Goal: Task Accomplishment & Management: Manage account settings

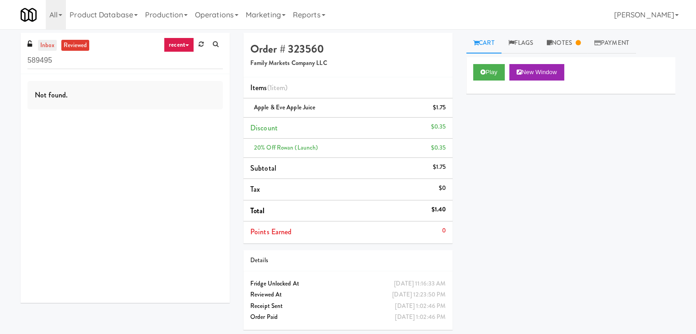
click at [48, 47] on link "inbox" at bounding box center [47, 45] width 19 height 11
click at [96, 57] on input "589495" at bounding box center [124, 60] width 195 height 17
paste input "Illume - Ambient - Right"
type input "Illume - Ambient - Right"
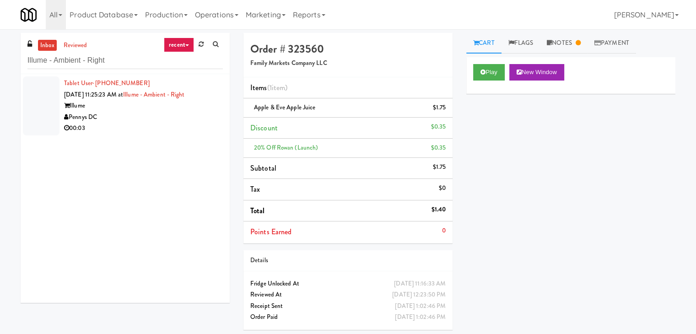
click at [178, 121] on div "Pennys DC" at bounding box center [143, 117] width 159 height 11
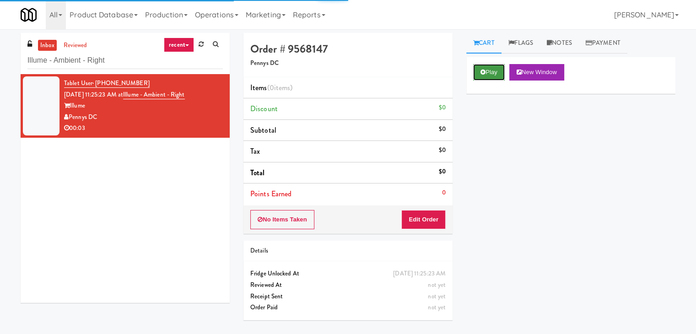
click at [492, 70] on button "Play" at bounding box center [489, 72] width 32 height 16
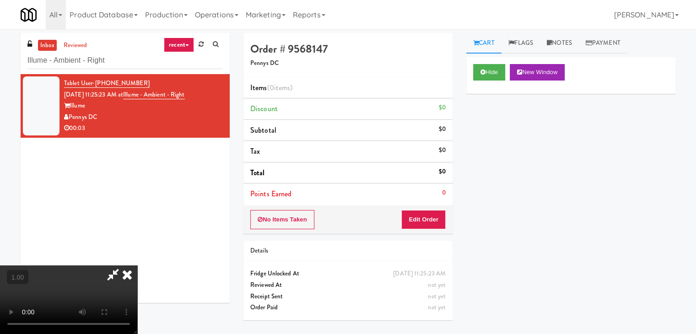
click at [137, 265] on video at bounding box center [68, 299] width 137 height 69
click at [572, 47] on link "Notes" at bounding box center [559, 43] width 39 height 21
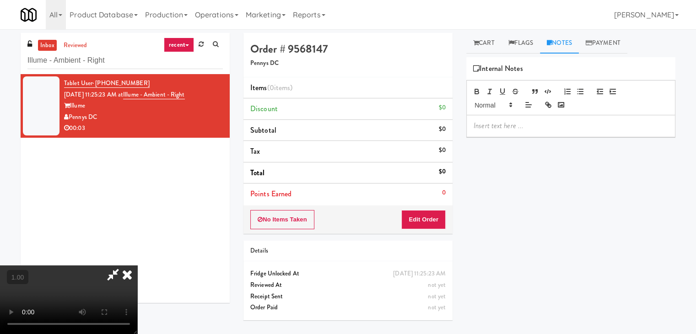
click at [493, 128] on p at bounding box center [570, 126] width 194 height 10
click at [588, 129] on p at bounding box center [570, 126] width 194 height 10
click at [137, 265] on video at bounding box center [68, 299] width 137 height 69
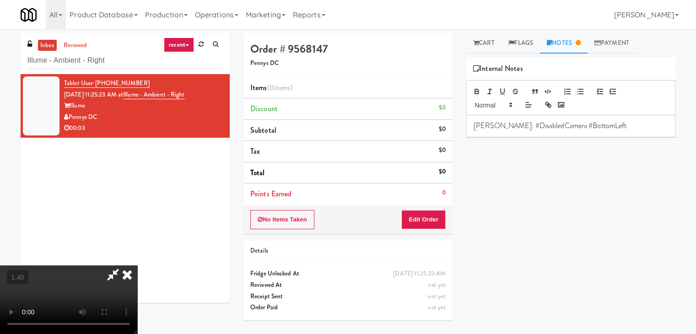
click at [137, 265] on video at bounding box center [68, 299] width 137 height 69
click at [137, 265] on icon at bounding box center [127, 274] width 20 height 18
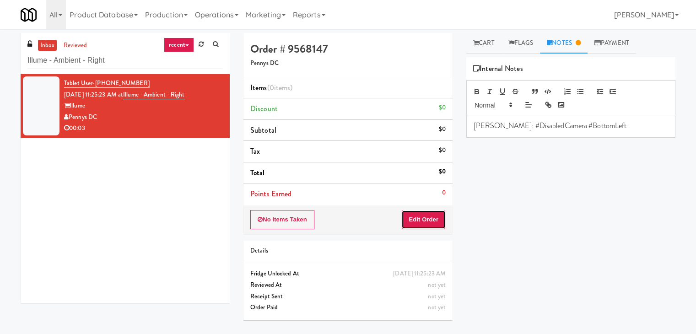
click at [426, 221] on button "Edit Order" at bounding box center [423, 219] width 44 height 19
click at [474, 40] on icon at bounding box center [475, 43] width 5 height 6
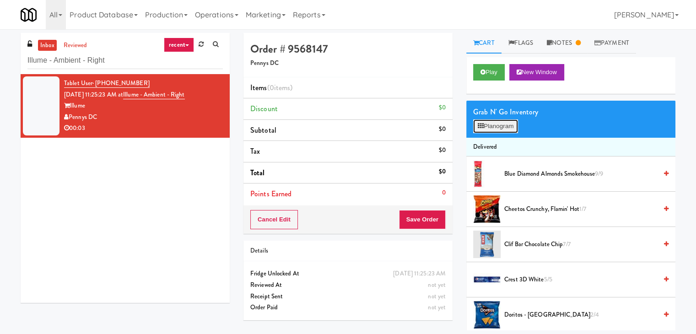
click at [488, 128] on button "Planogram" at bounding box center [495, 126] width 45 height 14
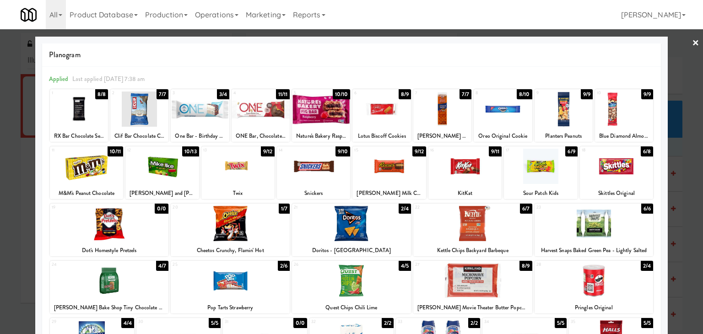
click at [247, 232] on div at bounding box center [230, 223] width 119 height 35
click at [692, 43] on link "×" at bounding box center [695, 43] width 7 height 28
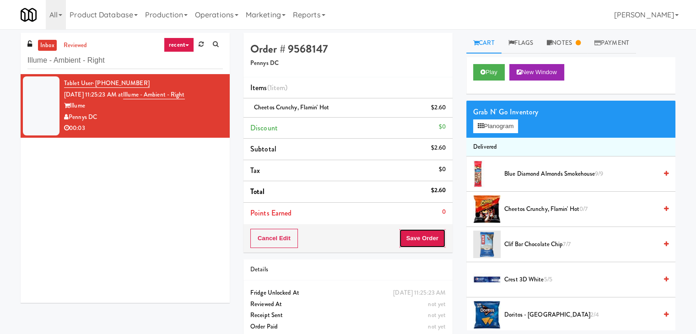
click at [414, 236] on button "Save Order" at bounding box center [422, 238] width 47 height 19
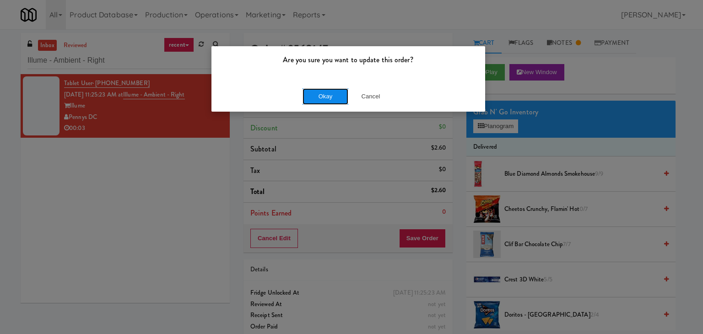
click at [333, 98] on button "Okay" at bounding box center [325, 96] width 46 height 16
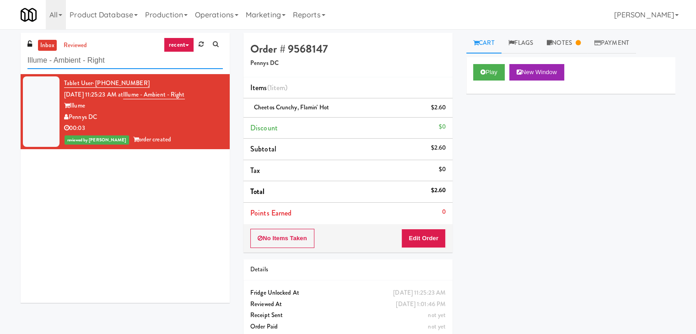
click at [102, 63] on input "Illume - Ambient - Right" at bounding box center [124, 60] width 195 height 17
paste input "LTP - Cooler - L"
type input "LTP - Cooler - L"
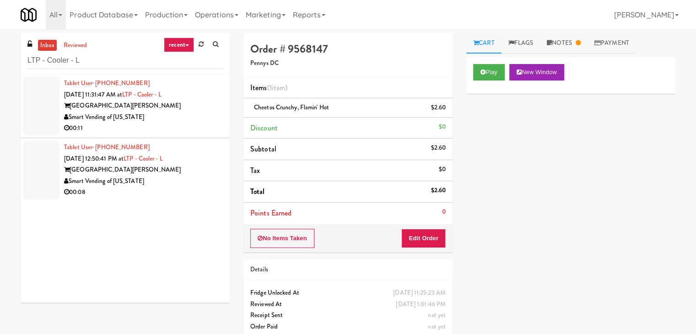
click at [187, 130] on div "00:11" at bounding box center [143, 128] width 159 height 11
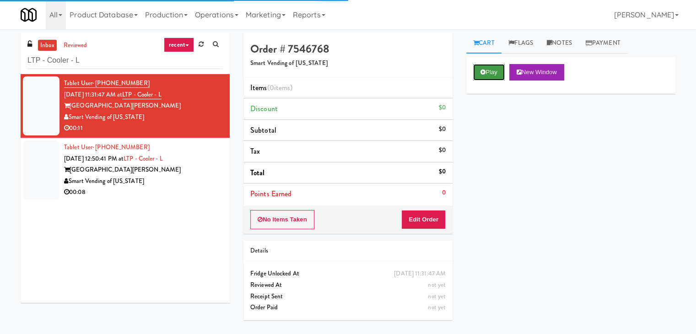
click at [483, 72] on icon at bounding box center [482, 72] width 5 height 6
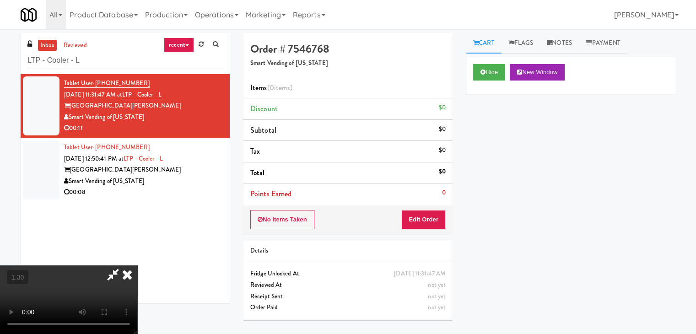
click at [137, 265] on video at bounding box center [68, 299] width 137 height 69
drag, startPoint x: 402, startPoint y: 108, endPoint x: 404, endPoint y: 113, distance: 5.3
click at [123, 265] on icon at bounding box center [112, 274] width 21 height 18
click at [416, 216] on button "Edit Order" at bounding box center [423, 219] width 44 height 19
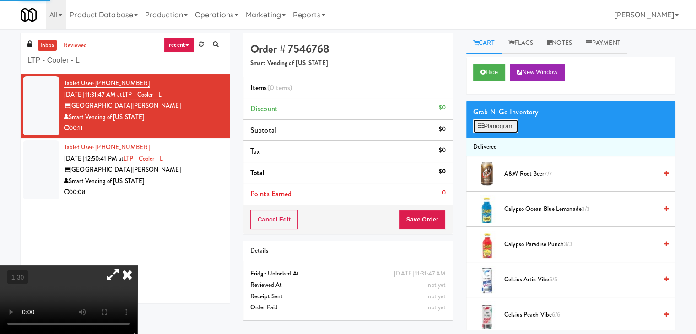
click at [503, 125] on button "Planogram" at bounding box center [495, 126] width 45 height 14
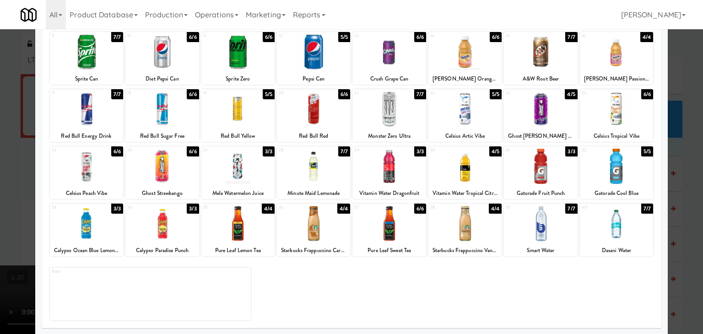
scroll to position [115, 0]
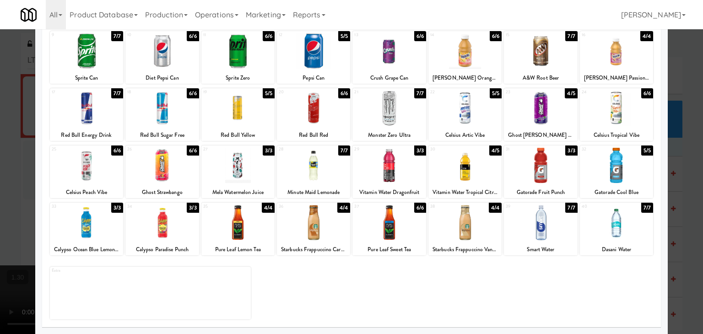
click at [254, 117] on div at bounding box center [237, 108] width 73 height 35
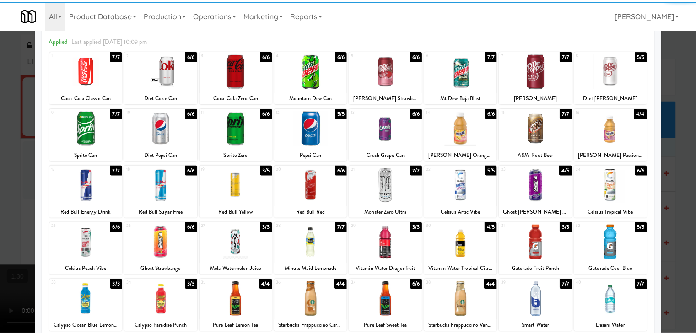
scroll to position [0, 0]
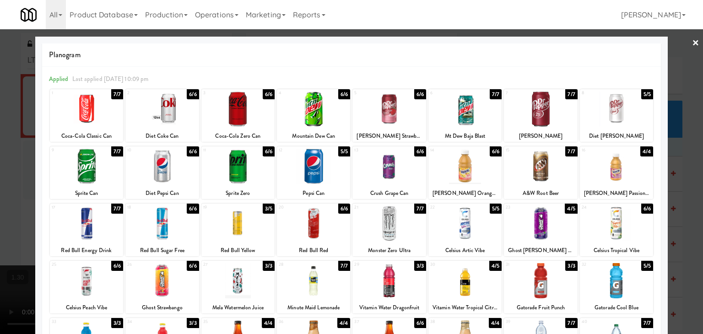
click at [693, 42] on div at bounding box center [351, 167] width 703 height 334
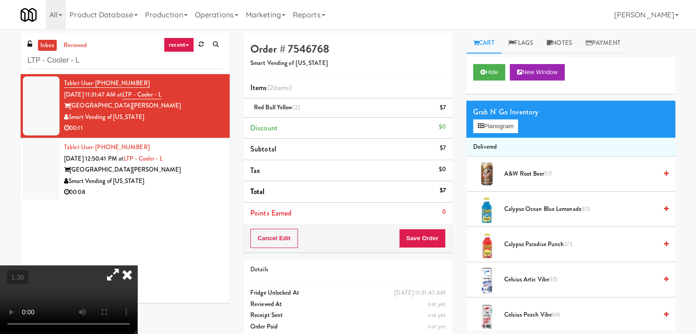
click at [137, 265] on icon at bounding box center [127, 274] width 20 height 18
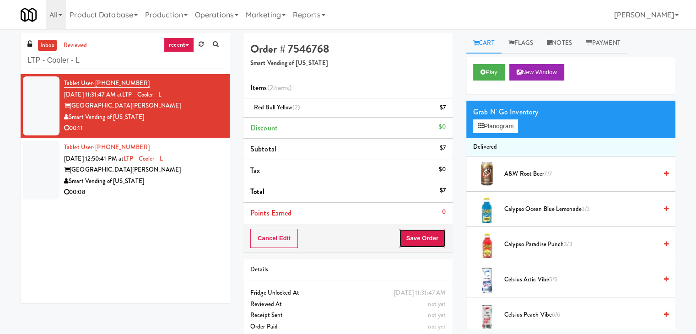
click at [412, 240] on button "Save Order" at bounding box center [422, 238] width 47 height 19
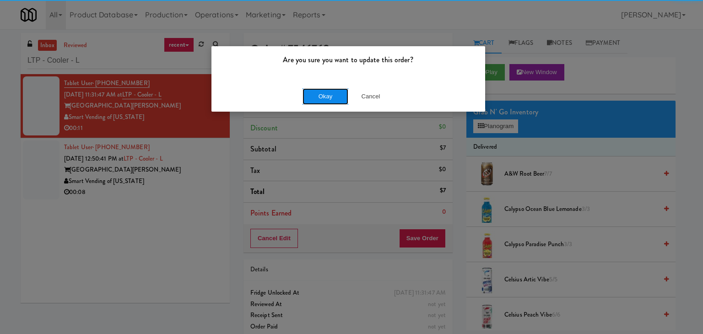
click at [327, 92] on button "Okay" at bounding box center [325, 96] width 46 height 16
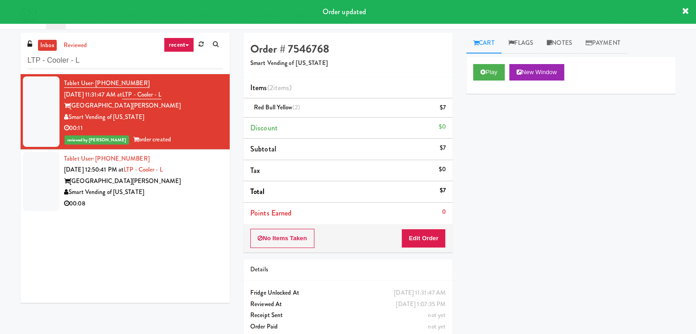
click at [184, 204] on div "00:08" at bounding box center [143, 203] width 159 height 11
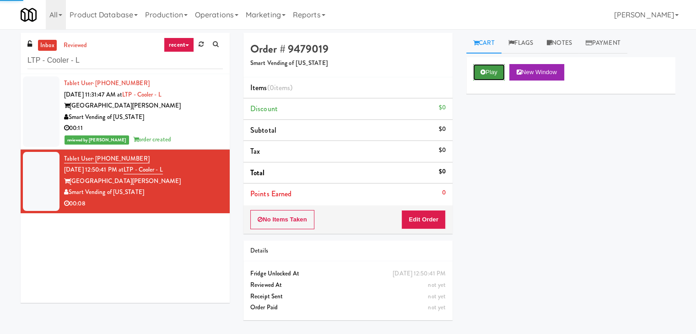
click at [494, 70] on button "Play" at bounding box center [489, 72] width 32 height 16
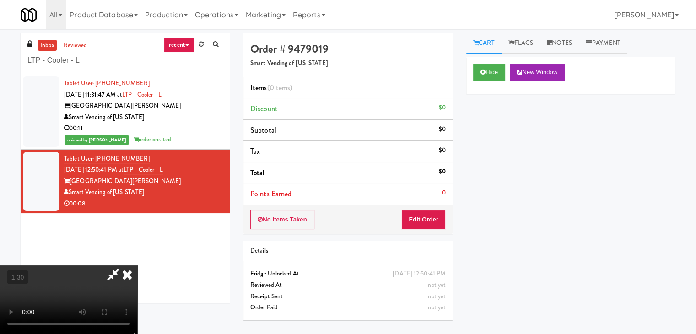
click at [137, 265] on video at bounding box center [68, 299] width 137 height 69
drag, startPoint x: 408, startPoint y: 112, endPoint x: 413, endPoint y: 187, distance: 75.6
click at [137, 265] on icon at bounding box center [127, 274] width 20 height 18
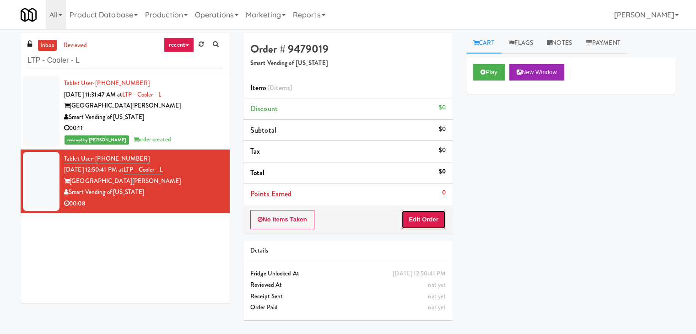
click at [417, 209] on div "No Items Taken Edit Order" at bounding box center [347, 219] width 209 height 28
click at [414, 215] on button "Edit Order" at bounding box center [423, 219] width 44 height 19
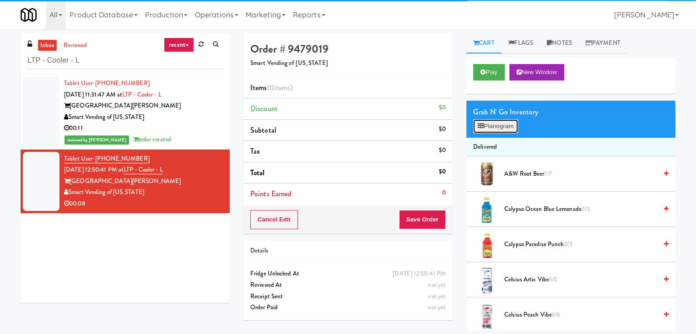
click at [500, 126] on button "Planogram" at bounding box center [495, 126] width 45 height 14
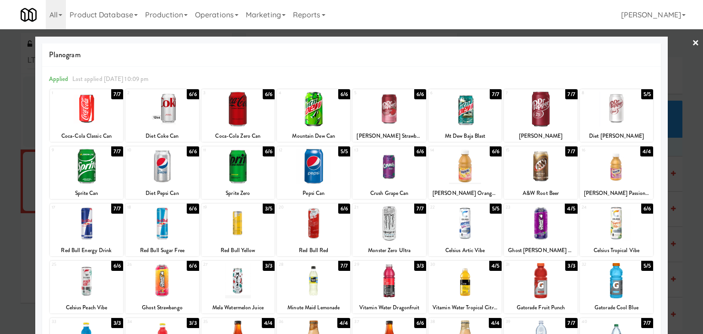
click at [251, 231] on div at bounding box center [237, 223] width 73 height 35
click at [516, 112] on div at bounding box center [540, 108] width 73 height 35
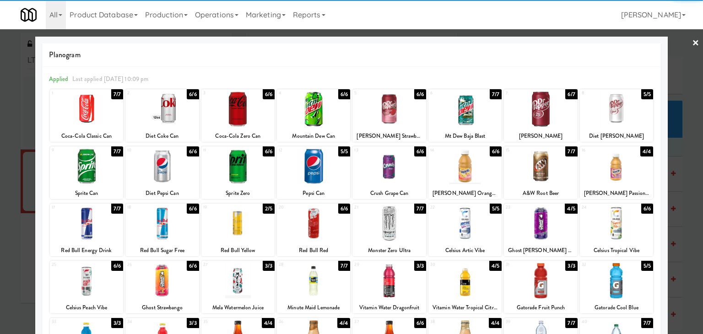
click at [692, 48] on link "×" at bounding box center [695, 43] width 7 height 28
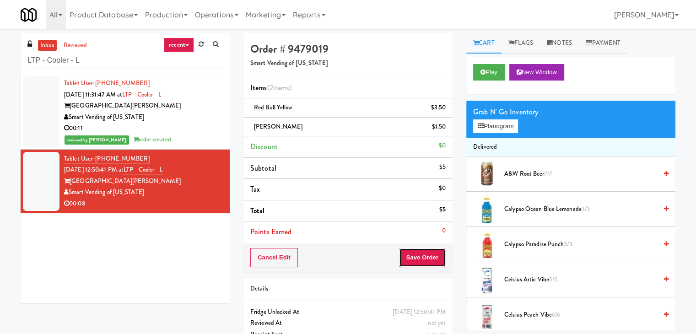
click at [415, 259] on button "Save Order" at bounding box center [422, 257] width 47 height 19
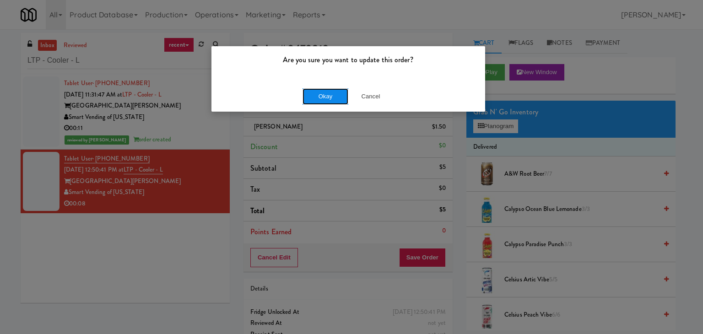
click at [332, 89] on button "Okay" at bounding box center [325, 96] width 46 height 16
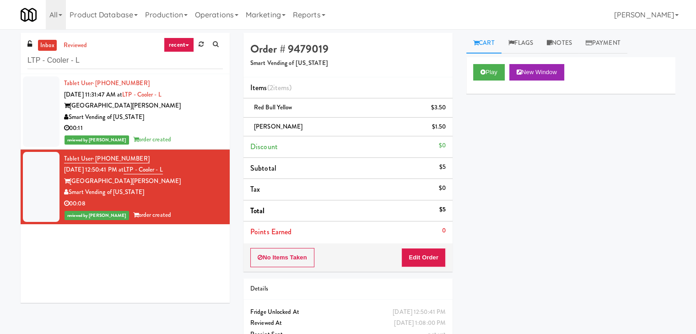
click at [213, 116] on div "Smart Vending of [US_STATE]" at bounding box center [143, 117] width 159 height 11
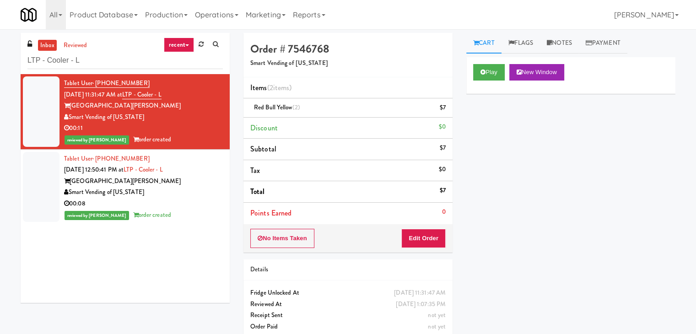
click at [195, 200] on div "00:08" at bounding box center [143, 203] width 159 height 11
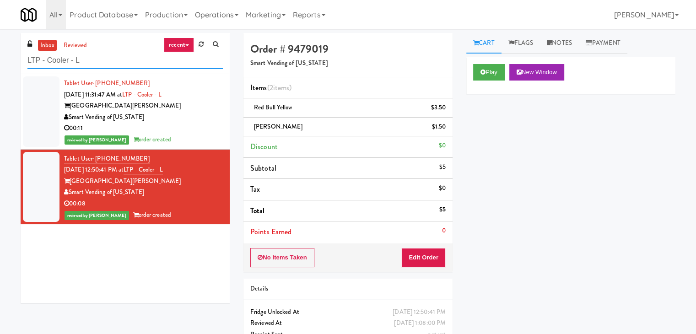
click at [103, 63] on input "LTP - Cooler - L" at bounding box center [124, 60] width 195 height 17
paste input "[GEOGRAPHIC_DATA] - Trillium Health"
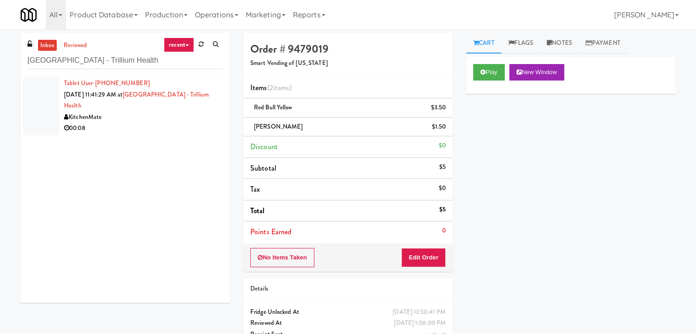
click at [186, 108] on div "Tablet User · (647) 450-3332 [DATE] 11:41:29 AM at [GEOGRAPHIC_DATA] - [GEOGRAP…" at bounding box center [143, 106] width 159 height 56
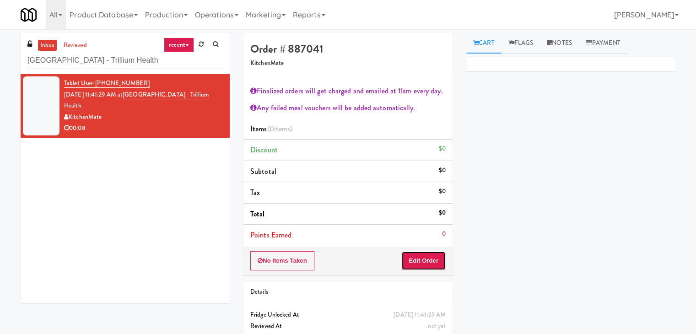
click at [417, 254] on button "Edit Order" at bounding box center [423, 260] width 44 height 19
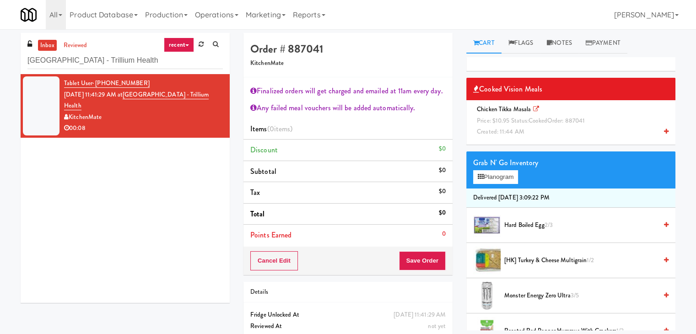
click at [664, 131] on icon at bounding box center [666, 132] width 5 height 6
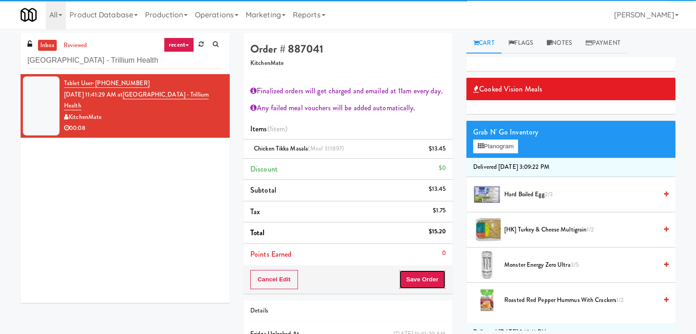
click at [414, 279] on button "Save Order" at bounding box center [422, 279] width 47 height 19
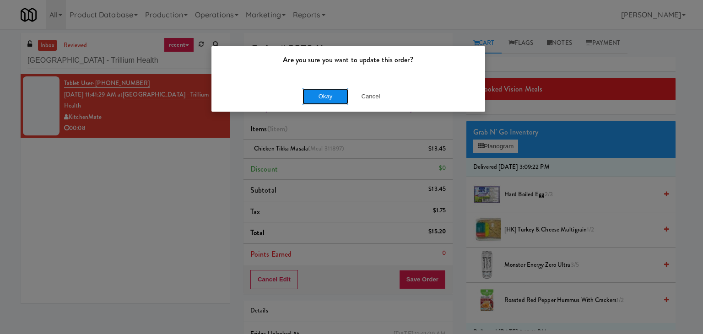
click at [322, 102] on button "Okay" at bounding box center [325, 96] width 46 height 16
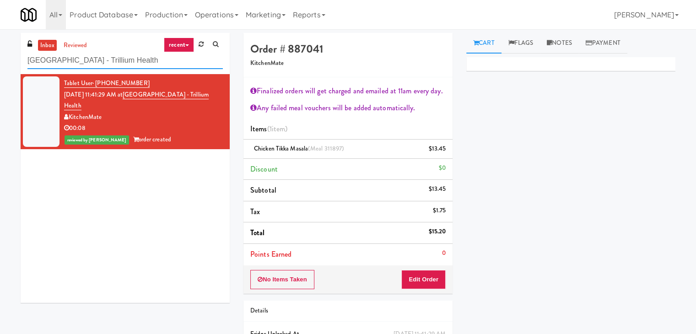
click at [98, 58] on input "[GEOGRAPHIC_DATA] - Trillium Health" at bounding box center [124, 60] width 195 height 17
paste input "Cooler"
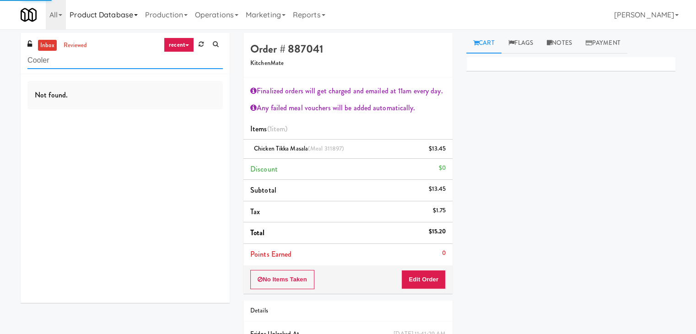
type input "Cooler"
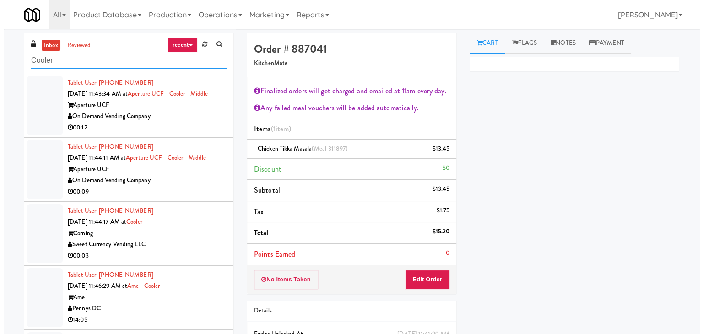
scroll to position [686, 0]
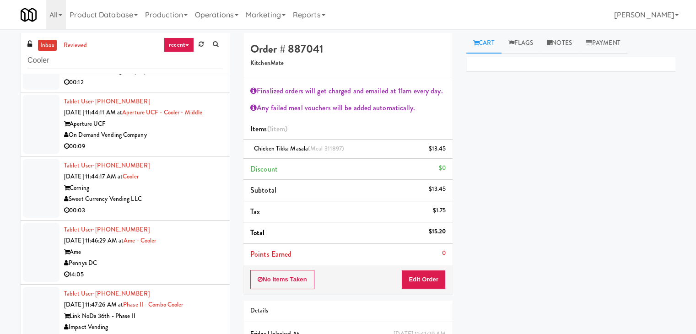
click at [181, 204] on div "Tablet User · (860) 235-9331 [DATE] 11:44:17 AM at Cooler Corning Sweet Currenc…" at bounding box center [143, 188] width 159 height 56
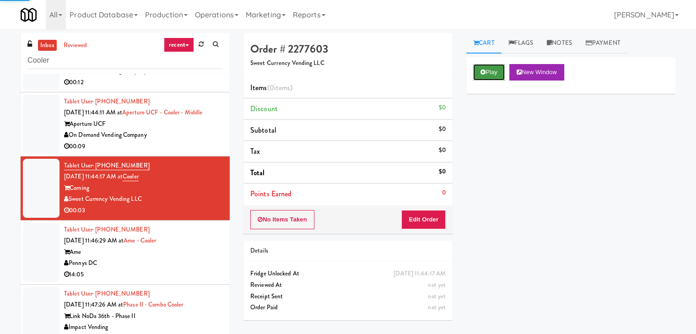
click at [493, 75] on button "Play" at bounding box center [489, 72] width 32 height 16
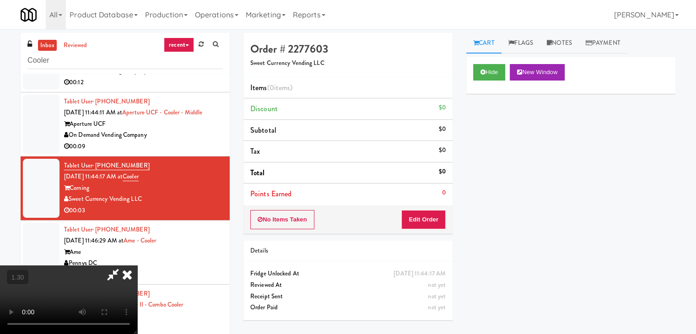
click at [137, 265] on video at bounding box center [68, 299] width 137 height 69
drag, startPoint x: 402, startPoint y: 108, endPoint x: 404, endPoint y: 148, distance: 39.4
click at [123, 265] on icon at bounding box center [112, 274] width 21 height 18
click at [418, 214] on button "Edit Order" at bounding box center [423, 219] width 44 height 19
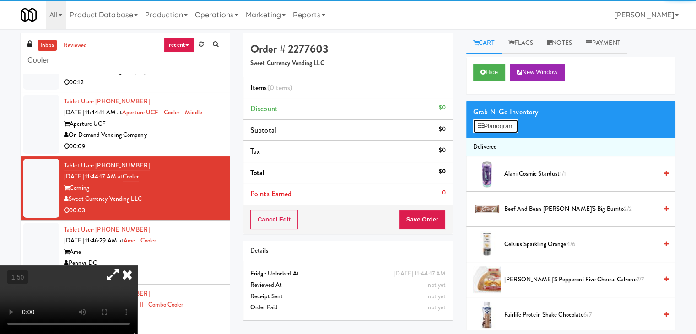
click at [481, 129] on button "Planogram" at bounding box center [495, 126] width 45 height 14
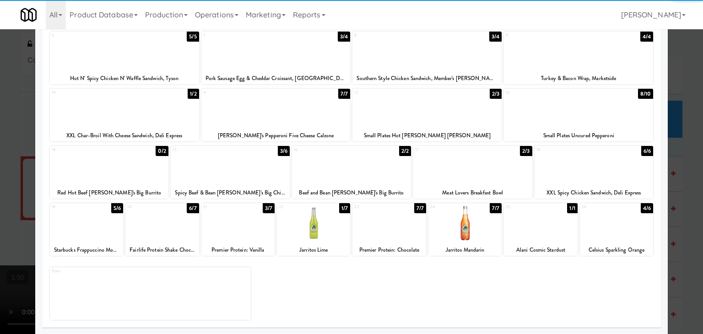
scroll to position [115, 0]
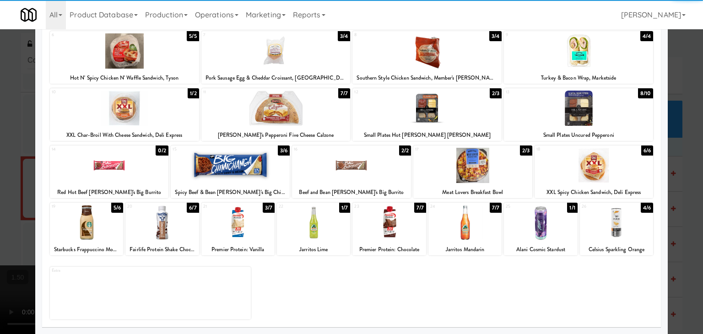
click at [309, 231] on div at bounding box center [313, 222] width 73 height 35
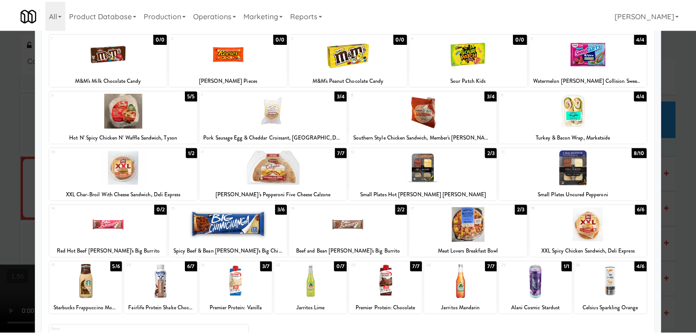
scroll to position [0, 0]
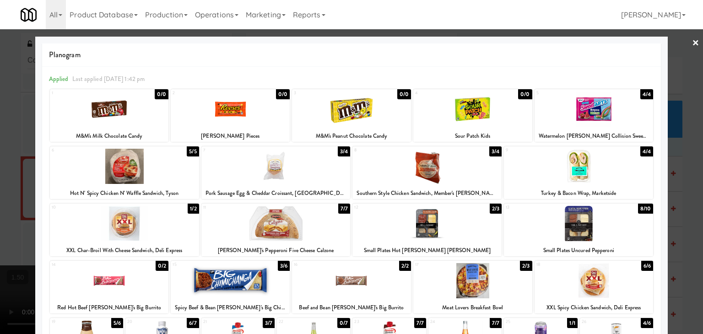
click at [692, 42] on link "×" at bounding box center [695, 43] width 7 height 28
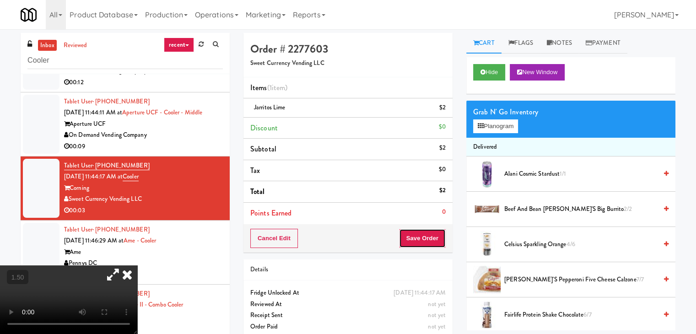
click at [405, 240] on button "Save Order" at bounding box center [422, 238] width 47 height 19
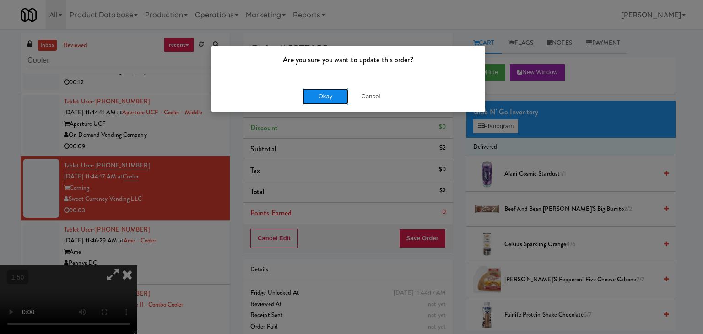
click at [329, 98] on button "Okay" at bounding box center [325, 96] width 46 height 16
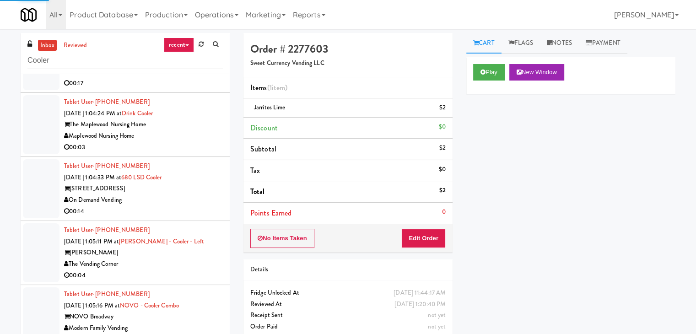
scroll to position [7547, 0]
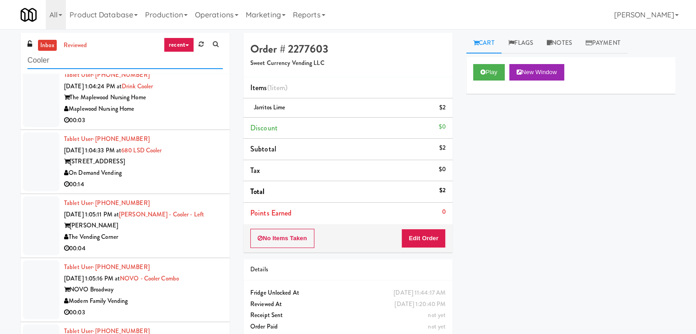
click at [104, 62] on input "Cooler" at bounding box center [124, 60] width 195 height 17
paste input "[PERSON_NAME] - Cooler - Left"
type input "[PERSON_NAME] - Cooler - Left"
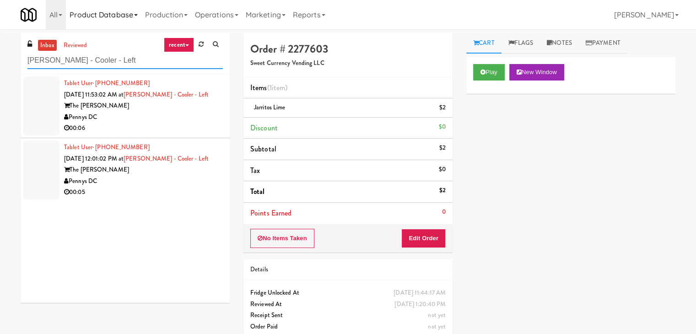
scroll to position [0, 0]
click at [187, 134] on li "Tablet User · (703) 595-3447 [DATE] 11:53:02 AM at [PERSON_NAME] - Cooler - Lef…" at bounding box center [125, 106] width 209 height 64
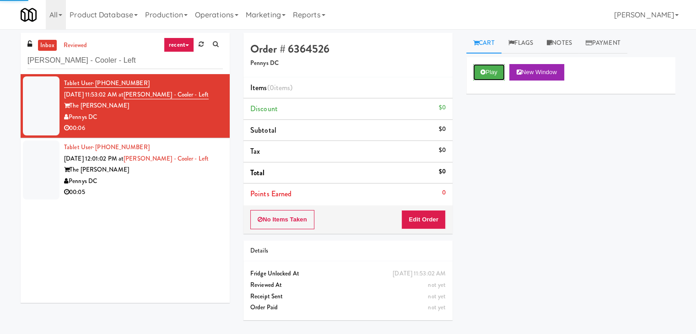
click at [480, 74] on icon at bounding box center [482, 72] width 5 height 6
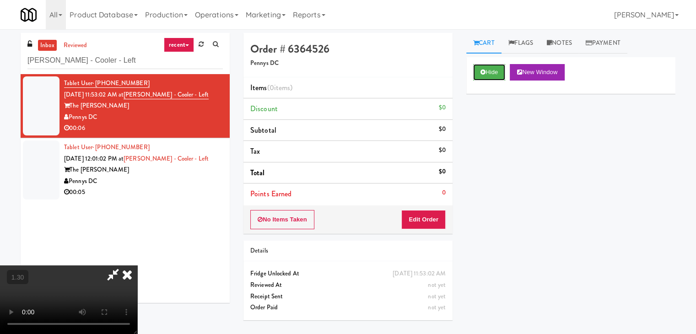
scroll to position [129, 0]
click at [137, 265] on video at bounding box center [68, 299] width 137 height 69
click at [137, 265] on icon at bounding box center [127, 274] width 20 height 18
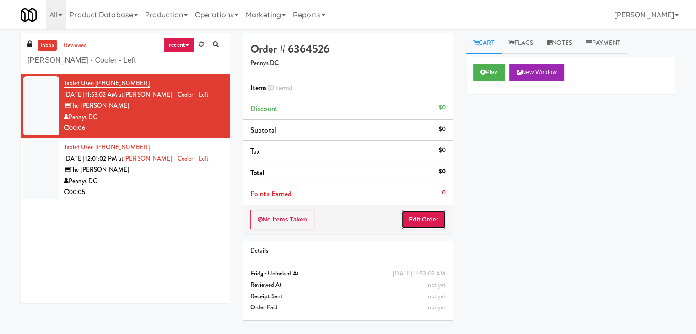
click at [437, 216] on button "Edit Order" at bounding box center [423, 219] width 44 height 19
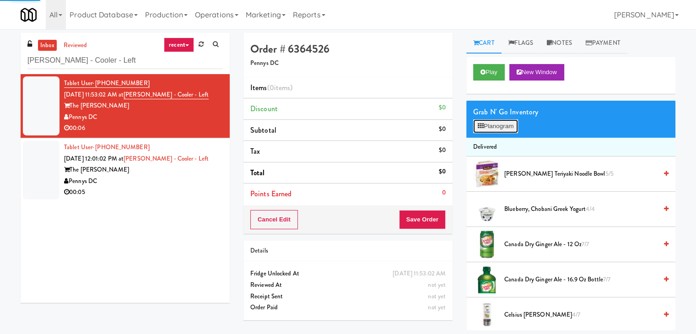
click at [498, 127] on button "Planogram" at bounding box center [495, 126] width 45 height 14
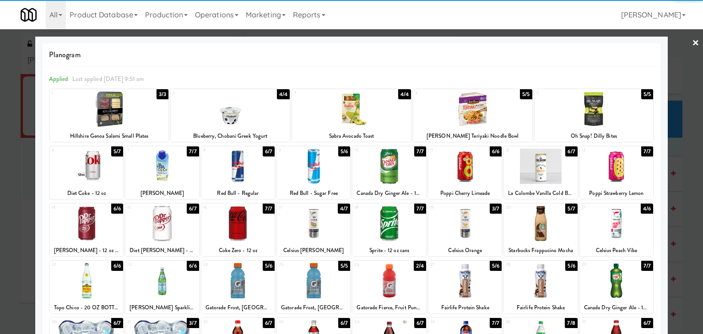
click at [96, 171] on div at bounding box center [86, 166] width 73 height 35
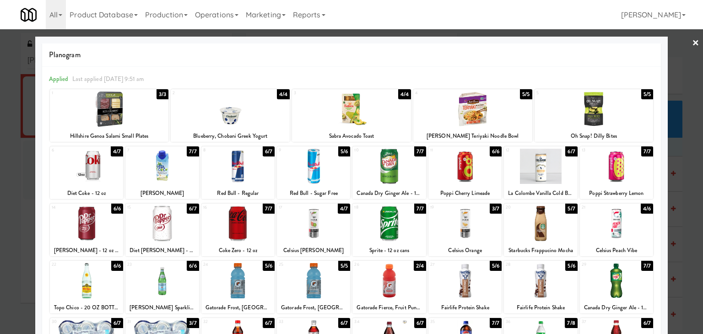
drag, startPoint x: 688, startPoint y: 43, endPoint x: 495, endPoint y: 75, distance: 195.7
click at [692, 43] on link "×" at bounding box center [695, 43] width 7 height 28
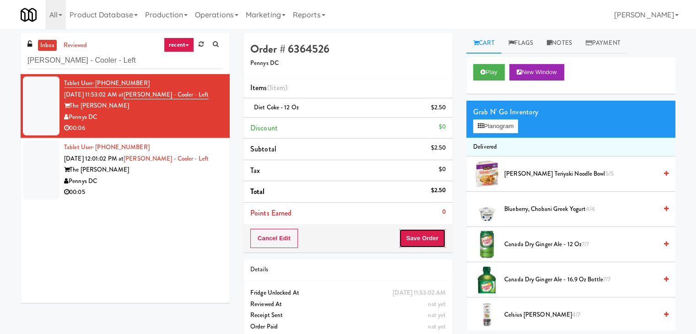
click at [407, 236] on button "Save Order" at bounding box center [422, 238] width 47 height 19
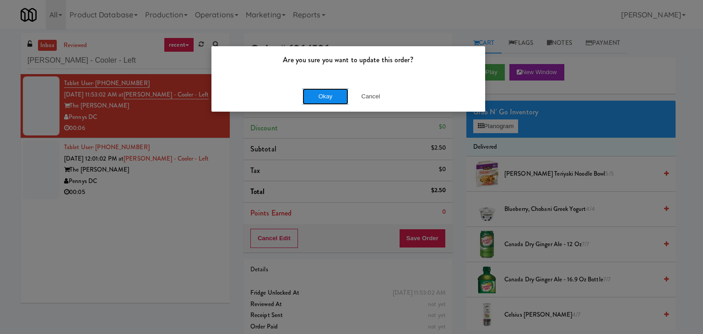
drag, startPoint x: 325, startPoint y: 97, endPoint x: 317, endPoint y: 101, distance: 8.4
click at [324, 97] on button "Okay" at bounding box center [325, 96] width 46 height 16
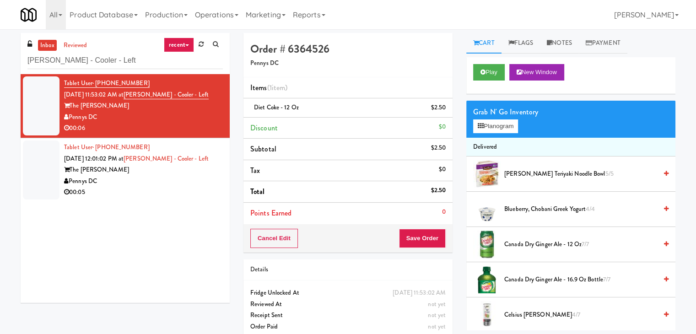
click at [161, 195] on div "00:05" at bounding box center [143, 192] width 159 height 11
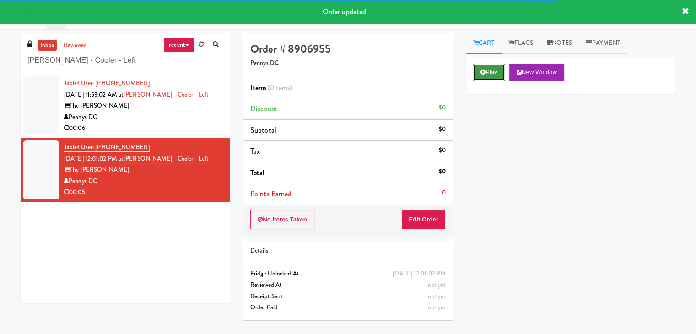
click at [499, 69] on button "Play" at bounding box center [489, 72] width 32 height 16
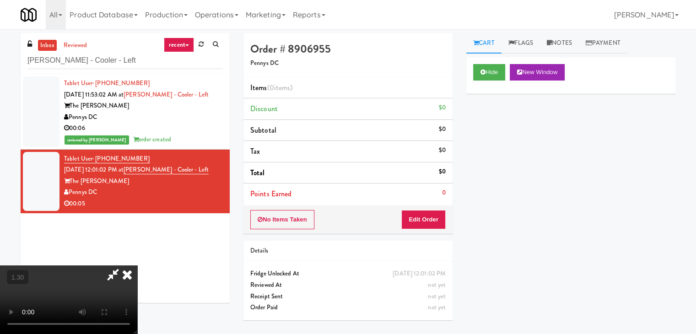
click at [137, 265] on video at bounding box center [68, 299] width 137 height 69
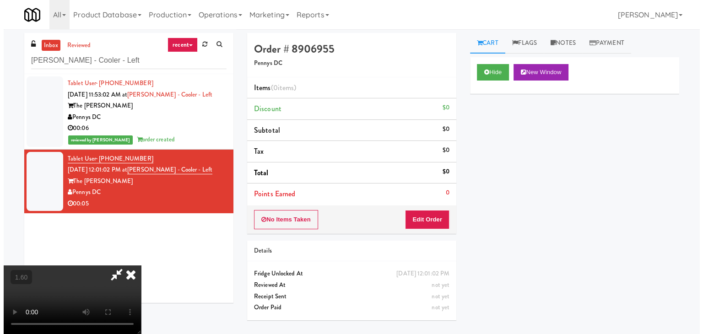
scroll to position [0, 0]
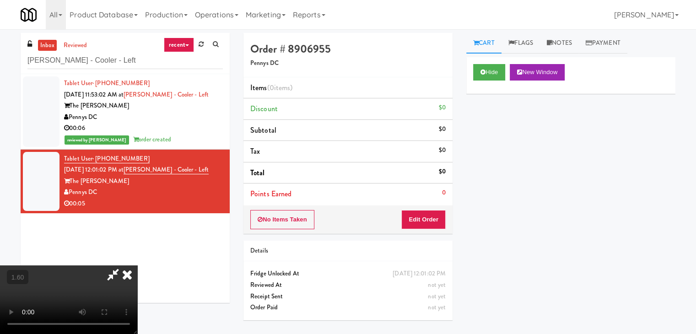
click at [123, 265] on icon at bounding box center [112, 274] width 21 height 18
click at [426, 219] on button "Edit Order" at bounding box center [423, 219] width 44 height 19
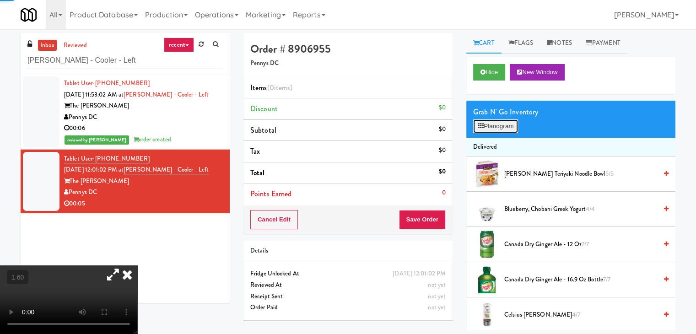
click at [496, 120] on button "Planogram" at bounding box center [495, 126] width 45 height 14
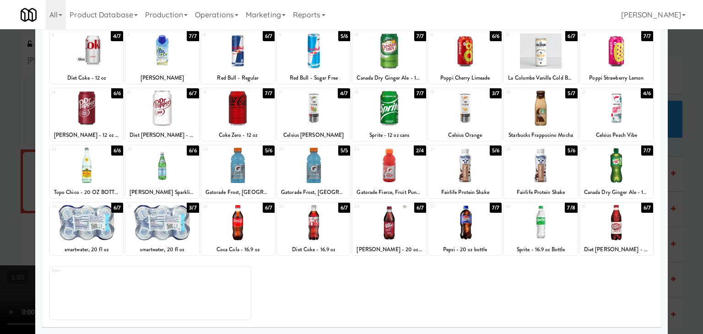
click at [456, 223] on div at bounding box center [464, 222] width 73 height 35
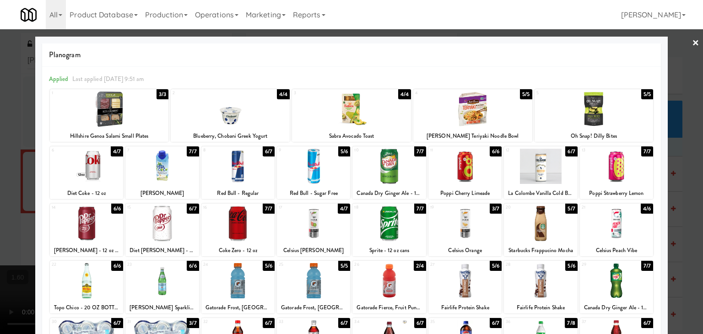
click at [692, 43] on div at bounding box center [351, 167] width 703 height 334
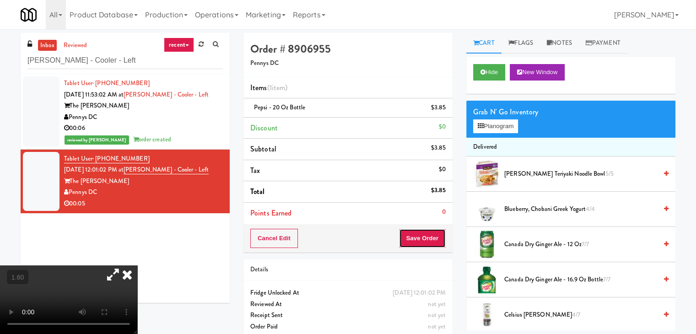
drag, startPoint x: 427, startPoint y: 243, endPoint x: 422, endPoint y: 239, distance: 6.5
click at [427, 243] on button "Save Order" at bounding box center [422, 238] width 47 height 19
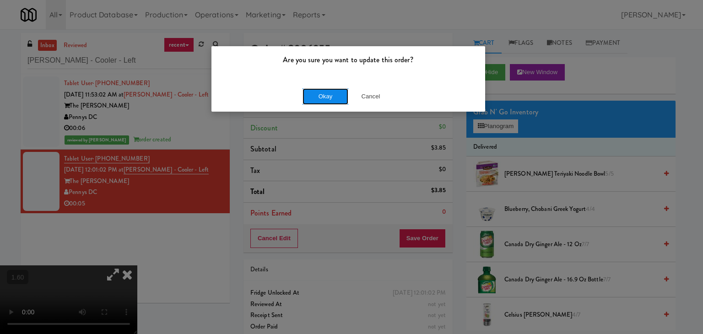
click at [327, 98] on button "Okay" at bounding box center [325, 96] width 46 height 16
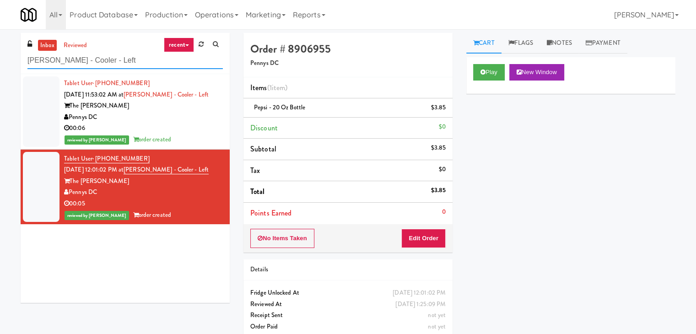
click at [110, 57] on input "[PERSON_NAME] - Cooler - Left" at bounding box center [124, 60] width 195 height 17
paste input "1407 [US_STATE] - Left - Fridge"
type input "1407 [US_STATE] - Left - Fridge"
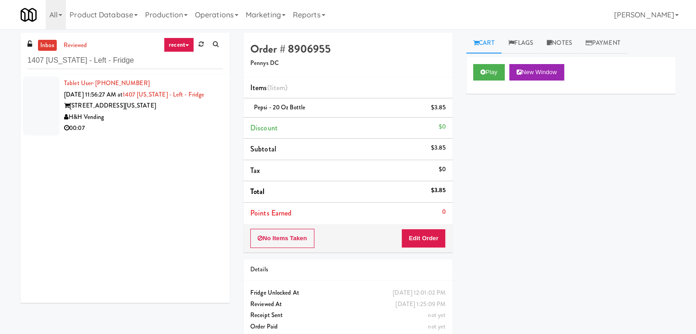
click at [177, 123] on div "00:07" at bounding box center [143, 128] width 159 height 11
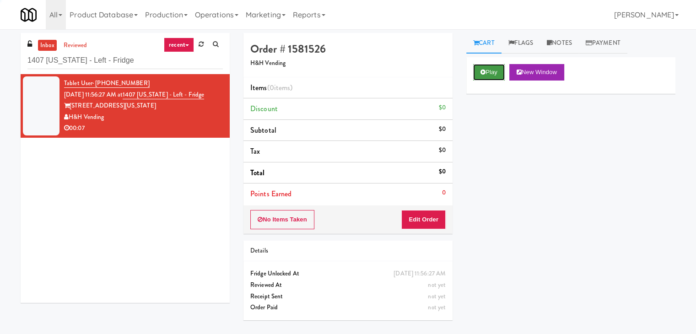
click at [501, 67] on button "Play" at bounding box center [489, 72] width 32 height 16
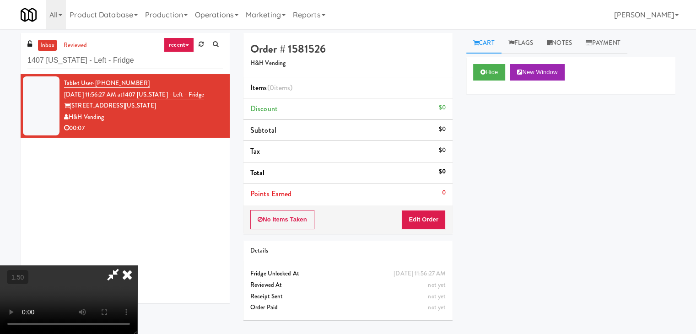
click at [137, 265] on video at bounding box center [68, 299] width 137 height 69
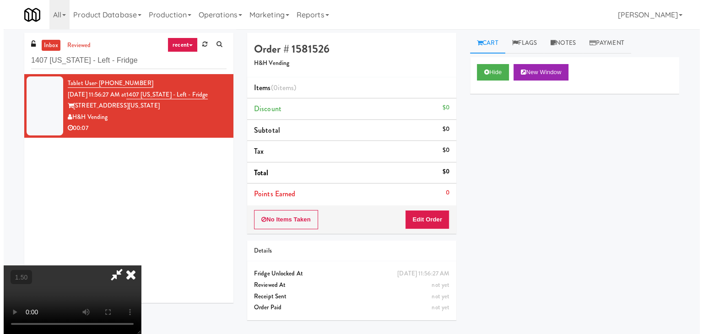
scroll to position [29, 0]
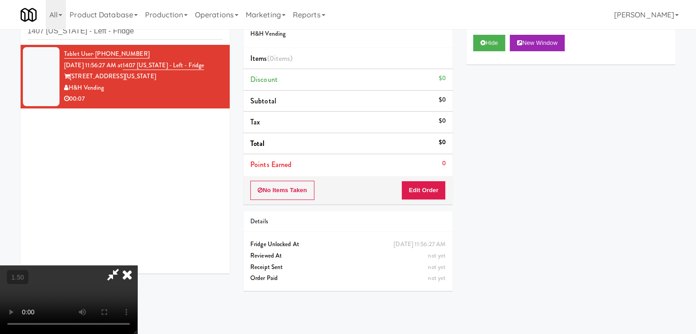
click at [137, 265] on video at bounding box center [68, 299] width 137 height 69
click at [137, 265] on icon at bounding box center [127, 274] width 20 height 18
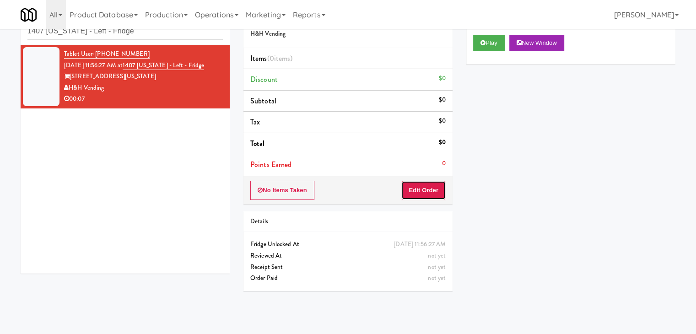
click at [426, 181] on button "Edit Order" at bounding box center [423, 190] width 44 height 19
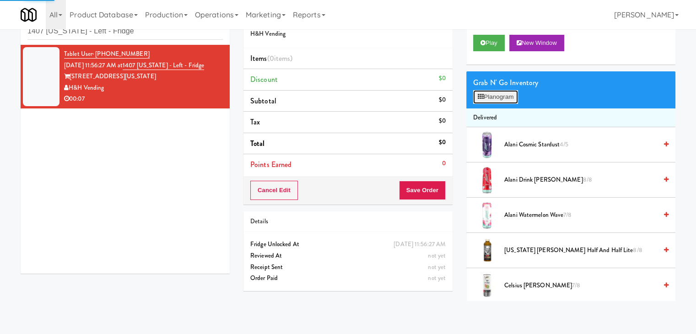
click at [477, 97] on icon at bounding box center [480, 97] width 6 height 6
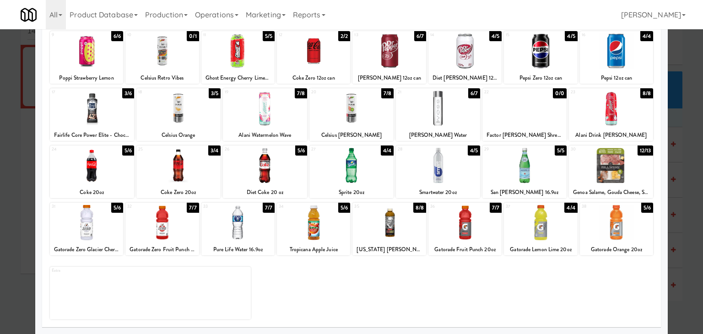
click at [247, 220] on div at bounding box center [237, 222] width 73 height 35
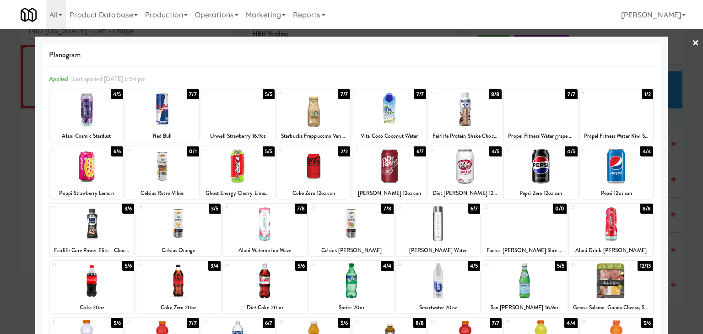
click at [692, 44] on link "×" at bounding box center [695, 43] width 7 height 28
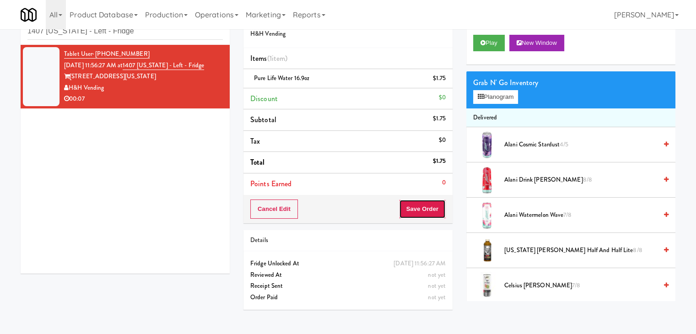
click at [419, 201] on button "Save Order" at bounding box center [422, 208] width 47 height 19
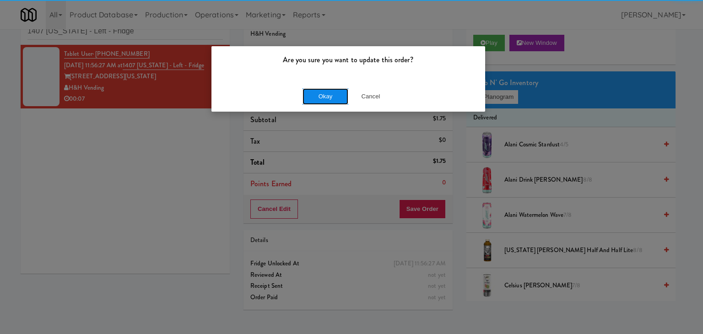
click at [329, 96] on button "Okay" at bounding box center [325, 96] width 46 height 16
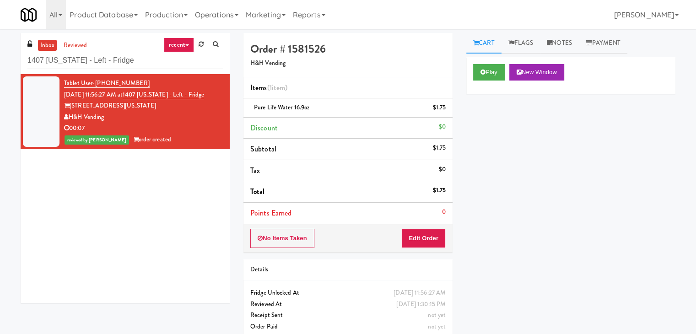
click at [133, 70] on div "inbox reviewed recent all unclear take inventory issue suspicious failed recent…" at bounding box center [125, 53] width 209 height 41
click at [133, 65] on input "1407 [US_STATE] - Left - Fridge" at bounding box center [124, 60] width 195 height 17
paste input "IKEA Etobicok"
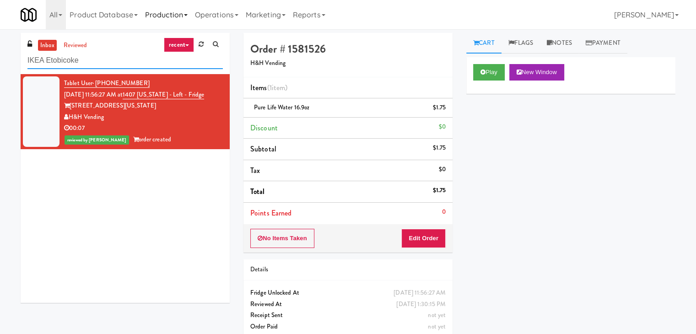
type input "IKEA Etobicoke"
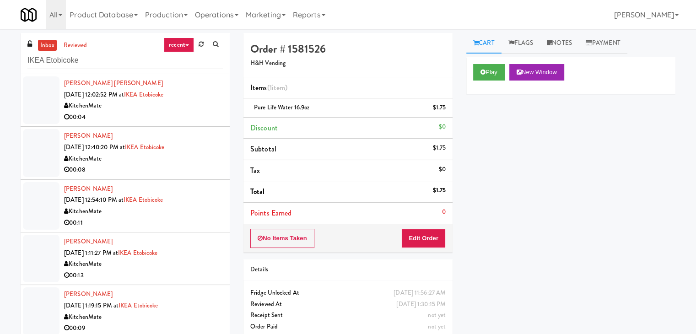
click at [187, 116] on div "00:04" at bounding box center [143, 117] width 159 height 11
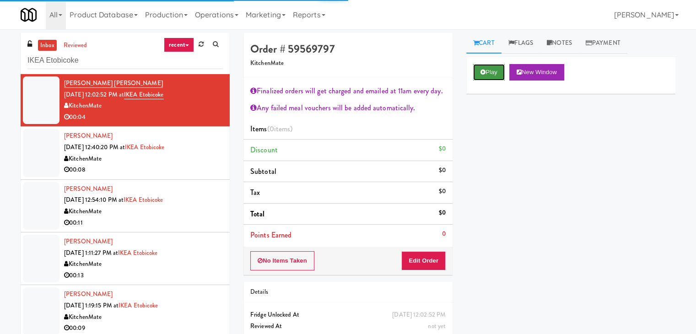
click at [493, 75] on button "Play" at bounding box center [489, 72] width 32 height 16
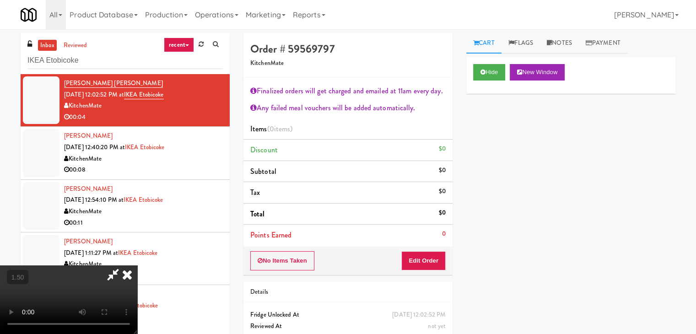
click at [137, 265] on icon at bounding box center [127, 274] width 20 height 18
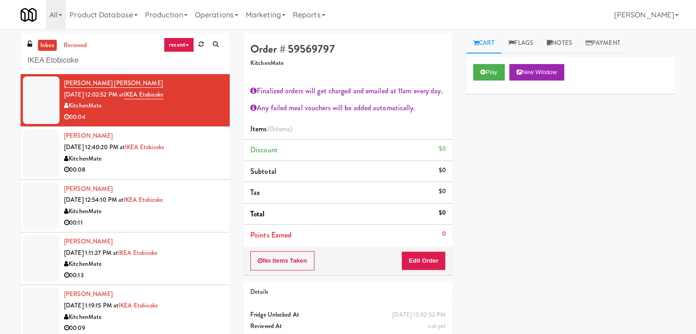
drag, startPoint x: 424, startPoint y: 247, endPoint x: 424, endPoint y: 252, distance: 5.0
click at [424, 250] on div "No Items Taken Edit Order" at bounding box center [347, 261] width 209 height 28
click at [424, 258] on button "Edit Order" at bounding box center [423, 260] width 44 height 19
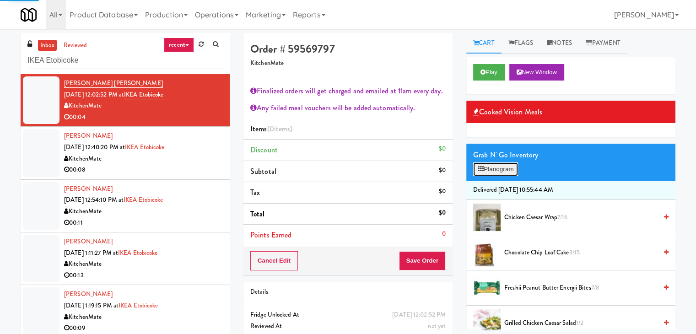
click at [503, 165] on button "Planogram" at bounding box center [495, 169] width 45 height 14
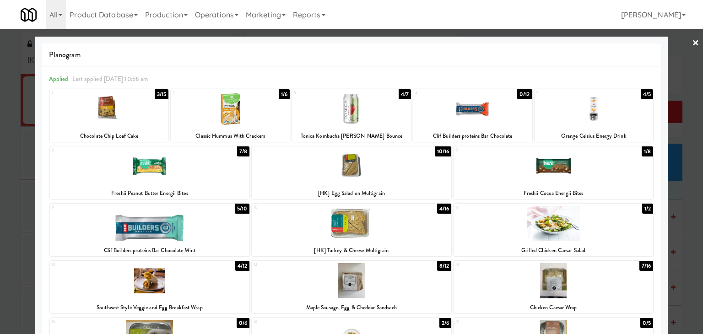
click at [601, 112] on div at bounding box center [593, 108] width 119 height 35
click at [692, 40] on link "×" at bounding box center [695, 43] width 7 height 28
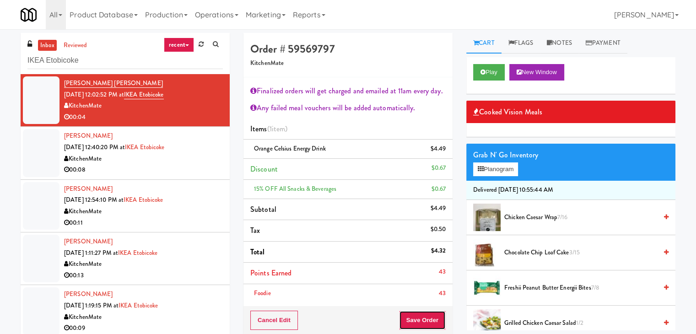
click at [418, 311] on button "Save Order" at bounding box center [422, 320] width 47 height 19
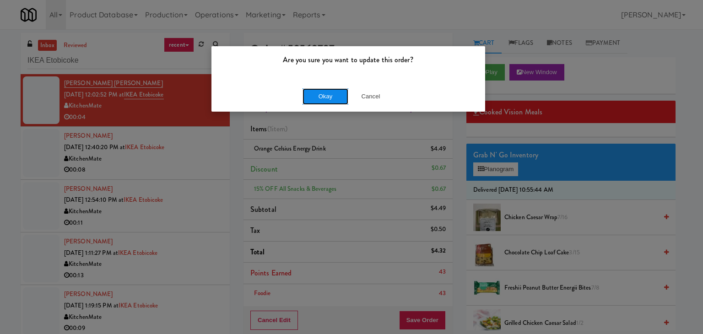
click at [332, 97] on button "Okay" at bounding box center [325, 96] width 46 height 16
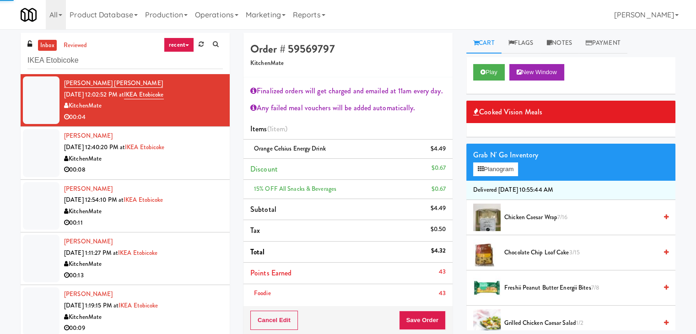
click at [191, 171] on div "00:08" at bounding box center [143, 169] width 159 height 11
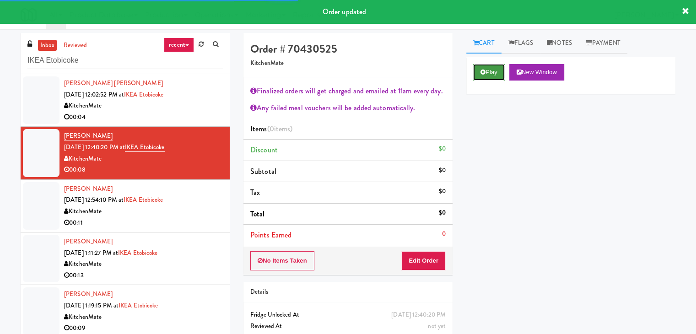
click at [494, 70] on button "Play" at bounding box center [489, 72] width 32 height 16
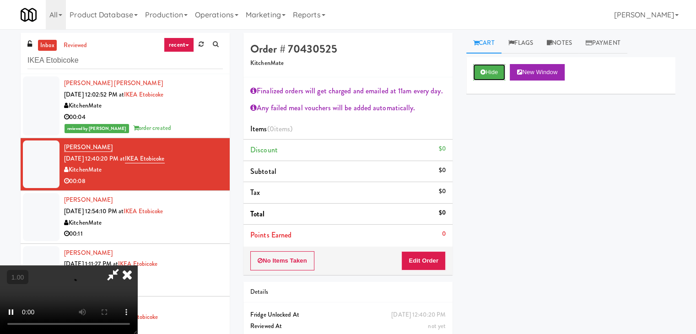
scroll to position [157, 0]
click at [137, 265] on video at bounding box center [68, 299] width 137 height 69
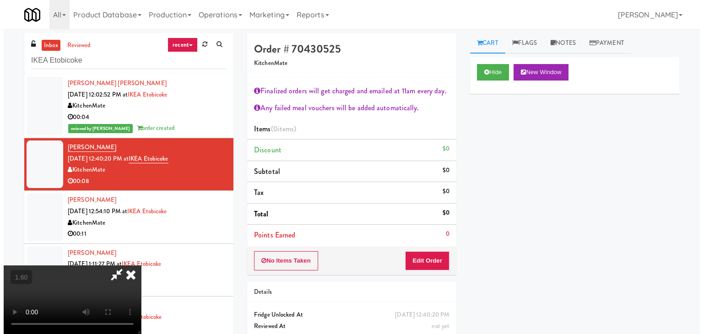
scroll to position [0, 0]
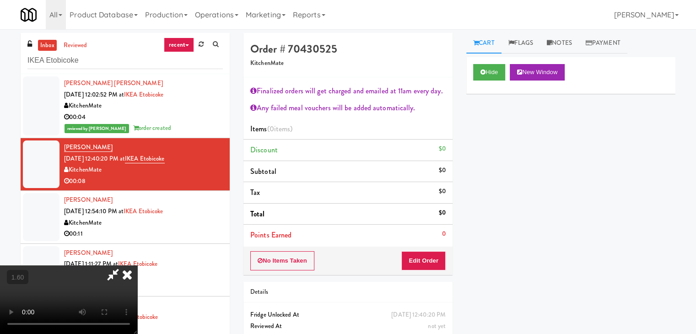
click at [137, 265] on icon at bounding box center [127, 274] width 20 height 18
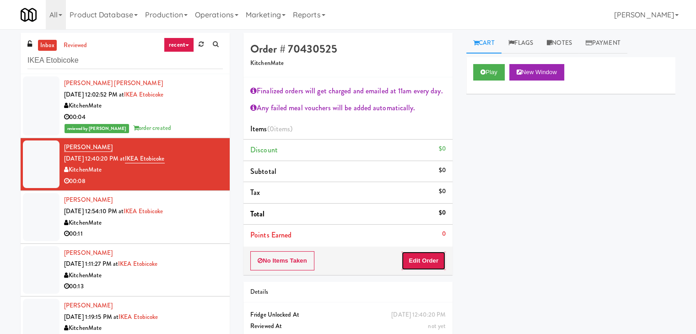
click at [407, 268] on button "Edit Order" at bounding box center [423, 260] width 44 height 19
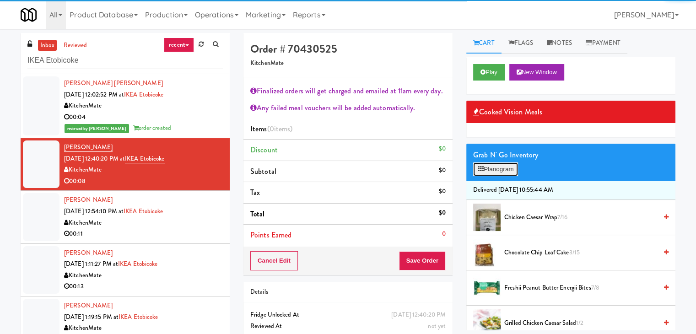
click at [510, 169] on button "Planogram" at bounding box center [495, 169] width 45 height 14
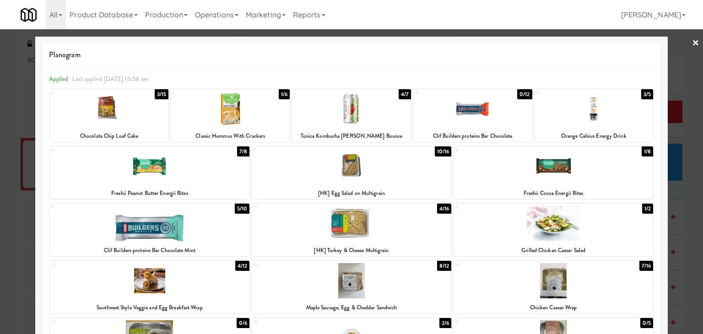
scroll to position [137, 0]
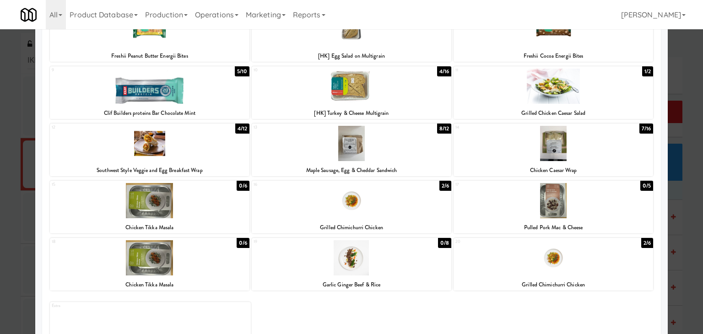
click at [524, 148] on div at bounding box center [552, 143] width 199 height 35
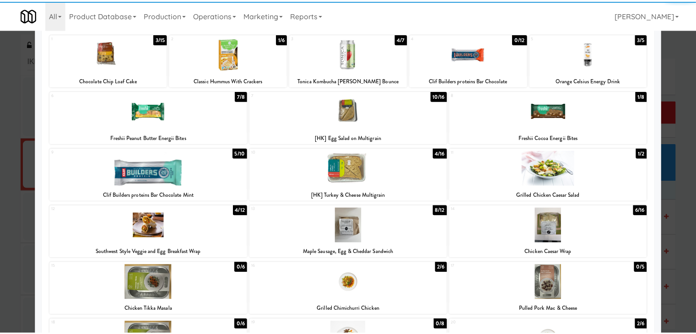
scroll to position [0, 0]
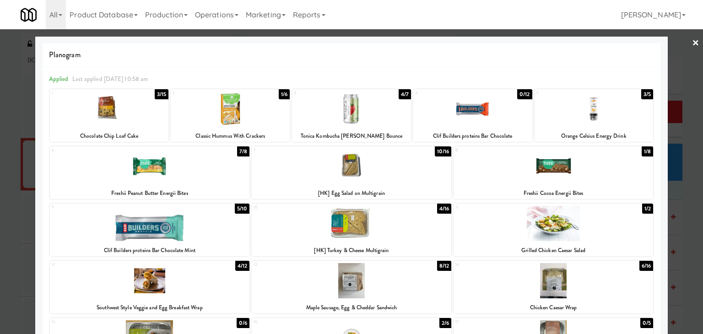
click at [692, 44] on link "×" at bounding box center [695, 43] width 7 height 28
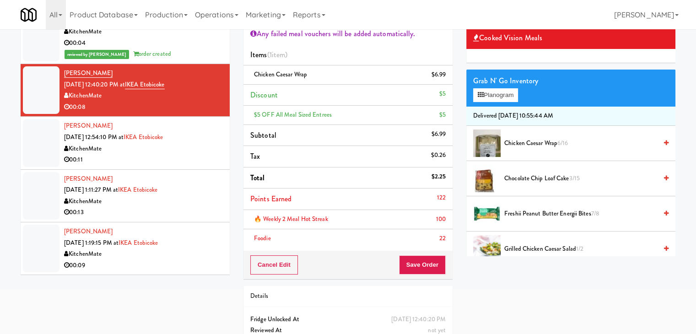
scroll to position [91, 0]
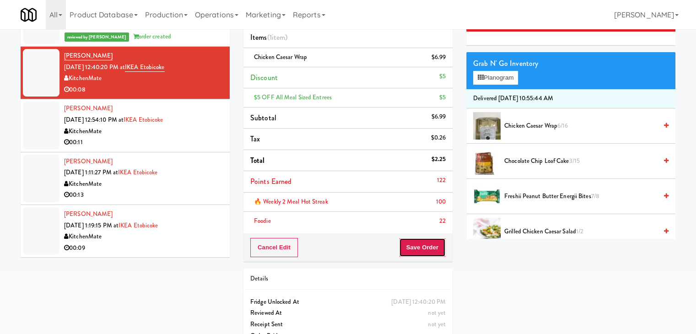
click at [423, 243] on button "Save Order" at bounding box center [422, 247] width 47 height 19
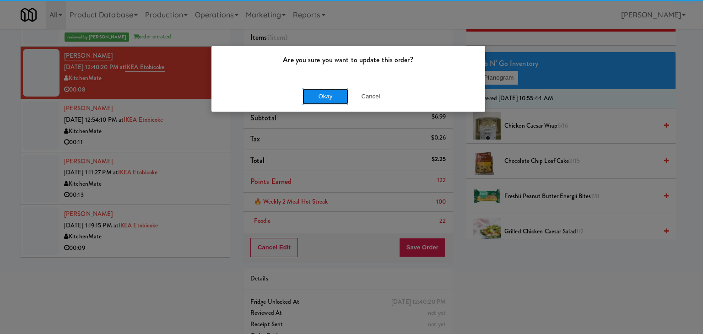
click at [321, 98] on button "Okay" at bounding box center [325, 96] width 46 height 16
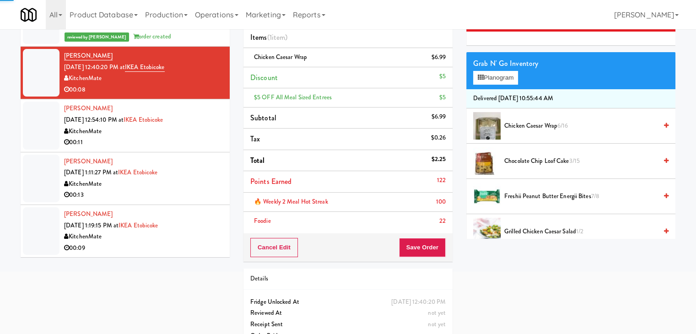
click at [176, 145] on div "00:11" at bounding box center [143, 142] width 159 height 11
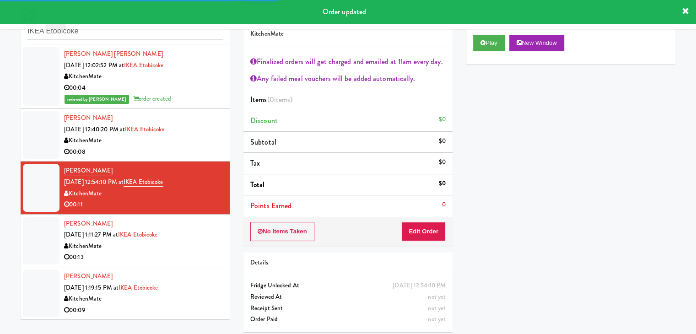
scroll to position [33, 0]
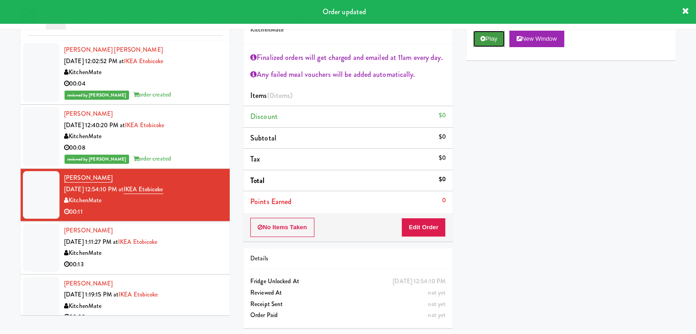
click at [483, 38] on icon at bounding box center [482, 39] width 5 height 6
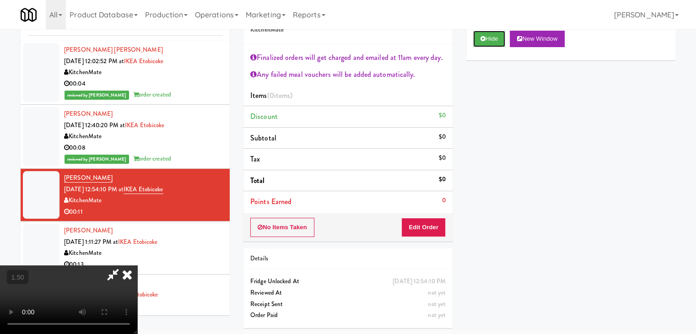
scroll to position [0, 0]
drag, startPoint x: 403, startPoint y: 38, endPoint x: 401, endPoint y: 55, distance: 17.5
click at [137, 265] on icon at bounding box center [127, 274] width 20 height 18
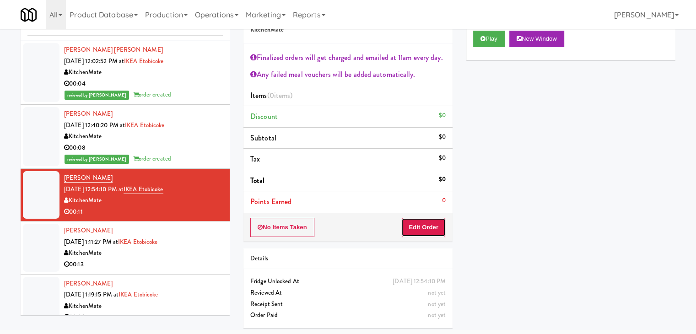
click at [408, 224] on button "Edit Order" at bounding box center [423, 227] width 44 height 19
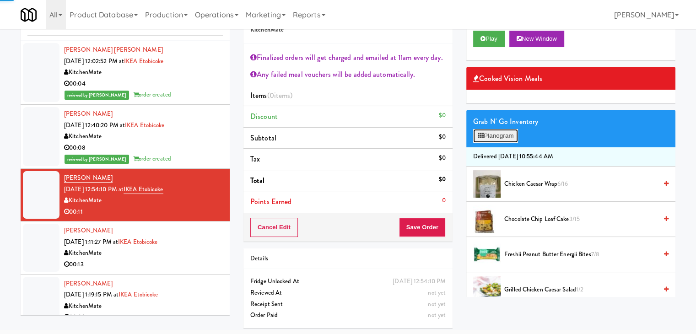
click at [487, 138] on button "Planogram" at bounding box center [495, 136] width 45 height 14
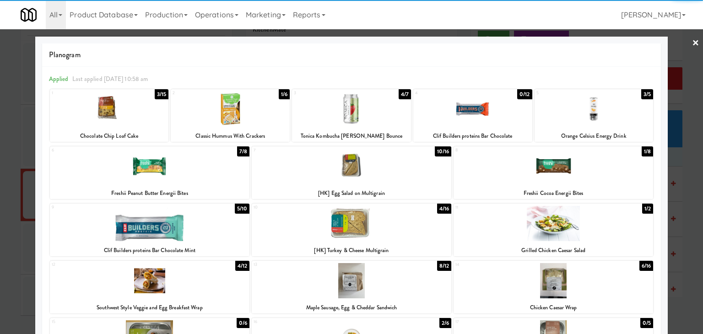
click at [351, 227] on div at bounding box center [351, 223] width 199 height 35
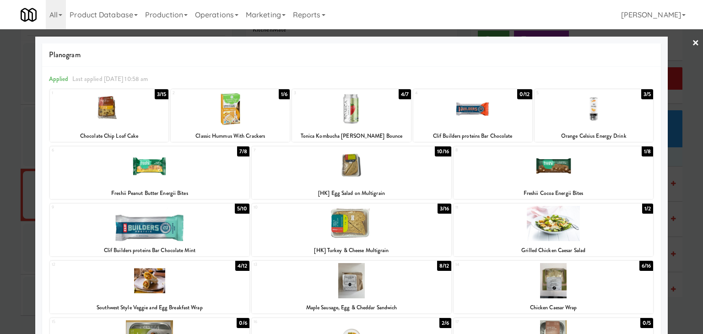
click at [692, 44] on link "×" at bounding box center [695, 43] width 7 height 28
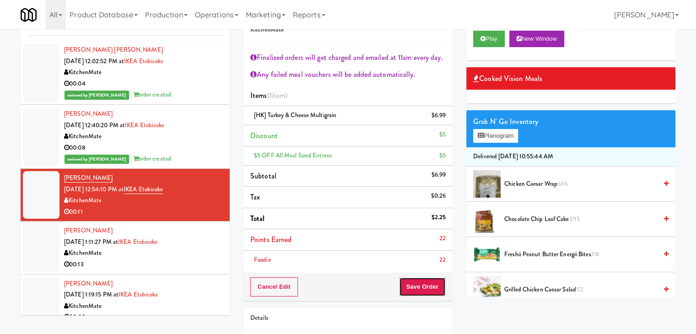
click at [428, 287] on button "Save Order" at bounding box center [422, 286] width 47 height 19
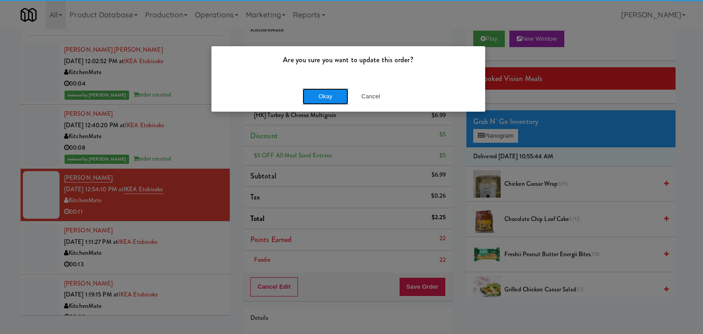
drag, startPoint x: 315, startPoint y: 93, endPoint x: 190, endPoint y: 141, distance: 133.8
click at [314, 94] on button "Okay" at bounding box center [325, 96] width 46 height 16
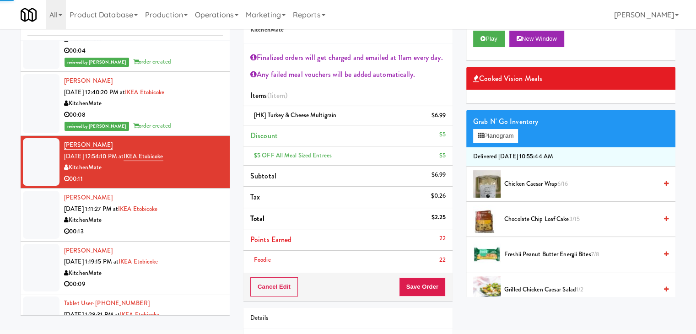
scroll to position [64, 0]
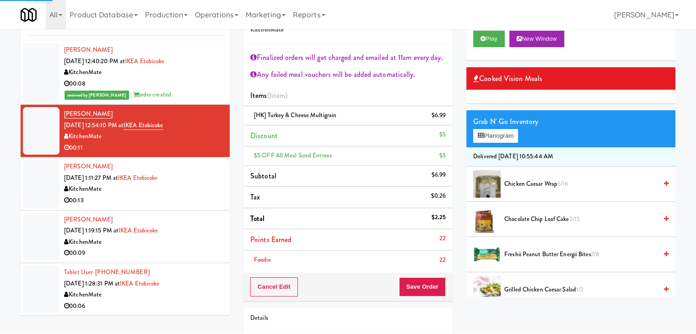
click at [177, 196] on div "00:13" at bounding box center [143, 200] width 159 height 11
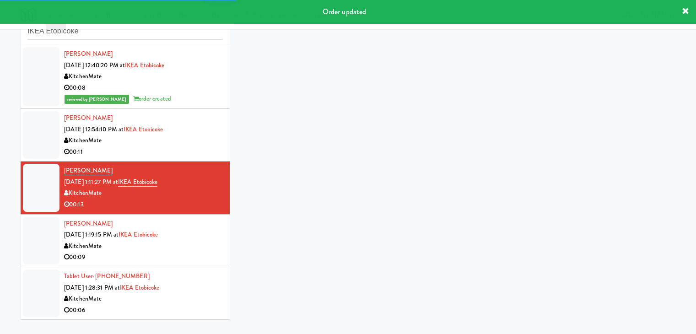
scroll to position [33, 0]
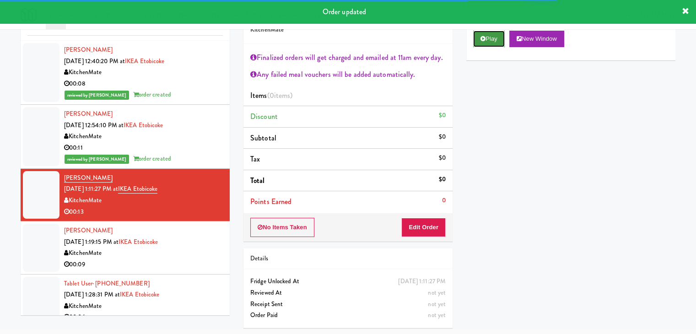
click at [492, 44] on button "Play" at bounding box center [489, 39] width 32 height 16
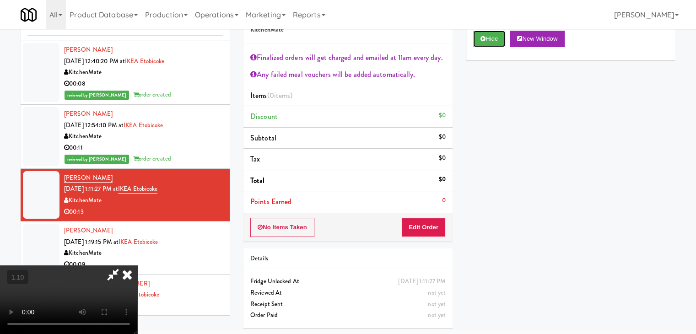
scroll to position [157, 0]
click at [137, 265] on video at bounding box center [68, 299] width 137 height 69
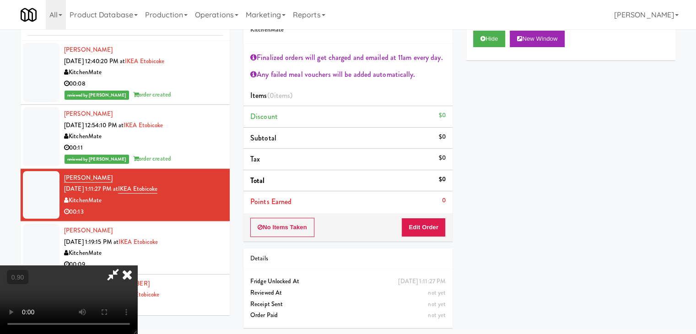
click at [137, 265] on video at bounding box center [68, 299] width 137 height 69
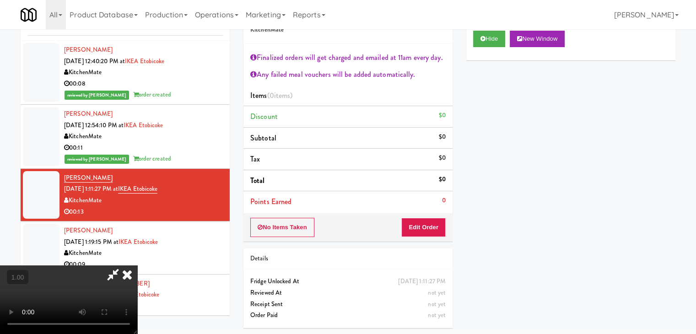
scroll to position [0, 0]
click at [137, 265] on icon at bounding box center [127, 274] width 20 height 18
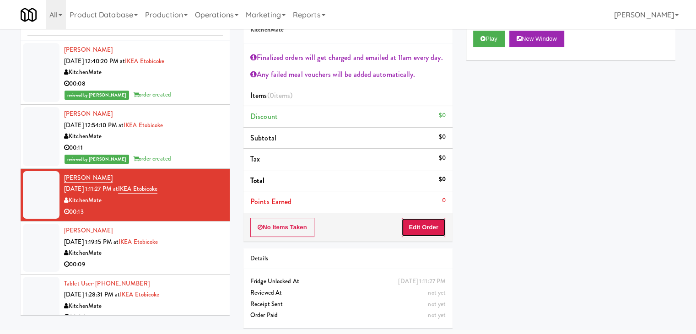
click at [432, 233] on button "Edit Order" at bounding box center [423, 227] width 44 height 19
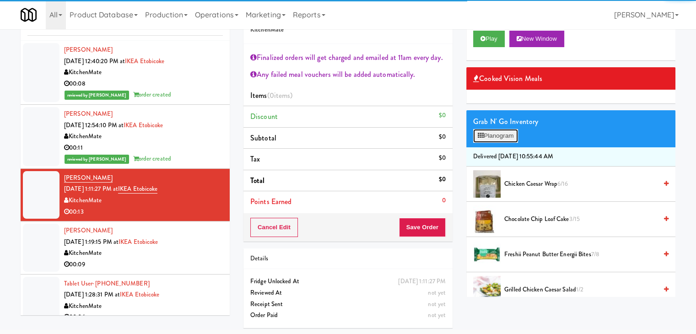
click at [505, 137] on button "Planogram" at bounding box center [495, 136] width 45 height 14
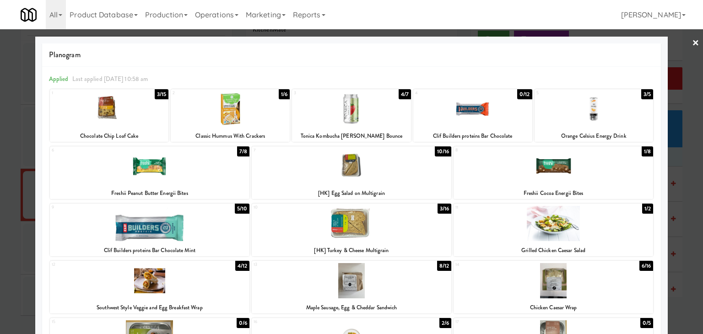
click at [552, 226] on div at bounding box center [552, 223] width 199 height 35
click at [544, 291] on div at bounding box center [552, 280] width 199 height 35
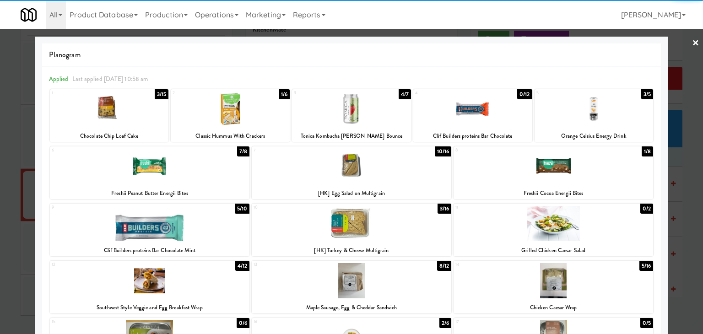
click at [584, 113] on div at bounding box center [593, 108] width 119 height 35
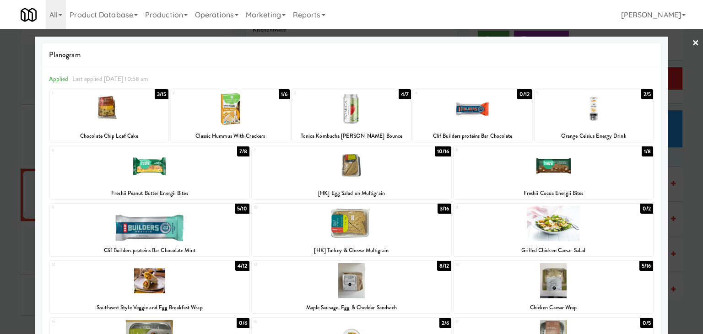
click at [684, 43] on div at bounding box center [351, 167] width 703 height 334
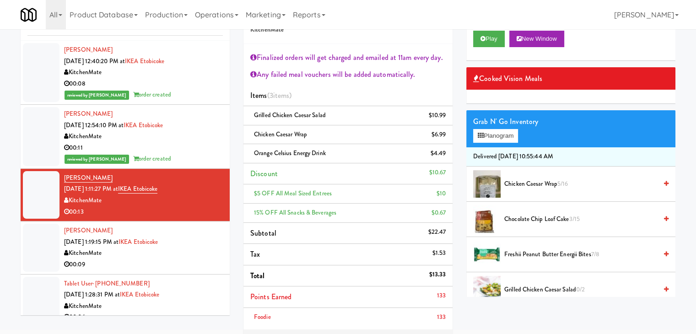
scroll to position [125, 0]
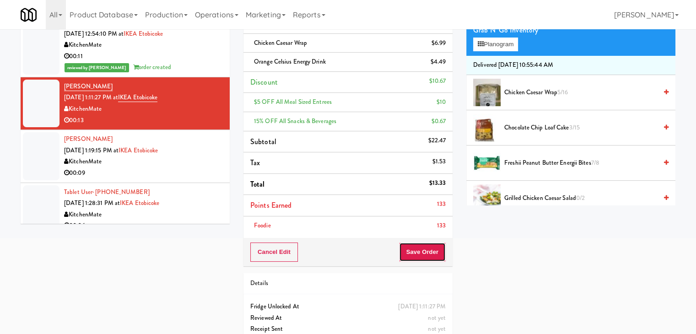
click at [423, 253] on button "Save Order" at bounding box center [422, 251] width 47 height 19
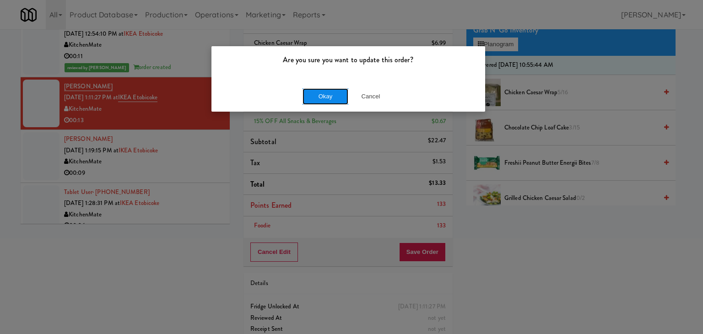
click at [322, 97] on button "Okay" at bounding box center [325, 96] width 46 height 16
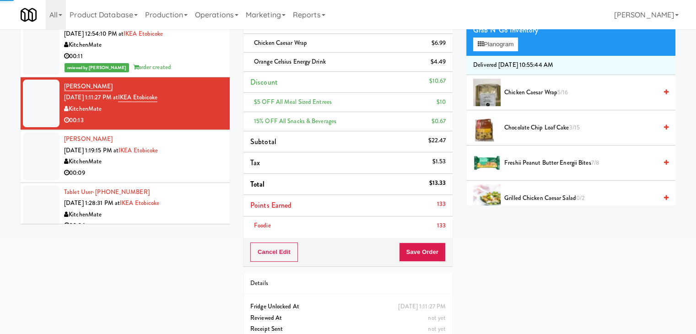
click at [169, 171] on div "00:09" at bounding box center [143, 172] width 159 height 11
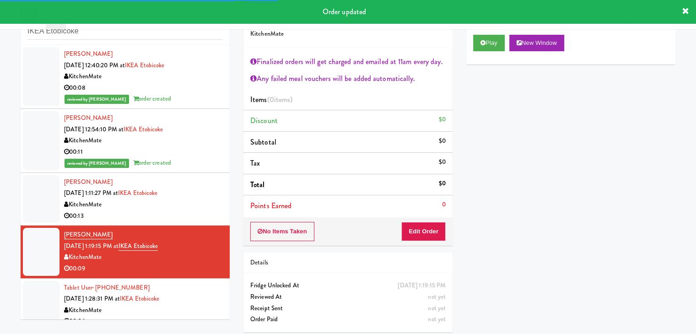
scroll to position [33, 0]
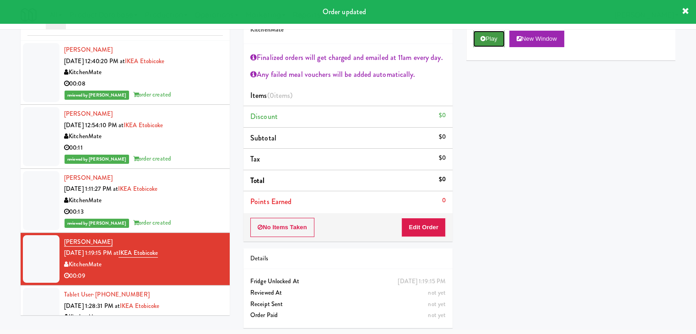
click at [485, 33] on button "Play" at bounding box center [489, 39] width 32 height 16
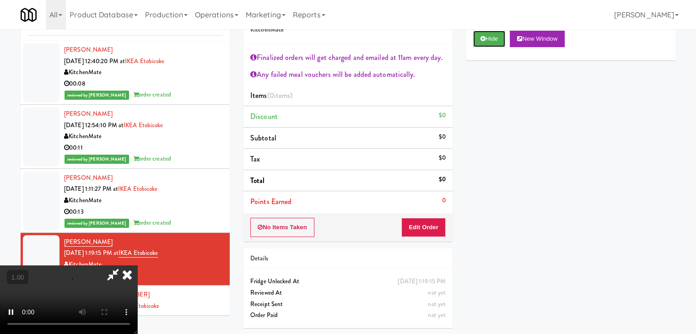
scroll to position [157, 0]
click at [137, 265] on video at bounding box center [68, 299] width 137 height 69
click at [137, 265] on icon at bounding box center [127, 274] width 20 height 18
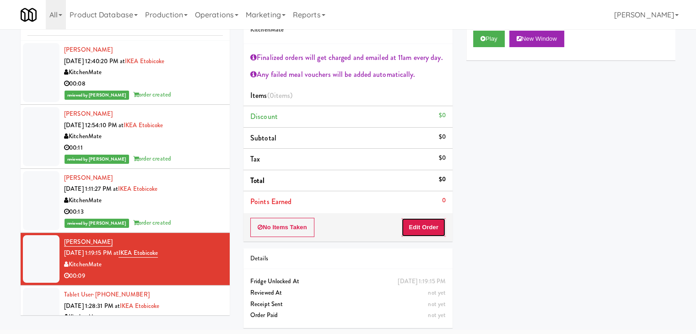
click at [415, 221] on button "Edit Order" at bounding box center [423, 227] width 44 height 19
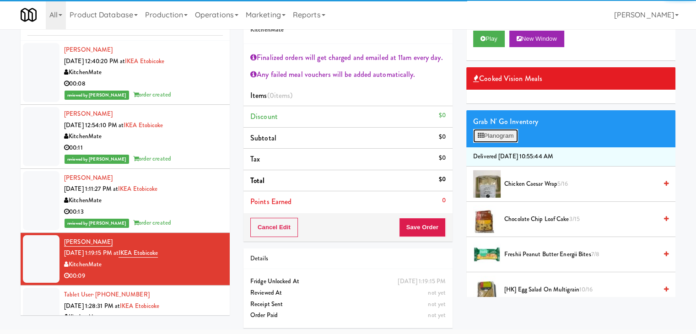
click at [489, 136] on button "Planogram" at bounding box center [495, 136] width 45 height 14
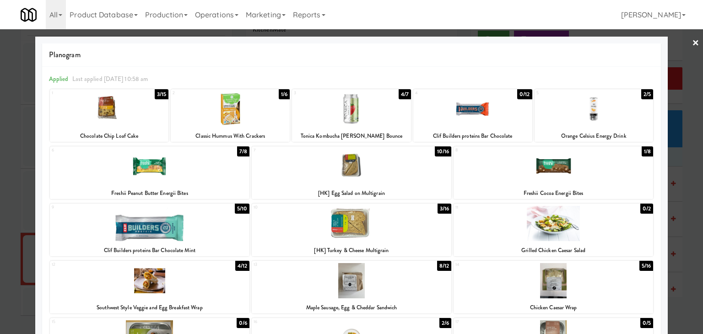
click at [353, 220] on div at bounding box center [351, 223] width 199 height 35
click at [692, 44] on link "×" at bounding box center [695, 43] width 7 height 28
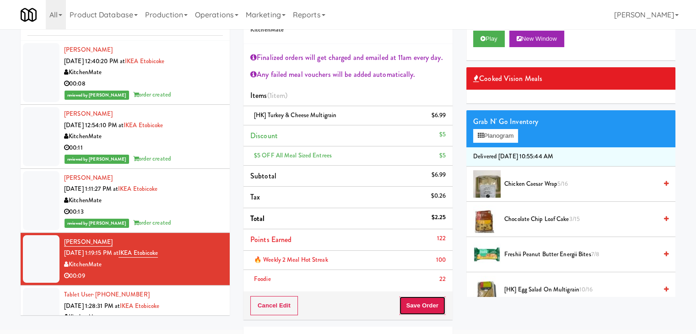
click at [412, 302] on button "Save Order" at bounding box center [422, 305] width 47 height 19
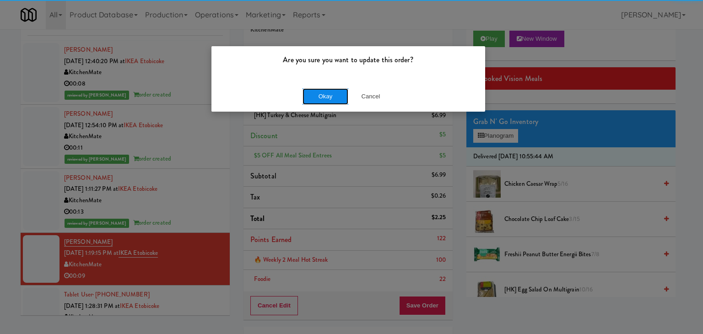
click at [325, 98] on button "Okay" at bounding box center [325, 96] width 46 height 16
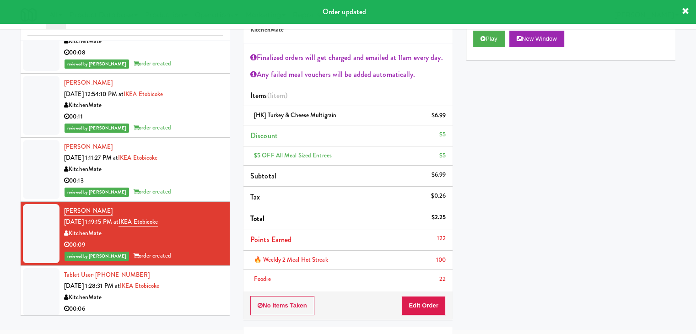
scroll to position [97, 0]
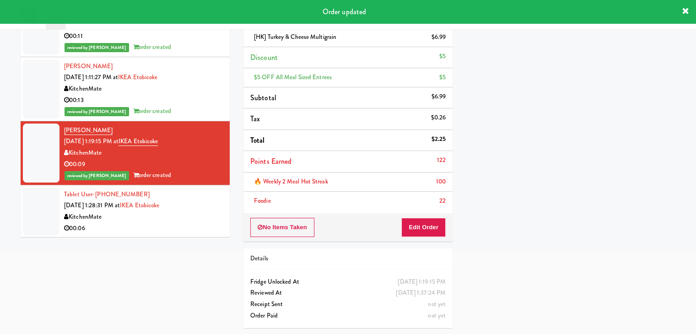
click at [189, 224] on div "00:06" at bounding box center [143, 228] width 159 height 11
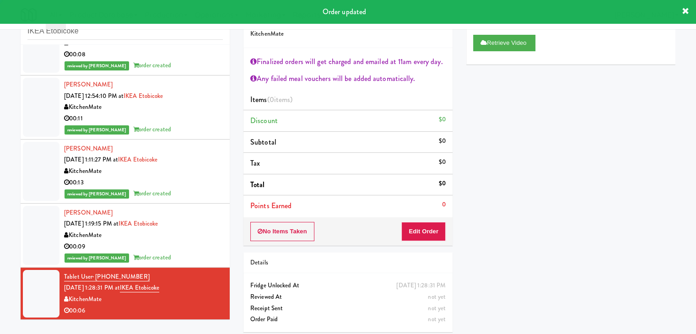
scroll to position [33, 0]
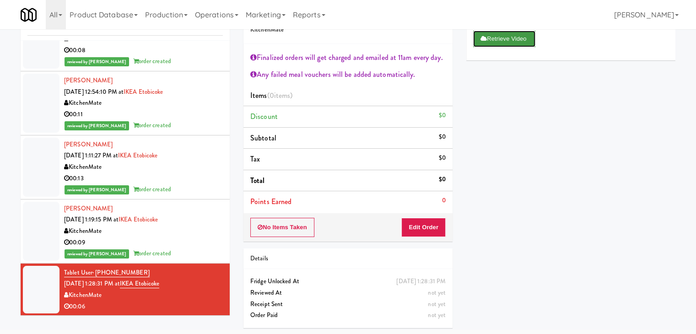
click at [510, 41] on button "Retrieve Video" at bounding box center [504, 39] width 62 height 16
click at [479, 37] on button "Play" at bounding box center [489, 39] width 32 height 16
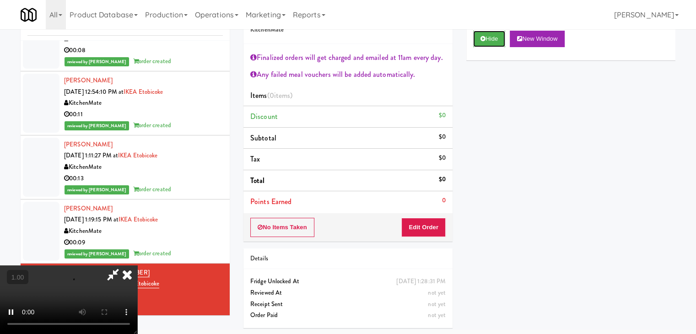
scroll to position [157, 0]
click at [137, 265] on video at bounding box center [68, 299] width 137 height 69
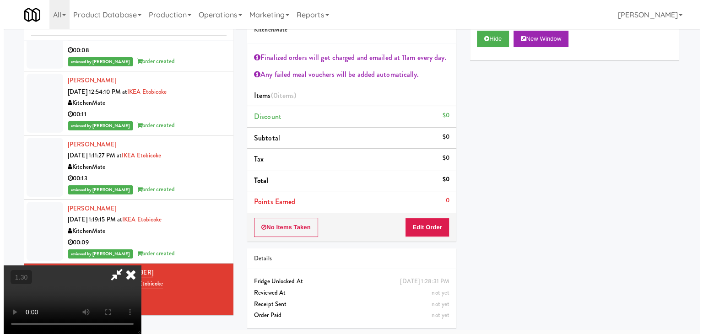
scroll to position [0, 0]
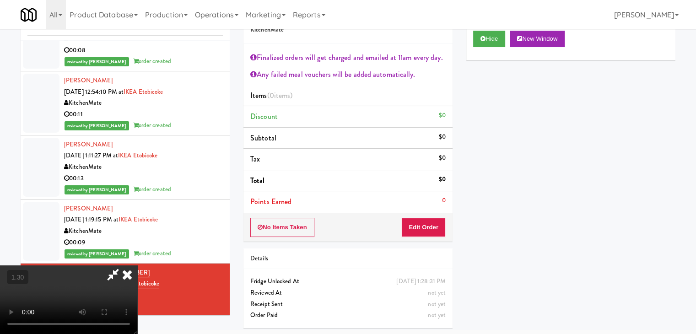
click at [137, 265] on icon at bounding box center [127, 274] width 20 height 18
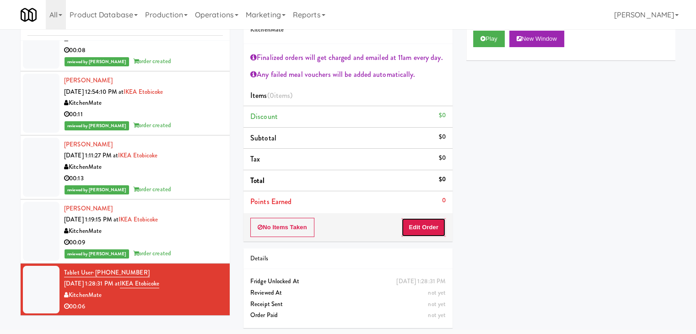
click at [406, 235] on button "Edit Order" at bounding box center [423, 227] width 44 height 19
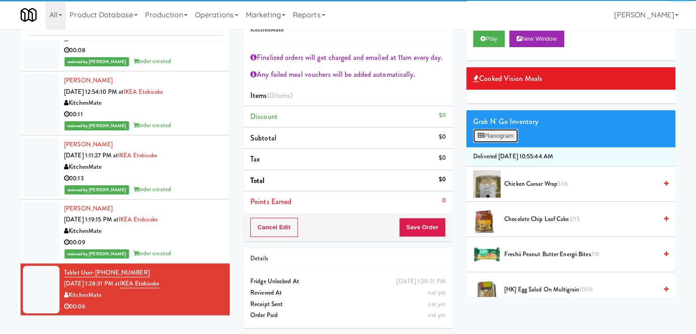
click at [500, 133] on button "Planogram" at bounding box center [495, 136] width 45 height 14
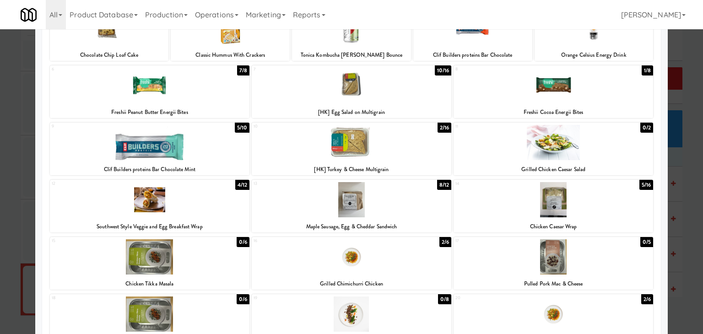
click at [339, 149] on div at bounding box center [351, 142] width 199 height 35
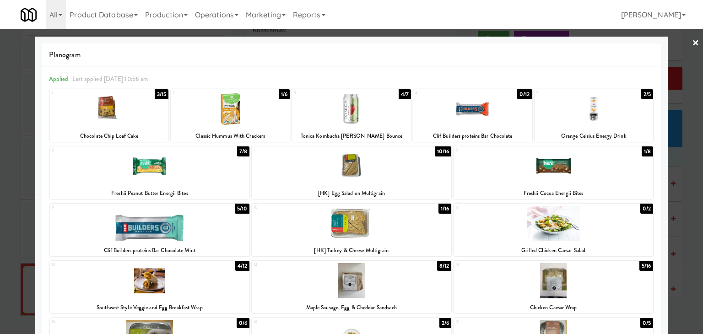
click at [692, 42] on link "×" at bounding box center [695, 43] width 7 height 28
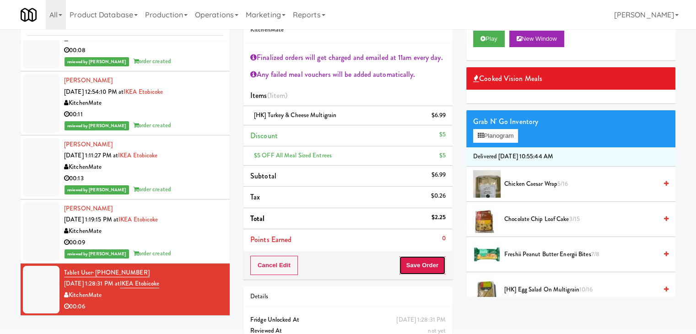
click at [411, 268] on button "Save Order" at bounding box center [422, 265] width 47 height 19
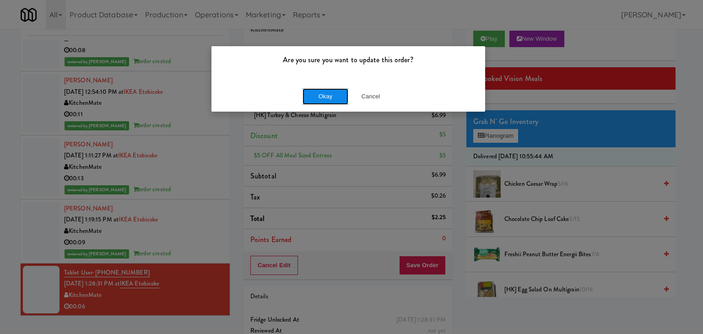
click at [320, 97] on button "Okay" at bounding box center [325, 96] width 46 height 16
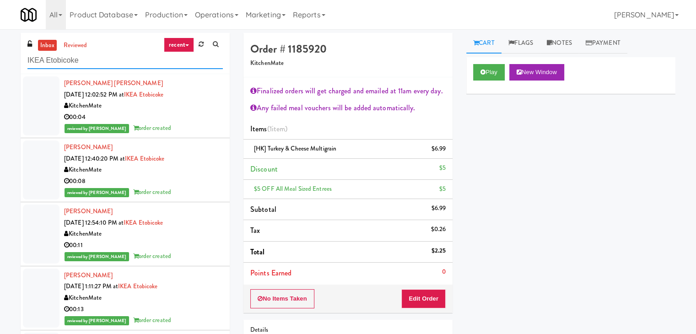
click at [96, 65] on input "IKEA Etobicoke" at bounding box center [124, 60] width 195 height 17
paste input "BMP - Cooler"
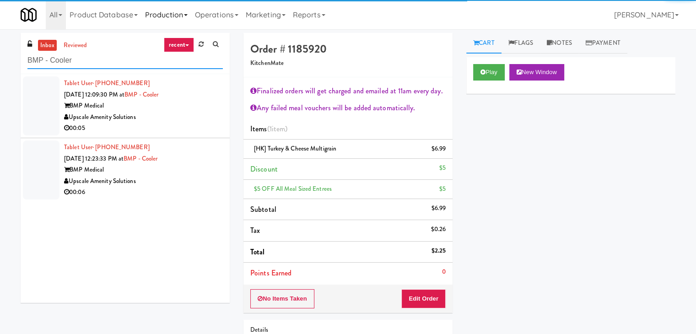
type input "BMP - Cooler"
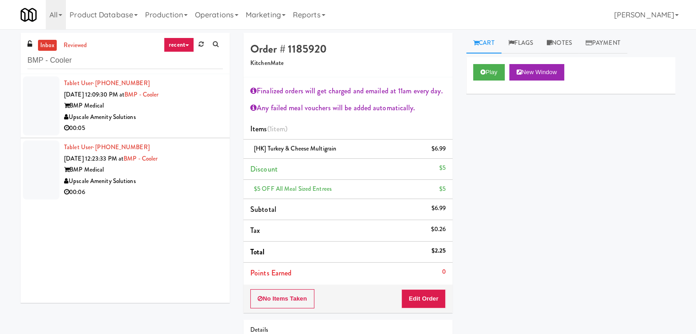
click at [189, 132] on div "00:05" at bounding box center [143, 128] width 159 height 11
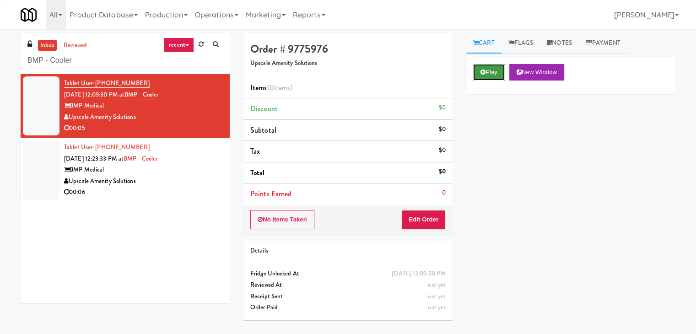
click at [484, 78] on button "Play" at bounding box center [489, 72] width 32 height 16
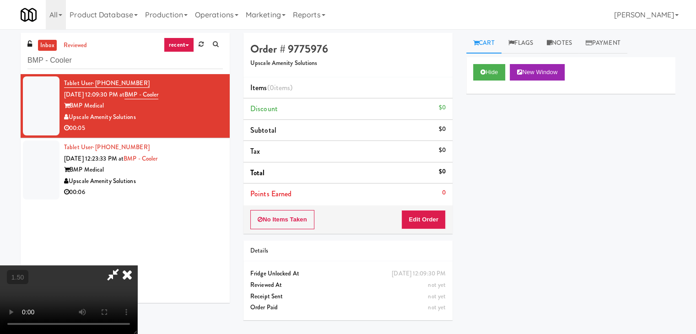
click at [137, 265] on video at bounding box center [68, 299] width 137 height 69
drag, startPoint x: 412, startPoint y: 107, endPoint x: 417, endPoint y: 161, distance: 55.1
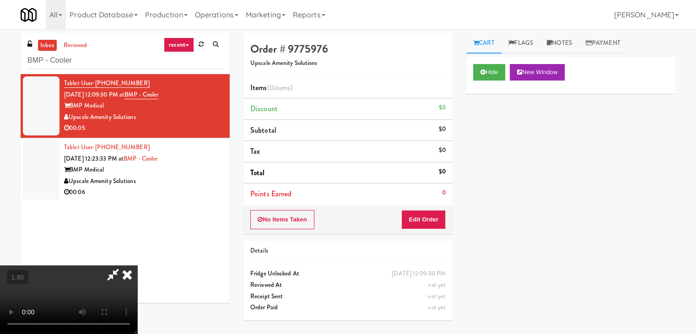
click at [137, 265] on icon at bounding box center [127, 274] width 20 height 18
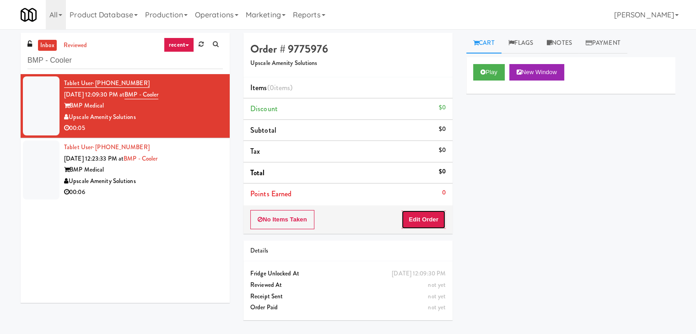
click at [426, 215] on button "Edit Order" at bounding box center [423, 219] width 44 height 19
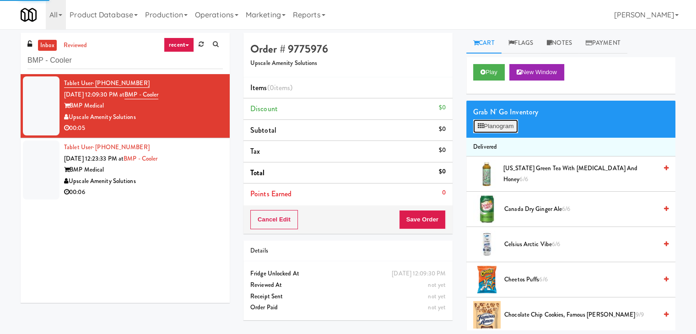
click at [504, 125] on button "Planogram" at bounding box center [495, 126] width 45 height 14
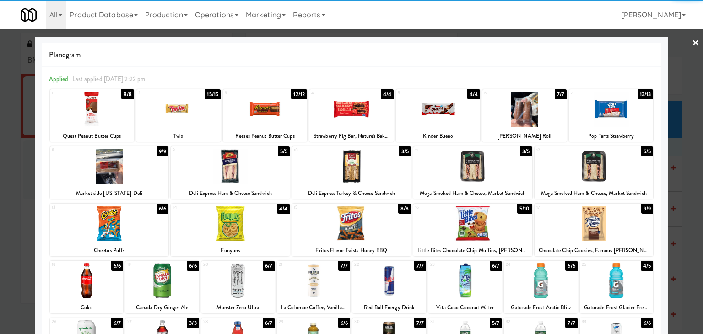
click at [605, 226] on div at bounding box center [593, 223] width 119 height 35
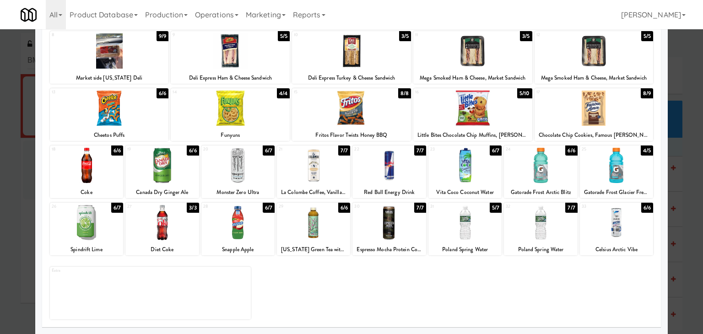
click at [156, 223] on div at bounding box center [161, 222] width 73 height 35
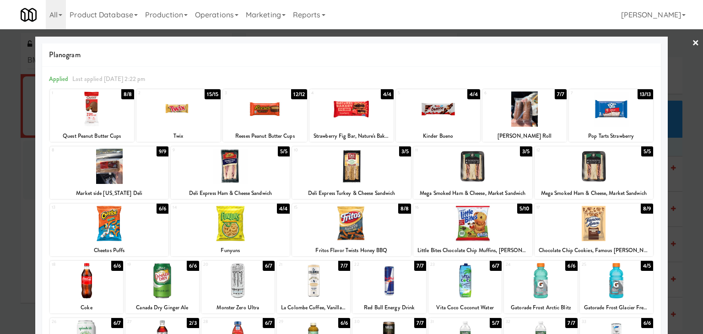
click at [683, 42] on div at bounding box center [351, 167] width 703 height 334
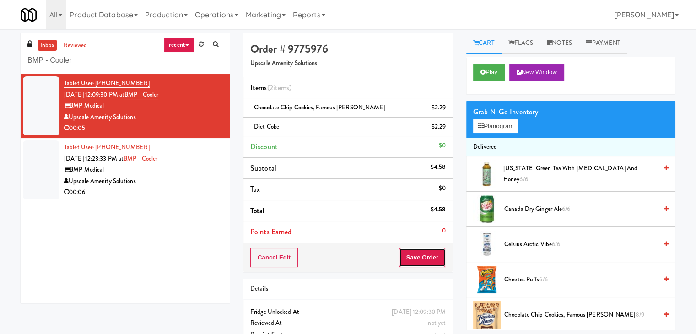
click at [413, 252] on button "Save Order" at bounding box center [422, 257] width 47 height 19
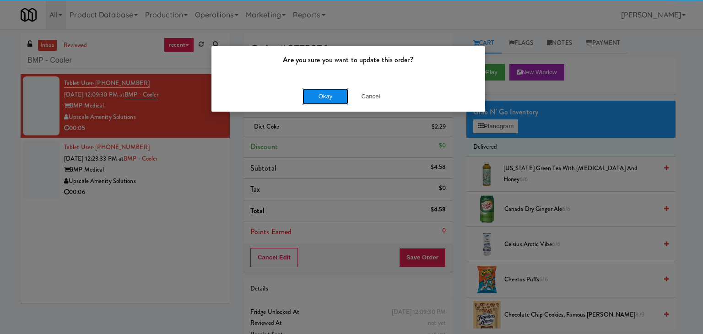
drag, startPoint x: 315, startPoint y: 96, endPoint x: 304, endPoint y: 107, distance: 15.9
click at [315, 96] on button "Okay" at bounding box center [325, 96] width 46 height 16
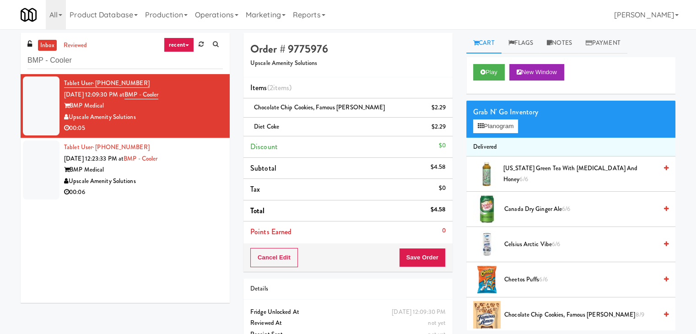
click at [195, 185] on div "Upscale Amenity Solutions" at bounding box center [143, 181] width 159 height 11
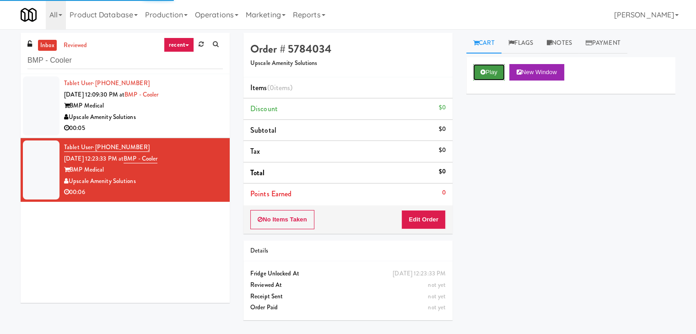
click at [491, 69] on button "Play" at bounding box center [489, 72] width 32 height 16
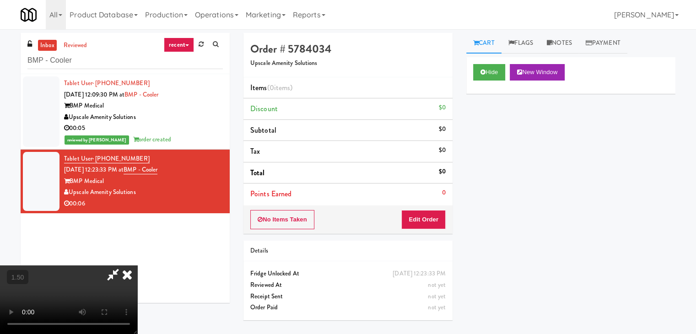
click at [137, 265] on video at bounding box center [68, 299] width 137 height 69
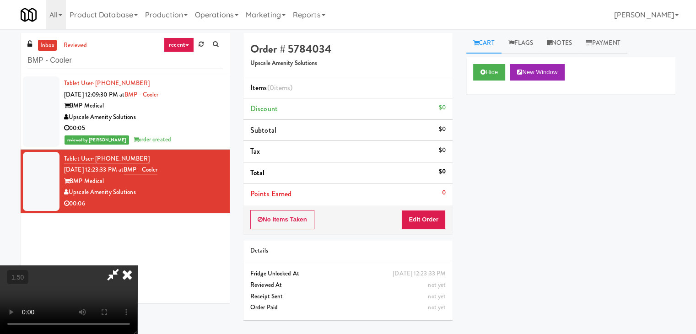
click at [137, 265] on video at bounding box center [68, 299] width 137 height 69
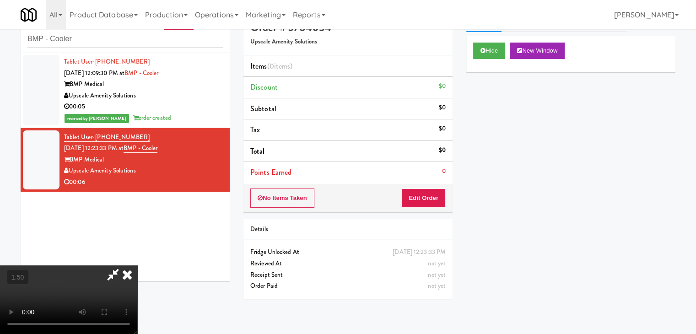
scroll to position [29, 0]
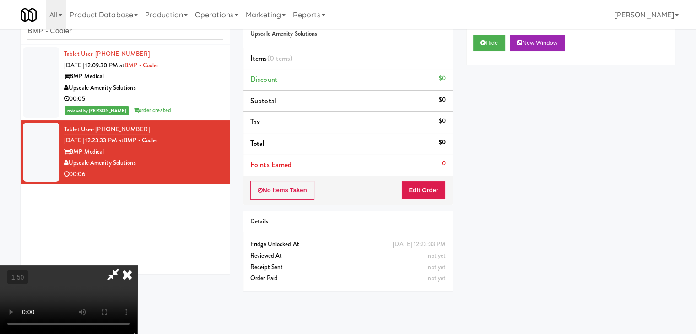
click at [137, 265] on icon at bounding box center [127, 274] width 20 height 18
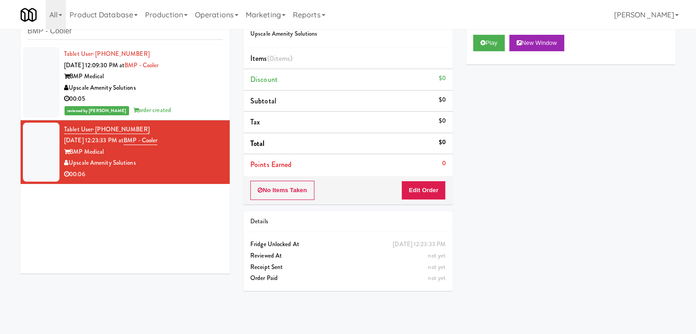
drag, startPoint x: 424, startPoint y: 201, endPoint x: 438, endPoint y: 193, distance: 16.2
click at [425, 201] on div "No Items Taken Edit Order" at bounding box center [347, 190] width 209 height 28
click at [438, 193] on button "Edit Order" at bounding box center [423, 190] width 44 height 19
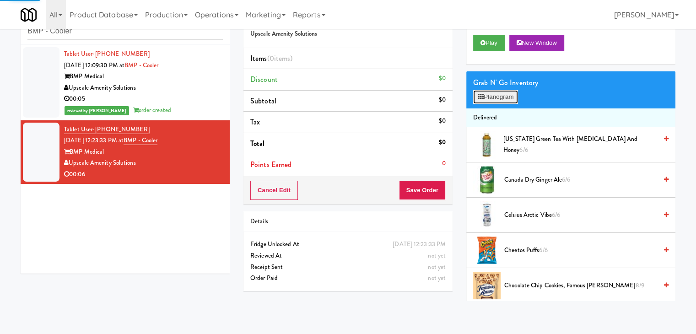
click at [504, 102] on button "Planogram" at bounding box center [495, 97] width 45 height 14
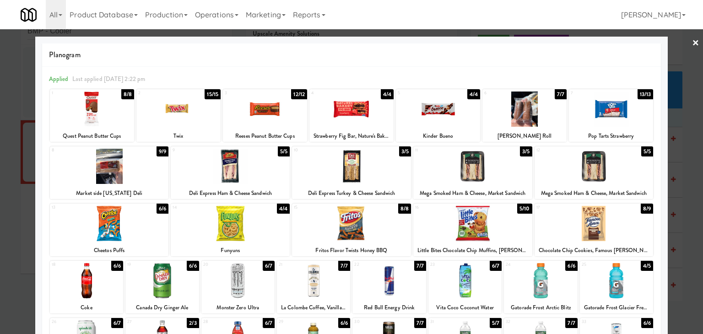
click at [199, 108] on div at bounding box center [178, 108] width 84 height 35
click at [578, 176] on div at bounding box center [593, 166] width 119 height 35
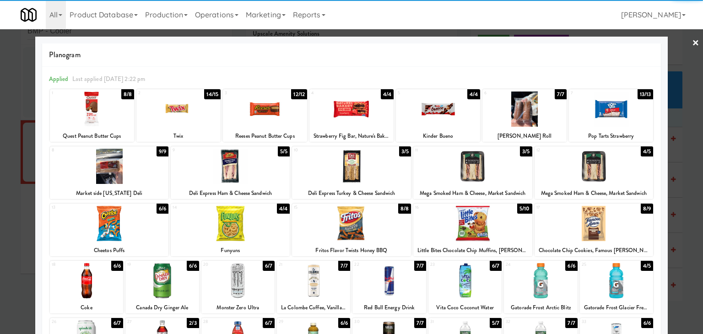
click at [692, 44] on link "×" at bounding box center [695, 43] width 7 height 28
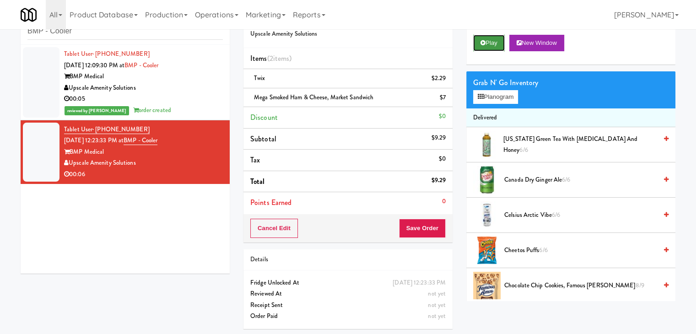
click at [483, 44] on icon at bounding box center [482, 43] width 5 height 6
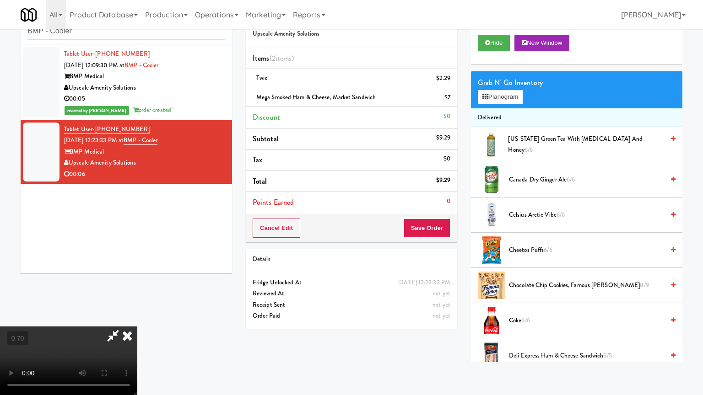
click at [137, 317] on video at bounding box center [68, 361] width 137 height 69
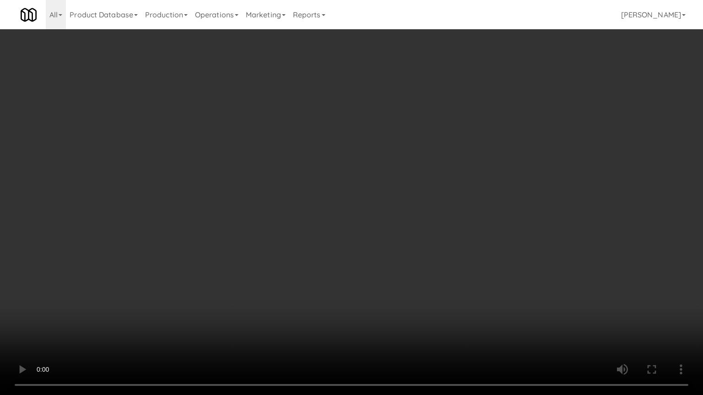
click at [461, 141] on video at bounding box center [351, 197] width 703 height 395
click at [443, 266] on video at bounding box center [351, 197] width 703 height 395
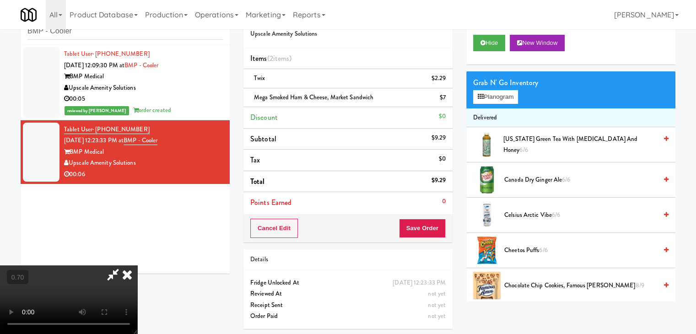
click at [137, 265] on icon at bounding box center [127, 274] width 20 height 18
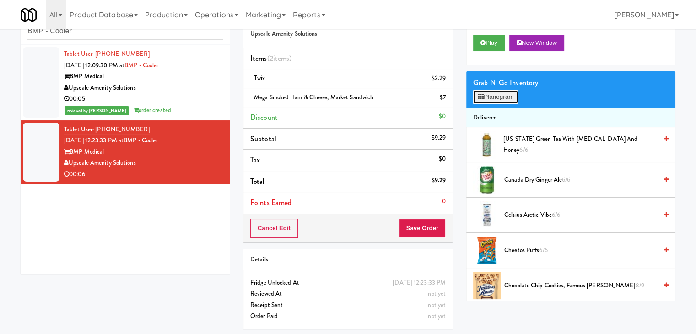
click at [483, 101] on button "Planogram" at bounding box center [495, 97] width 45 height 14
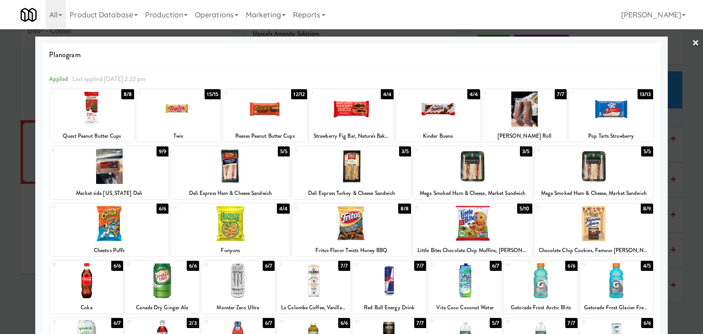
click at [692, 43] on link "×" at bounding box center [695, 43] width 7 height 28
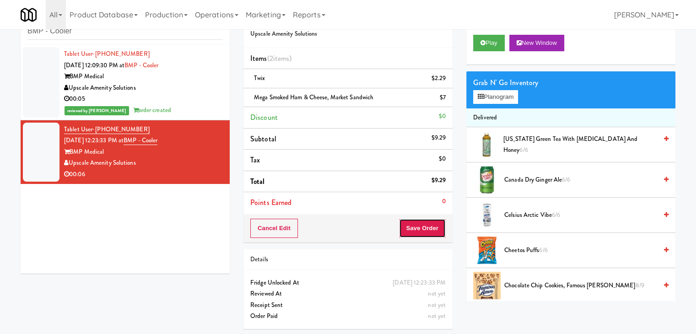
click at [428, 229] on button "Save Order" at bounding box center [422, 228] width 47 height 19
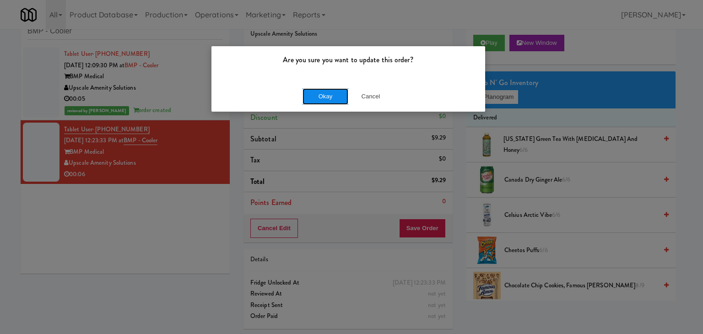
click at [332, 93] on button "Okay" at bounding box center [325, 96] width 46 height 16
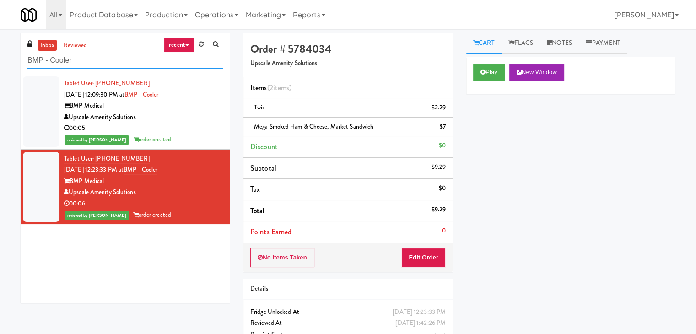
click at [101, 61] on input "BMP - Cooler" at bounding box center [124, 60] width 195 height 17
paste input "Rosedale-Pantry-Right"
type input "Rosedale-Pantry-Right"
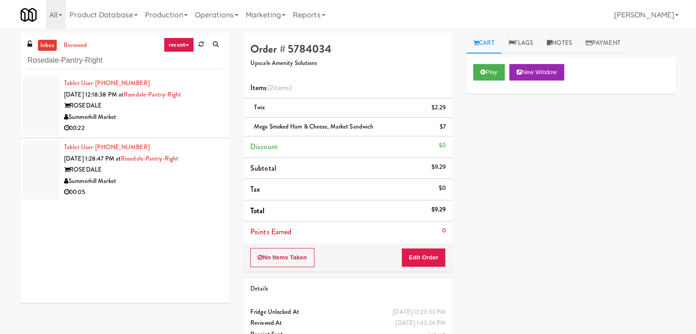
click at [201, 117] on div "Summerhill Market" at bounding box center [143, 117] width 159 height 11
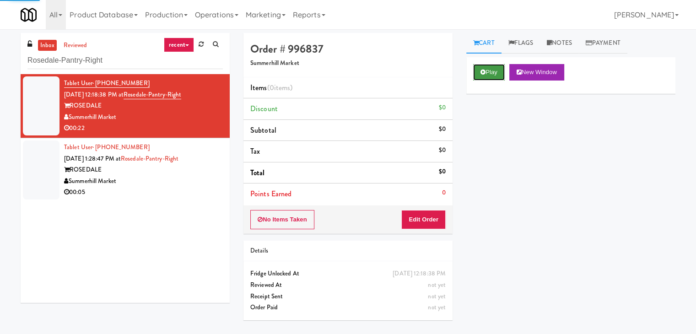
click at [478, 73] on button "Play" at bounding box center [489, 72] width 32 height 16
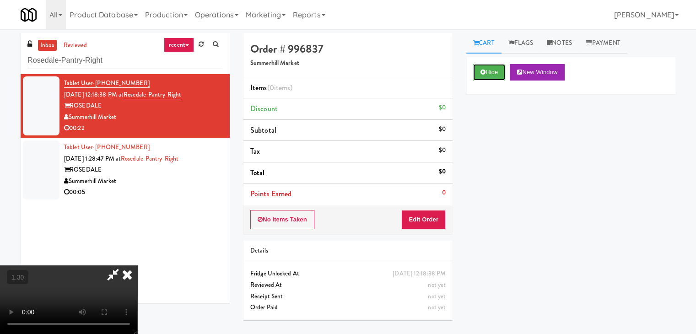
scroll to position [129, 0]
click at [137, 265] on video at bounding box center [68, 299] width 137 height 69
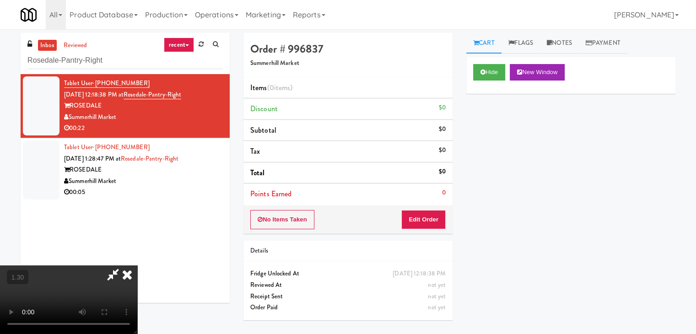
click at [137, 265] on video at bounding box center [68, 299] width 137 height 69
drag, startPoint x: 397, startPoint y: 42, endPoint x: 410, endPoint y: 173, distance: 131.8
click at [137, 265] on icon at bounding box center [127, 274] width 20 height 18
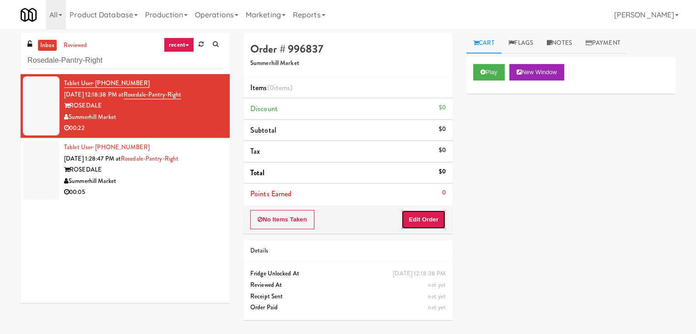
click at [414, 211] on button "Edit Order" at bounding box center [423, 219] width 44 height 19
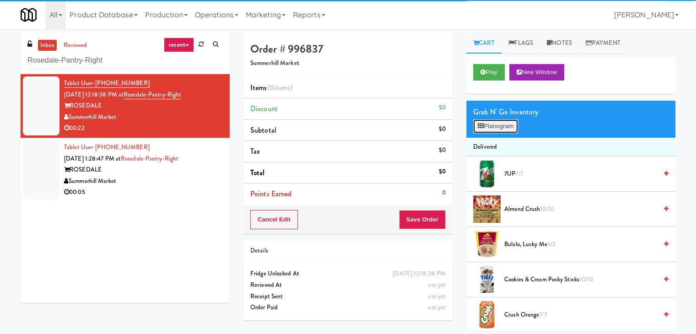
click at [490, 127] on button "Planogram" at bounding box center [495, 126] width 45 height 14
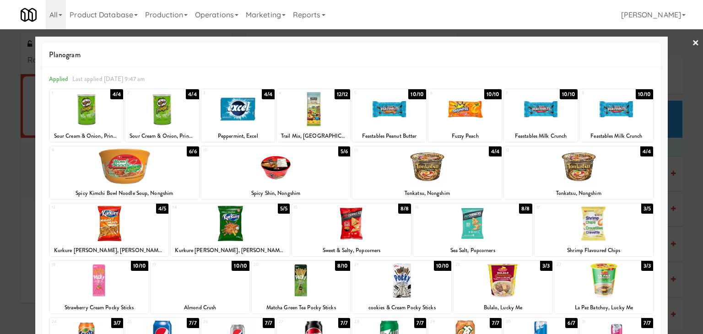
click at [436, 170] on div at bounding box center [426, 166] width 149 height 35
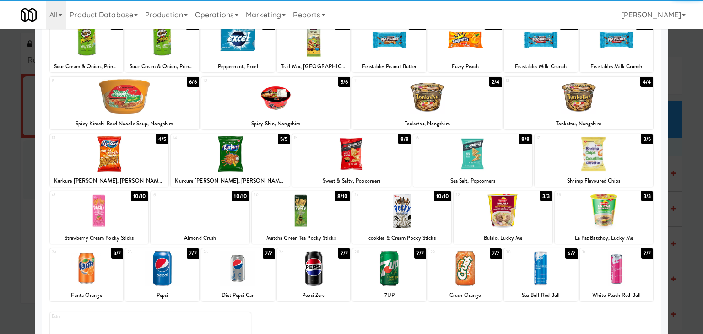
scroll to position [115, 0]
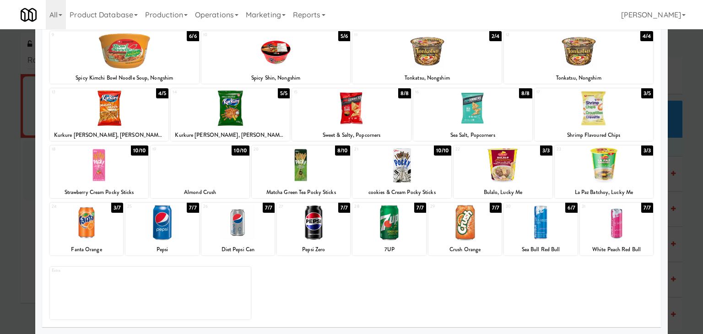
click at [466, 234] on div at bounding box center [464, 222] width 73 height 35
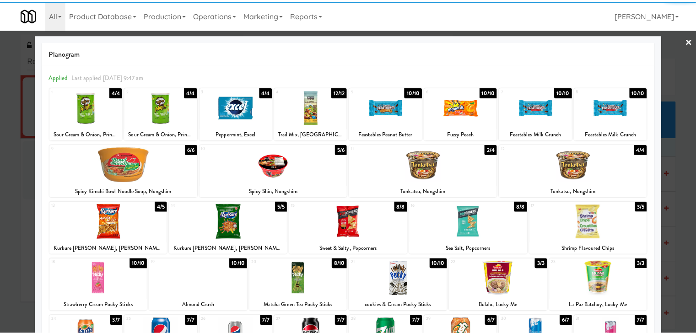
scroll to position [0, 0]
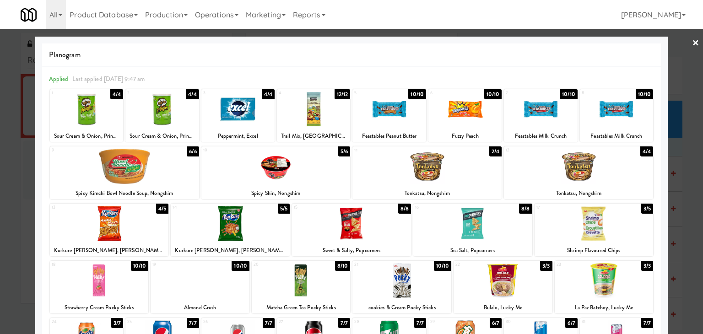
click at [692, 42] on link "×" at bounding box center [695, 43] width 7 height 28
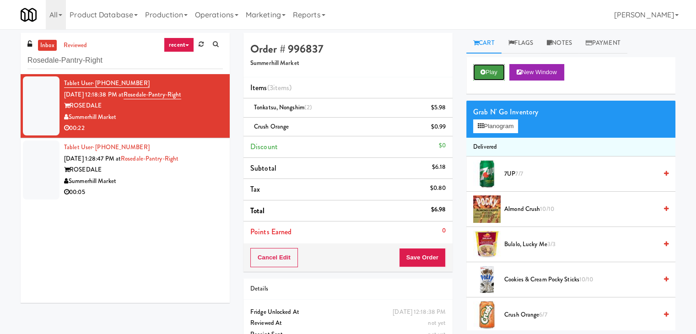
click at [494, 72] on button "Play" at bounding box center [489, 72] width 32 height 16
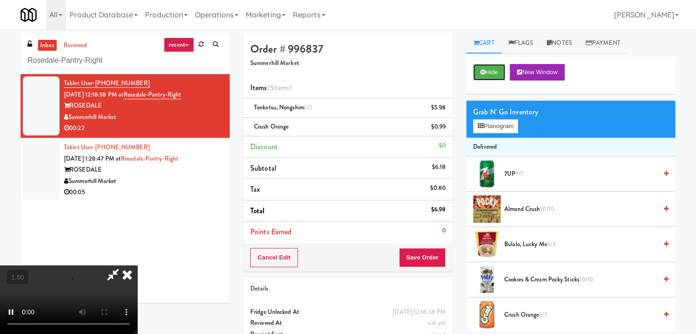
scroll to position [129, 0]
click at [137, 265] on video at bounding box center [68, 299] width 137 height 69
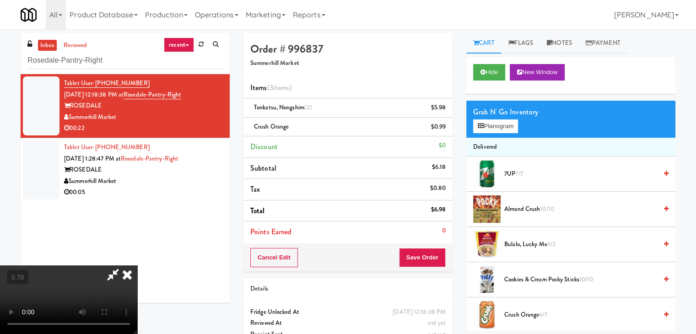
click at [137, 265] on video at bounding box center [68, 299] width 137 height 69
drag, startPoint x: 401, startPoint y: 39, endPoint x: 401, endPoint y: 44, distance: 5.5
click at [137, 265] on icon at bounding box center [127, 274] width 20 height 18
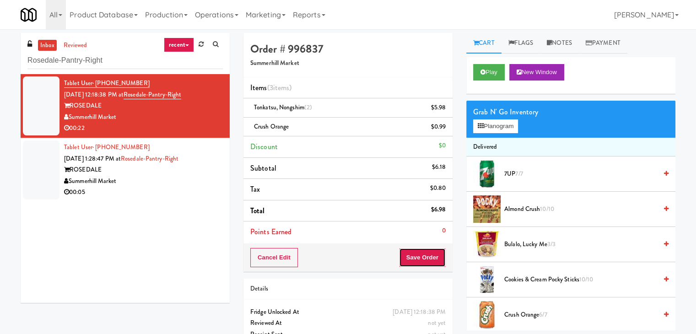
click at [418, 260] on button "Save Order" at bounding box center [422, 257] width 47 height 19
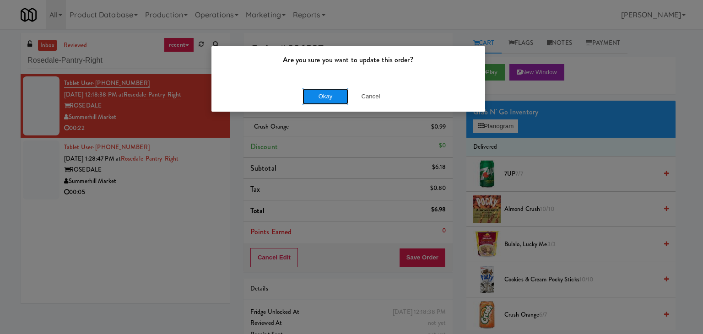
click at [322, 91] on button "Okay" at bounding box center [325, 96] width 46 height 16
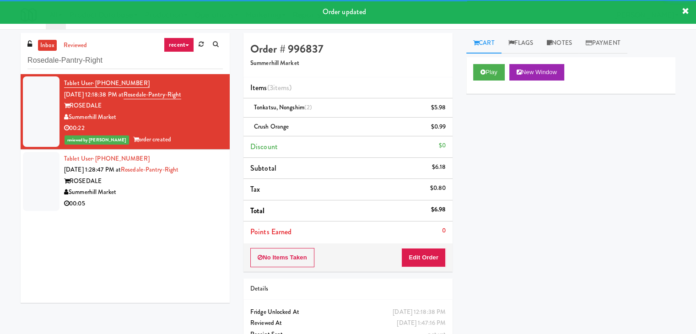
click at [181, 190] on div "Summerhill Market" at bounding box center [143, 192] width 159 height 11
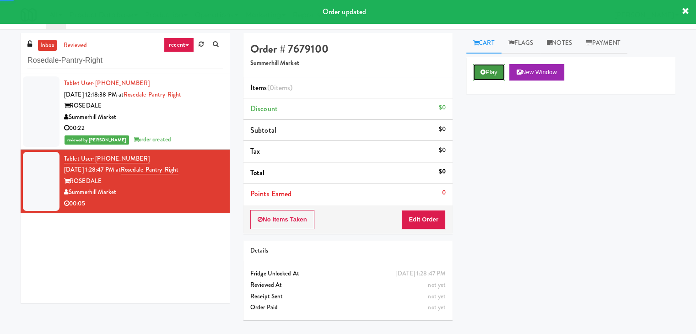
click at [476, 66] on button "Play" at bounding box center [489, 72] width 32 height 16
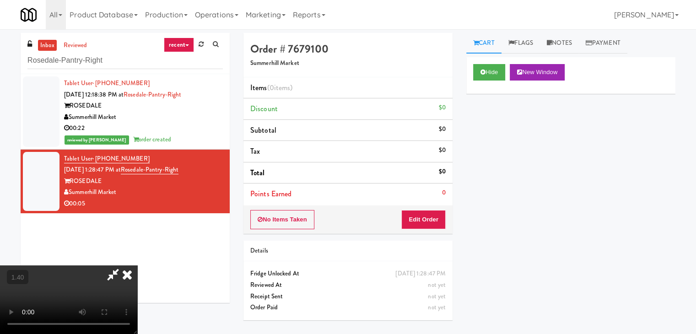
click at [137, 265] on video at bounding box center [68, 299] width 137 height 69
click at [123, 265] on icon at bounding box center [112, 274] width 21 height 18
click at [430, 217] on button "Edit Order" at bounding box center [423, 219] width 44 height 19
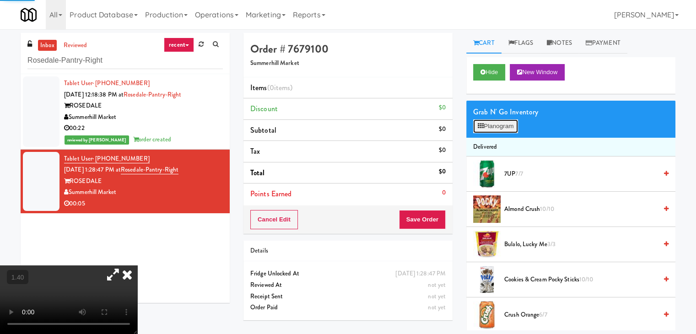
click at [500, 126] on button "Planogram" at bounding box center [495, 126] width 45 height 14
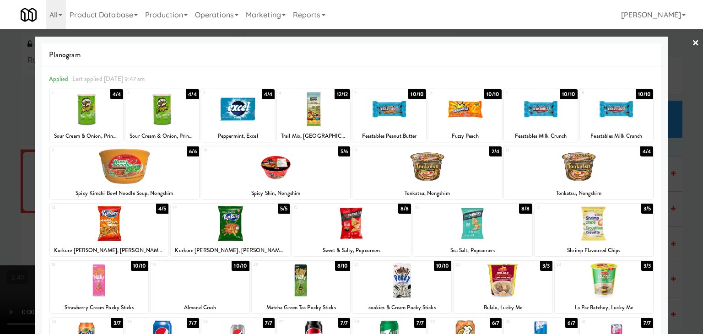
click at [302, 167] on div at bounding box center [275, 166] width 149 height 35
click at [683, 43] on div at bounding box center [351, 167] width 703 height 334
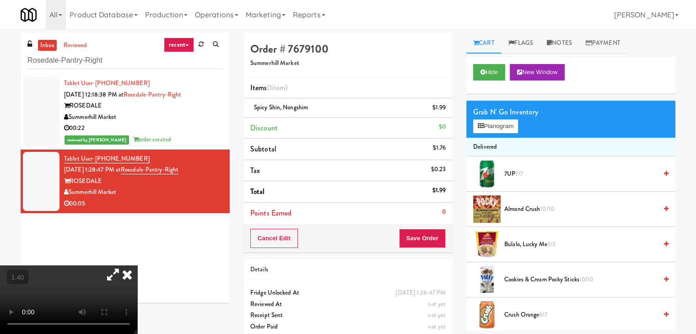
click at [137, 265] on icon at bounding box center [127, 274] width 20 height 18
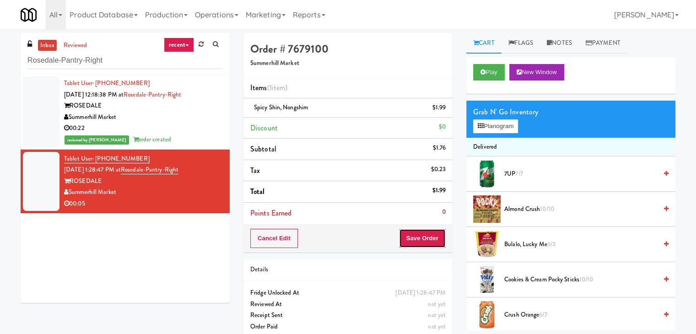
click at [413, 235] on button "Save Order" at bounding box center [422, 238] width 47 height 19
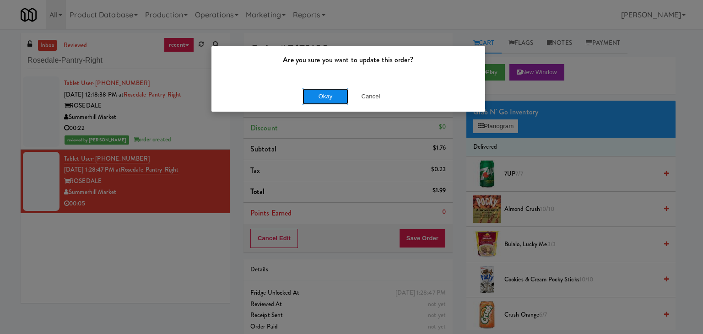
click at [321, 97] on button "Okay" at bounding box center [325, 96] width 46 height 16
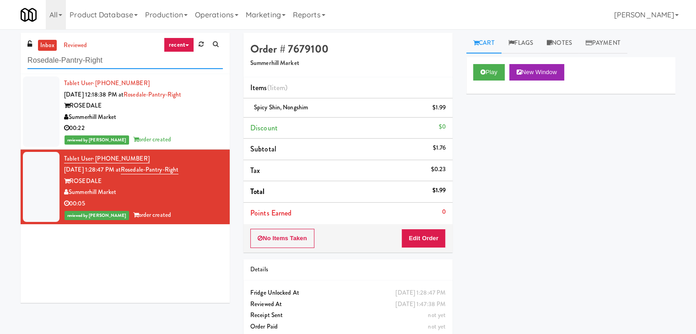
click at [120, 54] on input "Rosedale-Pantry-Right" at bounding box center [124, 60] width 195 height 17
paste input "Standard - Combo - Middle"
type input "Standard - Combo - Middle"
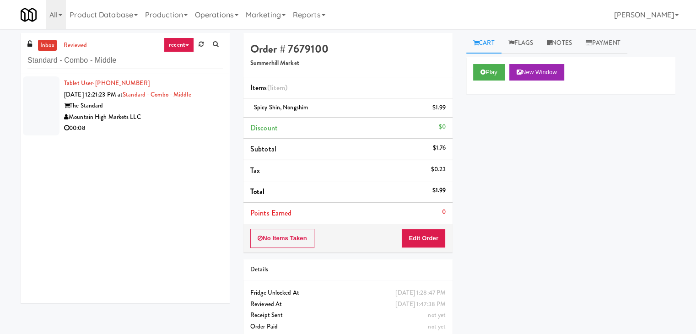
click at [204, 116] on div "Mountain High Markets LLC" at bounding box center [143, 117] width 159 height 11
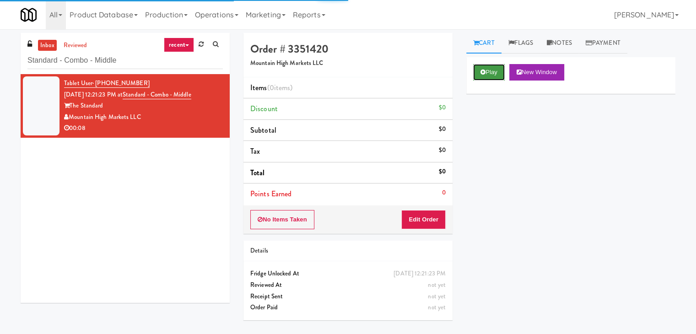
click at [496, 70] on button "Play" at bounding box center [489, 72] width 32 height 16
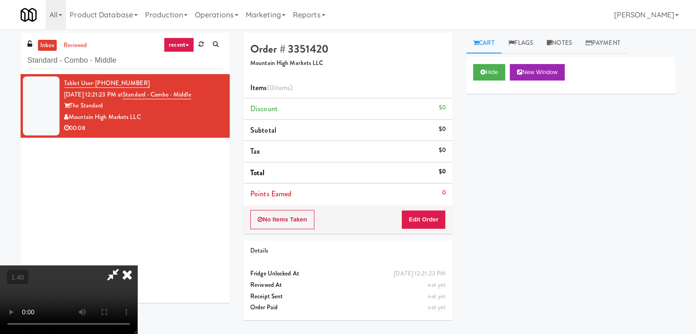
click at [137, 265] on video at bounding box center [68, 299] width 137 height 69
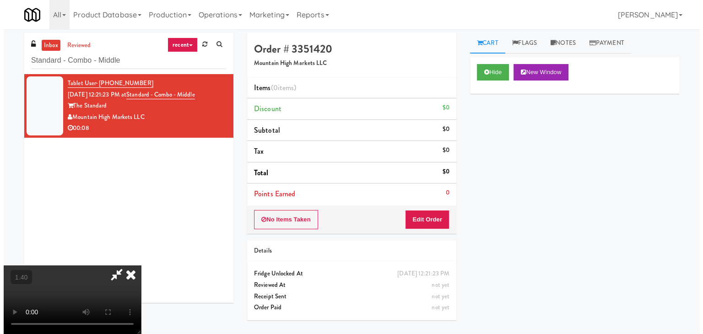
scroll to position [29, 0]
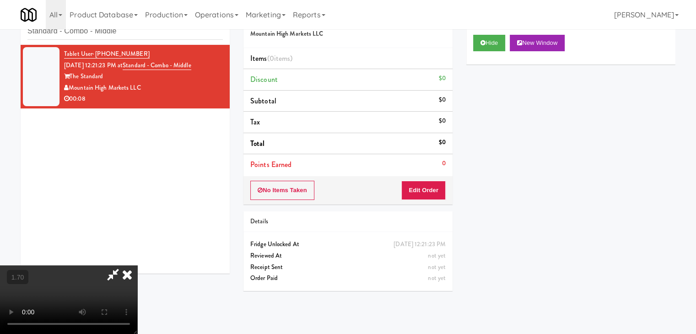
click at [137, 265] on icon at bounding box center [127, 274] width 20 height 18
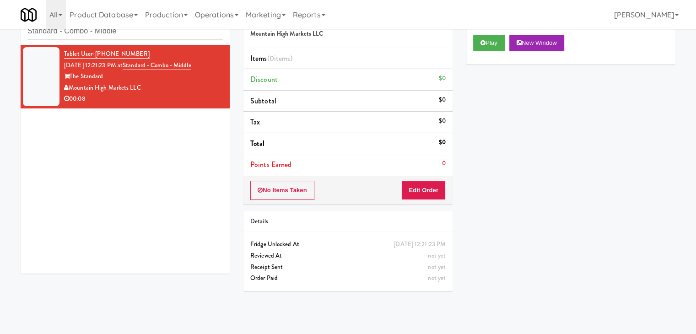
click at [421, 179] on div "No Items Taken Edit Order" at bounding box center [347, 190] width 209 height 28
click at [438, 184] on button "Edit Order" at bounding box center [423, 190] width 44 height 19
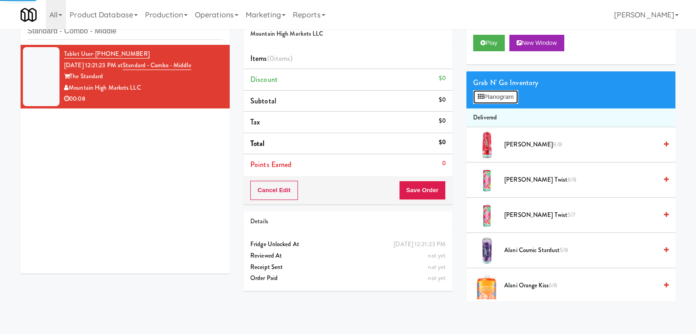
drag, startPoint x: 492, startPoint y: 98, endPoint x: 487, endPoint y: 99, distance: 5.1
click at [492, 98] on button "Planogram" at bounding box center [495, 97] width 45 height 14
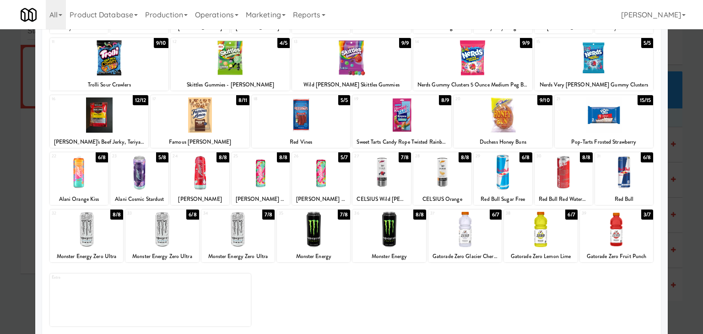
scroll to position [115, 0]
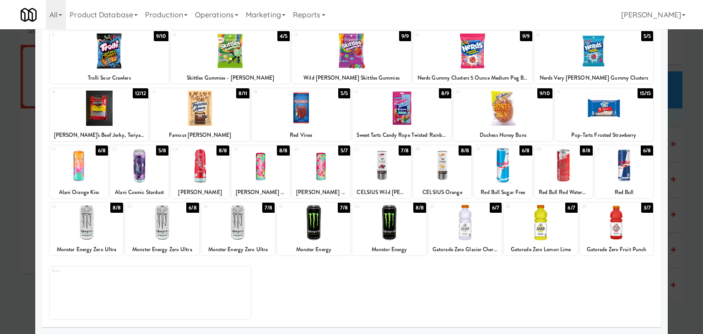
click at [84, 173] on div at bounding box center [79, 165] width 58 height 35
click at [151, 171] on div at bounding box center [139, 165] width 58 height 35
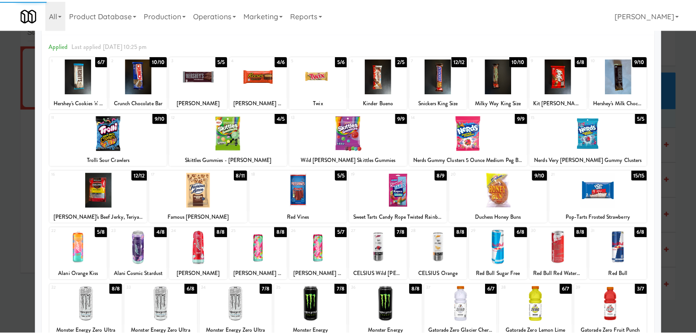
scroll to position [0, 0]
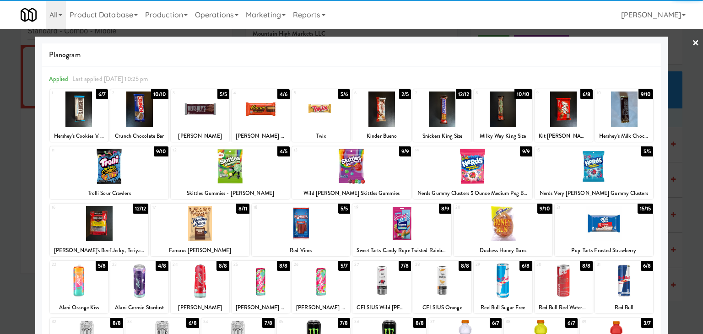
click at [692, 41] on link "×" at bounding box center [695, 43] width 7 height 28
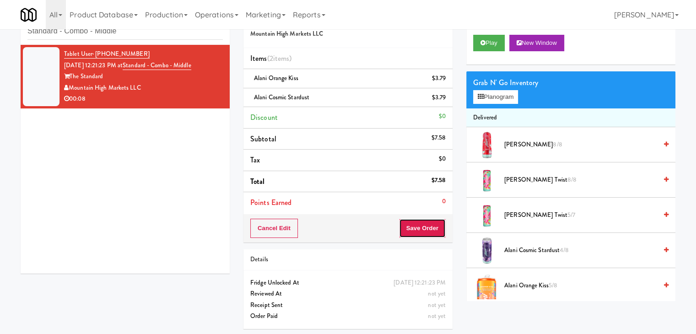
click at [409, 231] on button "Save Order" at bounding box center [422, 228] width 47 height 19
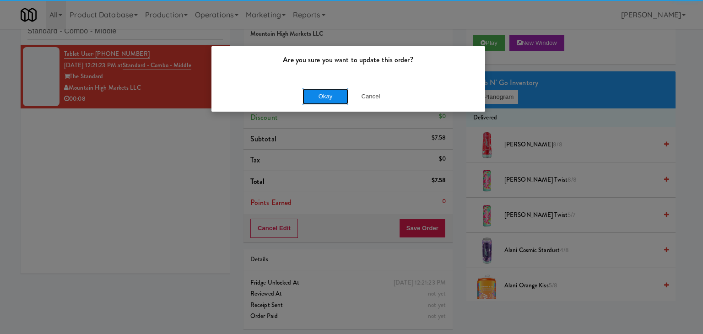
click at [327, 91] on button "Okay" at bounding box center [325, 96] width 46 height 16
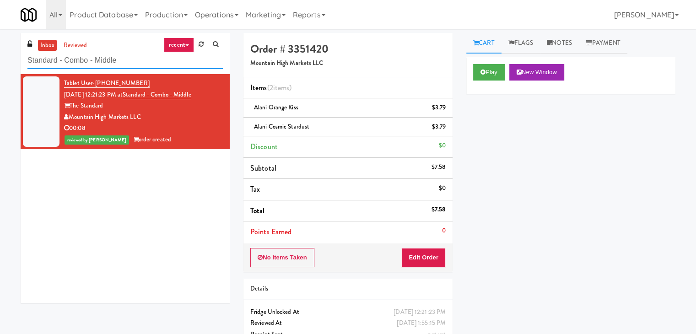
click at [128, 56] on input "Standard - Combo - Middle" at bounding box center [124, 60] width 195 height 17
paste input "The 87 - Pantry - Right"
type input "The 87 - Pantry - Right"
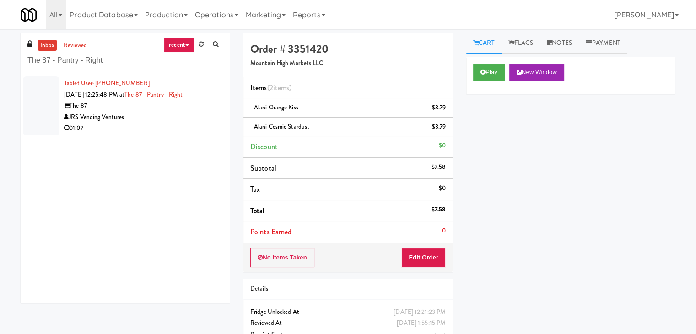
click at [188, 126] on div "01:07" at bounding box center [143, 128] width 159 height 11
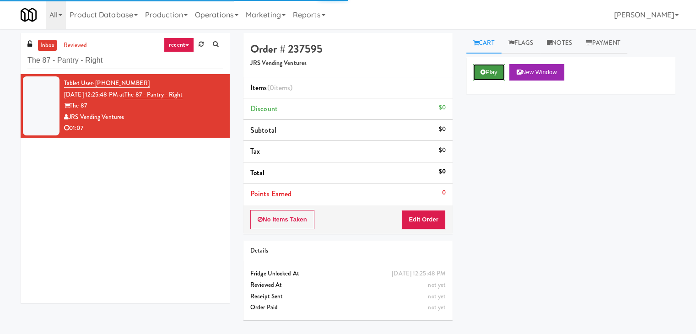
click at [480, 77] on button "Play" at bounding box center [489, 72] width 32 height 16
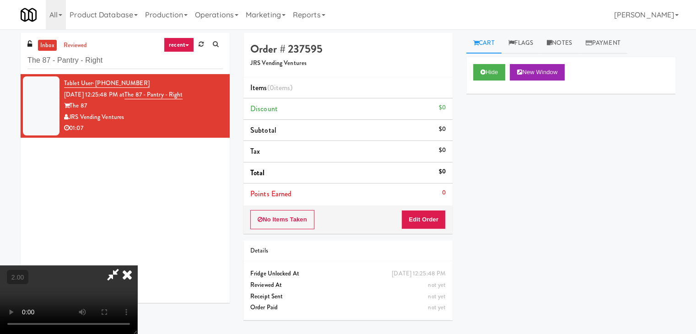
click at [137, 265] on video at bounding box center [68, 299] width 137 height 69
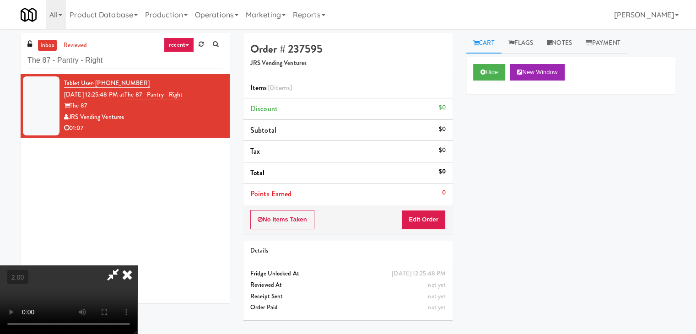
click at [137, 265] on video at bounding box center [68, 299] width 137 height 69
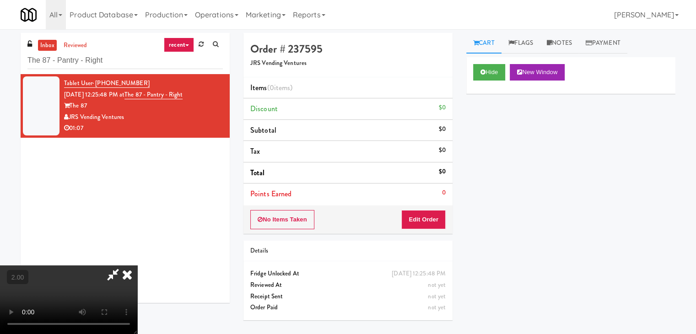
click at [137, 265] on video at bounding box center [68, 299] width 137 height 69
click at [434, 220] on button "Edit Order" at bounding box center [423, 219] width 44 height 19
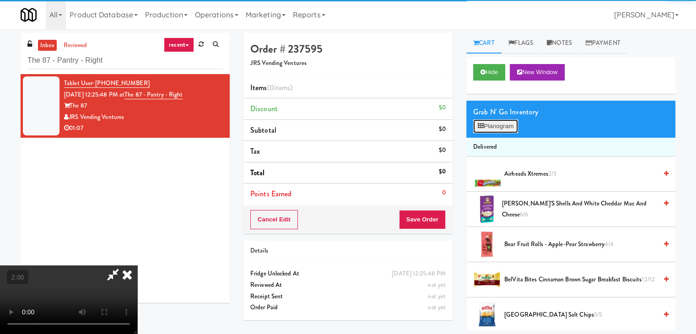
click at [507, 125] on button "Planogram" at bounding box center [495, 126] width 45 height 14
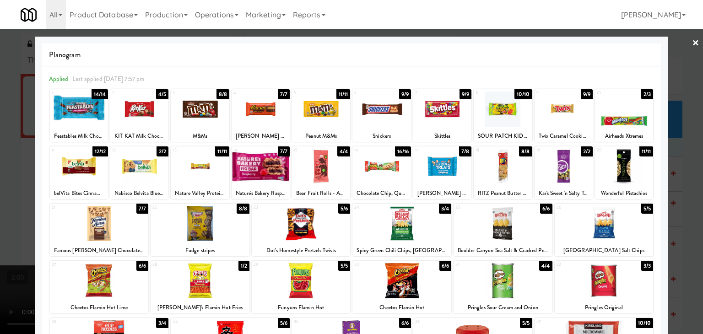
click at [585, 280] on div at bounding box center [603, 280] width 99 height 35
click at [493, 280] on div at bounding box center [502, 280] width 99 height 35
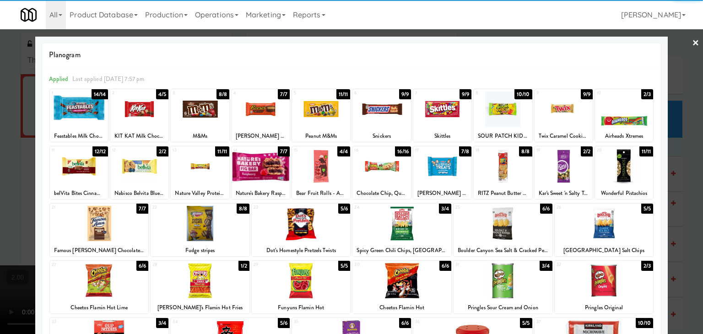
drag, startPoint x: 120, startPoint y: 221, endPoint x: 166, endPoint y: 221, distance: 46.7
click at [119, 221] on div at bounding box center [99, 223] width 99 height 35
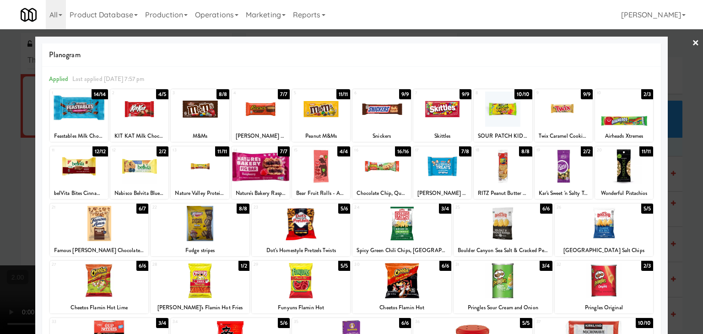
click at [692, 39] on link "×" at bounding box center [695, 43] width 7 height 28
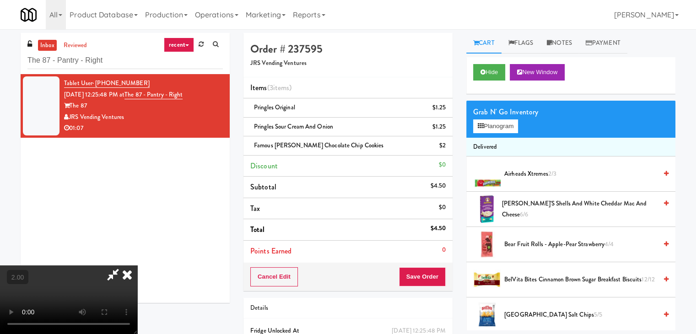
click at [137, 265] on video at bounding box center [68, 299] width 137 height 69
click at [137, 265] on icon at bounding box center [127, 274] width 20 height 18
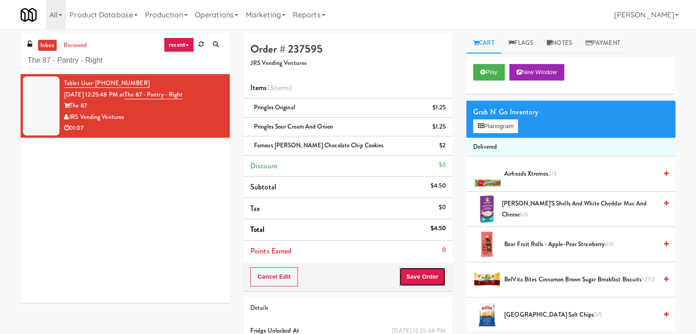
click at [421, 283] on button "Save Order" at bounding box center [422, 276] width 47 height 19
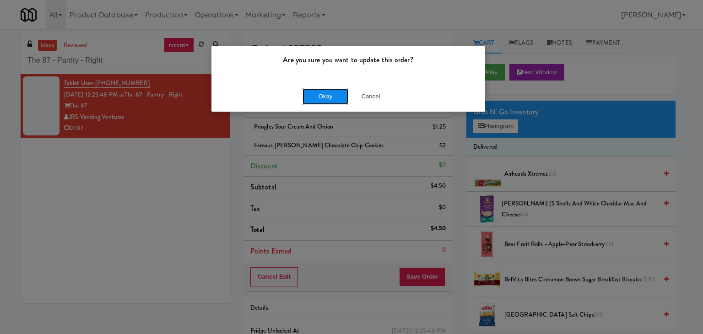
click at [322, 97] on button "Okay" at bounding box center [325, 96] width 46 height 16
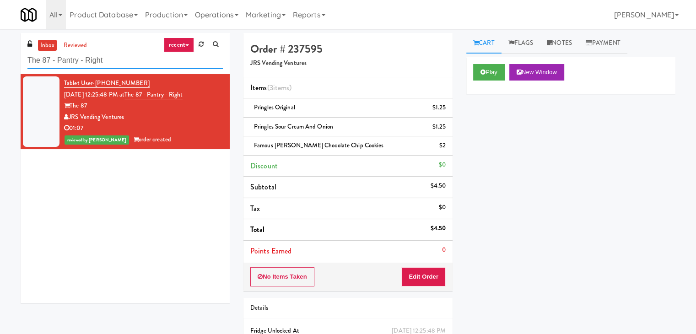
click at [108, 62] on input "The 87 - Pantry - Right" at bounding box center [124, 60] width 195 height 17
paste input "Maxim - Cooler 2"
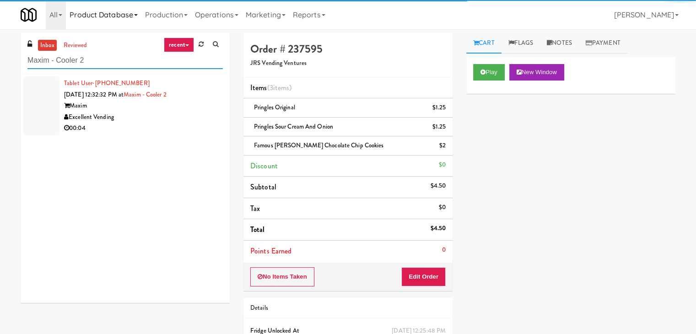
type input "Maxim - Cooler 2"
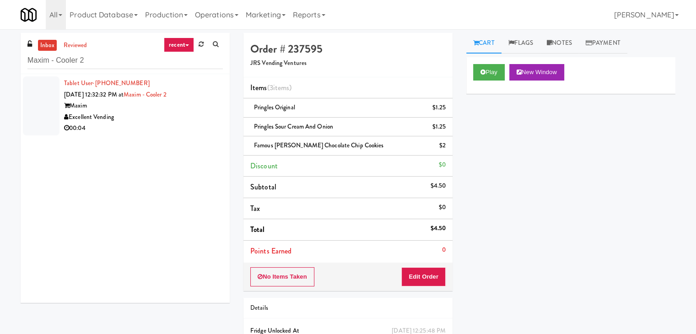
click at [168, 125] on div "00:04" at bounding box center [143, 128] width 159 height 11
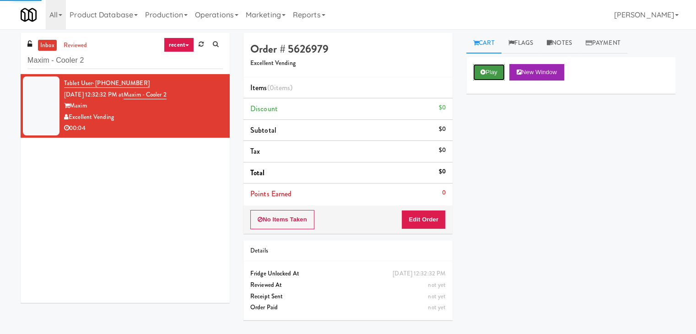
click at [485, 70] on button "Play" at bounding box center [489, 72] width 32 height 16
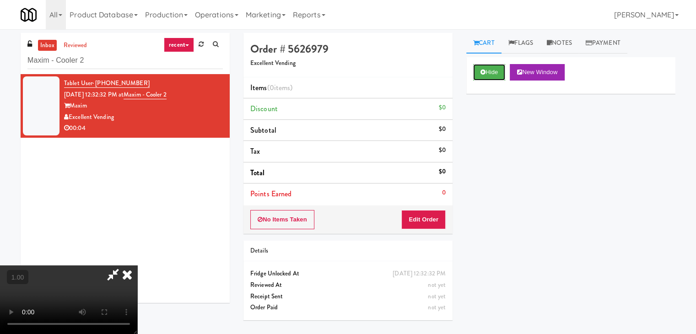
scroll to position [129, 0]
click at [137, 265] on video at bounding box center [68, 299] width 137 height 69
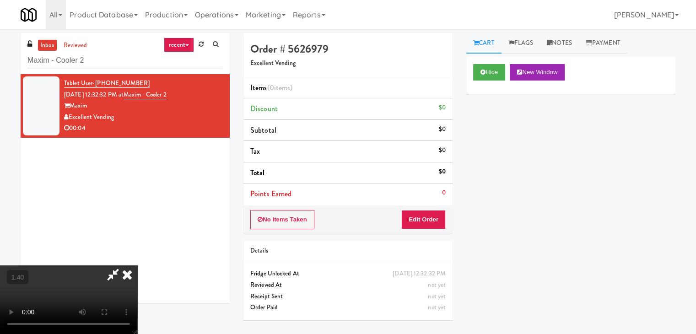
click at [137, 265] on video at bounding box center [68, 299] width 137 height 69
click at [137, 265] on icon at bounding box center [127, 274] width 20 height 18
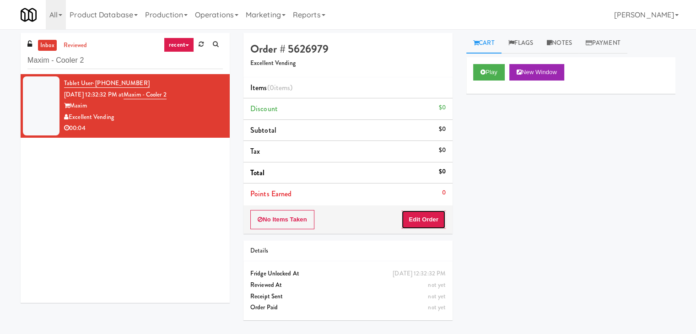
click at [432, 220] on button "Edit Order" at bounding box center [423, 219] width 44 height 19
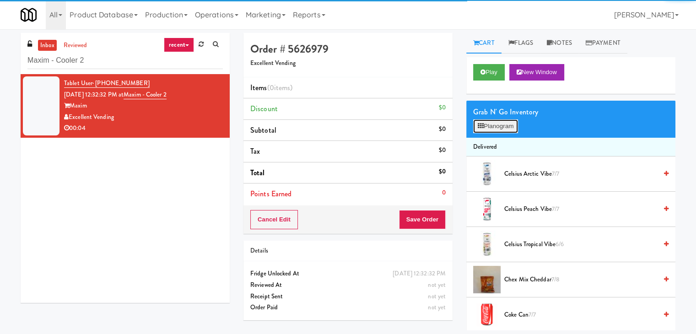
click at [493, 127] on button "Planogram" at bounding box center [495, 126] width 45 height 14
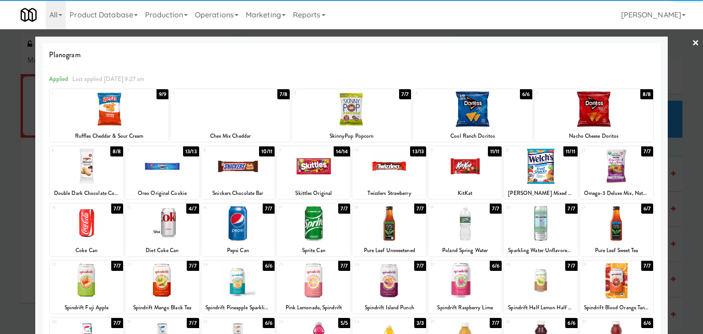
click at [166, 226] on div at bounding box center [161, 223] width 73 height 35
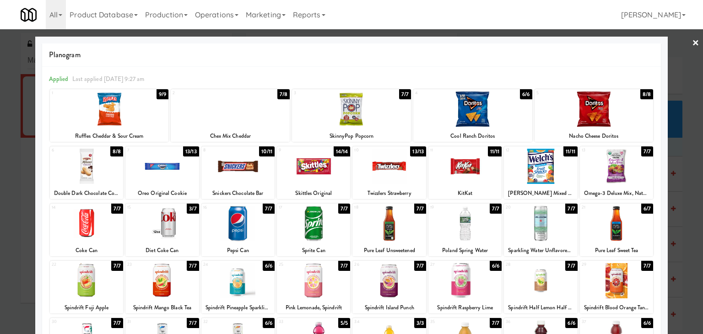
click at [693, 38] on div at bounding box center [351, 167] width 703 height 334
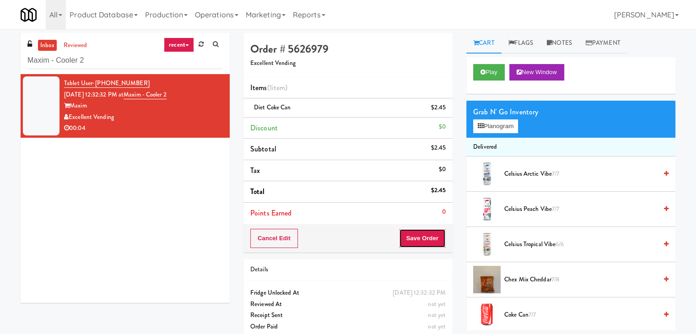
click at [415, 240] on button "Save Order" at bounding box center [422, 238] width 47 height 19
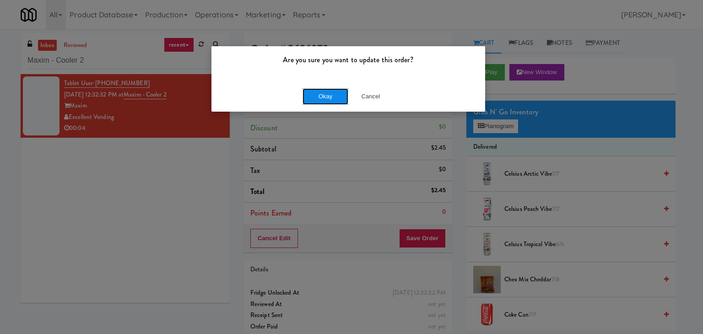
click at [327, 98] on button "Okay" at bounding box center [325, 96] width 46 height 16
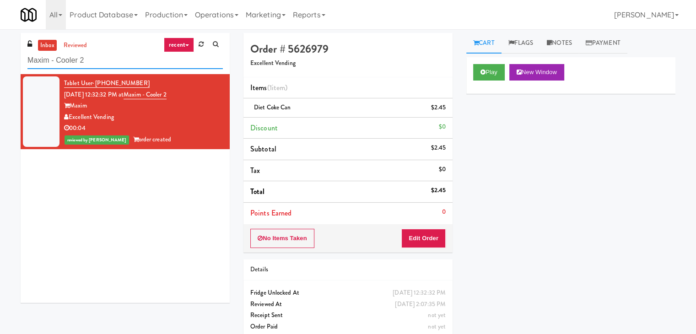
click at [136, 59] on input "Maxim - Cooler 2" at bounding box center [124, 60] width 195 height 17
paste input "2200 Progress - Left - Fridge"
type input "2200 Progress - Left - Fridge"
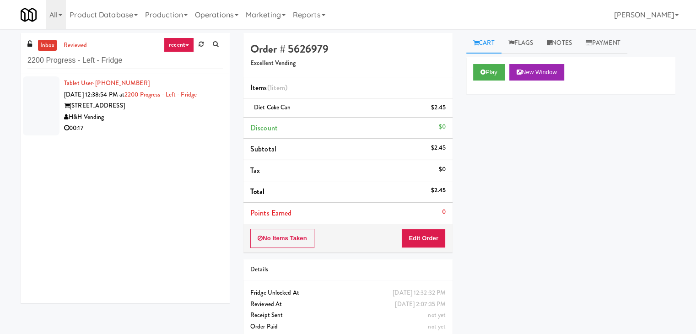
click at [190, 125] on div "00:17" at bounding box center [143, 128] width 159 height 11
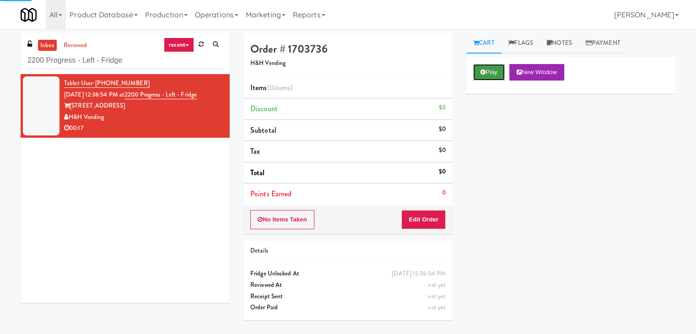
click at [481, 75] on button "Play" at bounding box center [489, 72] width 32 height 16
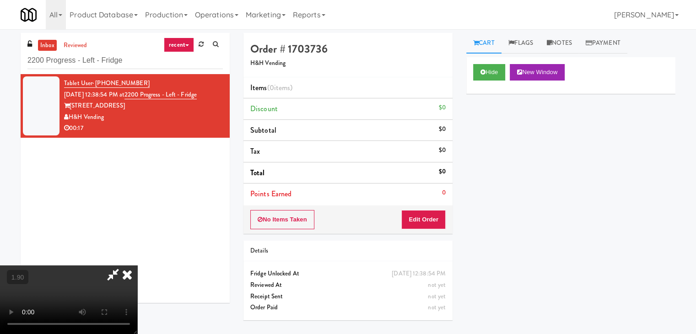
click at [137, 265] on icon at bounding box center [127, 274] width 20 height 18
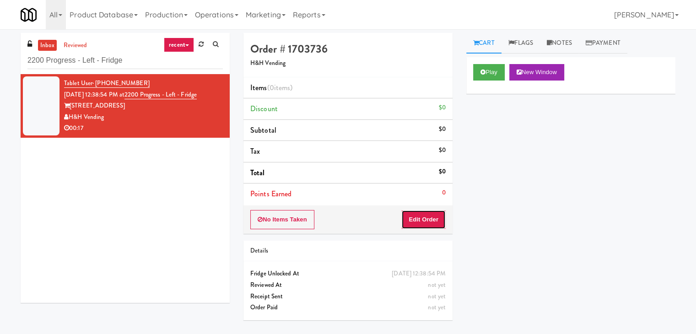
click at [422, 219] on button "Edit Order" at bounding box center [423, 219] width 44 height 19
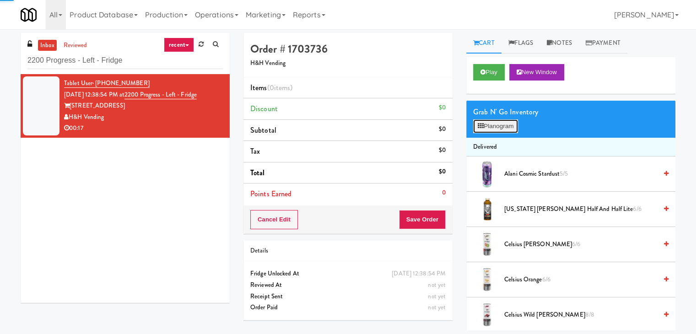
click at [508, 128] on button "Planogram" at bounding box center [495, 126] width 45 height 14
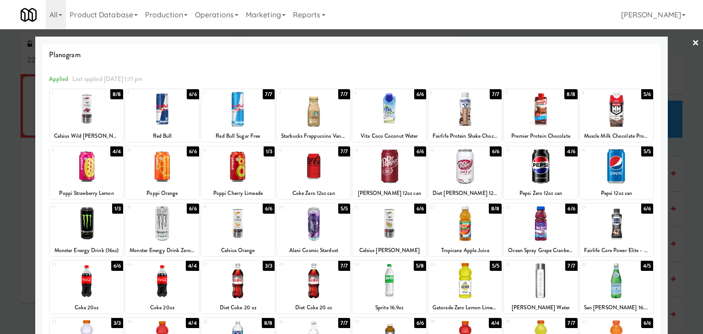
click at [549, 174] on div at bounding box center [540, 166] width 73 height 35
click at [692, 42] on div at bounding box center [351, 167] width 703 height 334
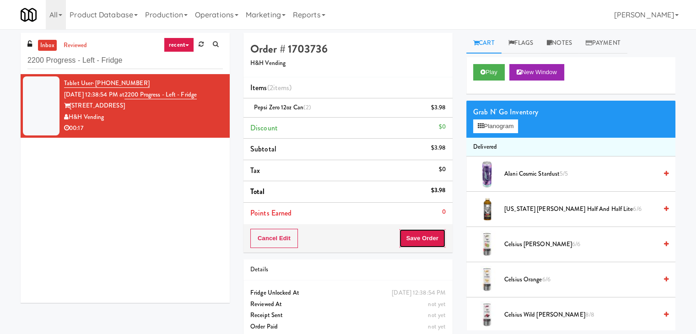
click at [419, 244] on button "Save Order" at bounding box center [422, 238] width 47 height 19
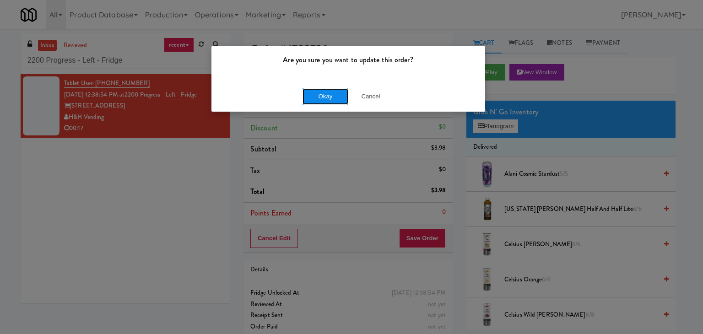
click at [330, 91] on button "Okay" at bounding box center [325, 96] width 46 height 16
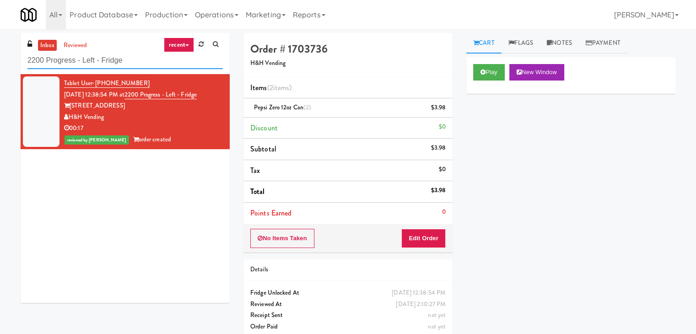
click at [124, 63] on input "2200 Progress - Left - Fridge" at bounding box center [124, 60] width 195 height 17
paste input "645 - [PERSON_NAME] Med Tech"
type input "2645 - [PERSON_NAME] Med Tech"
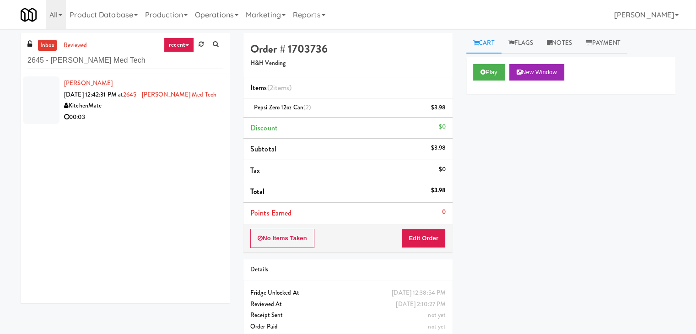
click at [191, 129] on div "[PERSON_NAME] [DATE] 12:42:31 PM at 2645 - [PERSON_NAME] Med Tech KitchenMate 0…" at bounding box center [125, 188] width 209 height 229
click at [190, 116] on div "00:03" at bounding box center [143, 117] width 159 height 11
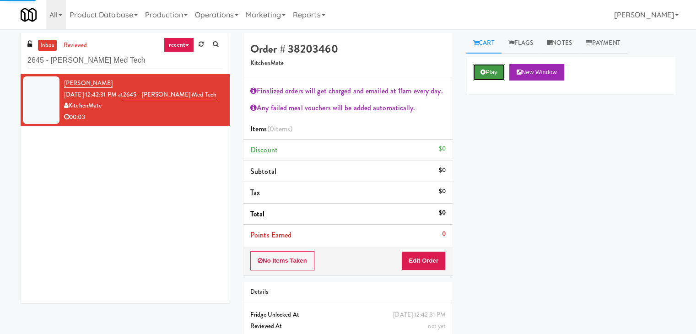
click at [486, 71] on button "Play" at bounding box center [489, 72] width 32 height 16
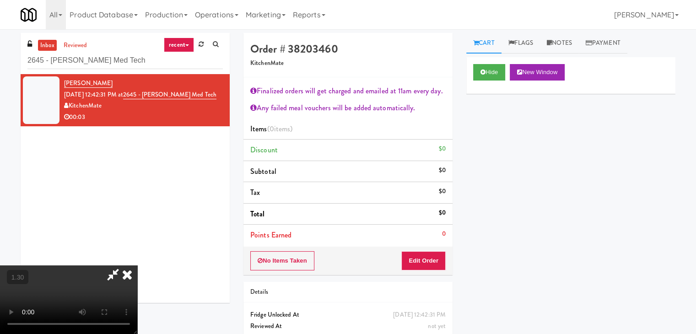
click at [137, 265] on video at bounding box center [68, 299] width 137 height 69
click at [137, 265] on icon at bounding box center [127, 274] width 20 height 18
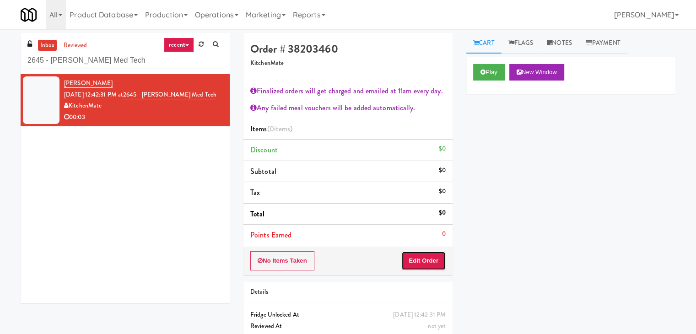
click at [429, 260] on button "Edit Order" at bounding box center [423, 260] width 44 height 19
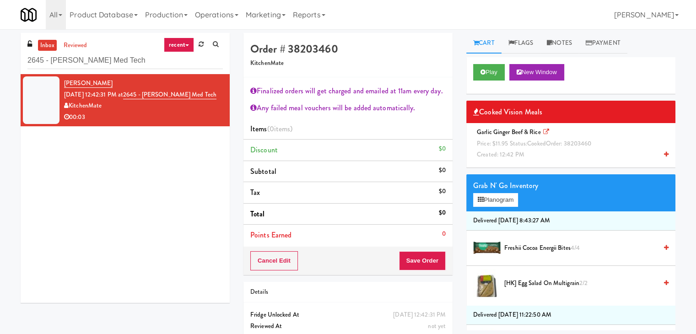
click at [664, 154] on icon at bounding box center [666, 154] width 5 height 6
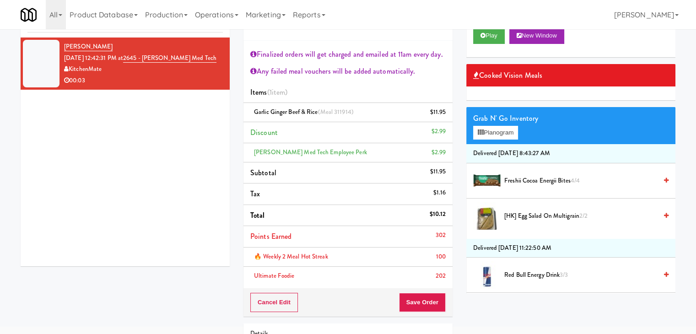
scroll to position [91, 0]
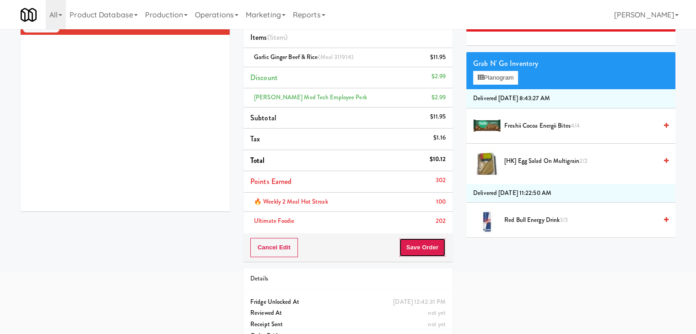
click at [416, 252] on button "Save Order" at bounding box center [422, 247] width 47 height 19
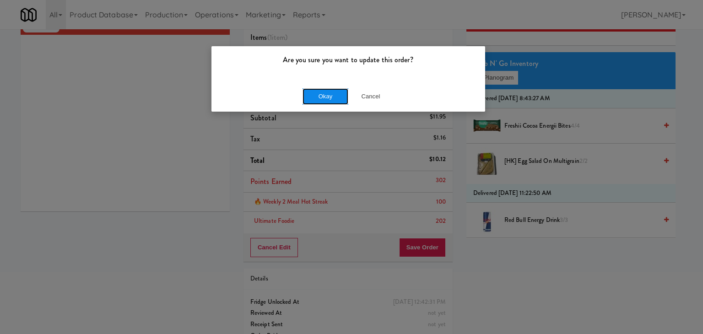
click at [325, 96] on button "Okay" at bounding box center [325, 96] width 46 height 16
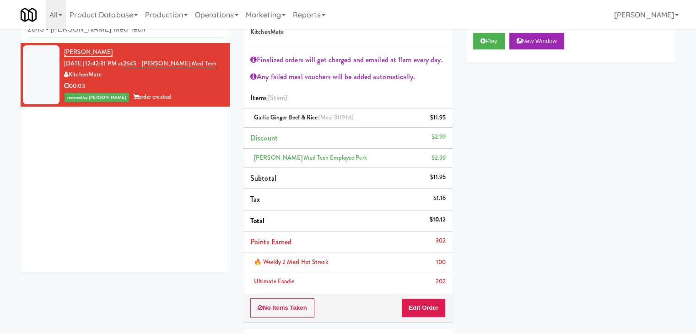
scroll to position [0, 0]
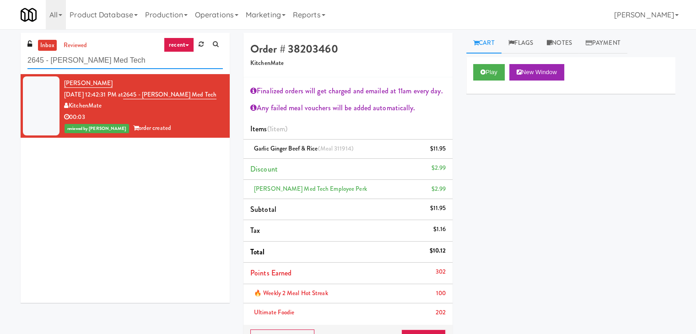
click at [119, 62] on input "2645 - [PERSON_NAME] Med Tech" at bounding box center [124, 60] width 195 height 17
paste input "APCU - Cooler - Middle"
type input "APCU - Cooler - Middle"
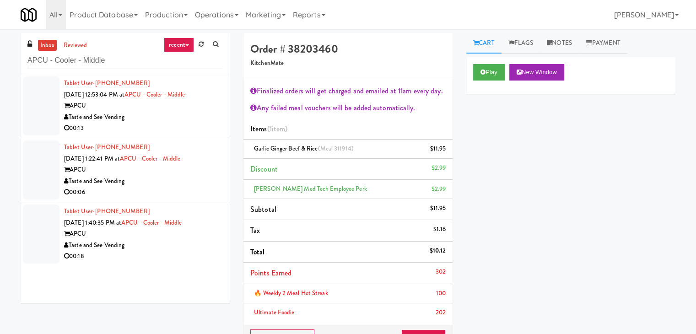
click at [181, 129] on div "00:13" at bounding box center [143, 128] width 159 height 11
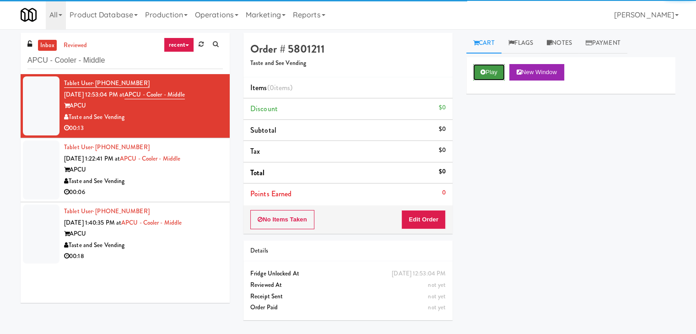
click at [493, 75] on button "Play" at bounding box center [489, 72] width 32 height 16
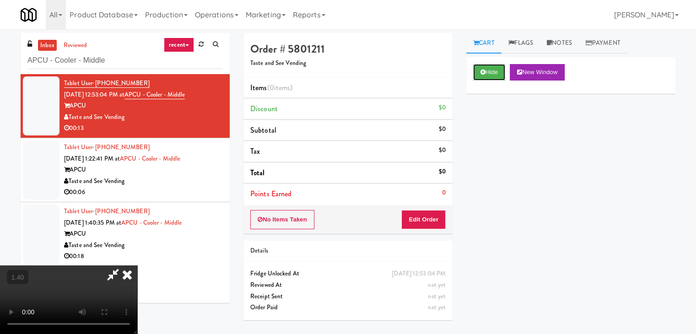
scroll to position [129, 0]
click at [137, 265] on video at bounding box center [68, 299] width 137 height 69
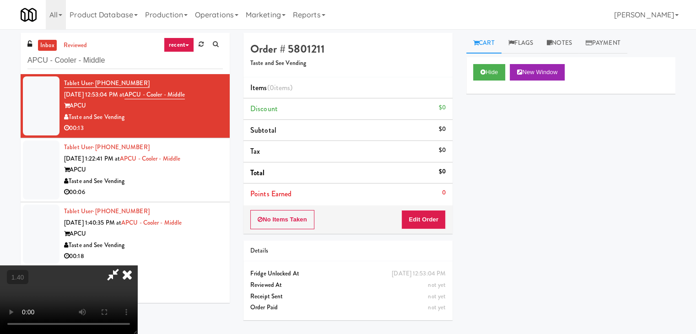
scroll to position [129, 0]
click at [137, 265] on video at bounding box center [68, 299] width 137 height 69
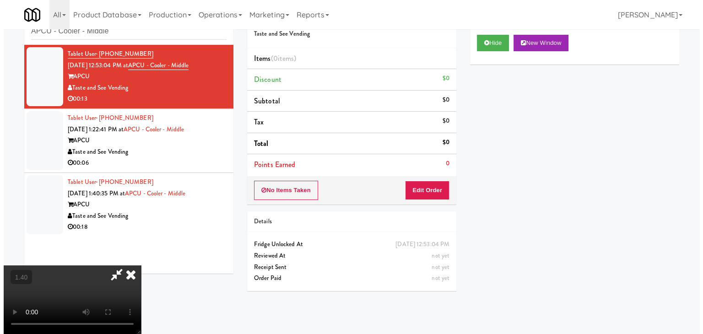
scroll to position [0, 0]
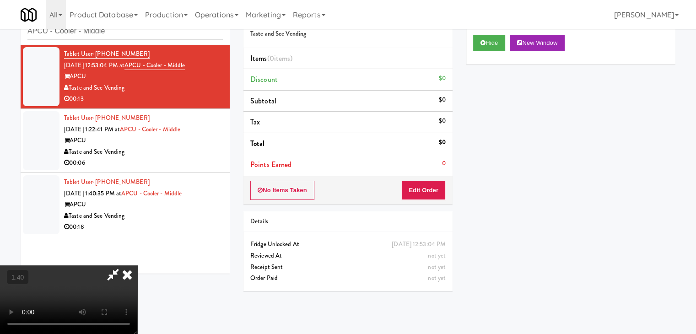
drag, startPoint x: 399, startPoint y: 36, endPoint x: 431, endPoint y: 172, distance: 139.7
click at [137, 265] on icon at bounding box center [127, 274] width 20 height 18
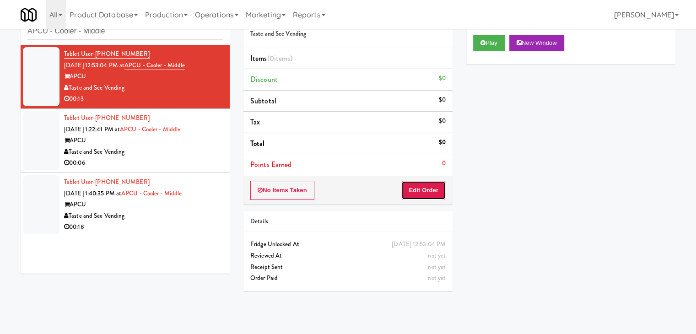
click at [435, 191] on button "Edit Order" at bounding box center [423, 190] width 44 height 19
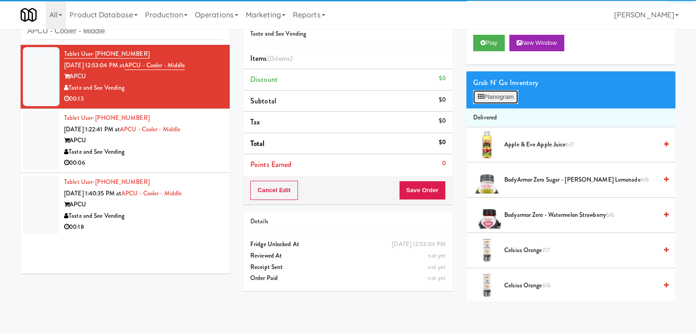
click at [502, 98] on button "Planogram" at bounding box center [495, 97] width 45 height 14
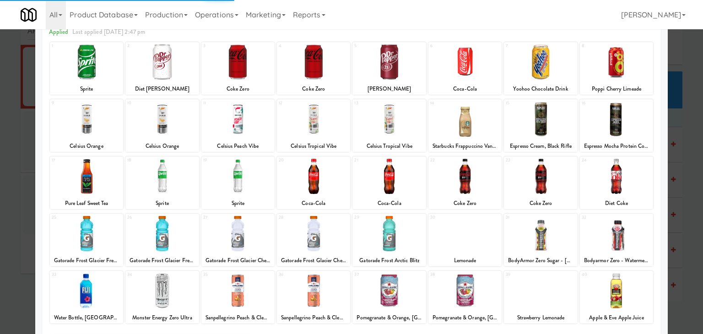
scroll to position [115, 0]
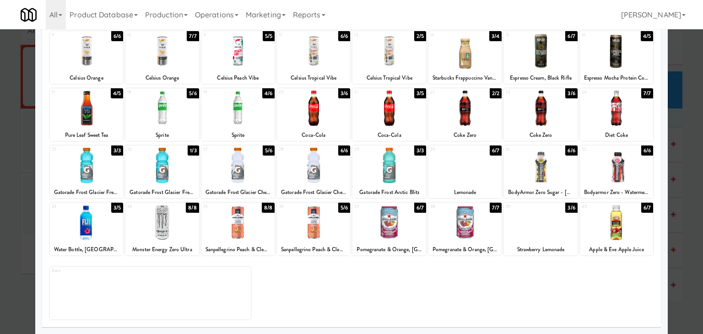
click at [605, 212] on div at bounding box center [615, 222] width 73 height 35
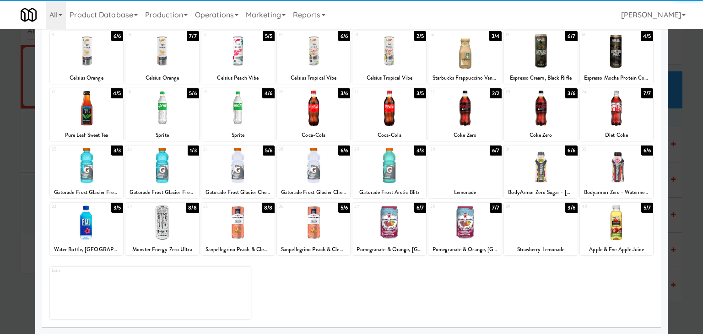
click at [535, 229] on div at bounding box center [540, 222] width 73 height 35
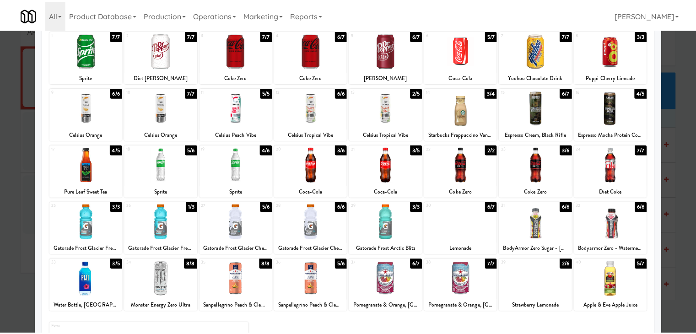
scroll to position [0, 0]
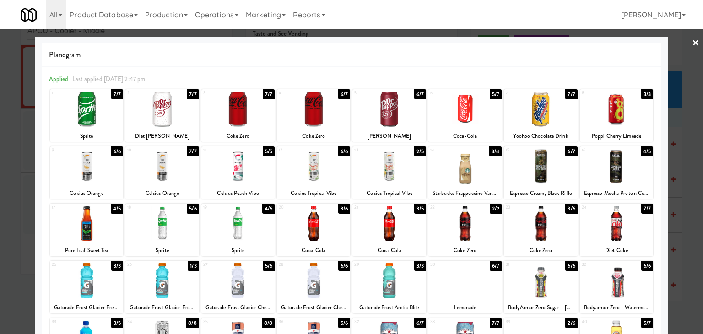
click at [692, 40] on link "×" at bounding box center [695, 43] width 7 height 28
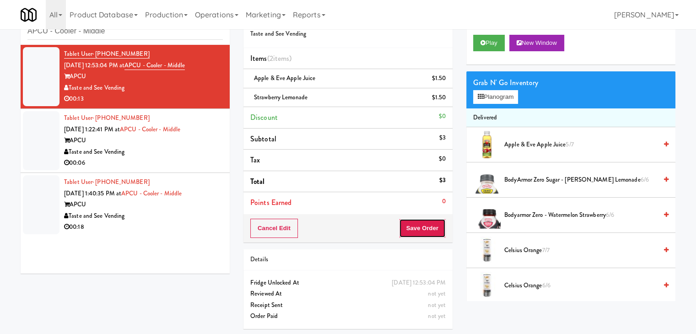
click at [413, 231] on button "Save Order" at bounding box center [422, 228] width 47 height 19
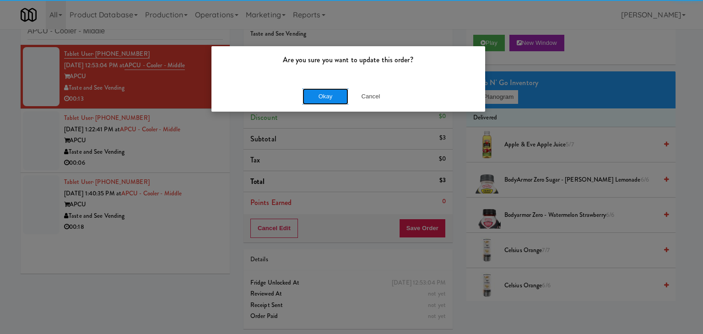
click at [337, 96] on button "Okay" at bounding box center [325, 96] width 46 height 16
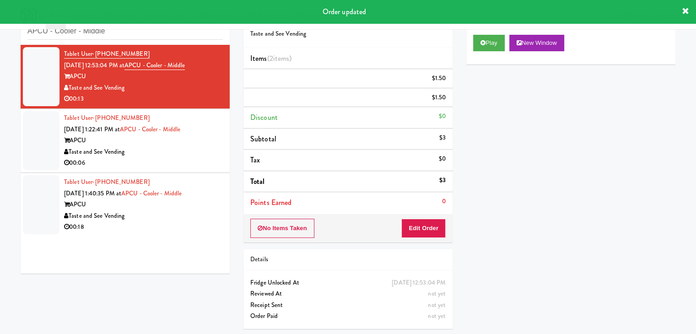
click at [177, 168] on div "00:06" at bounding box center [143, 162] width 159 height 11
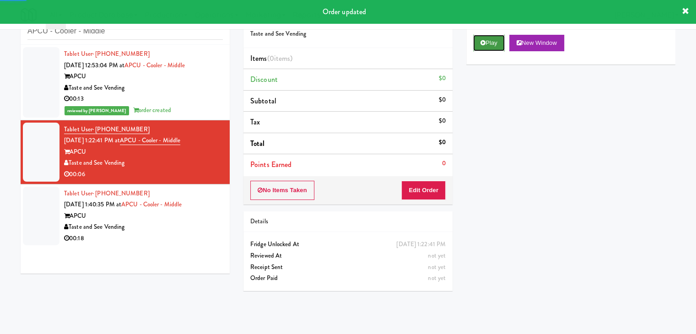
click at [486, 43] on button "Play" at bounding box center [489, 43] width 32 height 16
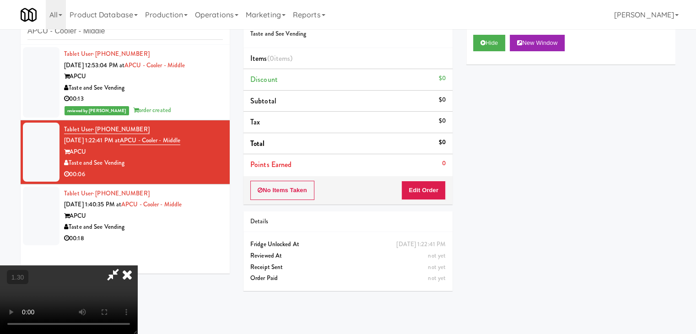
click at [137, 265] on video at bounding box center [68, 299] width 137 height 69
click at [137, 265] on icon at bounding box center [127, 274] width 20 height 18
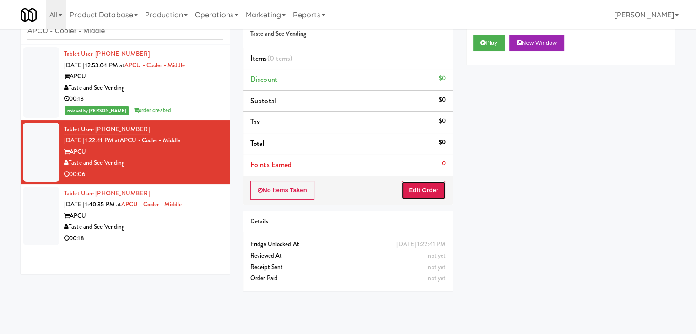
click at [416, 188] on button "Edit Order" at bounding box center [423, 190] width 44 height 19
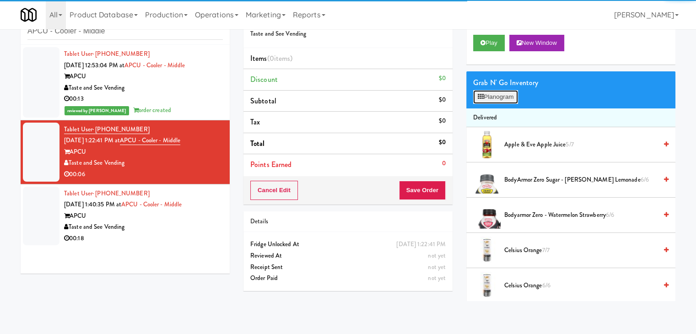
click at [504, 96] on button "Planogram" at bounding box center [495, 97] width 45 height 14
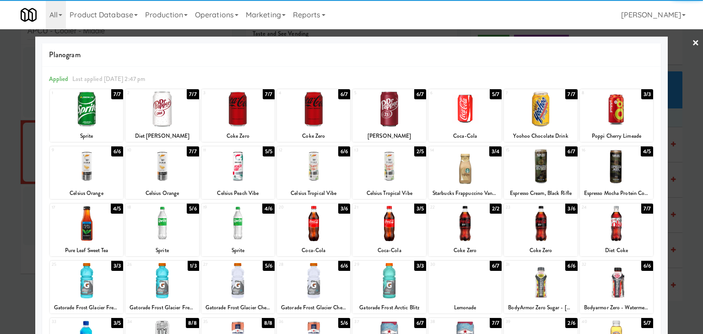
click at [462, 110] on div at bounding box center [464, 108] width 73 height 35
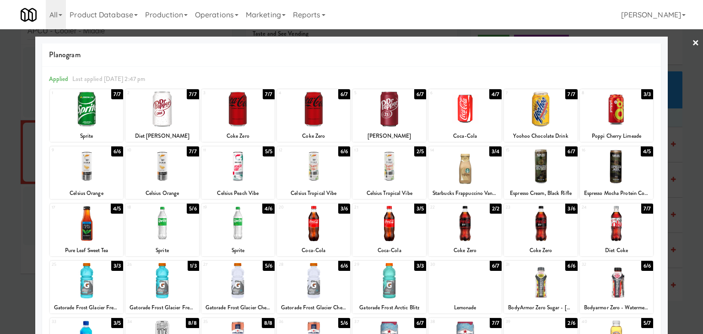
click at [692, 42] on link "×" at bounding box center [695, 43] width 7 height 28
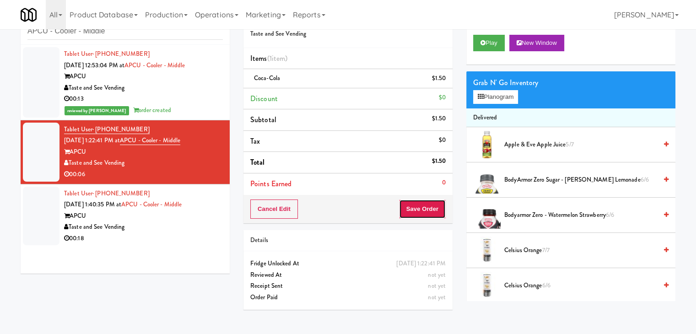
click at [438, 207] on button "Save Order" at bounding box center [422, 208] width 47 height 19
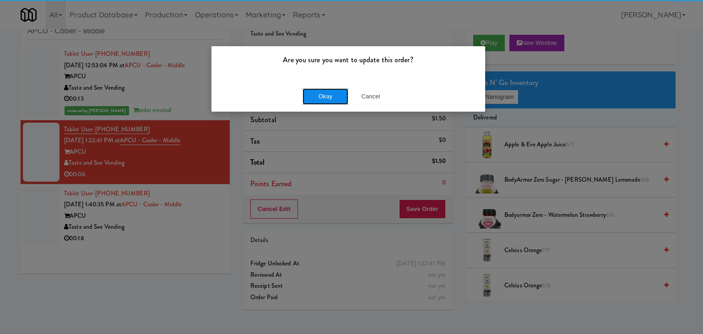
click at [334, 93] on button "Okay" at bounding box center [325, 96] width 46 height 16
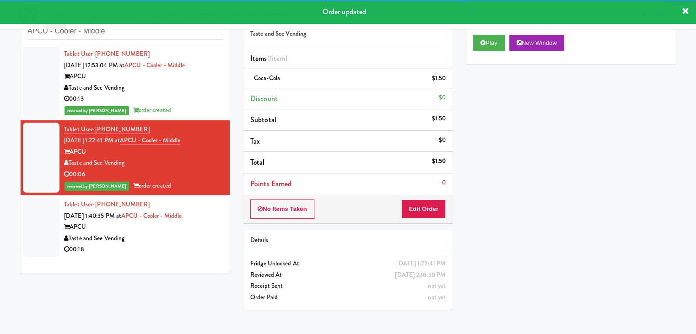
click at [172, 234] on div "Tablet User · (404) 790-3881 [DATE] 1:40:35 PM at APCU - Cooler - Middle APCU T…" at bounding box center [143, 227] width 159 height 56
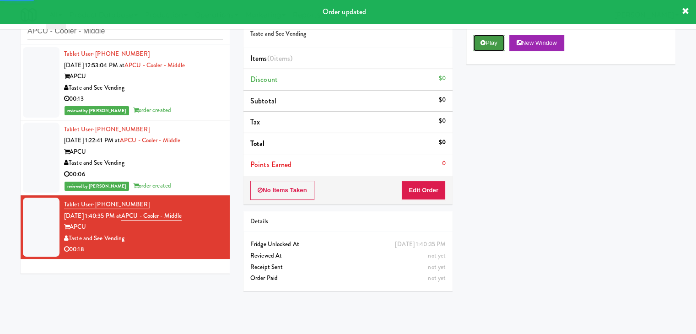
click at [480, 44] on icon at bounding box center [482, 43] width 5 height 6
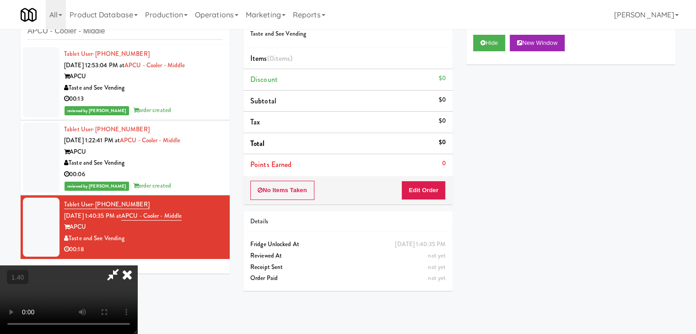
click at [137, 265] on video at bounding box center [68, 299] width 137 height 69
click at [137, 265] on icon at bounding box center [127, 274] width 20 height 18
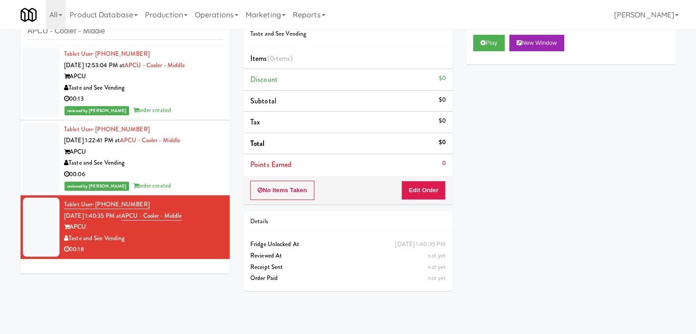
click at [418, 176] on div "No Items Taken Edit Order" at bounding box center [347, 190] width 209 height 28
click at [441, 179] on div "No Items Taken Edit Order" at bounding box center [347, 190] width 209 height 28
click at [441, 184] on button "Edit Order" at bounding box center [423, 190] width 44 height 19
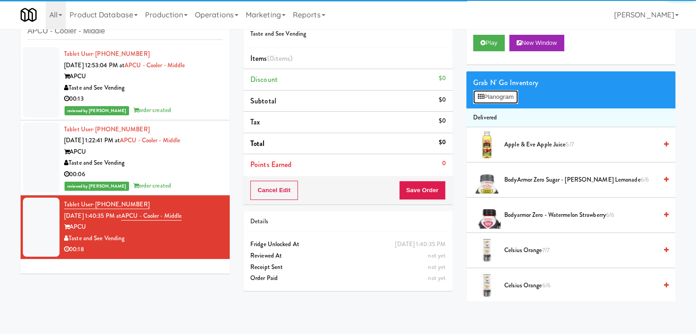
click at [510, 97] on button "Planogram" at bounding box center [495, 97] width 45 height 14
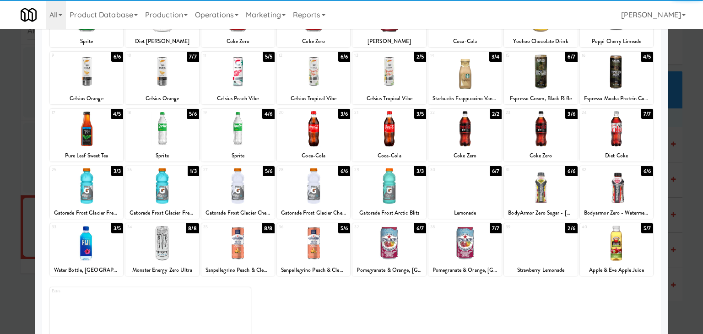
scroll to position [115, 0]
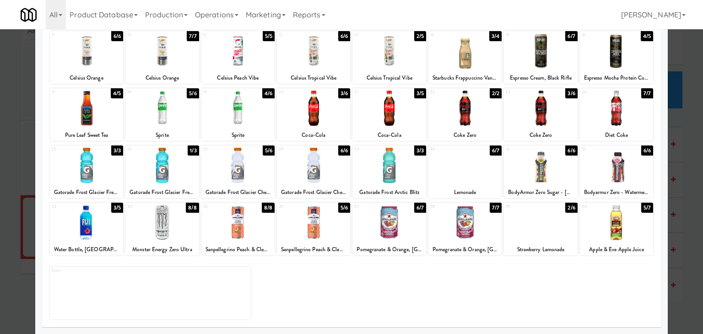
click at [616, 220] on div at bounding box center [615, 222] width 73 height 35
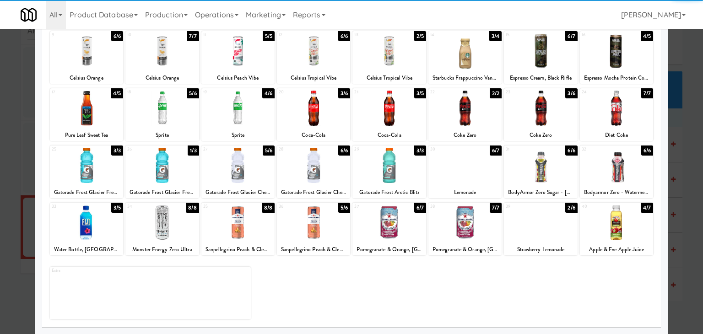
click at [539, 228] on div at bounding box center [540, 222] width 73 height 35
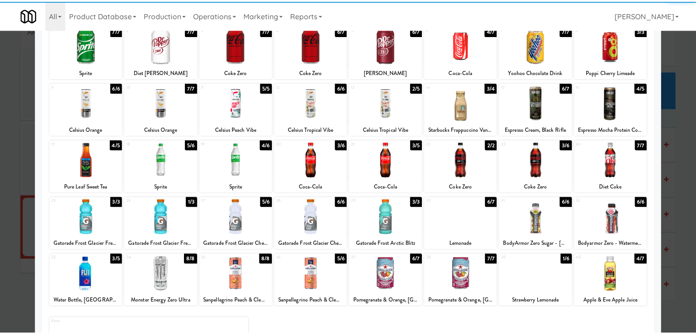
scroll to position [0, 0]
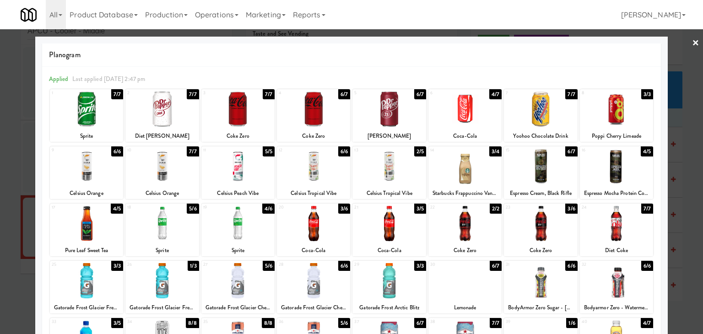
click at [466, 113] on div at bounding box center [464, 108] width 73 height 35
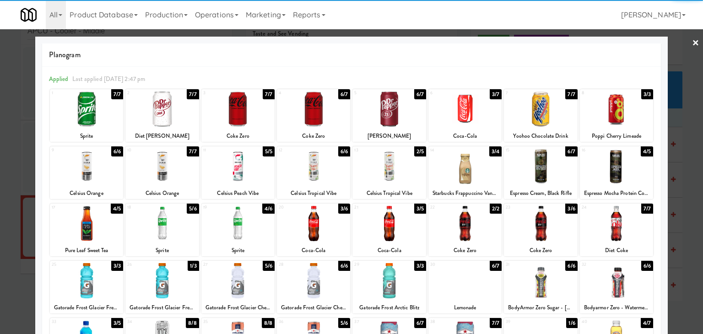
click at [692, 42] on link "×" at bounding box center [695, 43] width 7 height 28
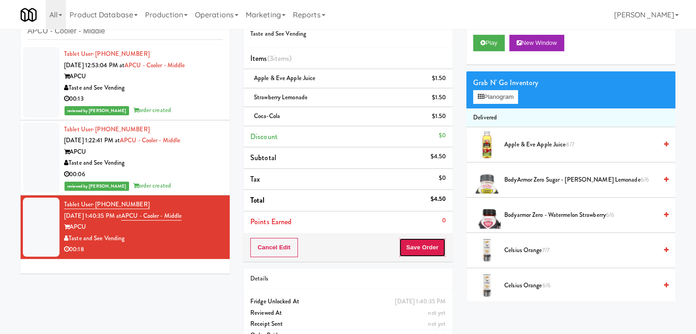
click at [424, 244] on button "Save Order" at bounding box center [422, 247] width 47 height 19
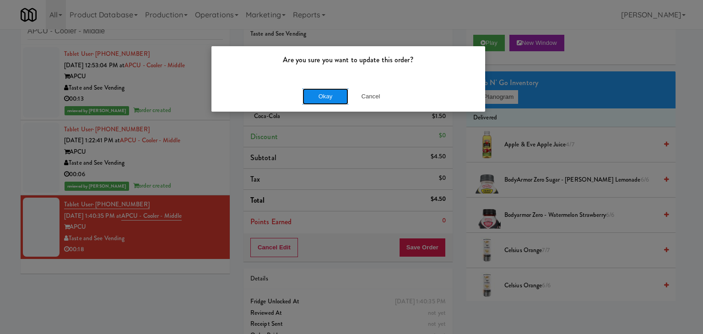
click at [322, 96] on button "Okay" at bounding box center [325, 96] width 46 height 16
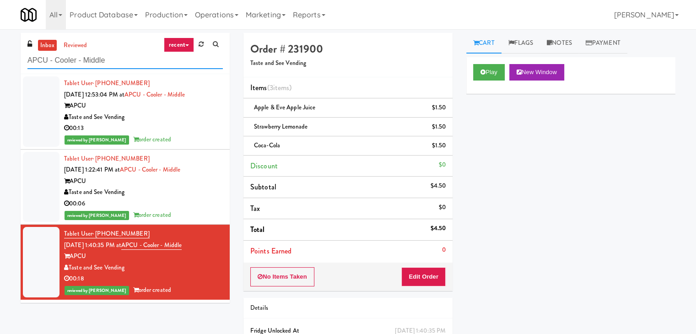
click at [117, 65] on input "APCU - Cooler - Middle" at bounding box center [124, 60] width 195 height 17
paste input "CoolRay"
type input "CoolRay"
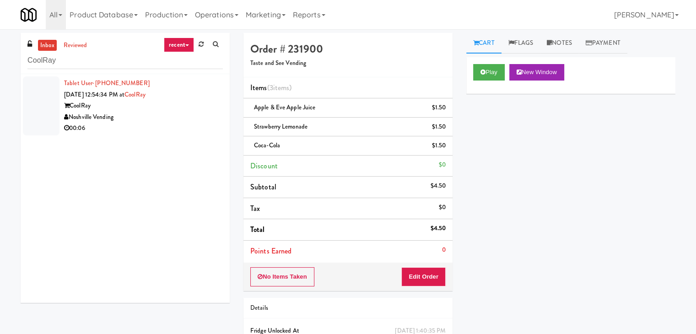
click at [189, 133] on div "00:06" at bounding box center [143, 128] width 159 height 11
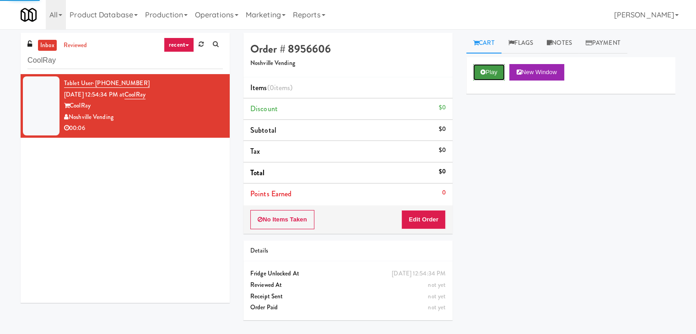
click at [480, 78] on button "Play" at bounding box center [489, 72] width 32 height 16
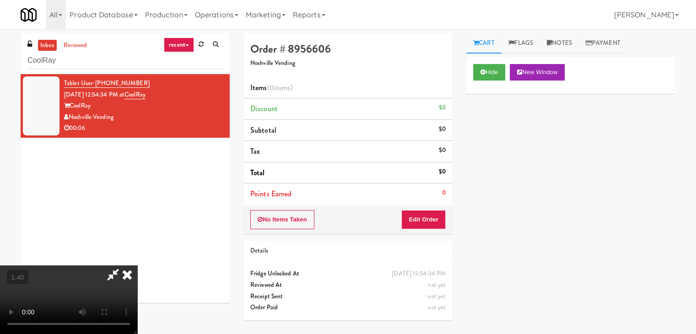
click at [137, 265] on video at bounding box center [68, 299] width 137 height 69
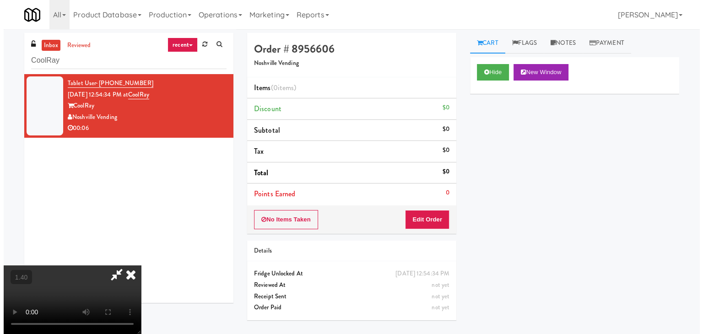
scroll to position [0, 0]
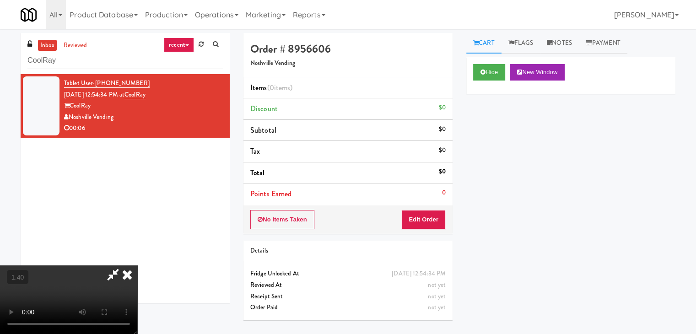
click at [137, 265] on icon at bounding box center [127, 274] width 20 height 18
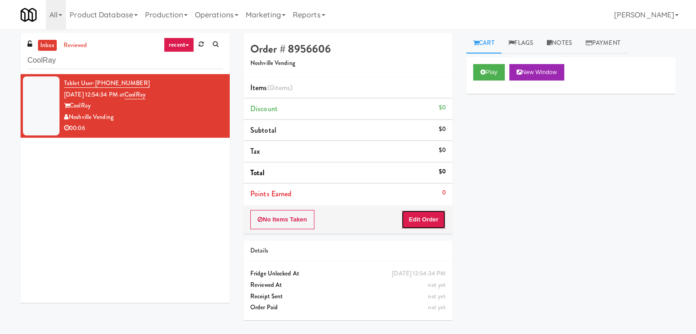
click at [422, 225] on button "Edit Order" at bounding box center [423, 219] width 44 height 19
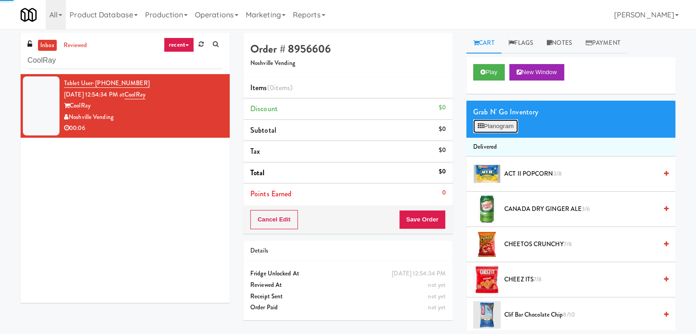
click at [494, 121] on button "Planogram" at bounding box center [495, 126] width 45 height 14
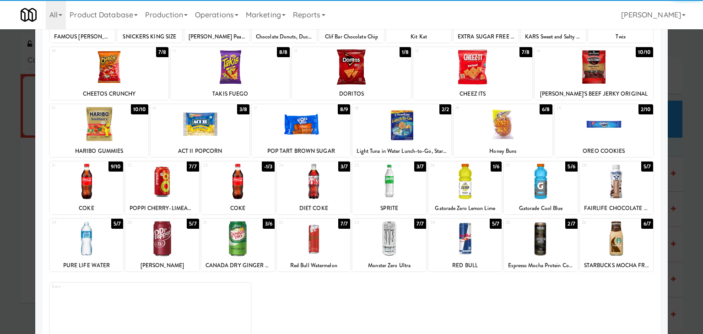
scroll to position [115, 0]
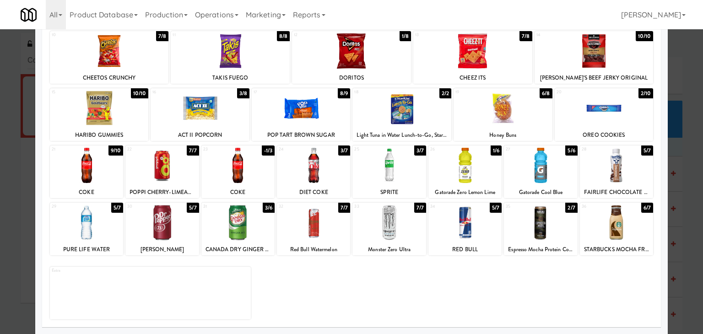
click at [94, 232] on div at bounding box center [86, 222] width 73 height 35
click at [97, 166] on div at bounding box center [86, 165] width 73 height 35
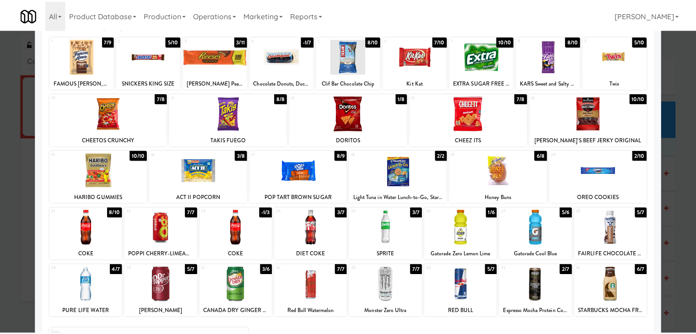
scroll to position [0, 0]
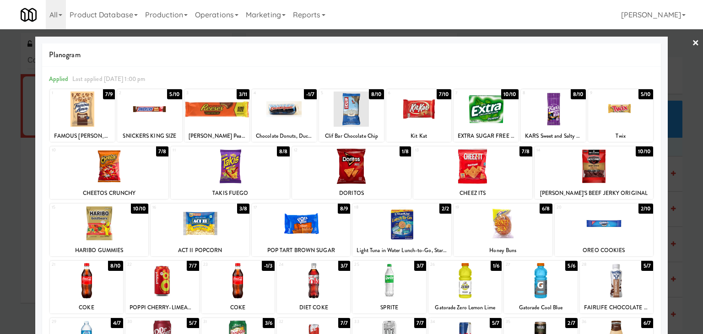
click at [692, 43] on link "×" at bounding box center [695, 43] width 7 height 28
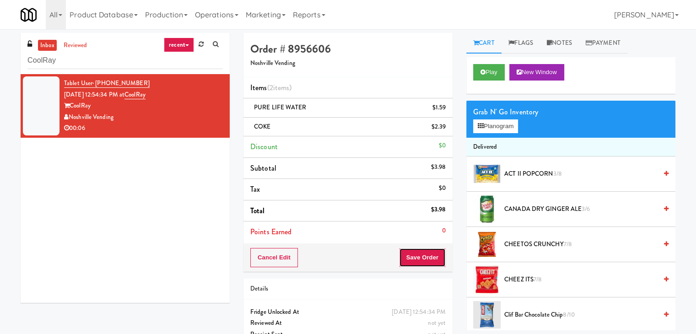
click at [415, 263] on button "Save Order" at bounding box center [422, 257] width 47 height 19
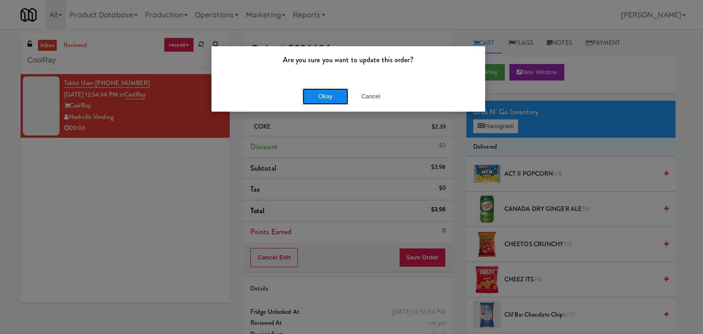
click at [321, 94] on button "Okay" at bounding box center [325, 96] width 46 height 16
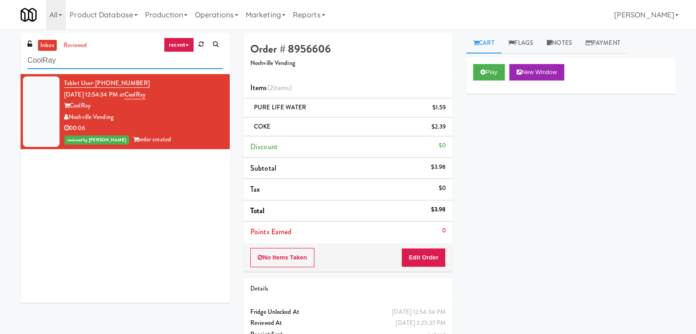
click at [112, 61] on input "CoolRay" at bounding box center [124, 60] width 195 height 17
paste input "Savers - Cooler"
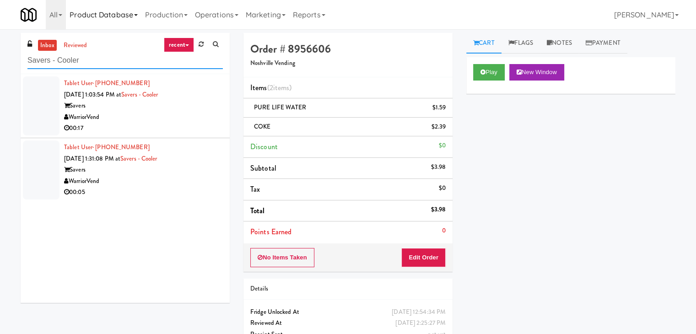
type input "Savers - Cooler"
click at [188, 136] on li "Tablet User · (385) 499-9366 [DATE] 1:03:54 PM at Savers - Cooler Savers Warrio…" at bounding box center [125, 106] width 209 height 64
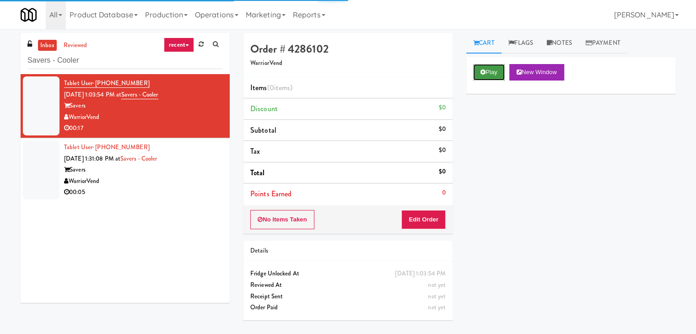
click at [494, 71] on button "Play" at bounding box center [489, 72] width 32 height 16
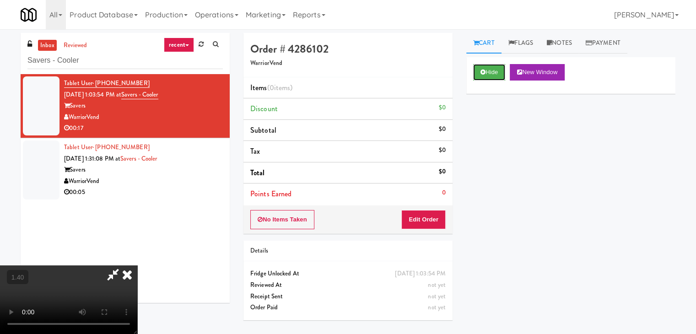
scroll to position [129, 0]
click at [137, 265] on video at bounding box center [68, 299] width 137 height 69
click at [137, 265] on icon at bounding box center [127, 274] width 20 height 18
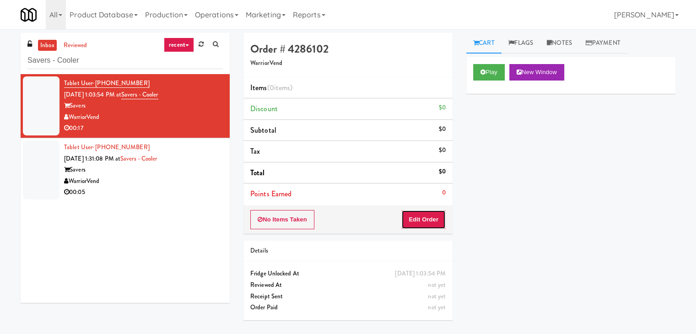
click at [419, 219] on button "Edit Order" at bounding box center [423, 219] width 44 height 19
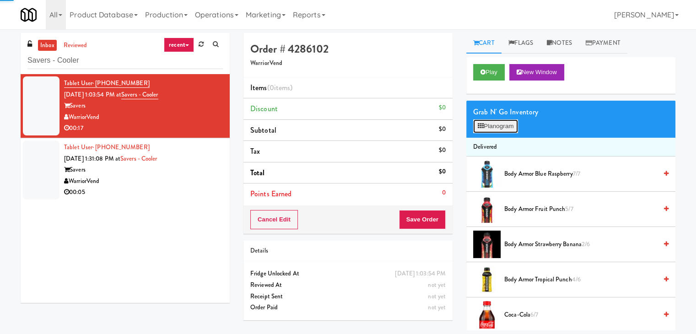
click at [492, 127] on button "Planogram" at bounding box center [495, 126] width 45 height 14
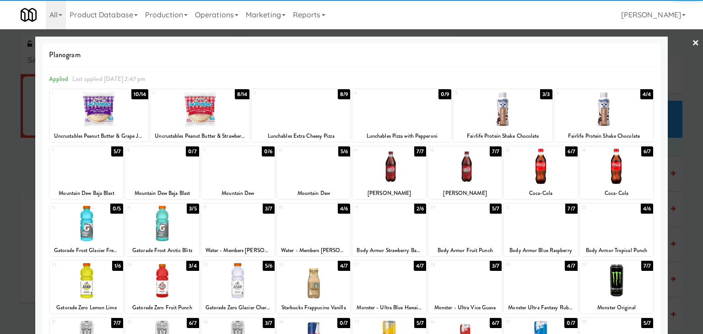
click at [607, 163] on div at bounding box center [615, 166] width 73 height 35
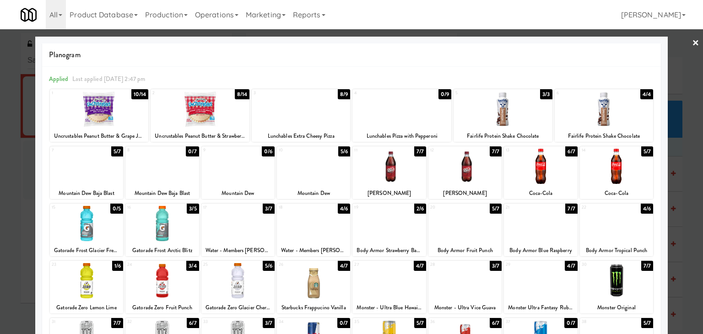
click at [692, 43] on link "×" at bounding box center [695, 43] width 7 height 28
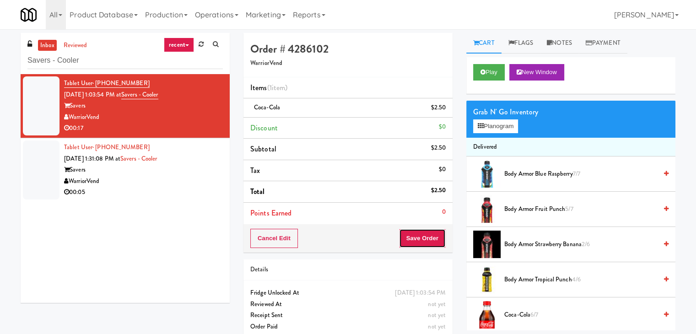
click at [420, 241] on button "Save Order" at bounding box center [422, 238] width 47 height 19
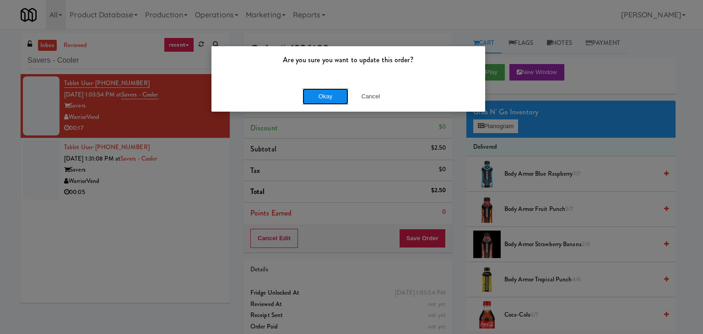
click at [329, 100] on button "Okay" at bounding box center [325, 96] width 46 height 16
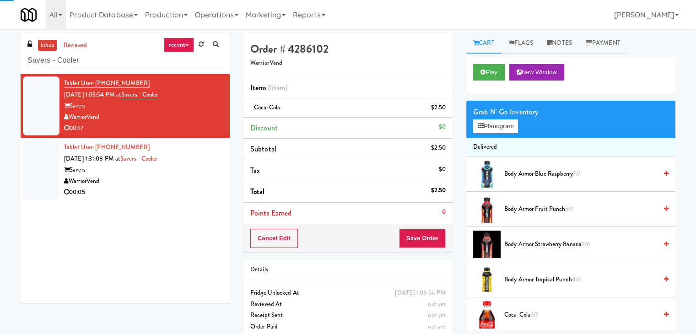
click at [183, 183] on div "WarriorVend" at bounding box center [143, 181] width 159 height 11
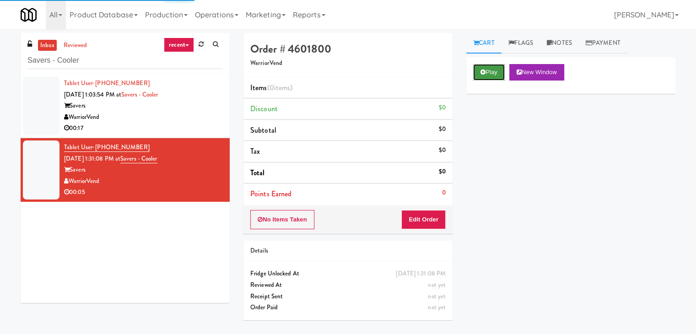
click at [497, 74] on button "Play" at bounding box center [489, 72] width 32 height 16
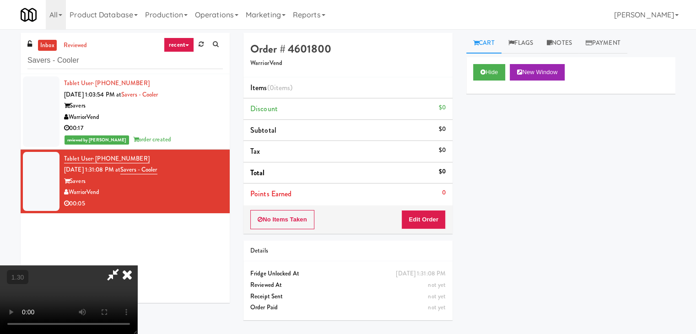
click at [137, 265] on video at bounding box center [68, 299] width 137 height 69
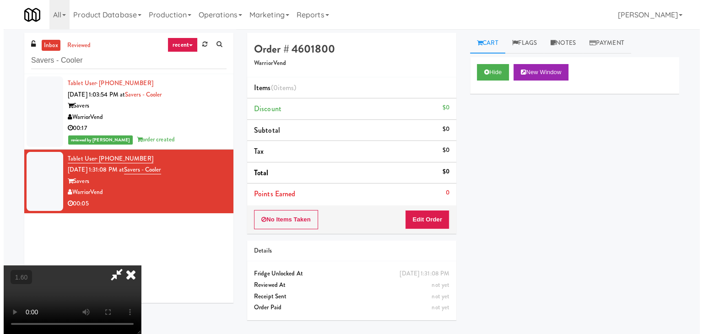
scroll to position [0, 0]
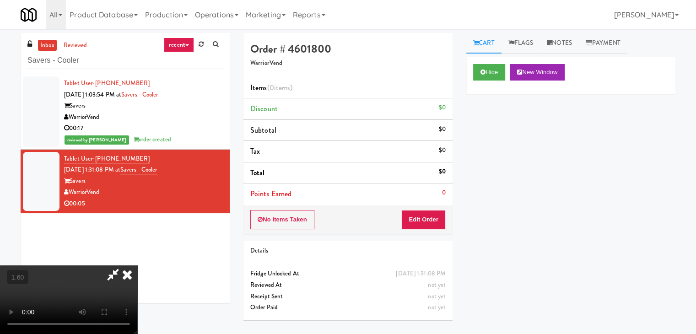
click at [137, 265] on icon at bounding box center [127, 274] width 20 height 18
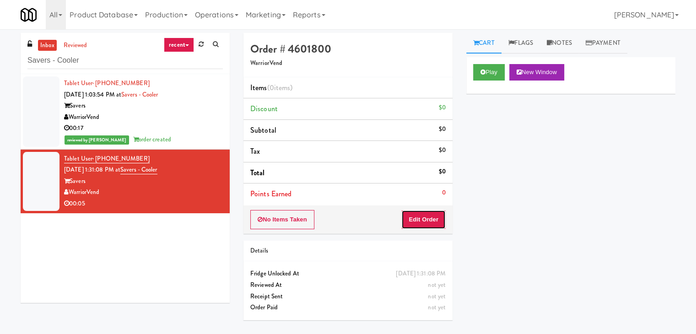
click at [415, 210] on button "Edit Order" at bounding box center [423, 219] width 44 height 19
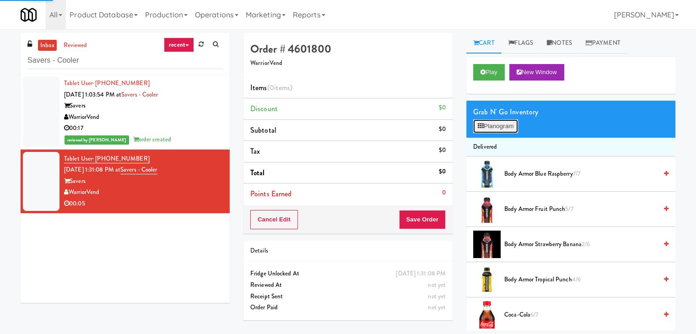
click at [489, 128] on button "Planogram" at bounding box center [495, 126] width 45 height 14
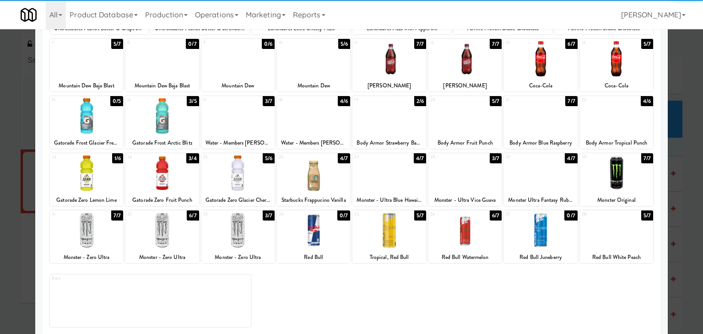
scroll to position [115, 0]
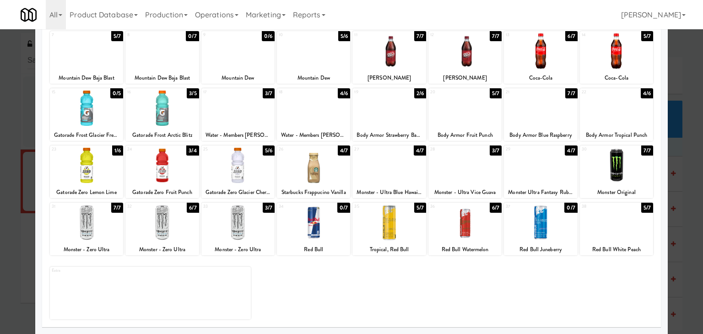
click at [379, 233] on div at bounding box center [388, 222] width 73 height 35
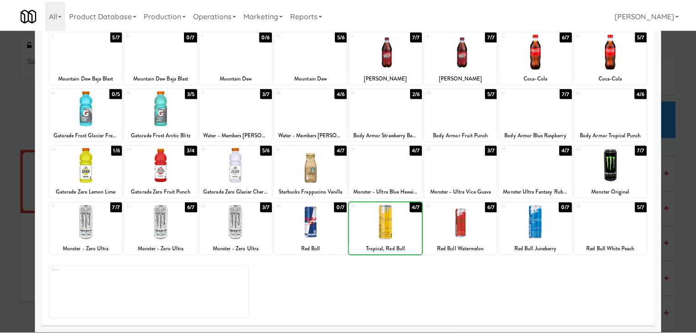
scroll to position [0, 0]
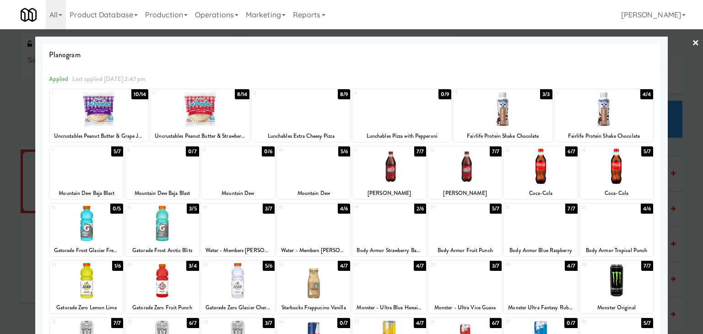
click at [692, 40] on link "×" at bounding box center [695, 43] width 7 height 28
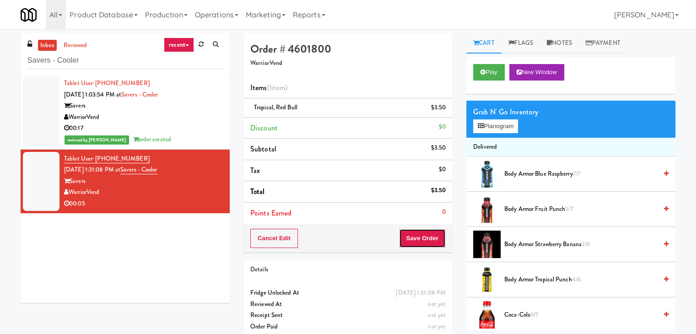
click at [415, 239] on button "Save Order" at bounding box center [422, 238] width 47 height 19
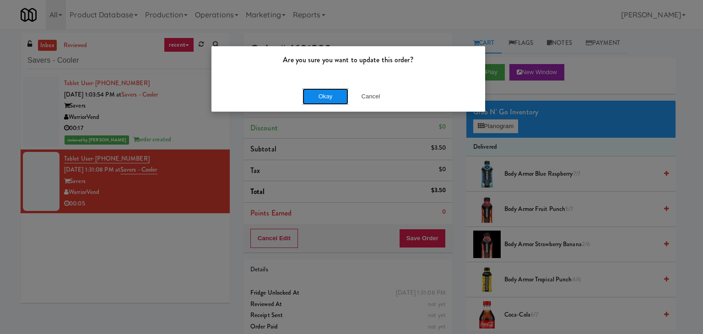
click at [326, 97] on button "Okay" at bounding box center [325, 96] width 46 height 16
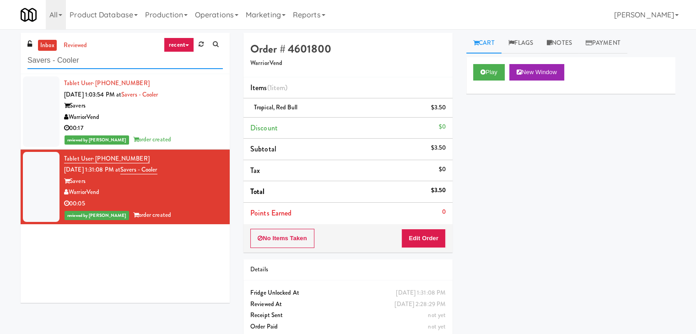
click at [112, 56] on input "Savers - Cooler" at bounding box center [124, 60] width 195 height 17
paste input "La Plaza - Cooler 1 (Lobby)"
type input "La Plaza - Cooler 1 (Lobby)"
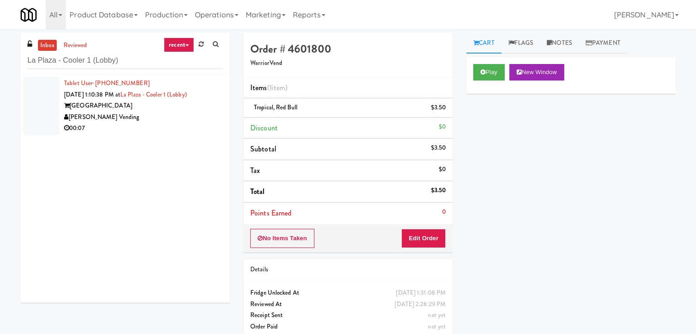
click at [203, 116] on div "[PERSON_NAME] Vending" at bounding box center [143, 117] width 159 height 11
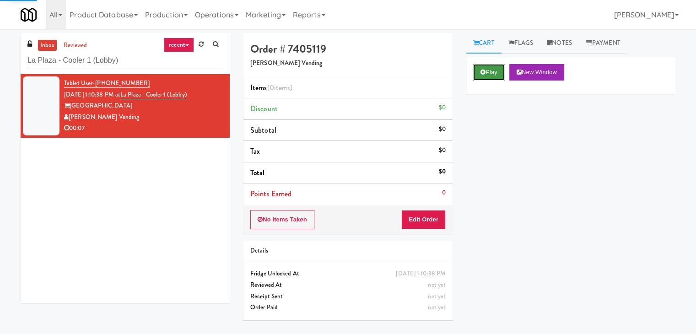
click at [488, 71] on button "Play" at bounding box center [489, 72] width 32 height 16
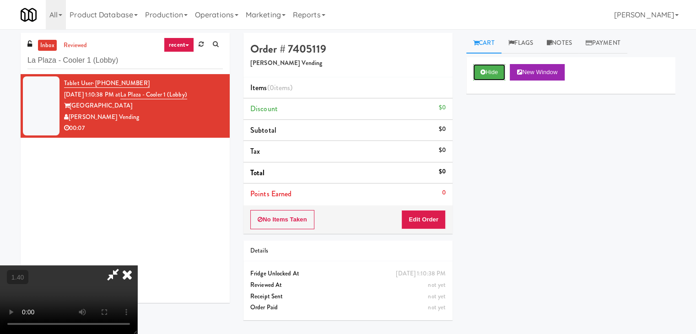
scroll to position [129, 0]
click at [137, 265] on video at bounding box center [68, 299] width 137 height 69
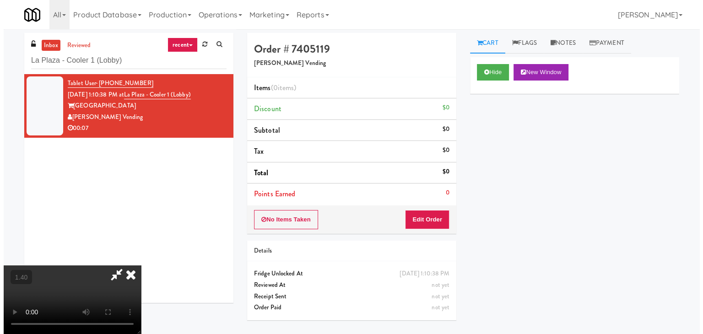
scroll to position [0, 0]
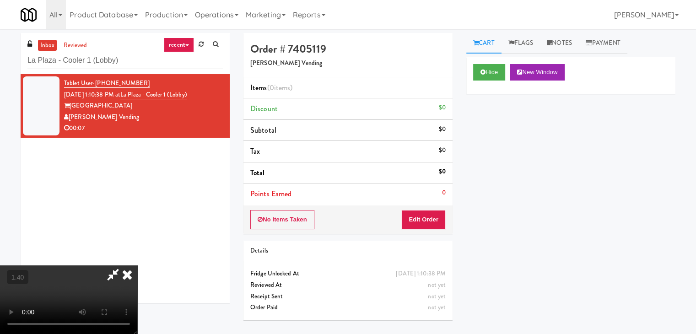
click at [137, 265] on icon at bounding box center [127, 274] width 20 height 18
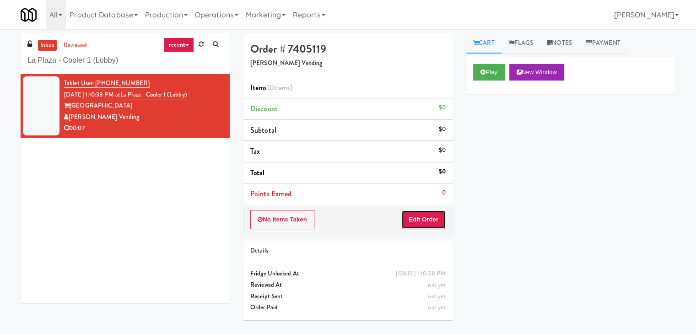
click at [419, 216] on button "Edit Order" at bounding box center [423, 219] width 44 height 19
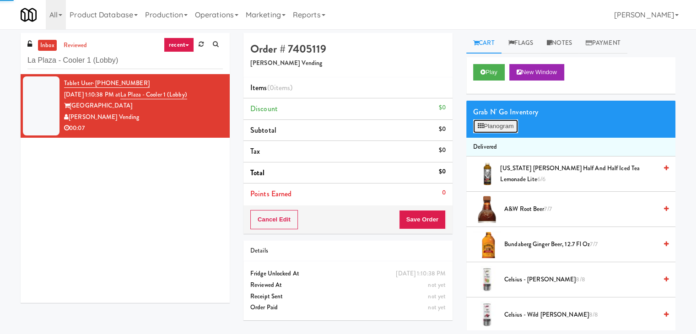
click at [483, 128] on icon at bounding box center [480, 126] width 6 height 6
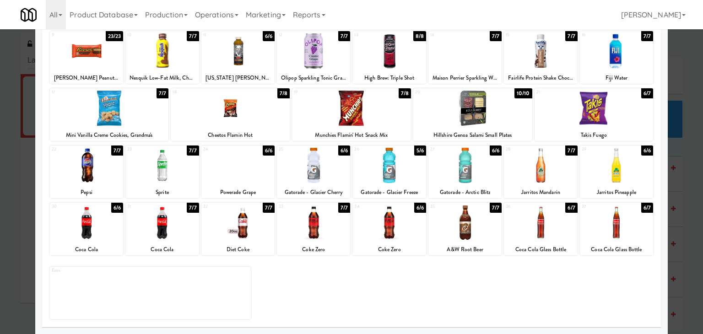
click at [315, 221] on div at bounding box center [313, 222] width 73 height 35
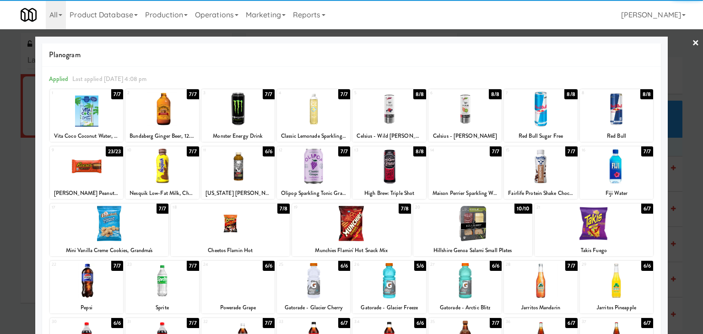
drag, startPoint x: 691, startPoint y: 41, endPoint x: 686, endPoint y: 41, distance: 5.0
click at [692, 41] on link "×" at bounding box center [695, 43] width 7 height 28
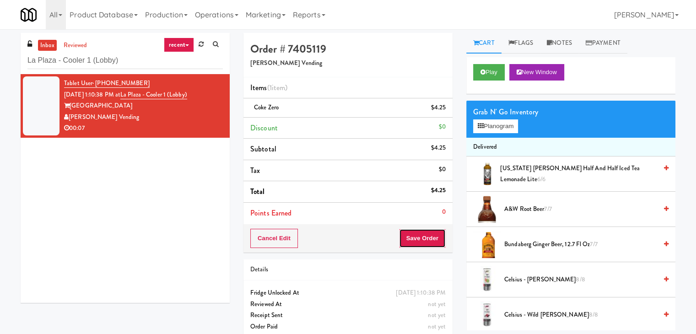
click at [418, 240] on button "Save Order" at bounding box center [422, 238] width 47 height 19
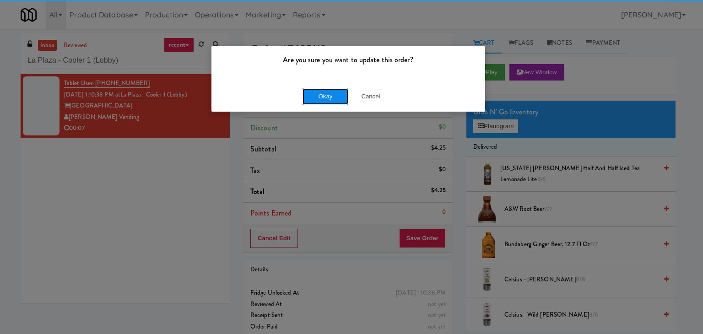
click at [313, 96] on button "Okay" at bounding box center [325, 96] width 46 height 16
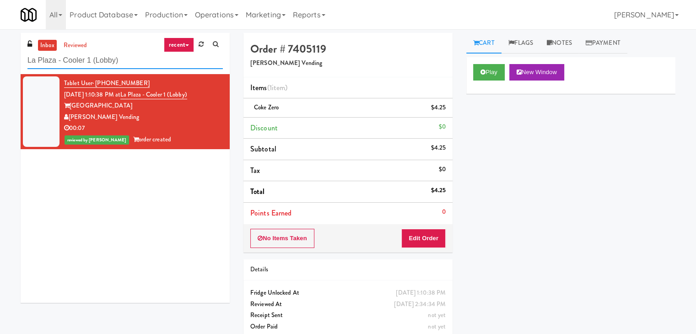
click at [120, 57] on input "La Plaza - Cooler 1 (Lobby)" at bounding box center [124, 60] width 195 height 17
paste input "APCU - Pantry - Left"
type input "APCU - Pantry - Left"
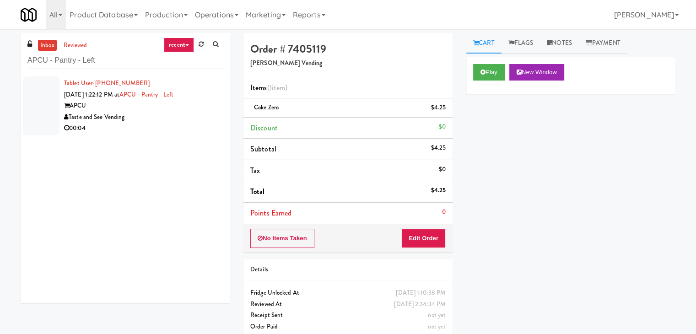
click at [202, 120] on div "Taste and See Vending" at bounding box center [143, 117] width 159 height 11
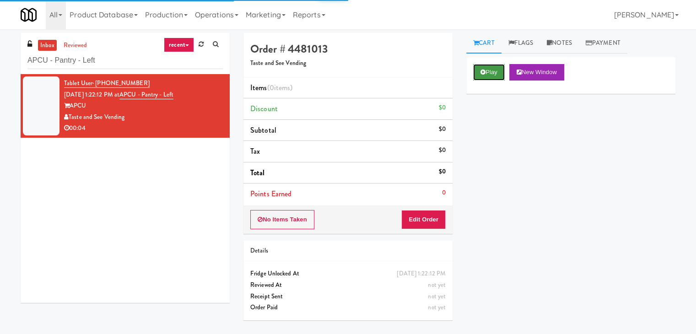
click at [480, 73] on icon at bounding box center [482, 72] width 5 height 6
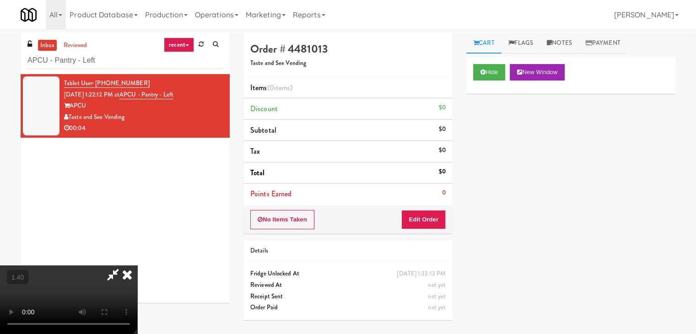
click at [137, 265] on video at bounding box center [68, 299] width 137 height 69
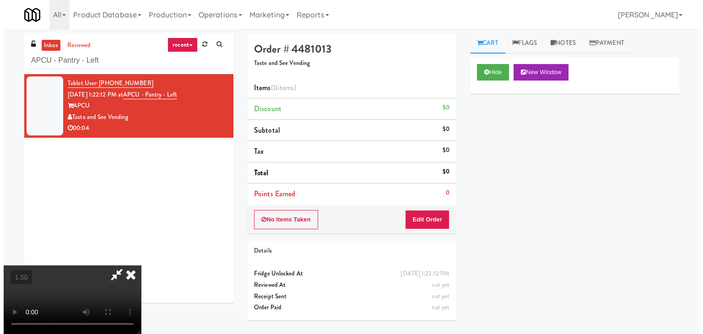
scroll to position [0, 0]
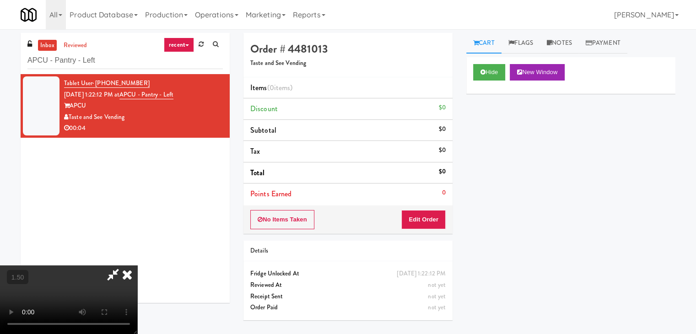
click at [123, 265] on icon at bounding box center [112, 274] width 21 height 18
click at [137, 265] on icon at bounding box center [127, 274] width 20 height 18
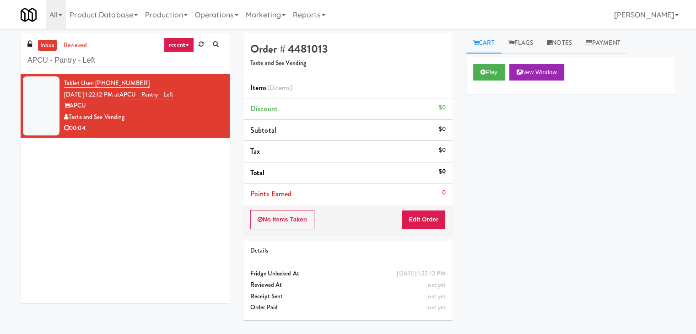
click at [417, 208] on div "No Items Taken Edit Order" at bounding box center [347, 219] width 209 height 28
click at [419, 222] on button "Edit Order" at bounding box center [423, 219] width 44 height 19
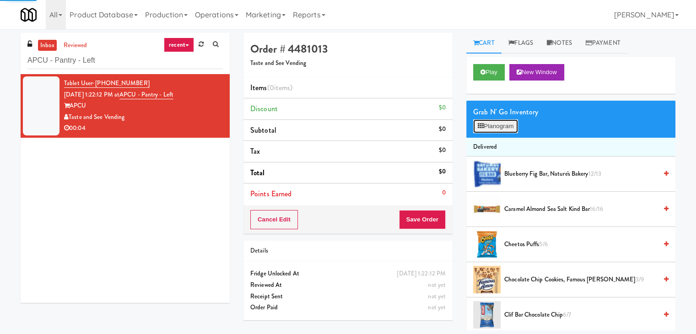
click at [494, 124] on button "Planogram" at bounding box center [495, 126] width 45 height 14
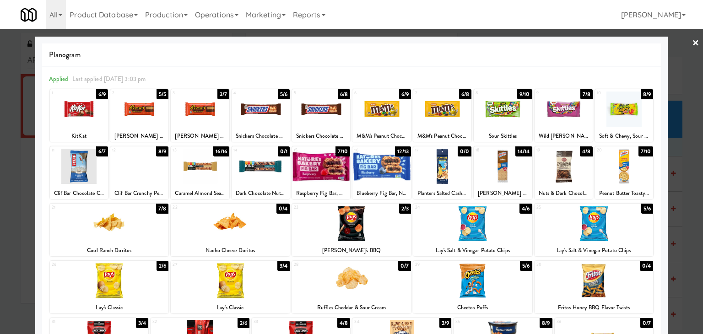
scroll to position [115, 0]
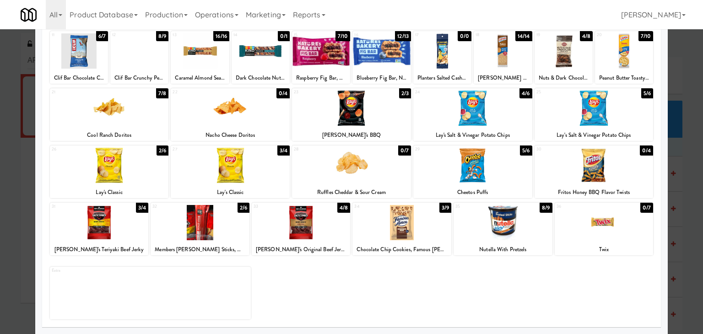
click at [392, 229] on div at bounding box center [401, 222] width 99 height 35
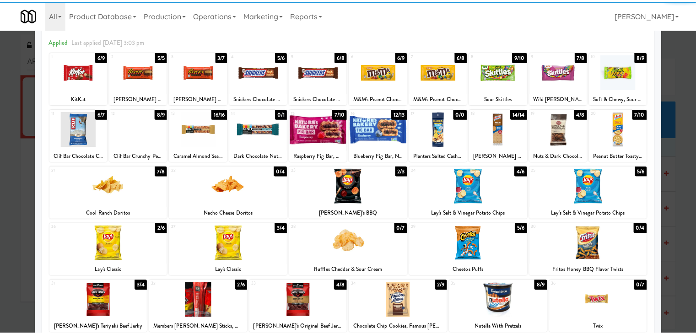
scroll to position [0, 0]
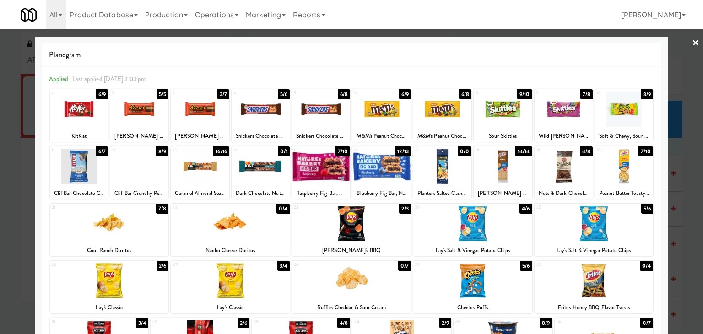
click at [692, 45] on link "×" at bounding box center [695, 43] width 7 height 28
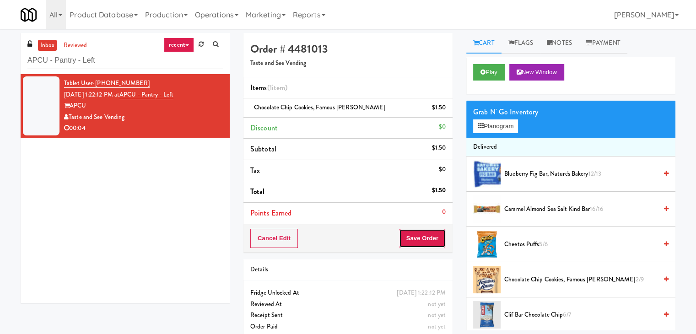
click at [434, 231] on button "Save Order" at bounding box center [422, 238] width 47 height 19
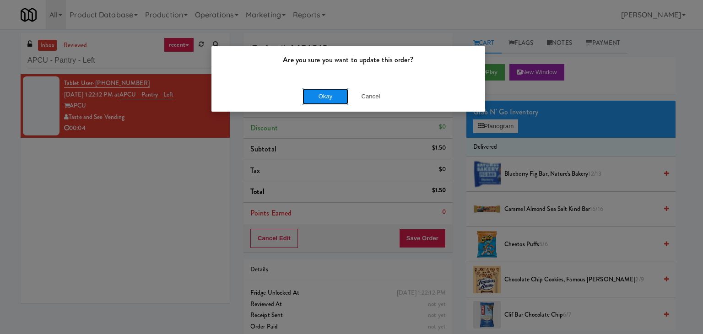
click at [323, 98] on button "Okay" at bounding box center [325, 96] width 46 height 16
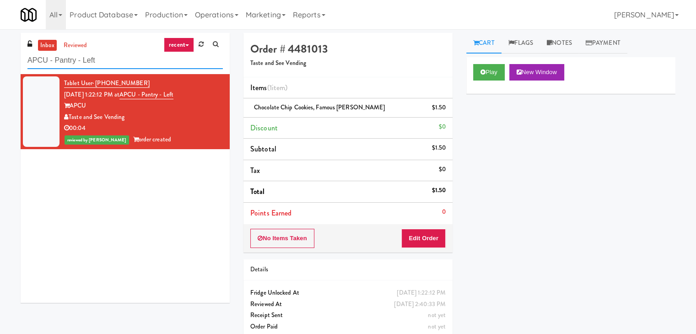
click at [102, 61] on input "APCU - Pantry - Left" at bounding box center [124, 60] width 195 height 17
paste input "[PERSON_NAME]"
type input "[PERSON_NAME] - Cooler - Left"
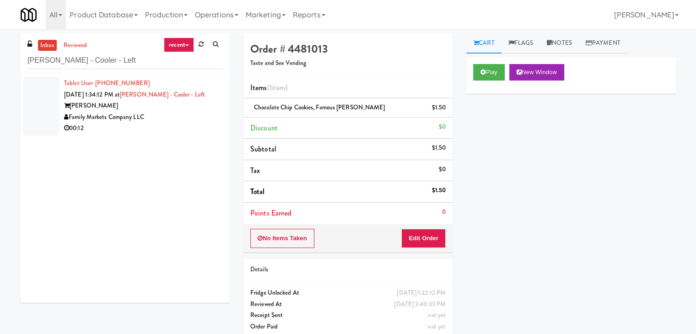
click at [183, 129] on div "00:12" at bounding box center [143, 128] width 159 height 11
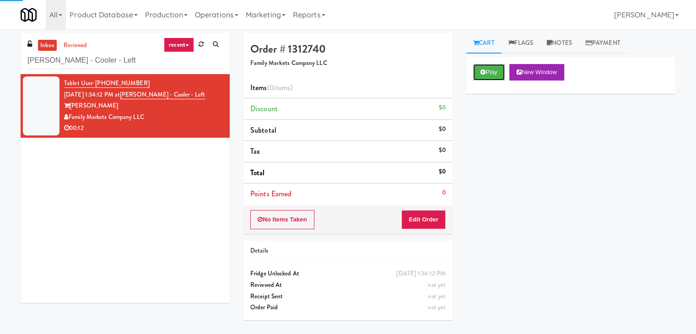
drag, startPoint x: 483, startPoint y: 68, endPoint x: 413, endPoint y: 42, distance: 74.7
click at [483, 68] on button "Play" at bounding box center [489, 72] width 32 height 16
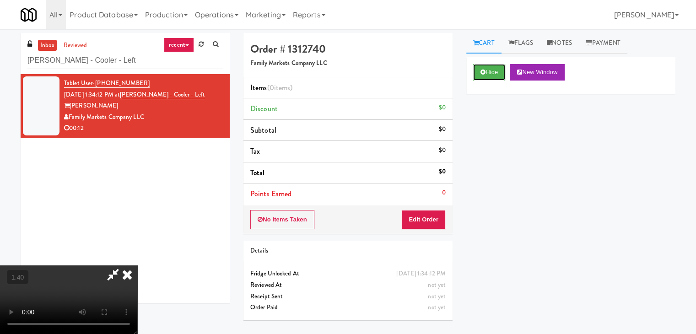
scroll to position [129, 0]
click at [137, 265] on video at bounding box center [68, 299] width 137 height 69
click at [137, 265] on icon at bounding box center [127, 274] width 20 height 18
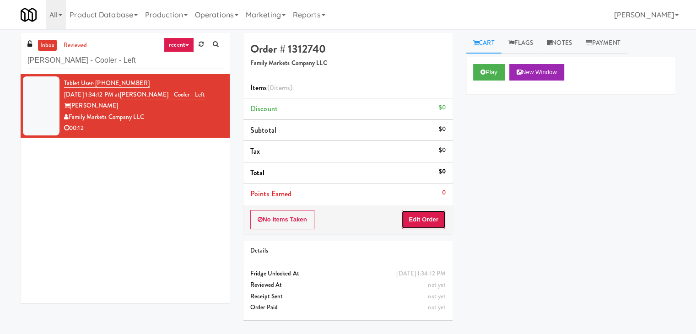
click at [419, 216] on button "Edit Order" at bounding box center [423, 219] width 44 height 19
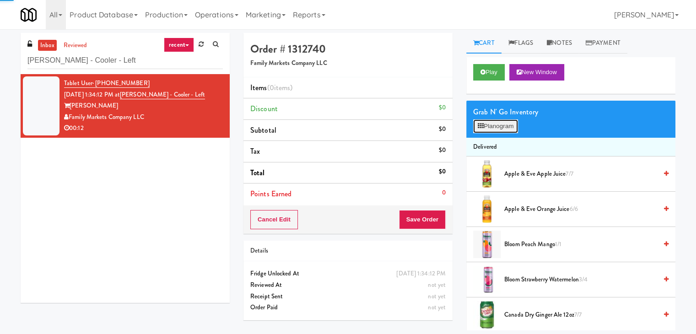
click at [498, 122] on button "Planogram" at bounding box center [495, 126] width 45 height 14
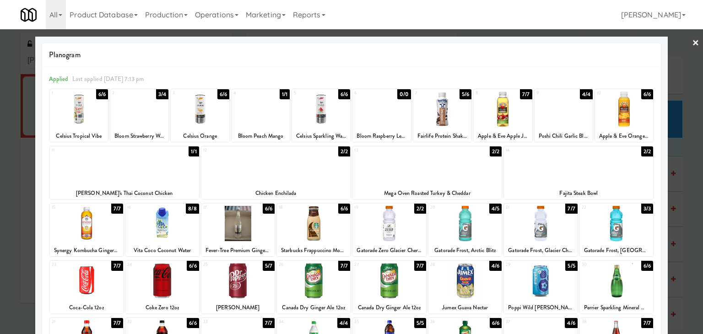
click at [322, 116] on div at bounding box center [321, 108] width 58 height 35
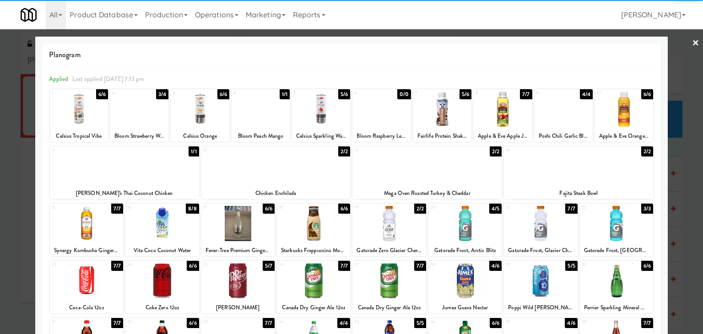
click at [684, 39] on div at bounding box center [351, 167] width 703 height 334
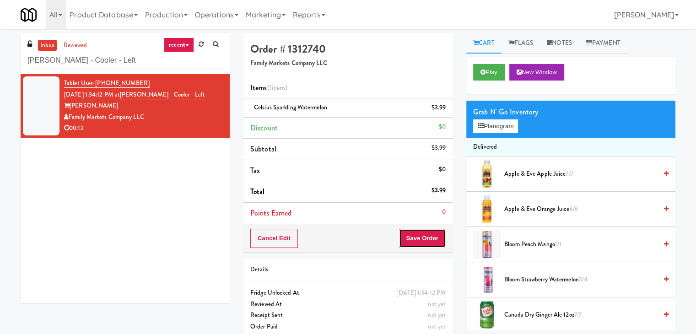
click at [419, 238] on button "Save Order" at bounding box center [422, 238] width 47 height 19
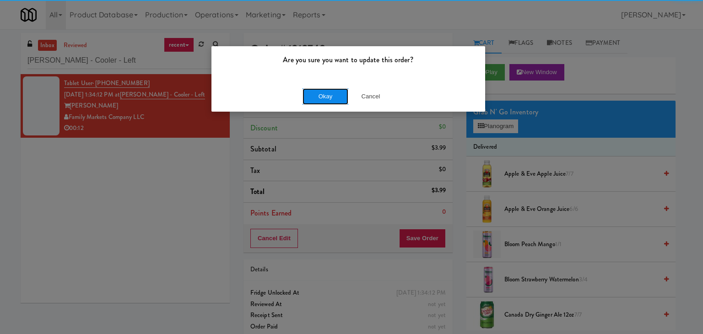
click at [317, 97] on button "Okay" at bounding box center [325, 96] width 46 height 16
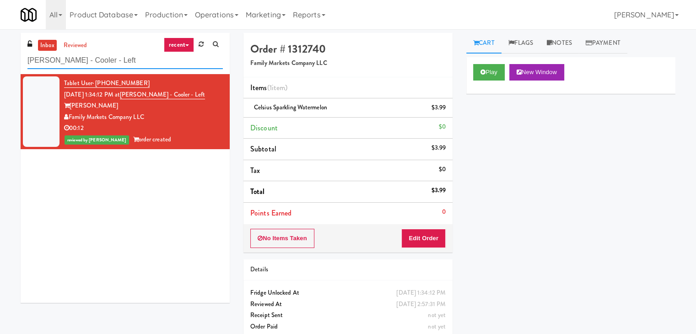
click at [146, 68] on input "[PERSON_NAME] - Cooler - Left" at bounding box center [124, 60] width 195 height 17
paste input "Uptown 550 Cooler #2"
type input "Uptown 550 Cooler #2"
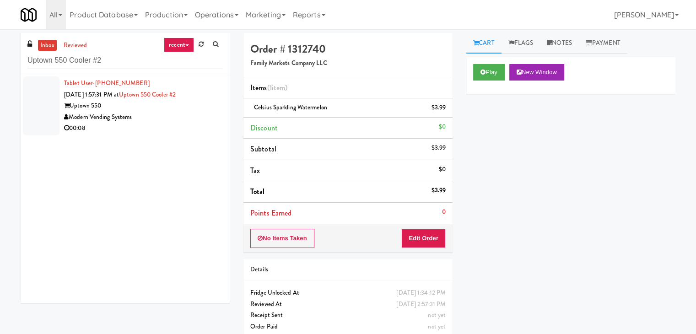
click at [201, 119] on div "Modern Vending Systems" at bounding box center [143, 117] width 159 height 11
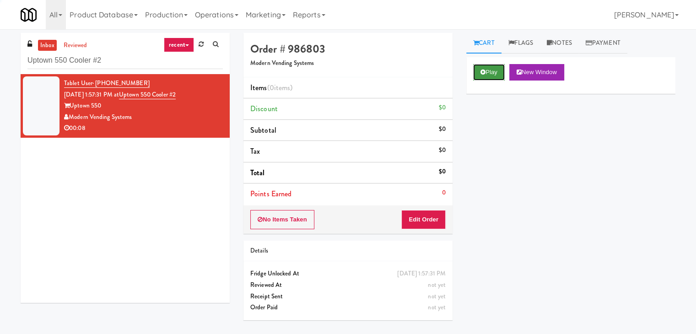
click at [484, 74] on icon at bounding box center [482, 72] width 5 height 6
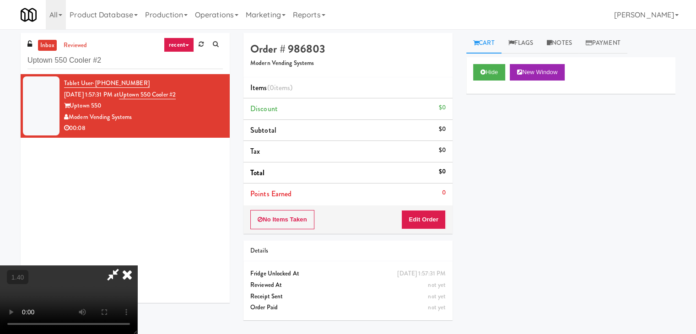
click at [137, 265] on video at bounding box center [68, 299] width 137 height 69
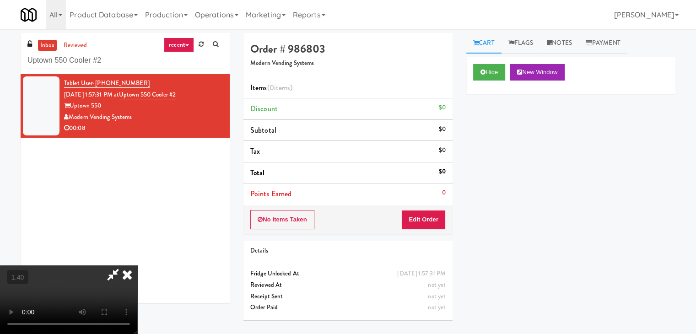
scroll to position [129, 0]
click at [137, 265] on video at bounding box center [68, 299] width 137 height 69
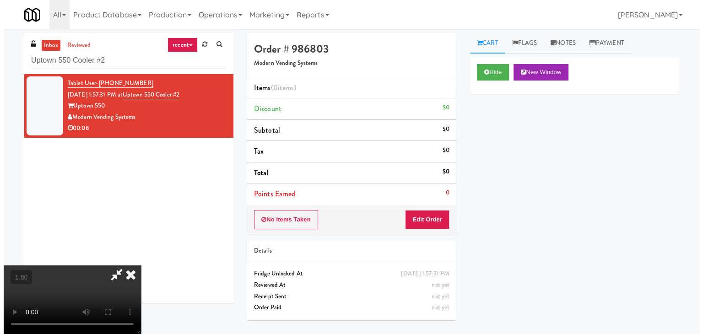
scroll to position [0, 0]
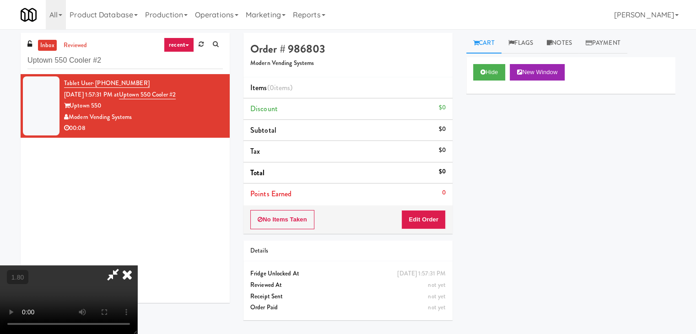
click at [137, 265] on icon at bounding box center [127, 274] width 20 height 18
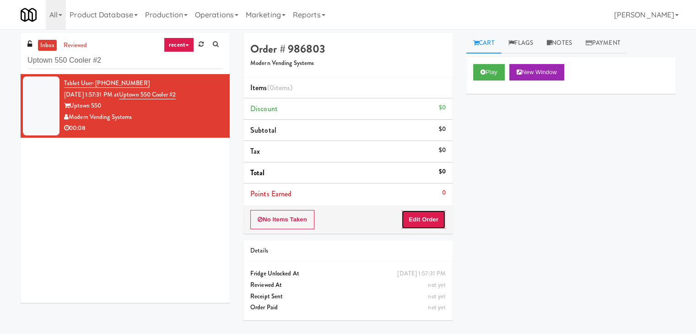
click at [426, 216] on button "Edit Order" at bounding box center [423, 219] width 44 height 19
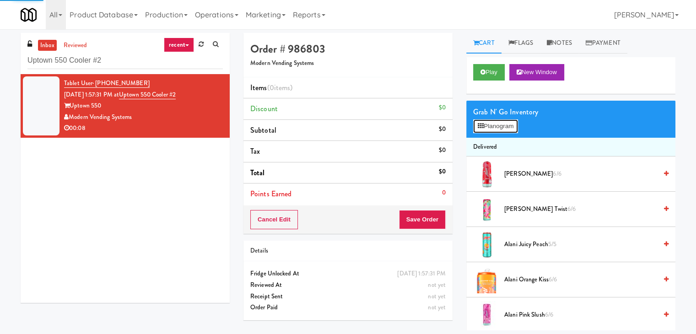
click at [481, 128] on button "Planogram" at bounding box center [495, 126] width 45 height 14
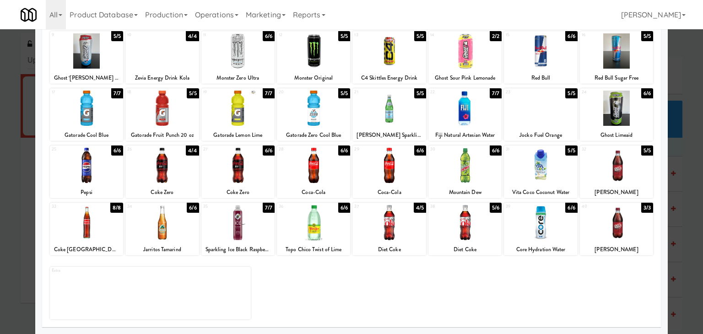
click at [249, 219] on div at bounding box center [237, 222] width 73 height 35
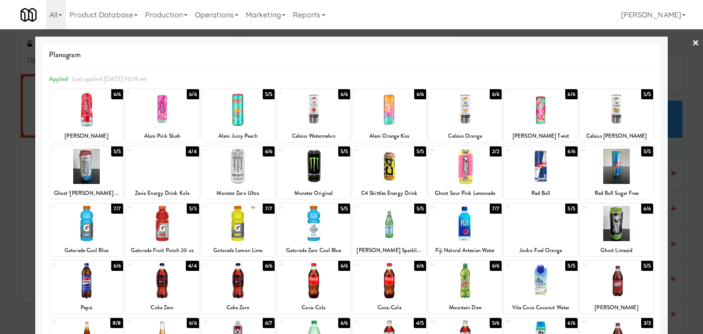
click at [692, 41] on link "×" at bounding box center [695, 43] width 7 height 28
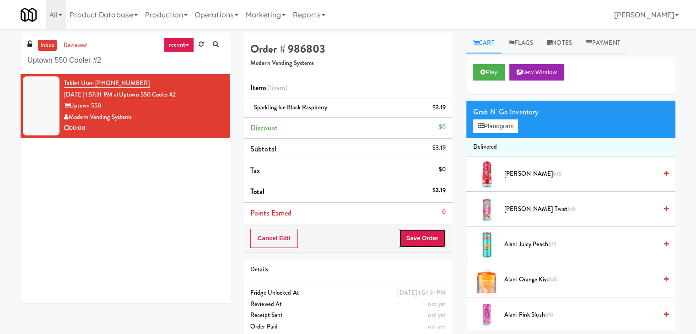
click at [419, 238] on button "Save Order" at bounding box center [422, 238] width 47 height 19
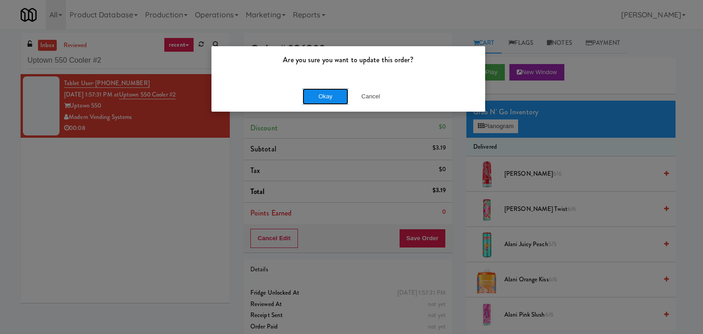
click at [331, 97] on button "Okay" at bounding box center [325, 96] width 46 height 16
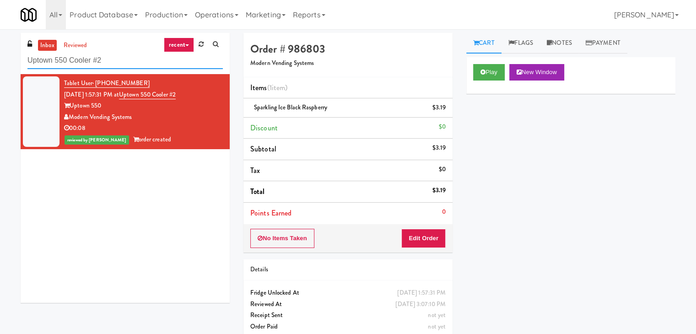
click at [140, 53] on input "Uptown 550 Cooler #2" at bounding box center [124, 60] width 195 height 17
paste input "IKEA [GEOGRAPHIC_DATA]"
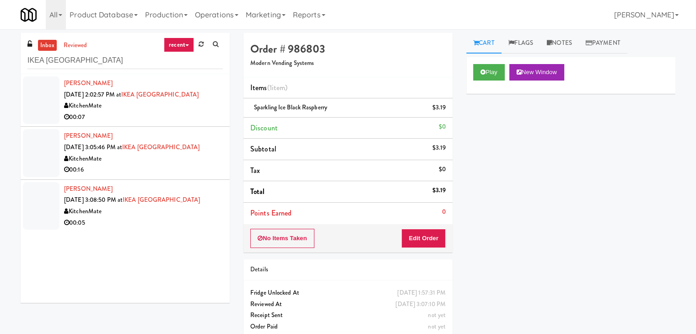
click at [203, 121] on div "00:07" at bounding box center [143, 117] width 159 height 11
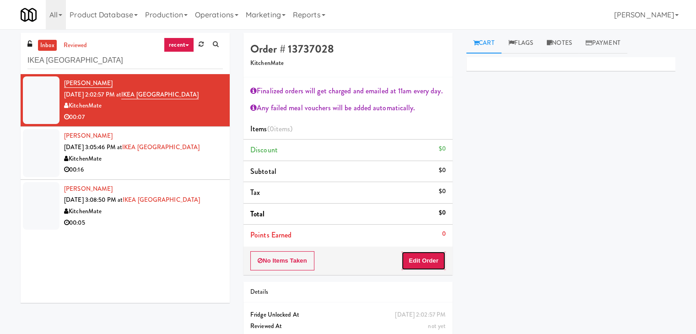
click at [410, 251] on button "Edit Order" at bounding box center [423, 260] width 44 height 19
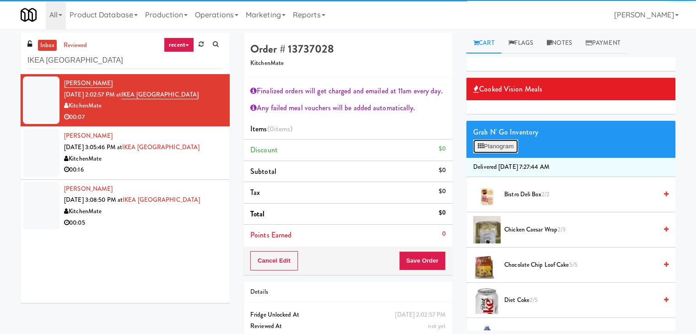
click at [490, 146] on button "Planogram" at bounding box center [495, 146] width 45 height 14
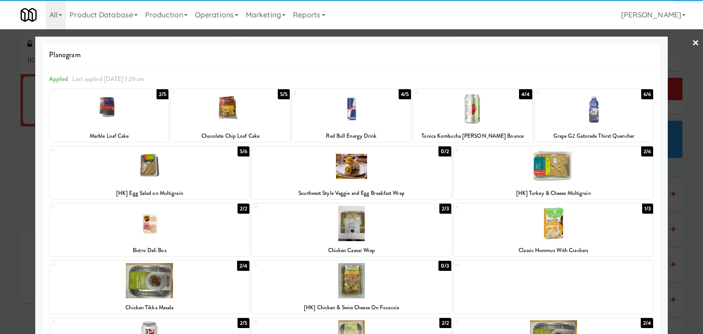
click at [527, 178] on div at bounding box center [552, 166] width 199 height 35
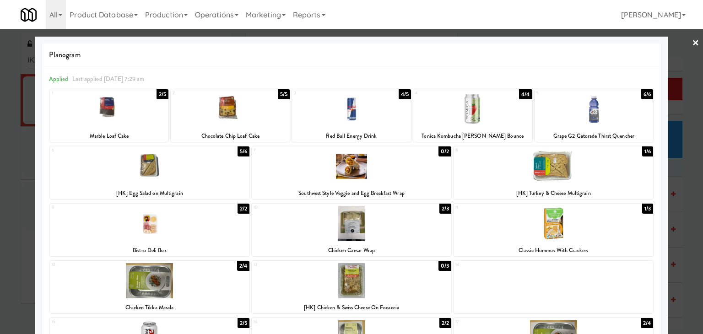
click at [692, 41] on link "×" at bounding box center [695, 43] width 7 height 28
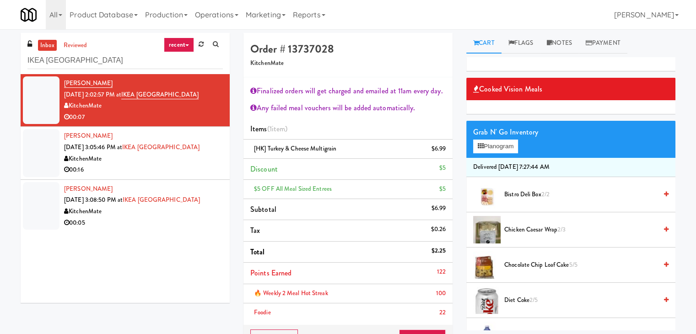
scroll to position [46, 0]
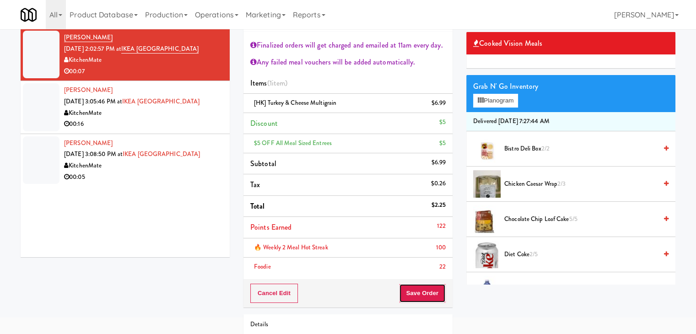
click at [411, 291] on button "Save Order" at bounding box center [422, 293] width 47 height 19
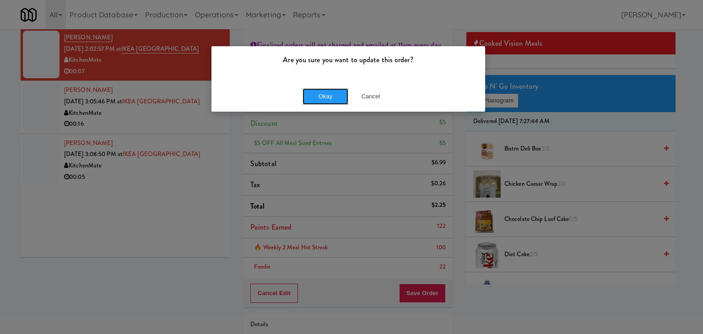
drag, startPoint x: 322, startPoint y: 103, endPoint x: 311, endPoint y: 105, distance: 12.0
click at [322, 103] on button "Okay" at bounding box center [325, 96] width 46 height 16
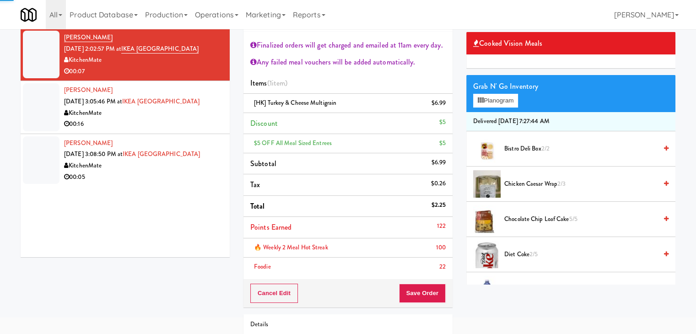
click at [146, 130] on div "00:16" at bounding box center [143, 123] width 159 height 11
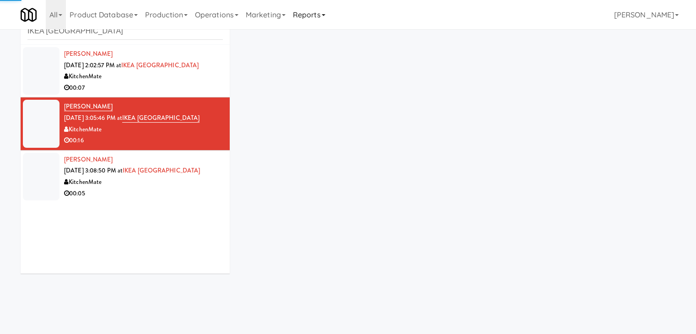
scroll to position [33, 0]
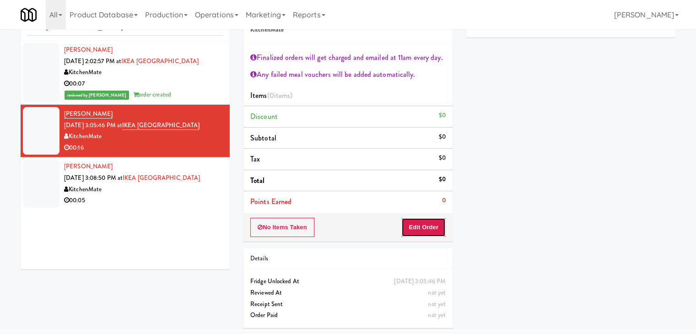
click at [419, 226] on button "Edit Order" at bounding box center [423, 227] width 44 height 19
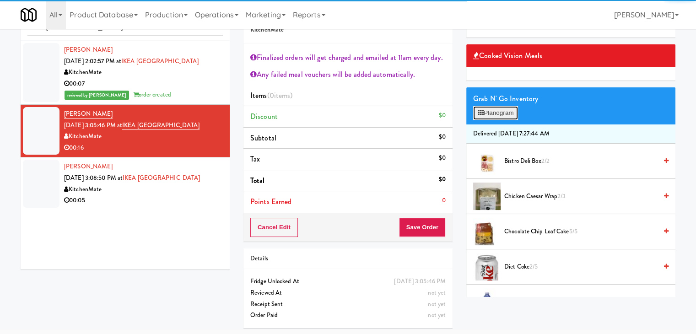
click at [495, 112] on button "Planogram" at bounding box center [495, 113] width 45 height 14
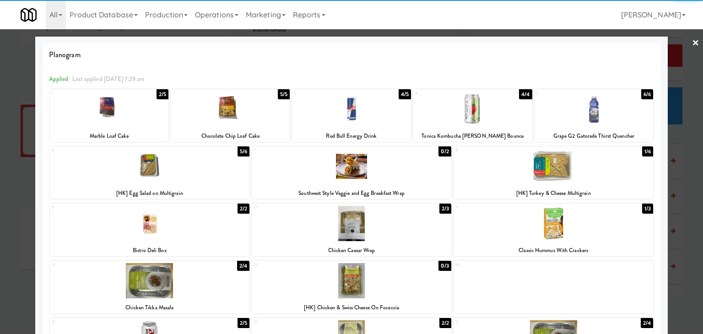
click at [145, 171] on div at bounding box center [149, 166] width 199 height 35
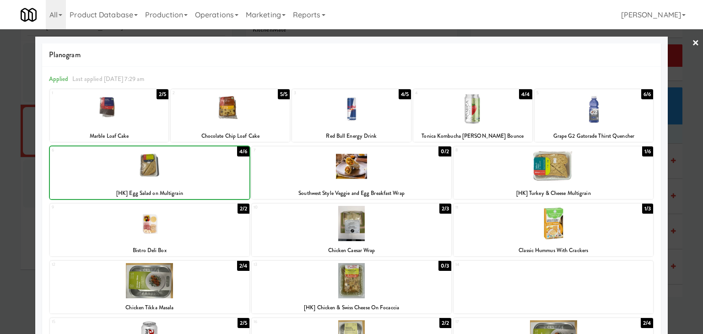
click at [145, 171] on div at bounding box center [149, 166] width 199 height 35
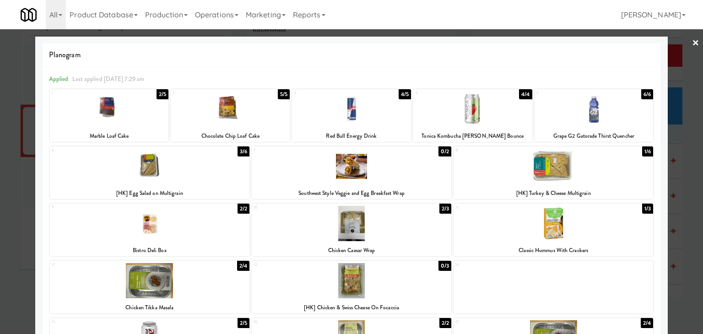
click at [692, 44] on link "×" at bounding box center [695, 43] width 7 height 28
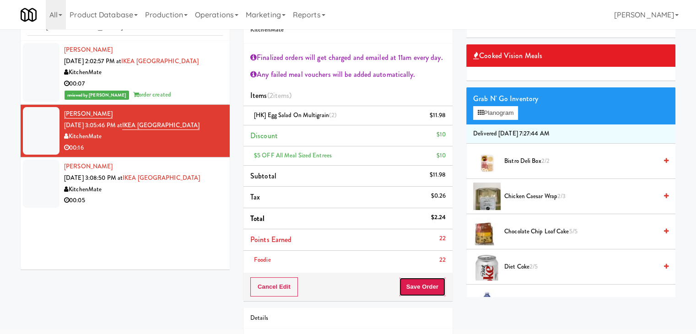
click at [418, 286] on button "Save Order" at bounding box center [422, 286] width 47 height 19
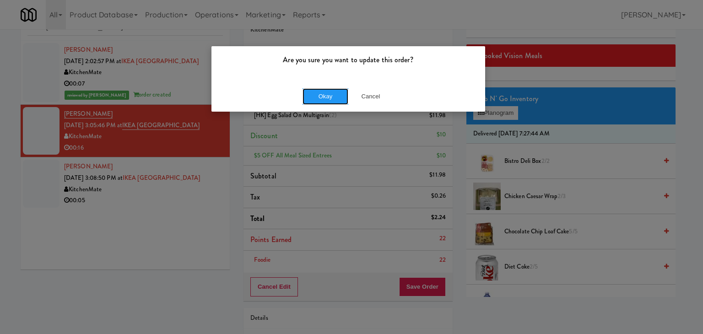
drag, startPoint x: 322, startPoint y: 92, endPoint x: 303, endPoint y: 102, distance: 21.1
click at [321, 92] on button "Okay" at bounding box center [325, 96] width 46 height 16
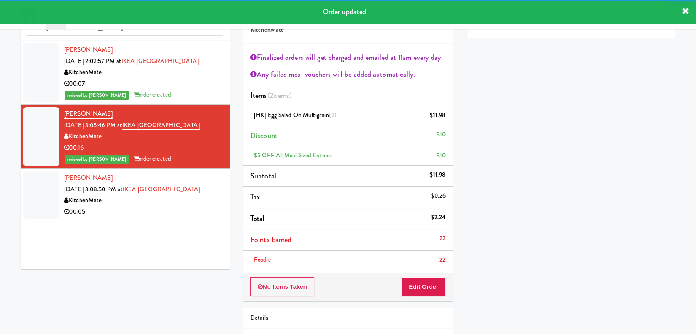
click at [157, 206] on div "KitchenMate" at bounding box center [143, 200] width 159 height 11
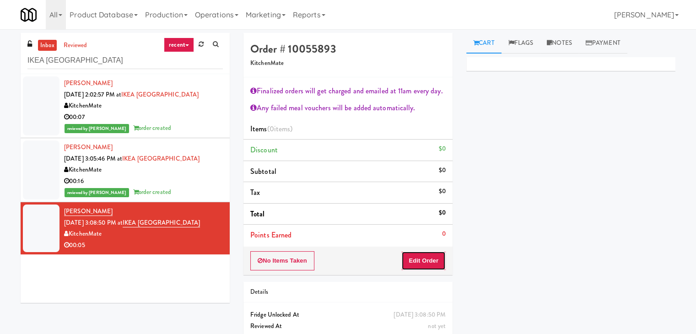
click at [434, 261] on button "Edit Order" at bounding box center [423, 260] width 44 height 19
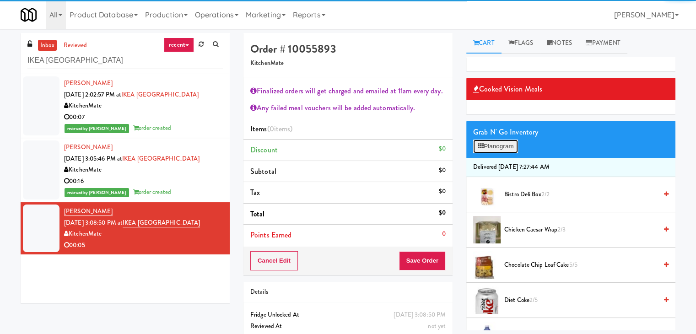
click at [507, 144] on button "Planogram" at bounding box center [495, 146] width 45 height 14
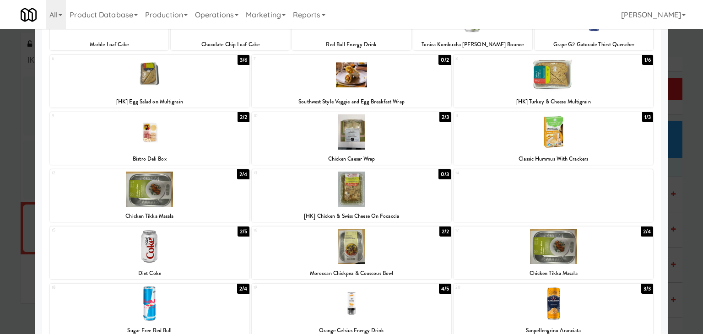
click at [166, 129] on div at bounding box center [149, 131] width 199 height 35
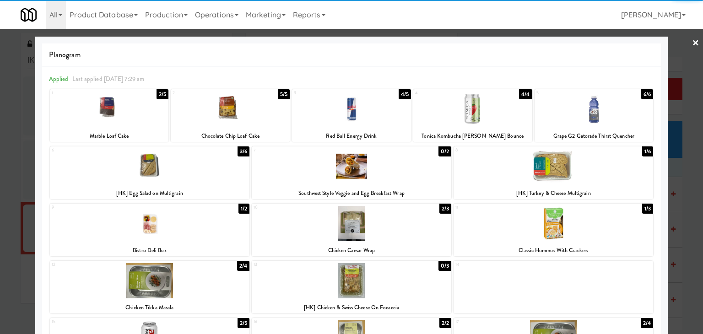
drag, startPoint x: 690, startPoint y: 43, endPoint x: 677, endPoint y: 45, distance: 13.5
click at [692, 43] on link "×" at bounding box center [695, 43] width 7 height 28
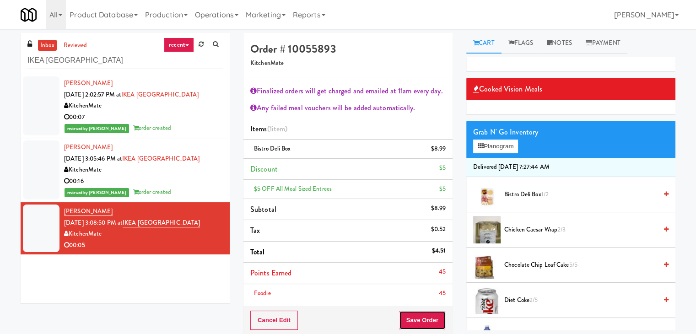
click at [429, 317] on button "Save Order" at bounding box center [422, 320] width 47 height 19
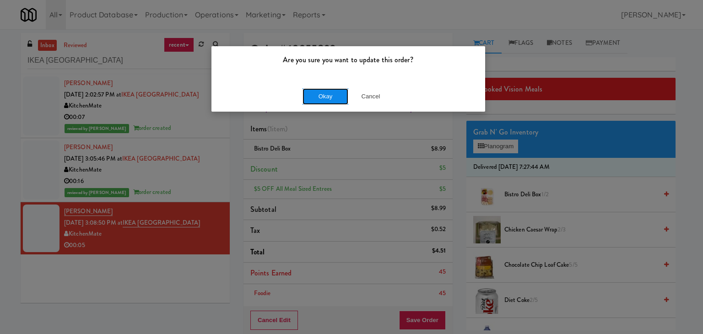
click at [332, 94] on button "Okay" at bounding box center [325, 96] width 46 height 16
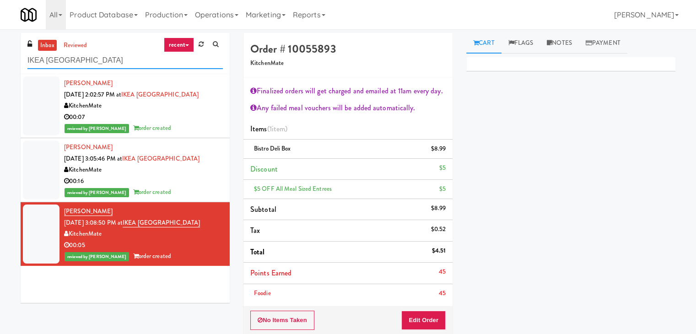
click at [123, 66] on input "IKEA [GEOGRAPHIC_DATA]" at bounding box center [124, 60] width 195 height 17
paste input "Overland - Cooler - Solo"
type input "Overland - Cooler - Solo"
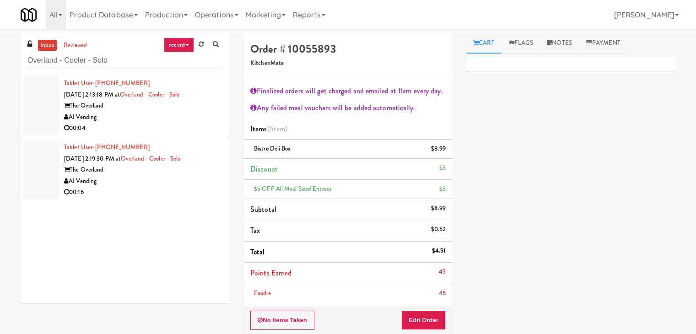
click at [187, 123] on div "00:04" at bounding box center [143, 128] width 159 height 11
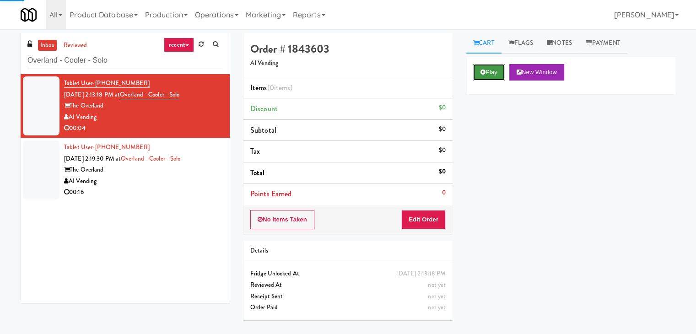
click at [492, 73] on button "Play" at bounding box center [489, 72] width 32 height 16
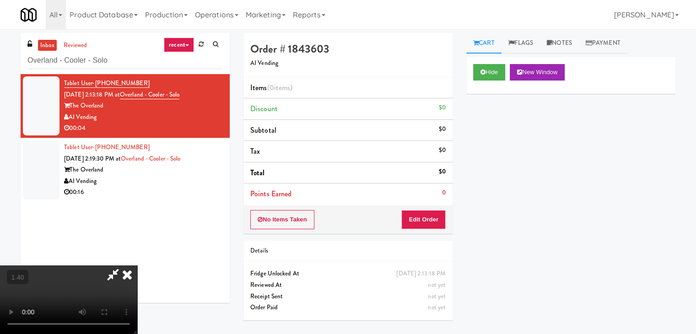
click at [137, 265] on video at bounding box center [68, 299] width 137 height 69
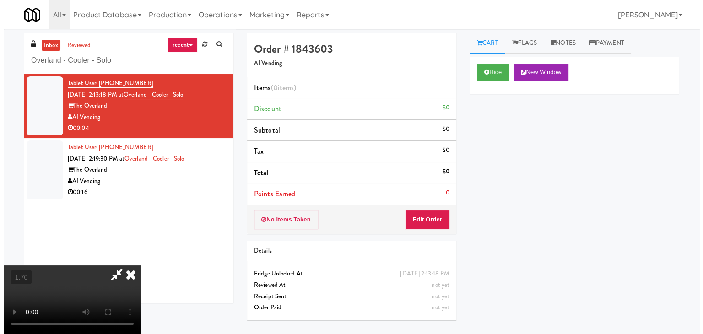
scroll to position [0, 0]
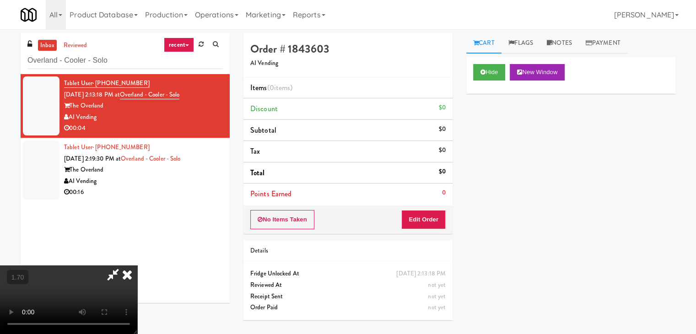
click at [137, 265] on icon at bounding box center [127, 274] width 20 height 18
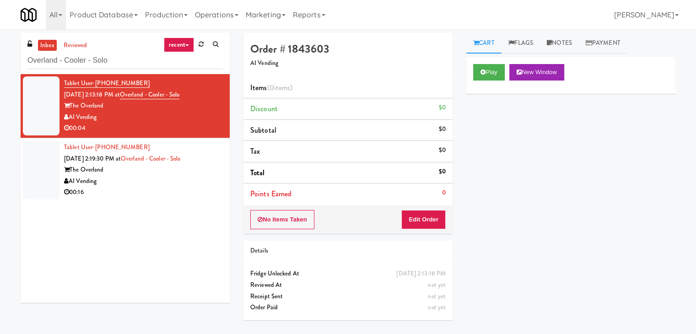
click at [423, 231] on div "No Items Taken Edit Order" at bounding box center [347, 219] width 209 height 28
click at [424, 217] on button "Edit Order" at bounding box center [423, 219] width 44 height 19
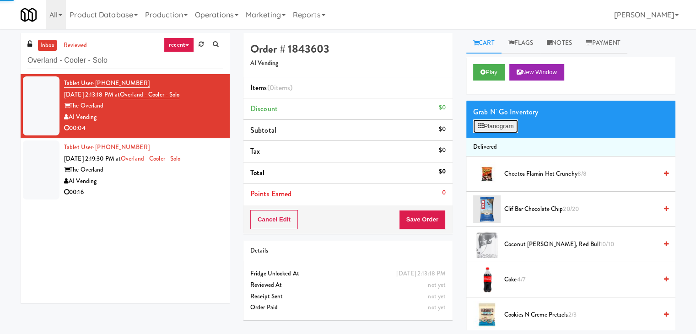
click at [494, 121] on button "Planogram" at bounding box center [495, 126] width 45 height 14
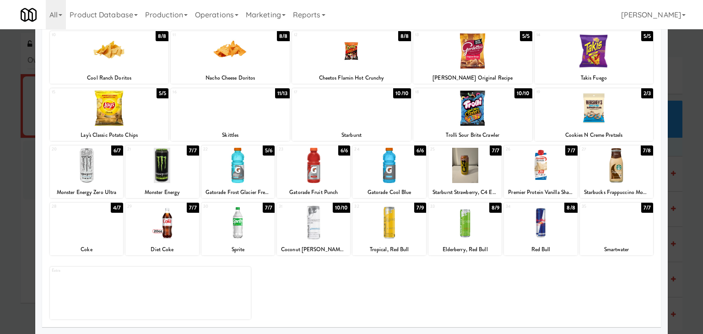
click at [94, 231] on div at bounding box center [86, 222] width 73 height 35
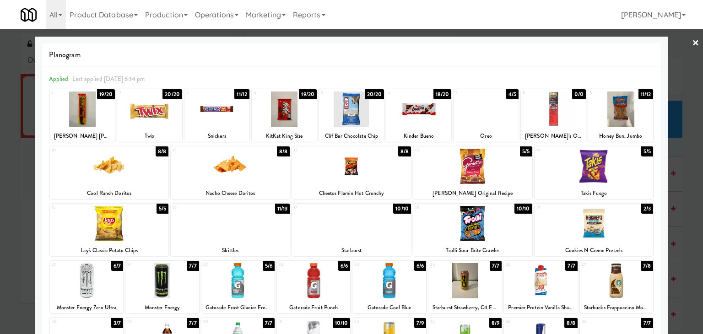
click at [692, 45] on link "×" at bounding box center [695, 43] width 7 height 28
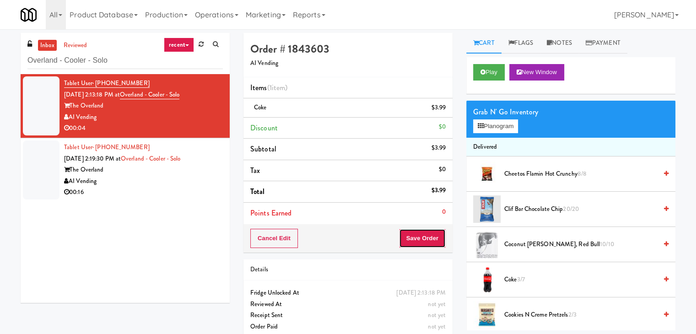
click at [409, 240] on button "Save Order" at bounding box center [422, 238] width 47 height 19
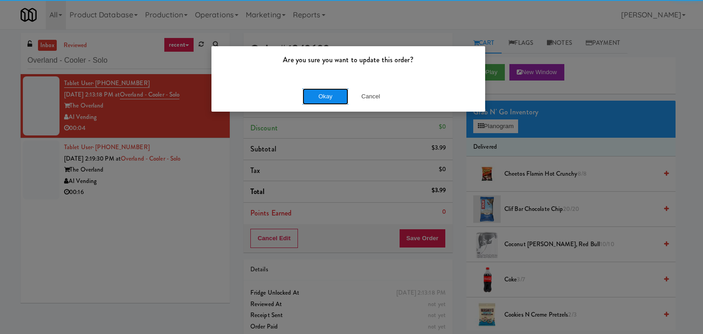
click at [329, 93] on button "Okay" at bounding box center [325, 96] width 46 height 16
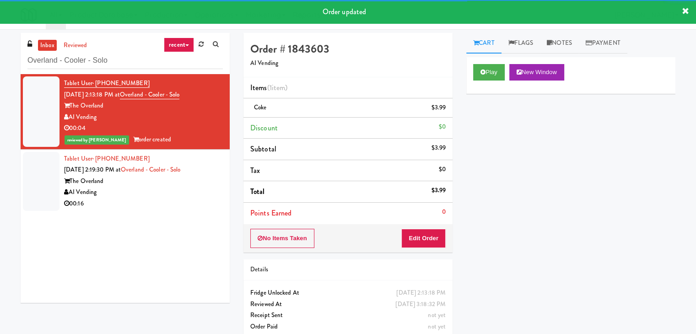
click at [162, 197] on div "AI Vending" at bounding box center [143, 192] width 159 height 11
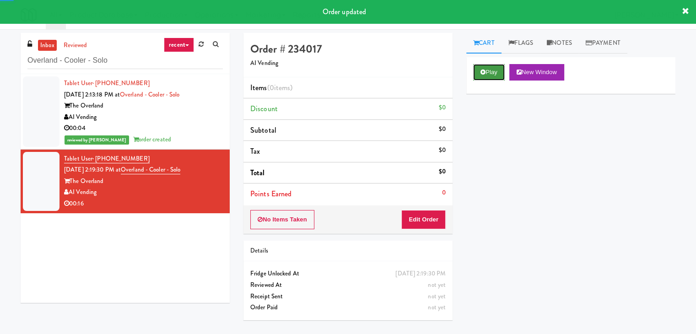
click at [480, 68] on button "Play" at bounding box center [489, 72] width 32 height 16
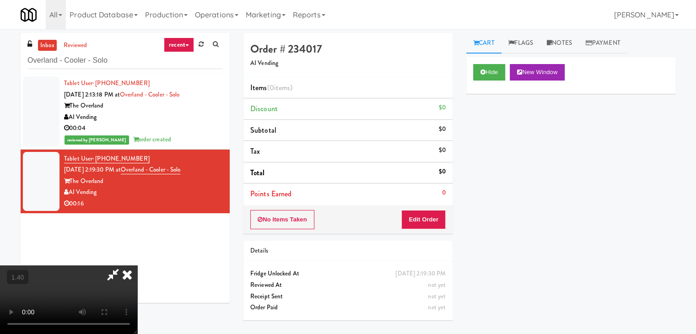
click at [137, 265] on video at bounding box center [68, 299] width 137 height 69
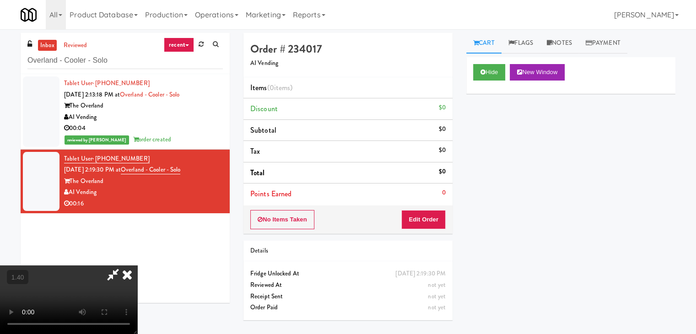
click at [137, 265] on video at bounding box center [68, 299] width 137 height 69
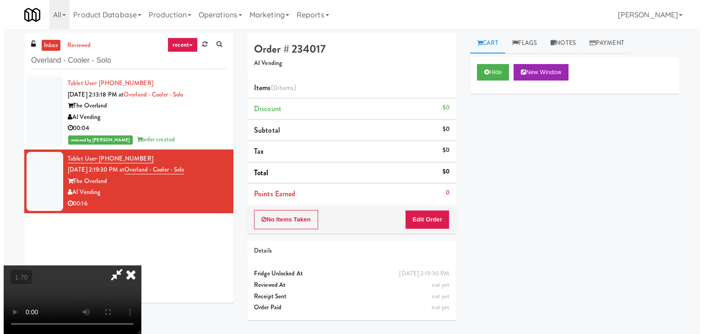
scroll to position [0, 0]
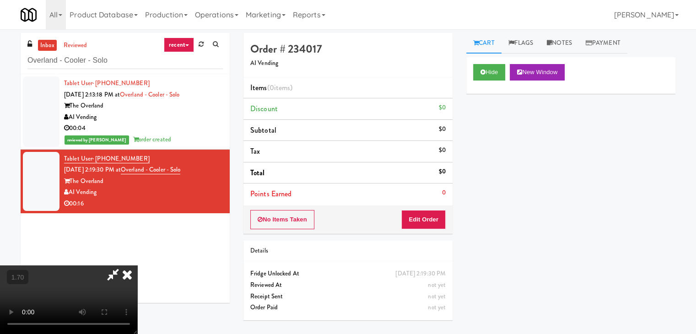
click at [137, 265] on icon at bounding box center [127, 274] width 20 height 18
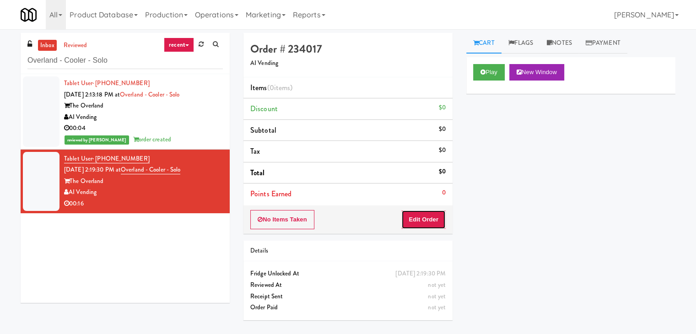
click at [408, 219] on button "Edit Order" at bounding box center [423, 219] width 44 height 19
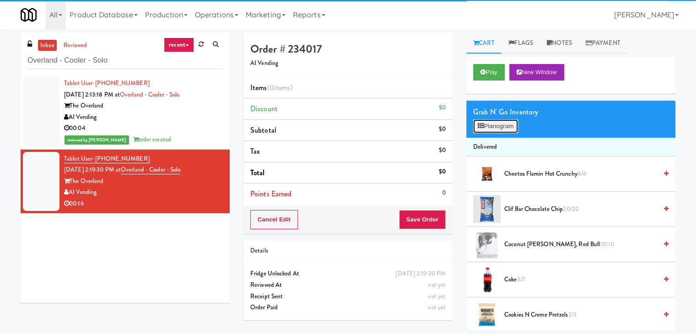
click at [485, 121] on button "Planogram" at bounding box center [495, 126] width 45 height 14
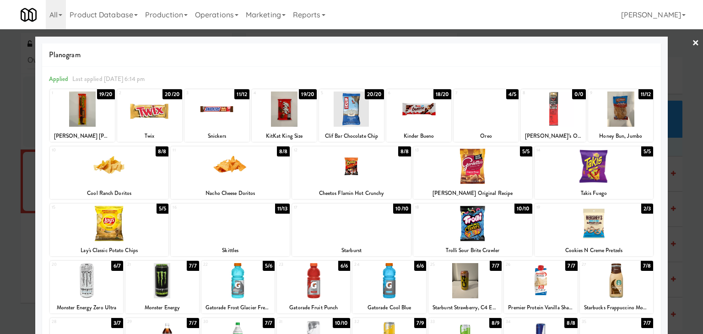
drag, startPoint x: 377, startPoint y: 275, endPoint x: 465, endPoint y: 252, distance: 91.3
click at [377, 275] on div at bounding box center [388, 280] width 73 height 35
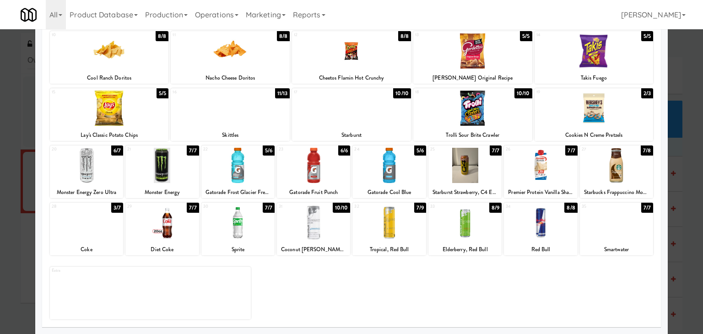
click at [602, 220] on div at bounding box center [615, 222] width 73 height 35
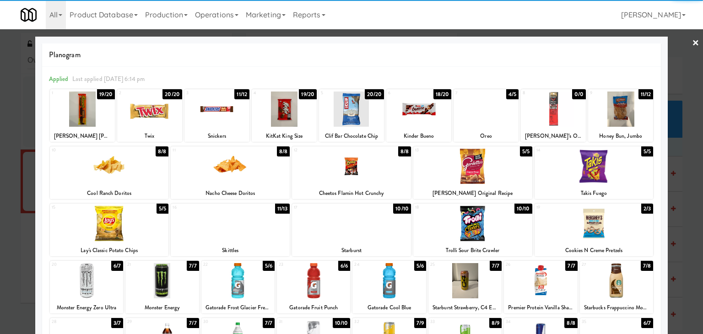
click at [692, 43] on link "×" at bounding box center [695, 43] width 7 height 28
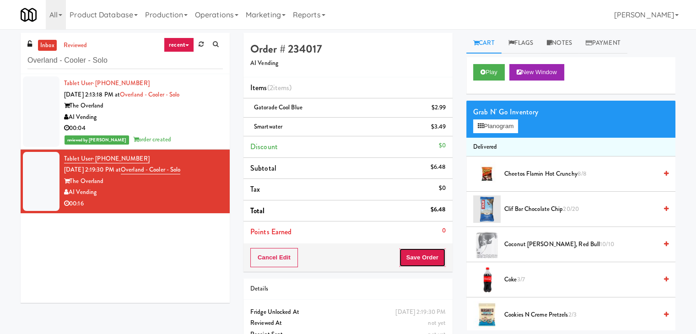
click at [408, 257] on button "Save Order" at bounding box center [422, 257] width 47 height 19
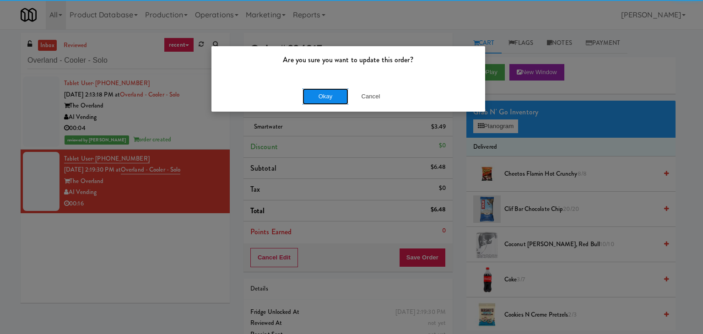
click at [326, 101] on button "Okay" at bounding box center [325, 96] width 46 height 16
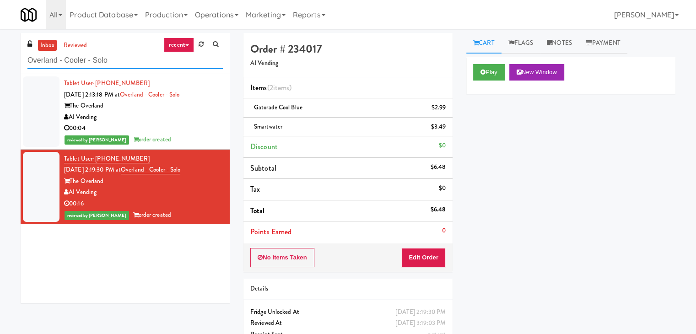
click at [130, 66] on input "Overland - Cooler - Solo" at bounding box center [124, 60] width 195 height 17
paste input "192 Shoreline Combo B"
type input "192 Shoreline Combo B"
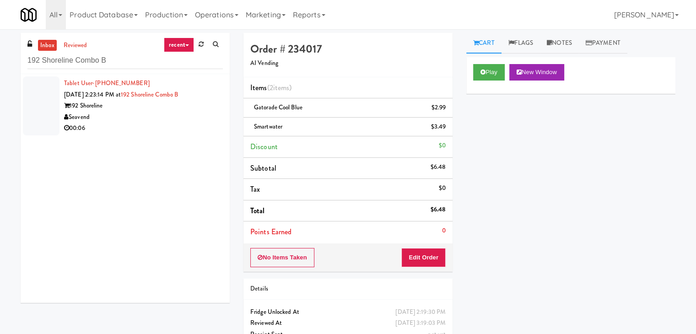
click at [186, 118] on div "Seavend" at bounding box center [143, 117] width 159 height 11
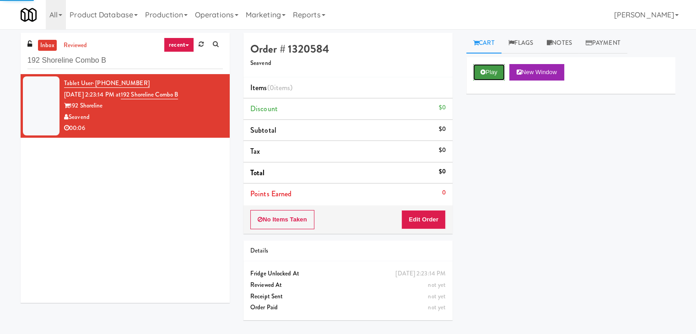
click at [487, 72] on button "Play" at bounding box center [489, 72] width 32 height 16
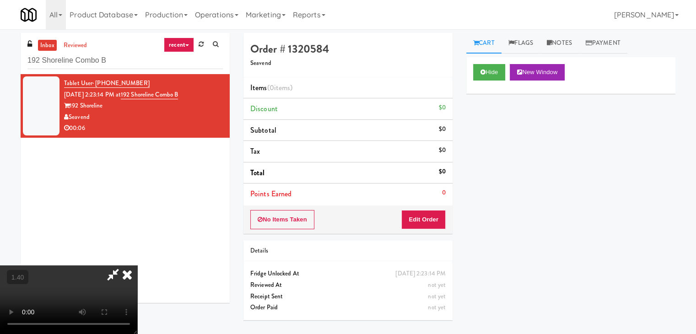
click at [137, 265] on video at bounding box center [68, 299] width 137 height 69
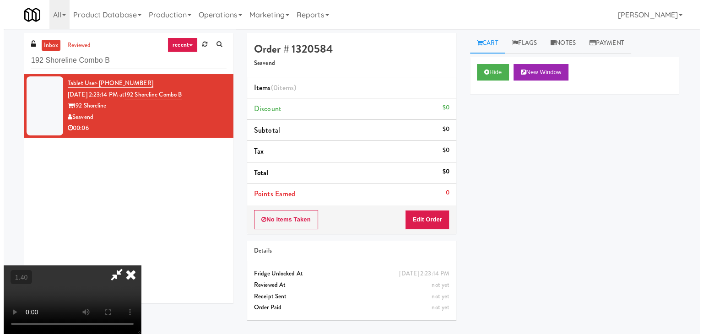
scroll to position [0, 0]
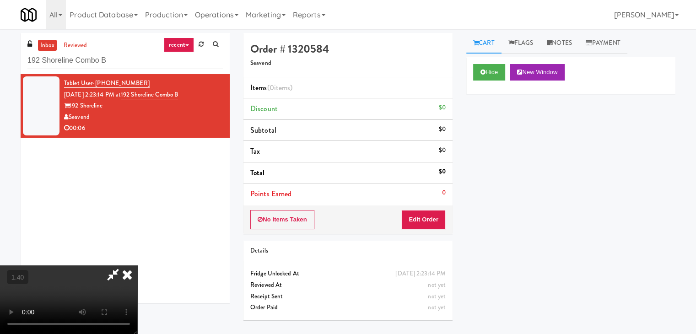
click at [137, 265] on icon at bounding box center [127, 274] width 20 height 18
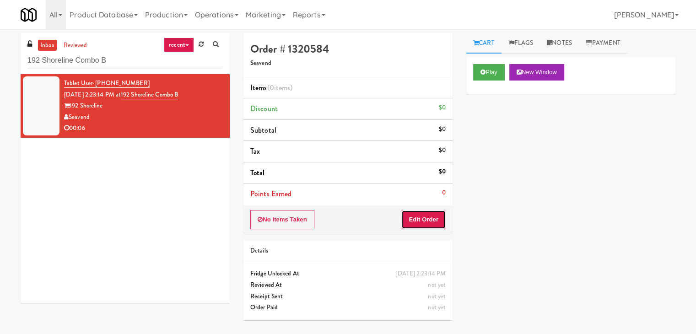
click at [416, 215] on button "Edit Order" at bounding box center [423, 219] width 44 height 19
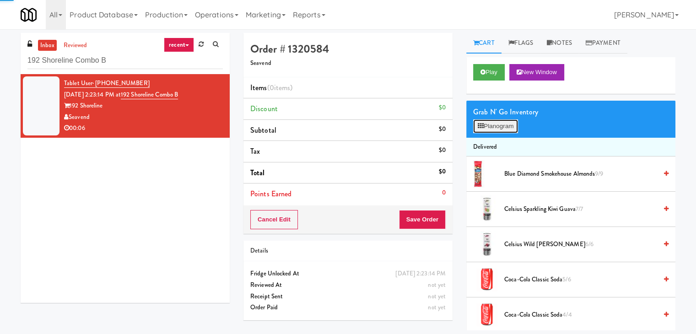
click at [506, 131] on button "Planogram" at bounding box center [495, 126] width 45 height 14
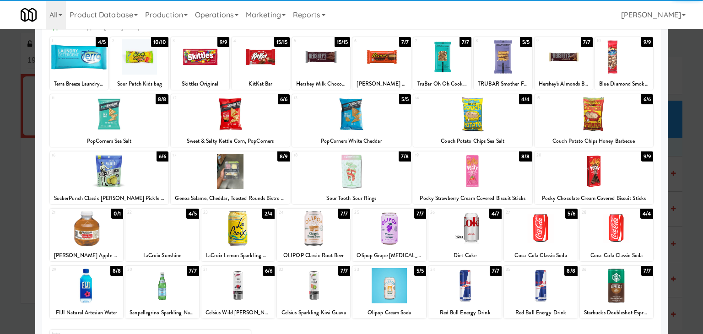
scroll to position [115, 0]
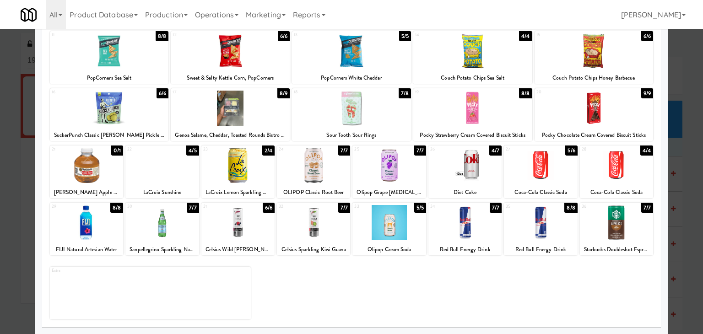
click at [463, 225] on div at bounding box center [464, 222] width 73 height 35
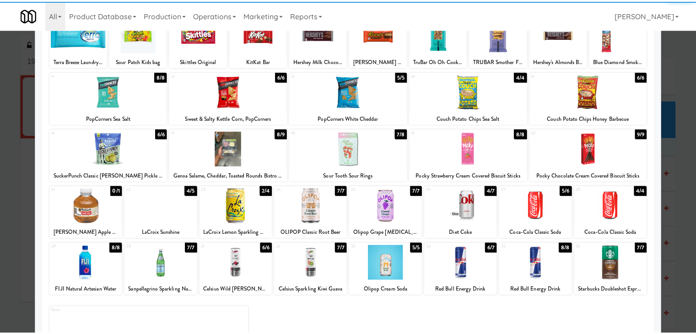
scroll to position [0, 0]
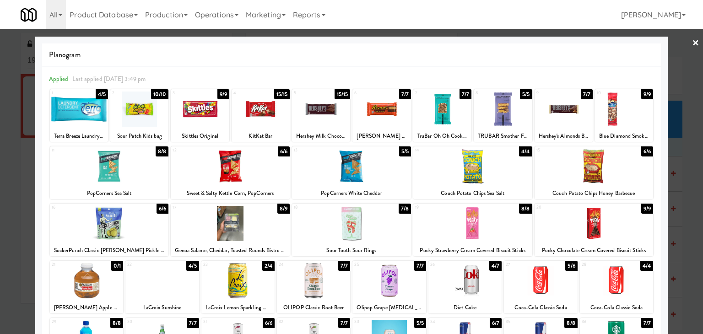
click at [692, 44] on link "×" at bounding box center [695, 43] width 7 height 28
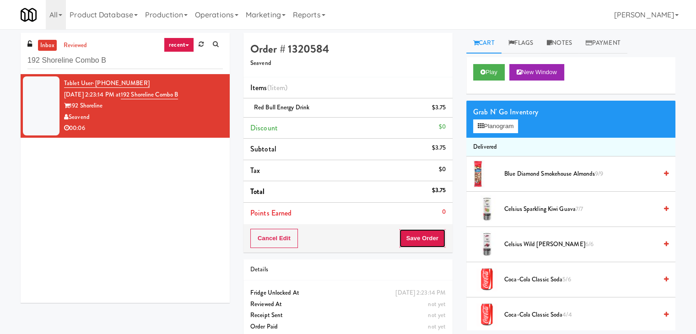
click at [408, 238] on button "Save Order" at bounding box center [422, 238] width 47 height 19
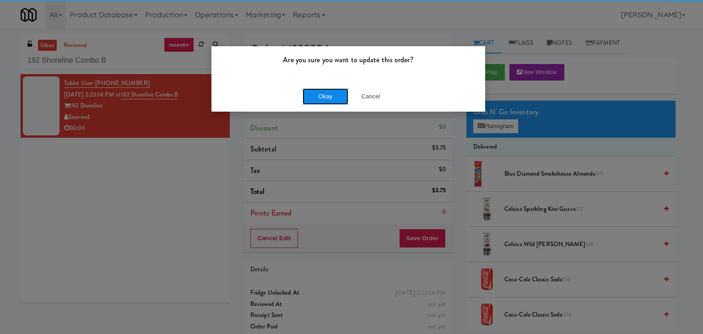
click at [332, 95] on button "Okay" at bounding box center [325, 96] width 46 height 16
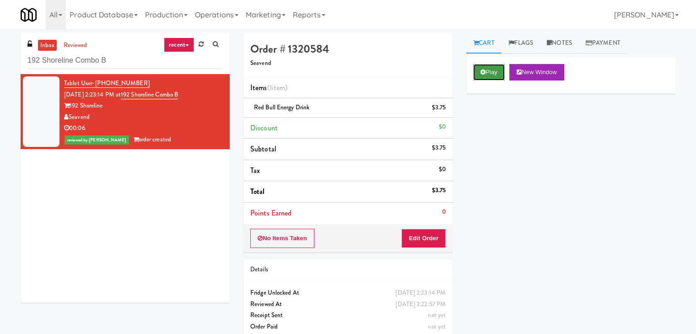
click at [481, 68] on button "Play" at bounding box center [489, 72] width 32 height 16
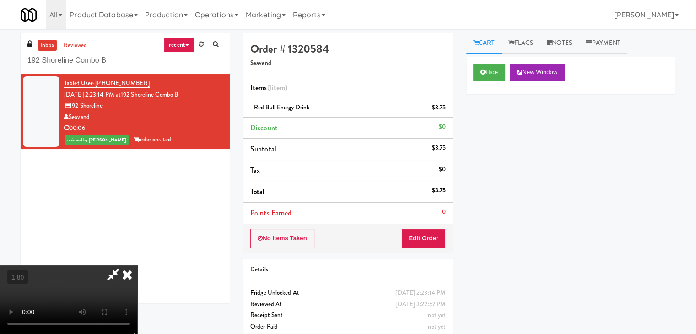
click at [137, 265] on icon at bounding box center [127, 274] width 20 height 18
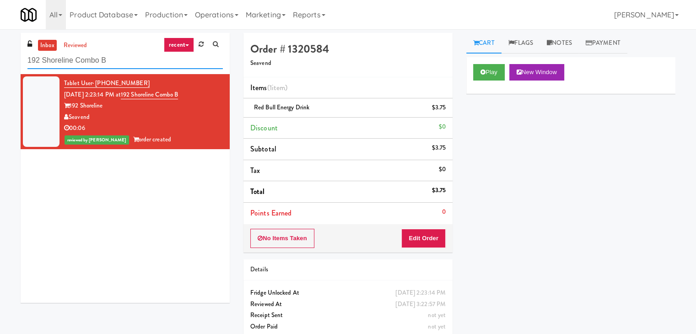
click at [139, 54] on input "192 Shoreline Combo B" at bounding box center [124, 60] width 195 height 17
paste input "Ten York - 4th Floor Fitness Center"
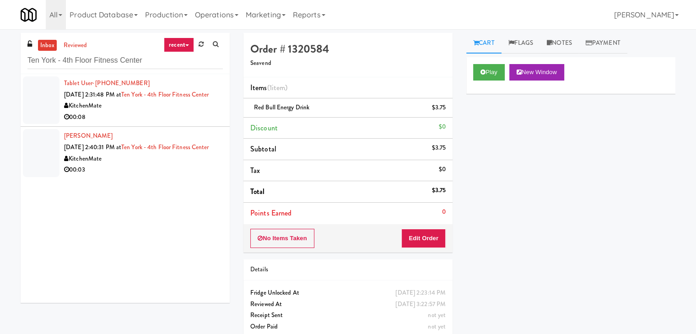
click at [192, 112] on div "KitchenMate" at bounding box center [143, 105] width 159 height 11
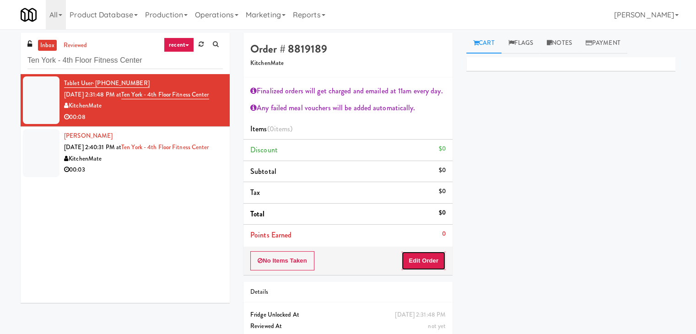
click at [423, 260] on button "Edit Order" at bounding box center [423, 260] width 44 height 19
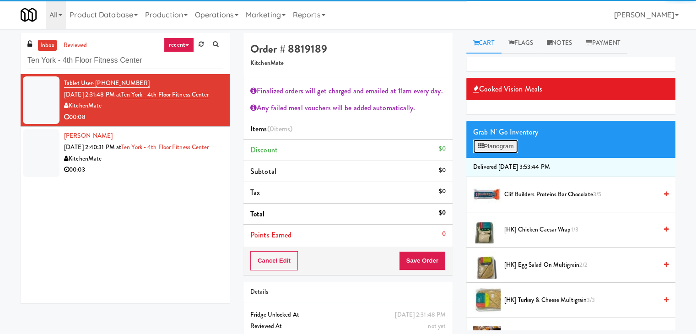
click at [503, 150] on button "Planogram" at bounding box center [495, 146] width 45 height 14
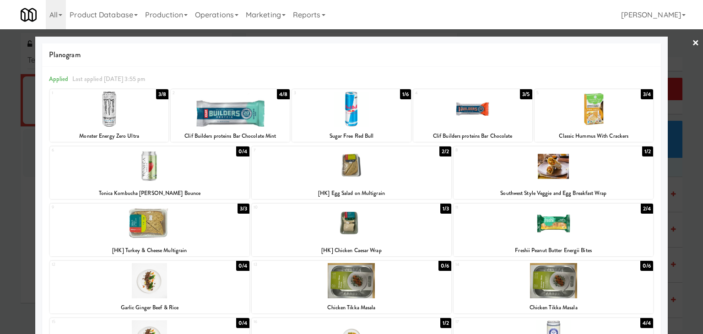
click at [517, 227] on div at bounding box center [552, 223] width 199 height 35
click at [113, 102] on div at bounding box center [109, 108] width 119 height 35
click at [692, 44] on link "×" at bounding box center [695, 43] width 7 height 28
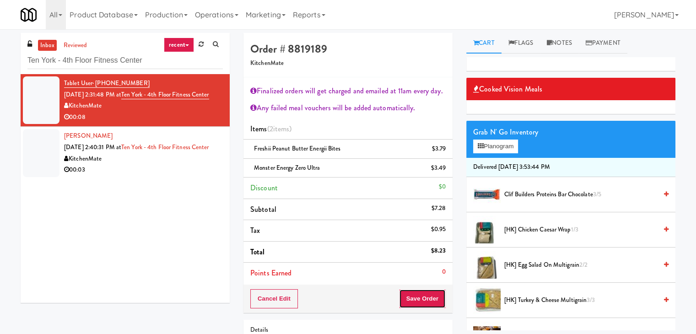
click at [423, 300] on button "Save Order" at bounding box center [422, 298] width 47 height 19
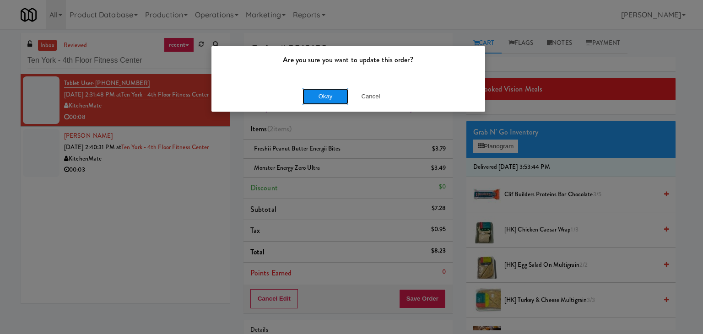
click at [317, 93] on button "Okay" at bounding box center [325, 96] width 46 height 16
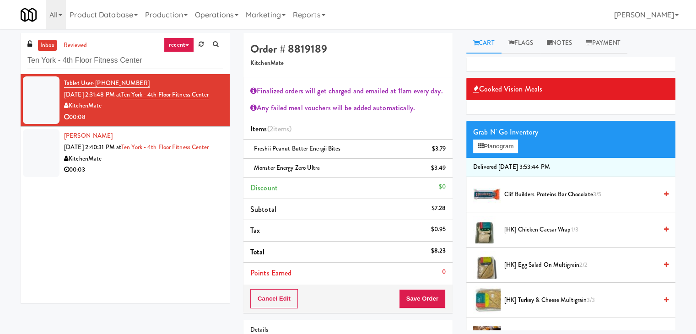
click at [167, 176] on div "00:03" at bounding box center [143, 169] width 159 height 11
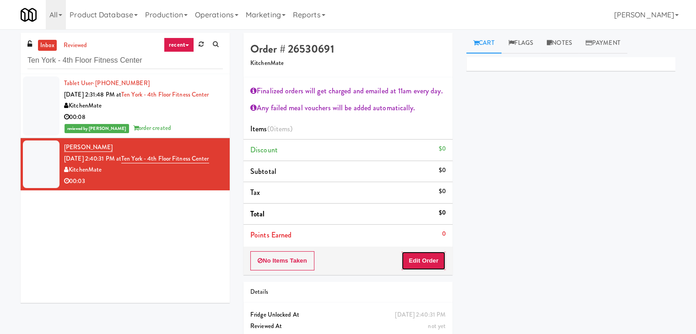
click at [408, 261] on button "Edit Order" at bounding box center [423, 260] width 44 height 19
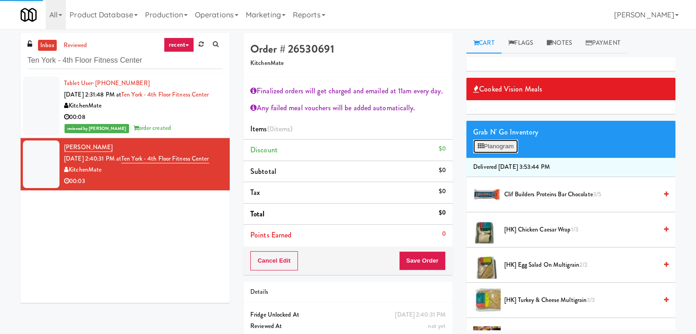
click at [503, 149] on button "Planogram" at bounding box center [495, 146] width 45 height 14
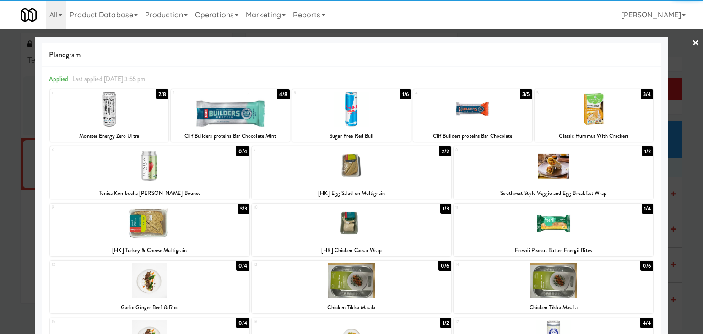
click at [206, 220] on div at bounding box center [149, 223] width 199 height 35
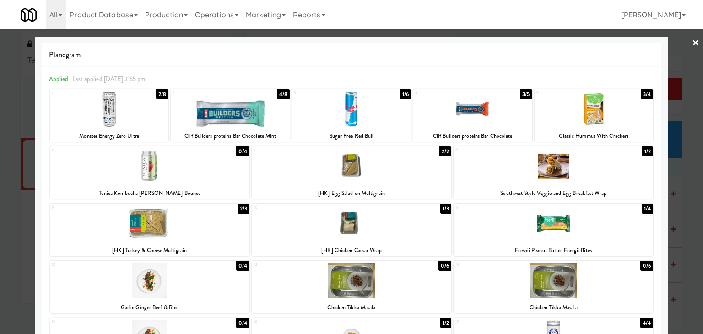
click at [692, 43] on link "×" at bounding box center [695, 43] width 7 height 28
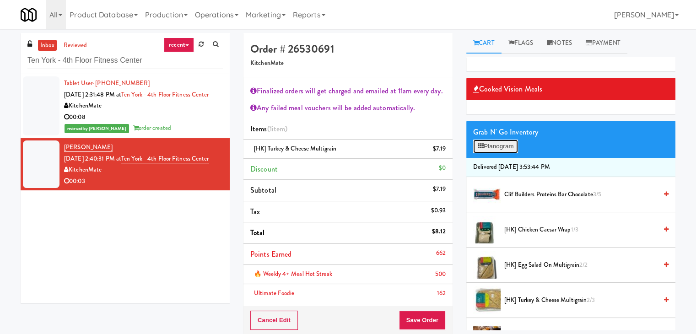
click at [504, 149] on button "Planogram" at bounding box center [495, 146] width 45 height 14
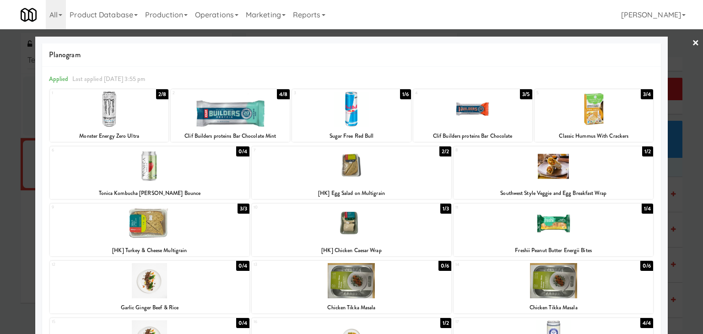
click at [692, 46] on link "×" at bounding box center [695, 43] width 7 height 28
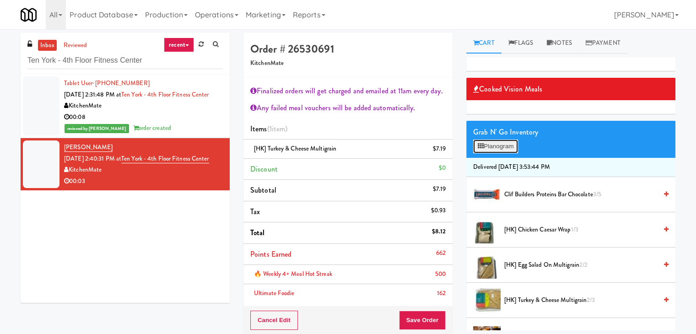
click at [506, 147] on button "Planogram" at bounding box center [495, 146] width 45 height 14
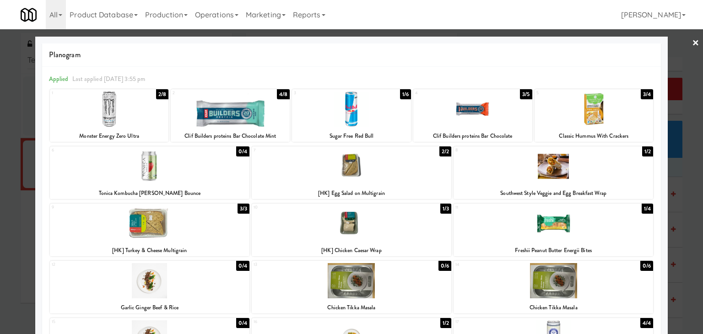
click at [692, 43] on link "×" at bounding box center [695, 43] width 7 height 28
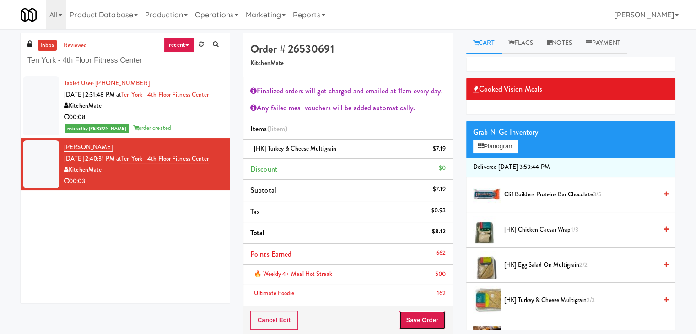
click at [416, 313] on button "Save Order" at bounding box center [422, 320] width 47 height 19
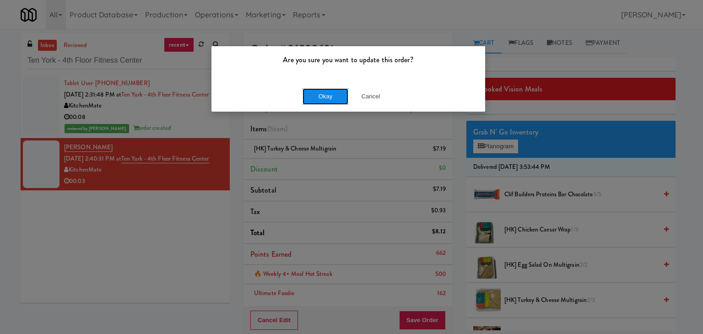
click at [328, 94] on button "Okay" at bounding box center [325, 96] width 46 height 16
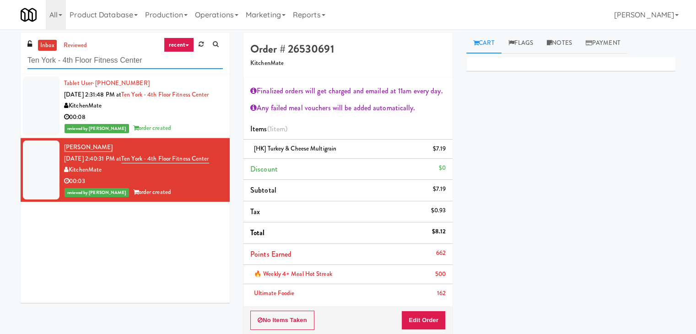
click at [120, 59] on input "Ten York - 4th Floor Fitness Center" at bounding box center [124, 60] width 195 height 17
paste input "SEIU - Combo"
type input "SEIU - Combo"
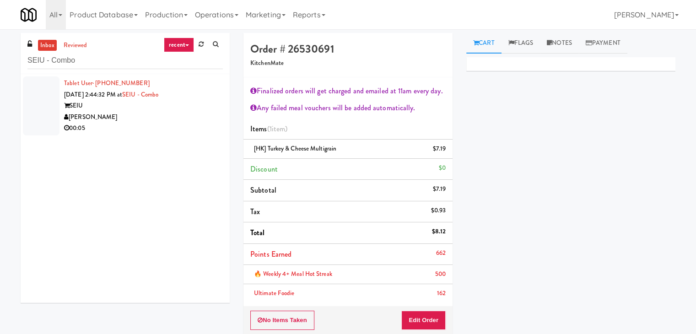
click at [183, 132] on div "00:05" at bounding box center [143, 128] width 159 height 11
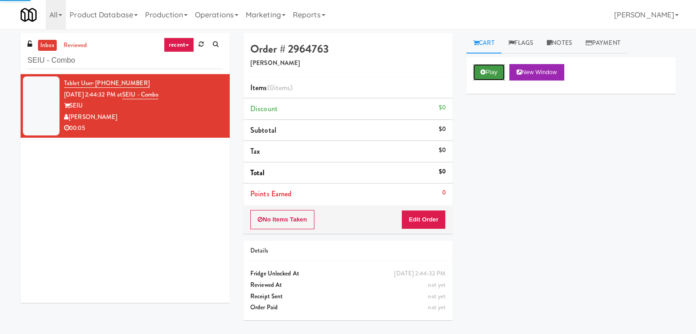
click at [483, 79] on button "Play" at bounding box center [489, 72] width 32 height 16
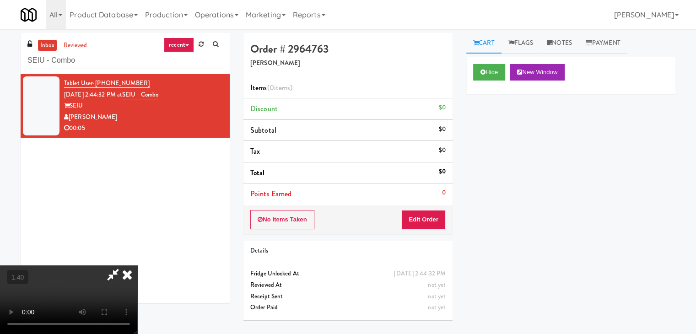
click at [137, 265] on video at bounding box center [68, 299] width 137 height 69
click at [137, 265] on icon at bounding box center [127, 274] width 20 height 18
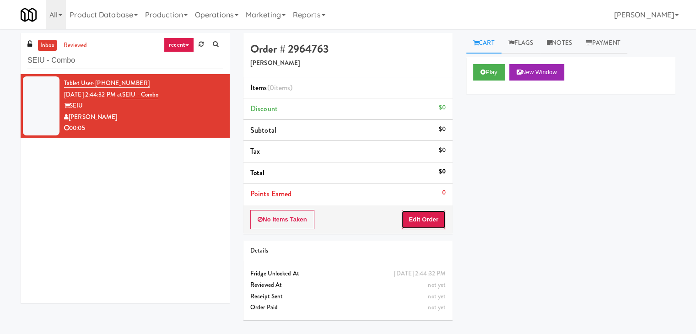
click at [420, 224] on button "Edit Order" at bounding box center [423, 219] width 44 height 19
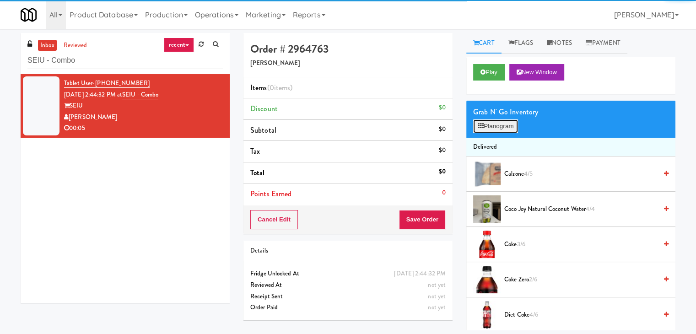
click at [477, 129] on button "Planogram" at bounding box center [495, 126] width 45 height 14
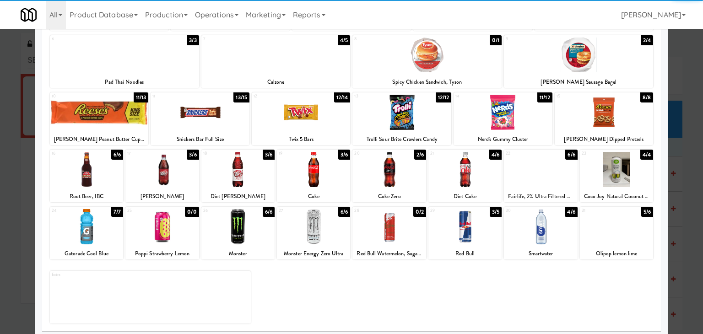
scroll to position [115, 0]
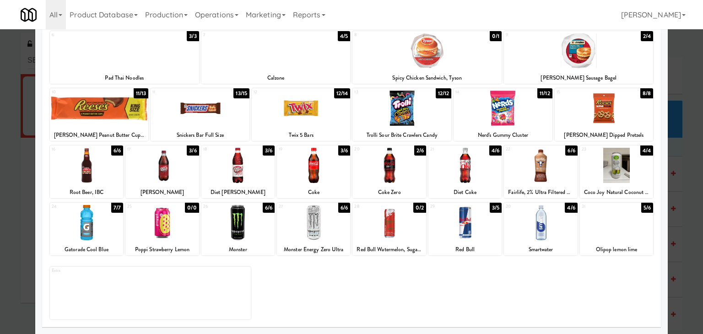
click at [94, 225] on div at bounding box center [86, 222] width 73 height 35
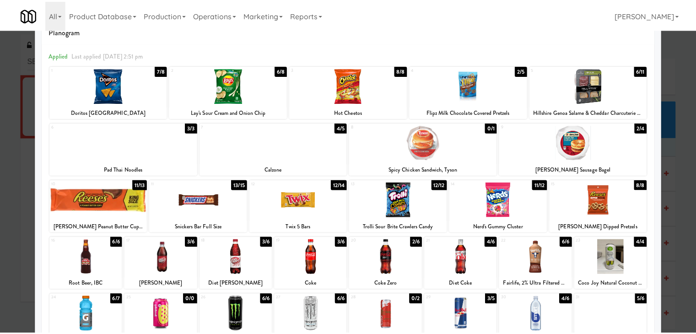
scroll to position [0, 0]
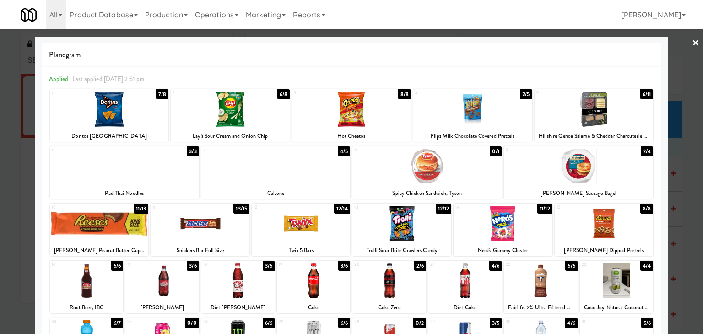
click at [692, 41] on link "×" at bounding box center [695, 43] width 7 height 28
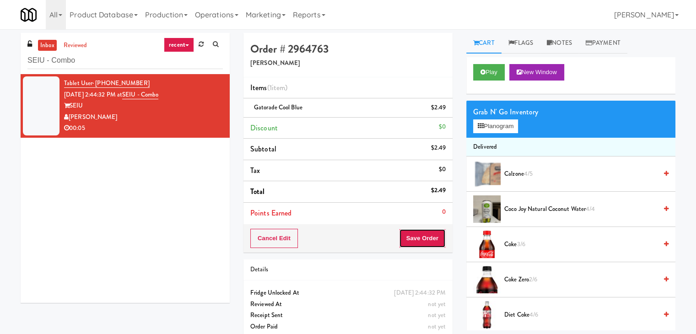
click at [434, 238] on button "Save Order" at bounding box center [422, 238] width 47 height 19
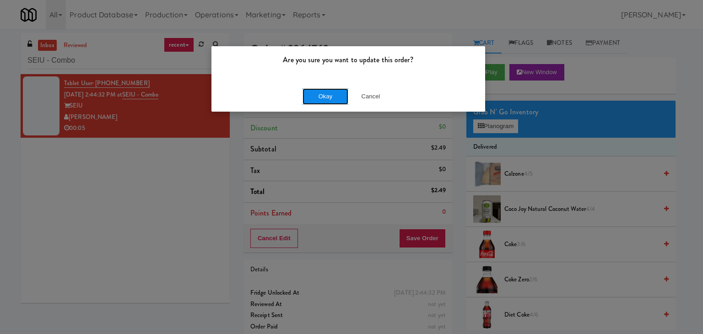
click at [329, 89] on button "Okay" at bounding box center [325, 96] width 46 height 16
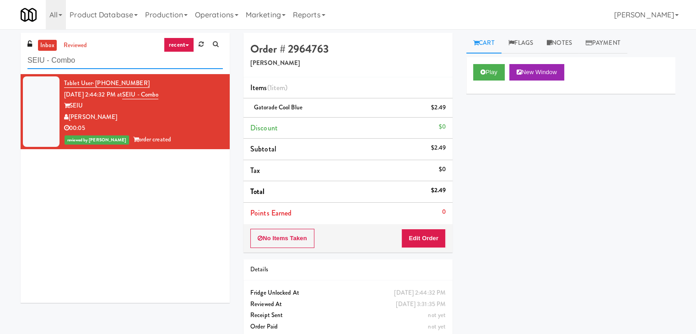
click at [97, 61] on input "SEIU - Combo" at bounding box center [124, 60] width 195 height 17
paste input "IRON 24"
type input "IRON 24"
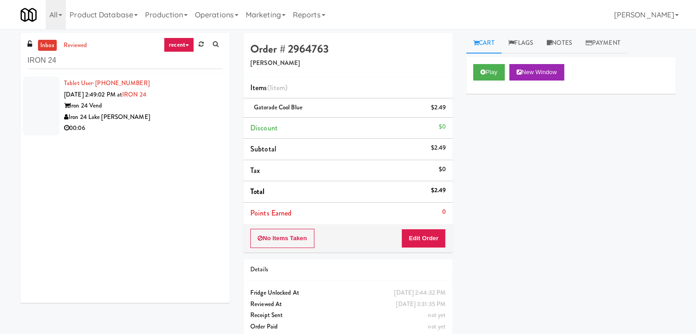
click at [185, 112] on div "Iron 24 Lake [PERSON_NAME]" at bounding box center [143, 117] width 159 height 11
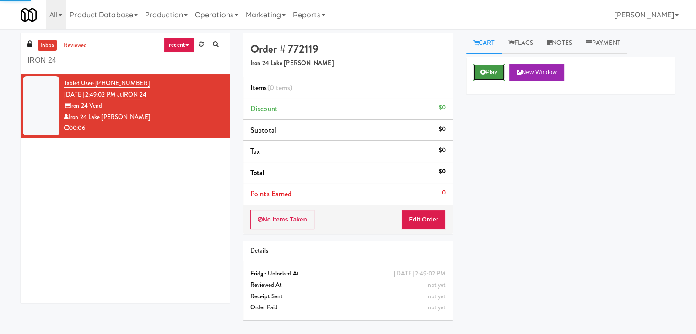
click at [479, 70] on button "Play" at bounding box center [489, 72] width 32 height 16
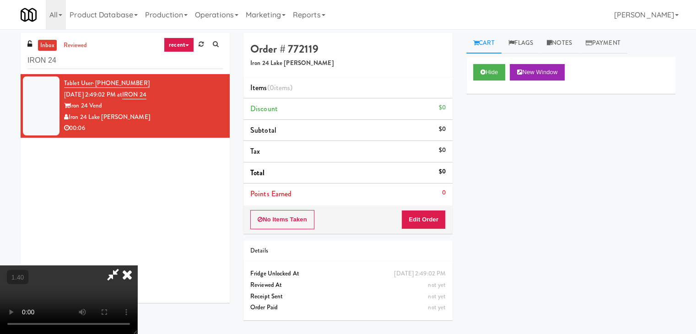
click at [137, 265] on video at bounding box center [68, 299] width 137 height 69
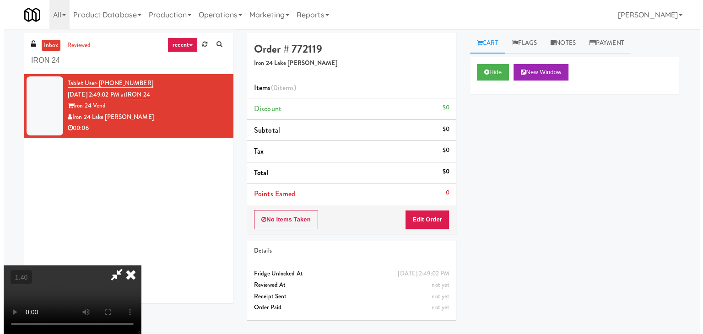
scroll to position [0, 0]
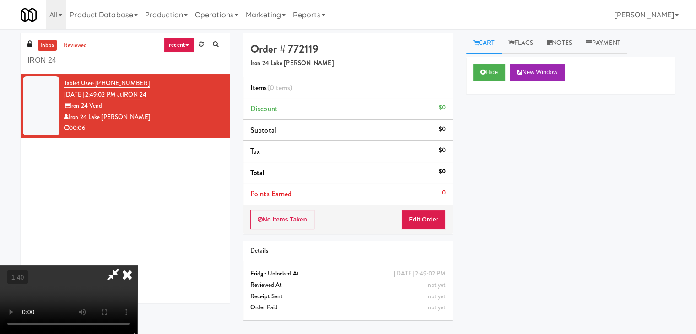
click at [137, 265] on icon at bounding box center [127, 274] width 20 height 18
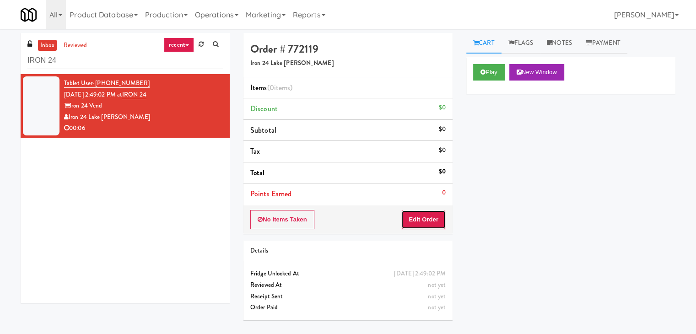
click at [421, 222] on button "Edit Order" at bounding box center [423, 219] width 44 height 19
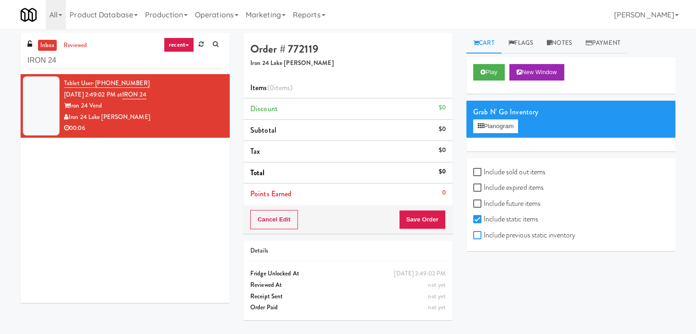
click at [479, 237] on input "Include previous static inventory" at bounding box center [478, 235] width 11 height 7
checkbox input "true"
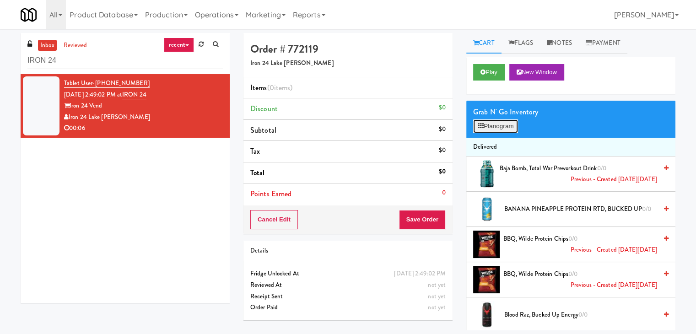
click at [512, 125] on button "Planogram" at bounding box center [495, 126] width 45 height 14
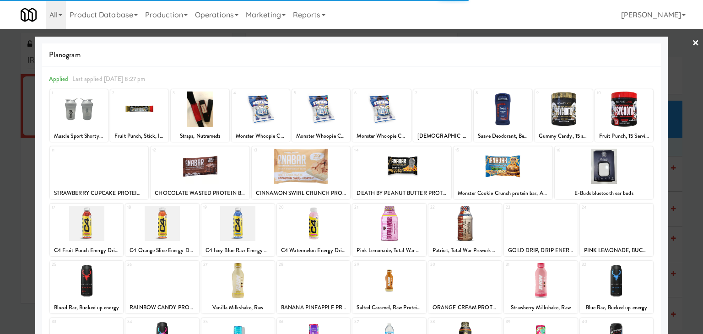
scroll to position [115, 0]
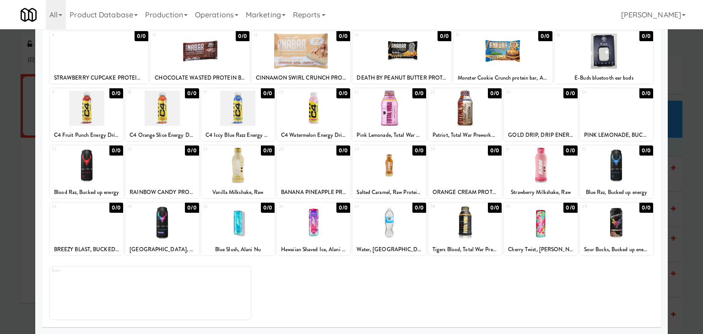
click at [534, 225] on div at bounding box center [540, 222] width 73 height 35
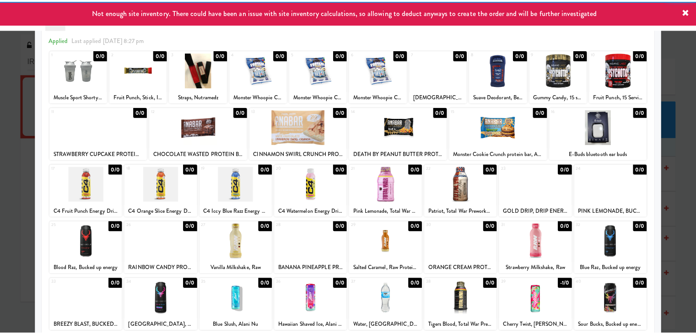
scroll to position [0, 0]
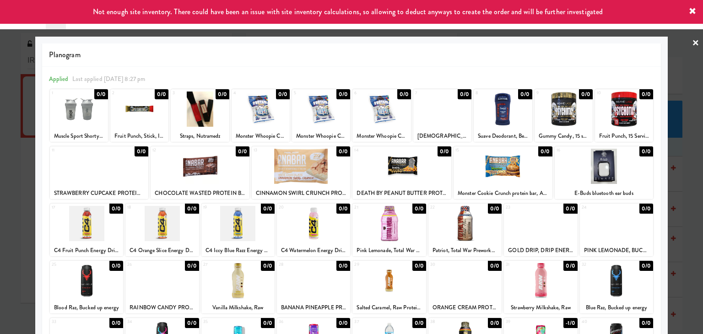
click at [692, 42] on link "×" at bounding box center [695, 43] width 7 height 28
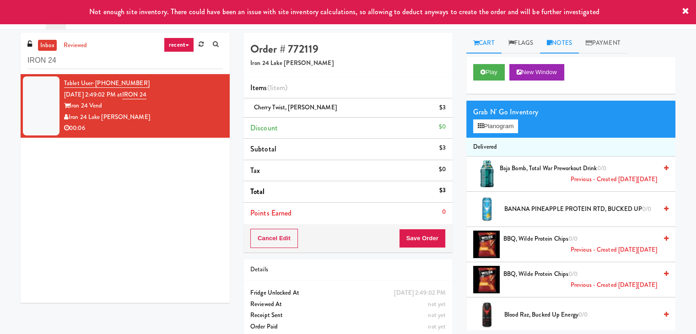
click at [560, 43] on link "Notes" at bounding box center [559, 43] width 39 height 21
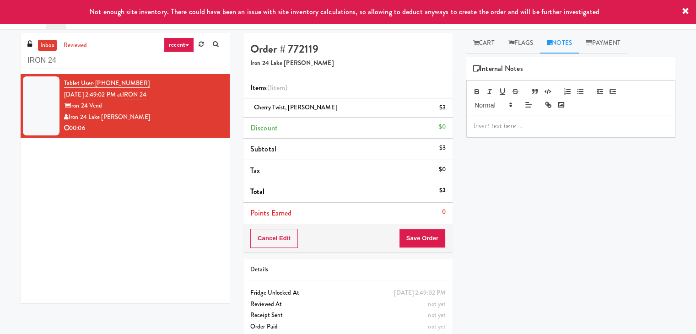
click at [520, 125] on p at bounding box center [570, 126] width 194 height 10
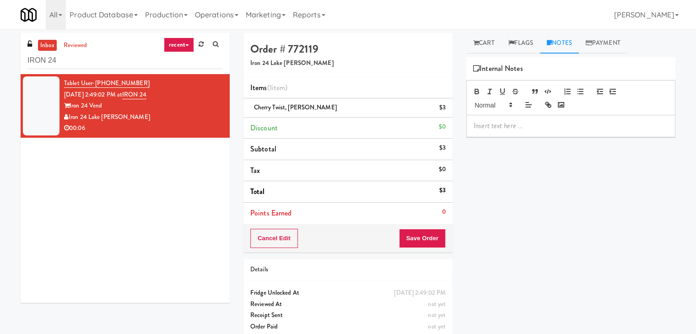
click at [590, 131] on div at bounding box center [571, 125] width 208 height 21
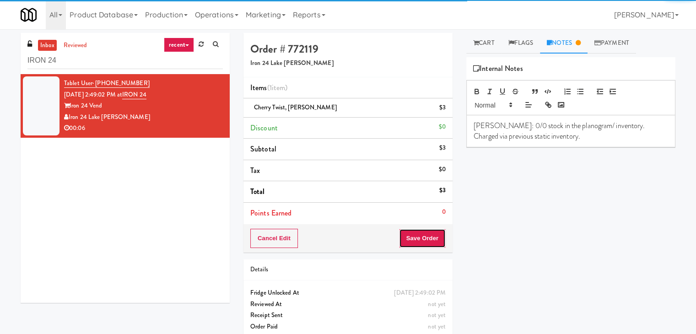
click at [406, 238] on button "Save Order" at bounding box center [422, 238] width 47 height 19
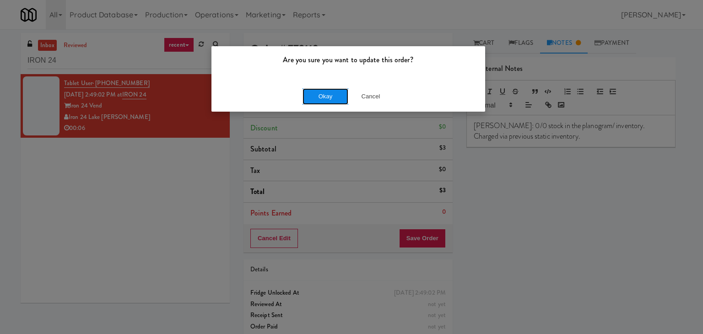
click at [325, 100] on button "Okay" at bounding box center [325, 96] width 46 height 16
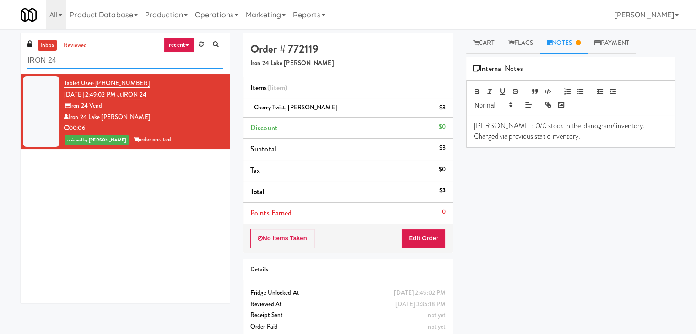
click at [124, 63] on input "IRON 24" at bounding box center [124, 60] width 195 height 17
paste input "500 West Trade - Combo"
type input "500 West Trade - Combo"
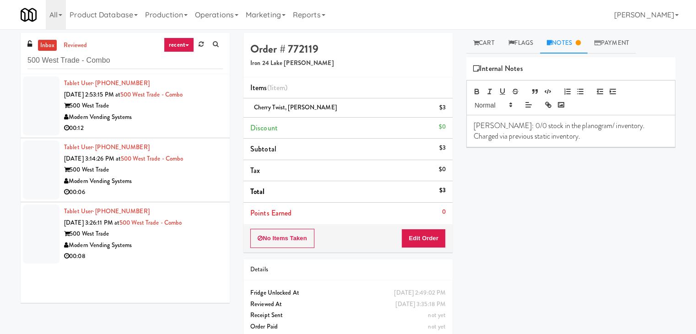
click at [198, 117] on div "Modern Vending Systems" at bounding box center [143, 117] width 159 height 11
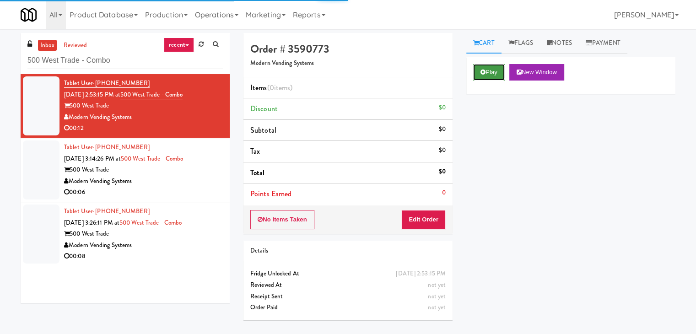
click at [483, 75] on button "Play" at bounding box center [489, 72] width 32 height 16
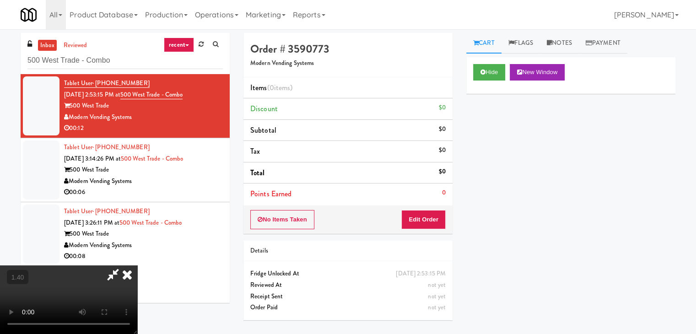
click at [137, 265] on video at bounding box center [68, 299] width 137 height 69
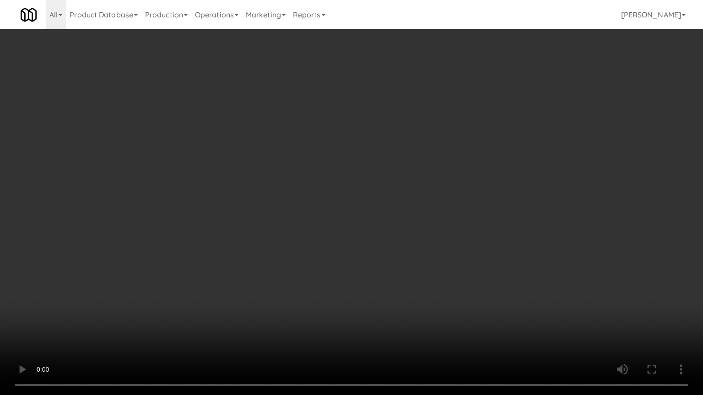
click at [346, 227] on video at bounding box center [351, 197] width 703 height 395
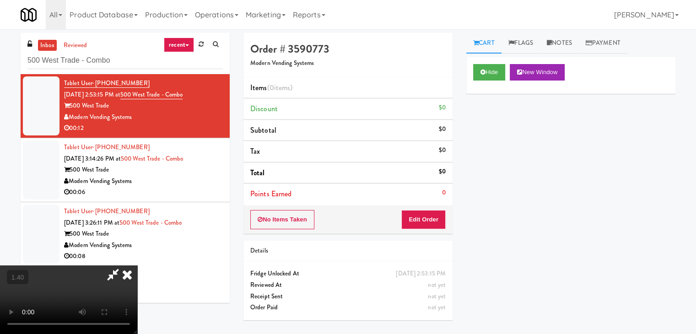
click at [137, 265] on icon at bounding box center [127, 274] width 20 height 18
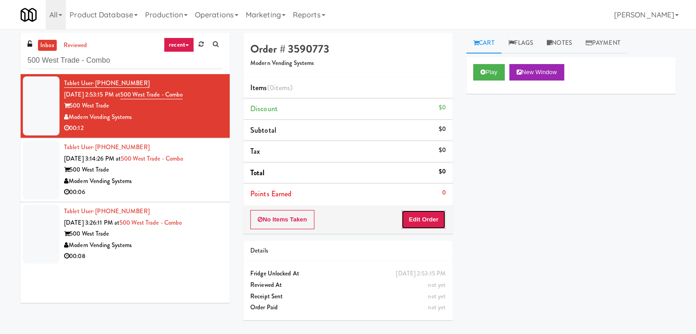
click at [431, 220] on button "Edit Order" at bounding box center [423, 219] width 44 height 19
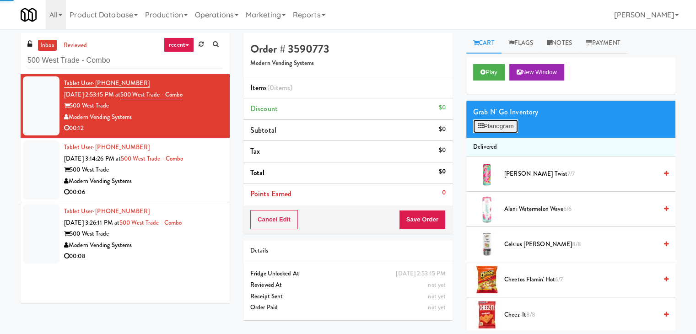
click at [496, 125] on button "Planogram" at bounding box center [495, 126] width 45 height 14
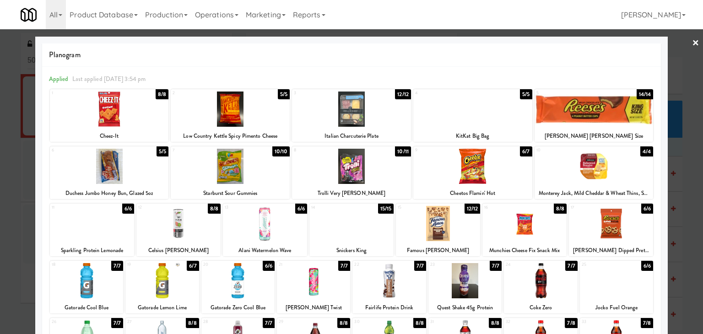
click at [423, 227] on div at bounding box center [438, 223] width 84 height 35
click at [692, 43] on link "×" at bounding box center [695, 43] width 7 height 28
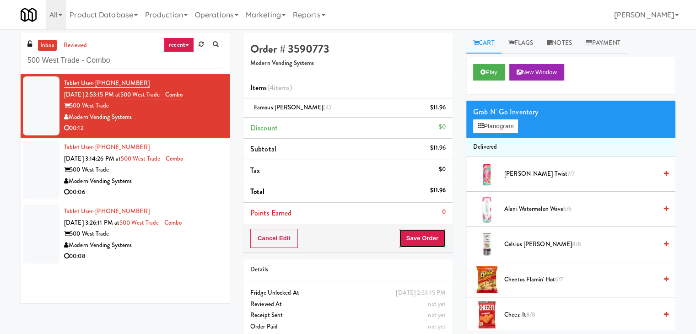
click at [413, 229] on button "Save Order" at bounding box center [422, 238] width 47 height 19
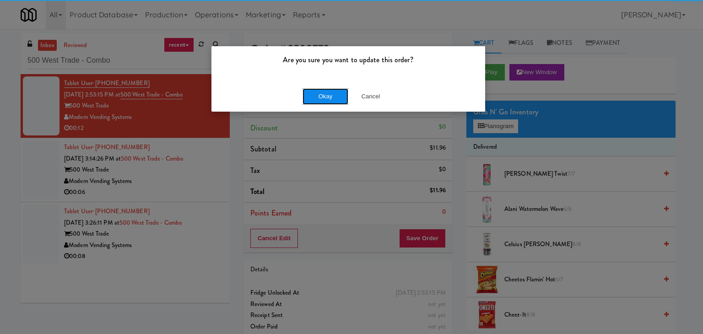
click at [333, 95] on button "Okay" at bounding box center [325, 96] width 46 height 16
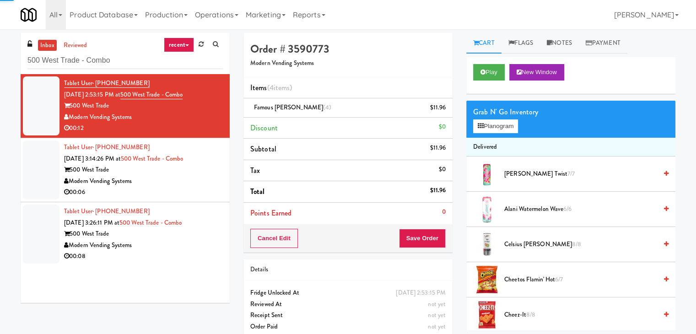
click at [182, 187] on div "00:06" at bounding box center [143, 192] width 159 height 11
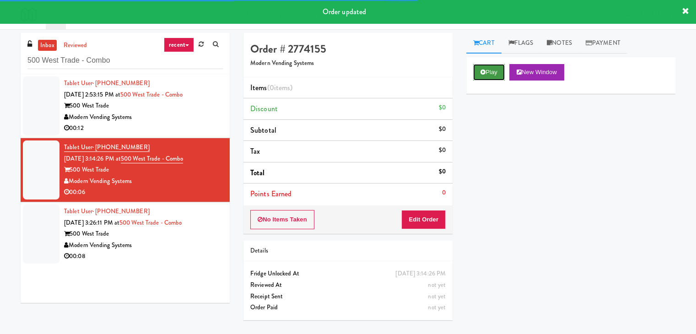
click at [496, 66] on button "Play" at bounding box center [489, 72] width 32 height 16
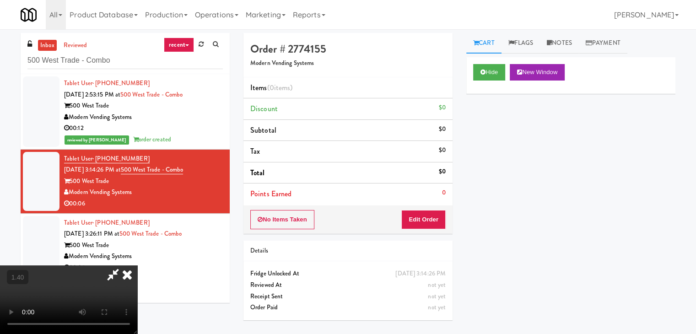
click at [137, 265] on video at bounding box center [68, 299] width 137 height 69
click at [137, 265] on icon at bounding box center [127, 274] width 20 height 18
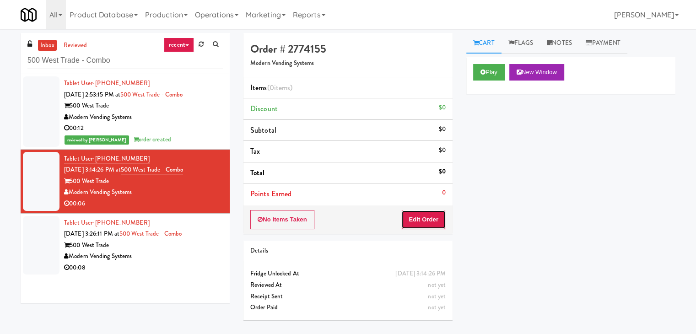
click at [426, 215] on button "Edit Order" at bounding box center [423, 219] width 44 height 19
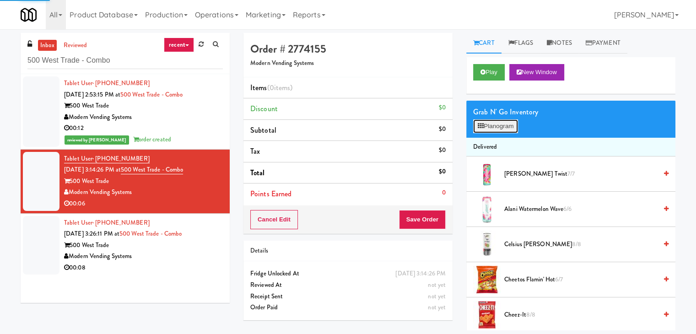
click at [496, 129] on button "Planogram" at bounding box center [495, 126] width 45 height 14
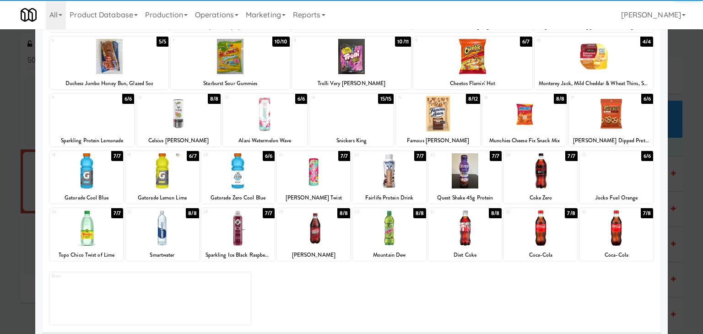
scroll to position [115, 0]
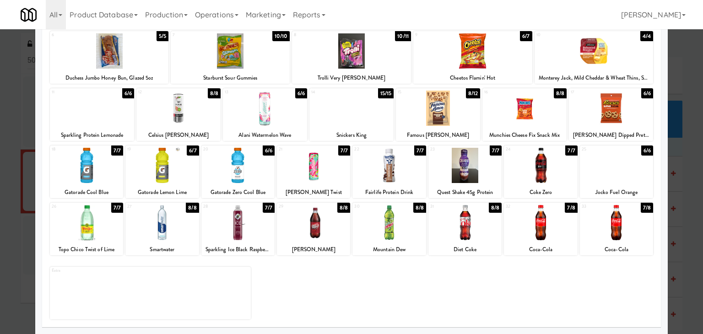
click at [536, 230] on div at bounding box center [540, 222] width 73 height 35
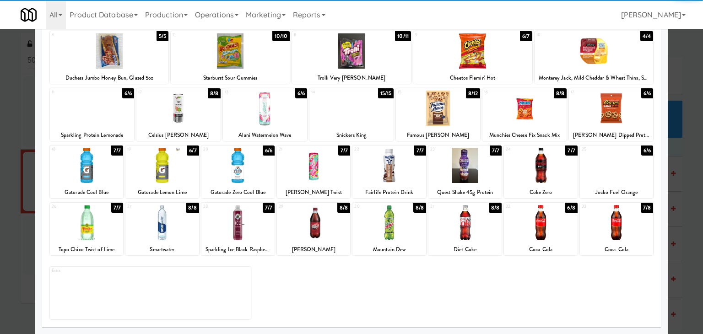
click at [91, 231] on div at bounding box center [86, 222] width 73 height 35
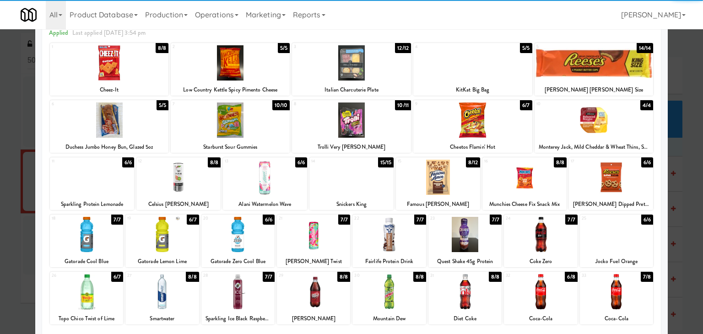
scroll to position [0, 0]
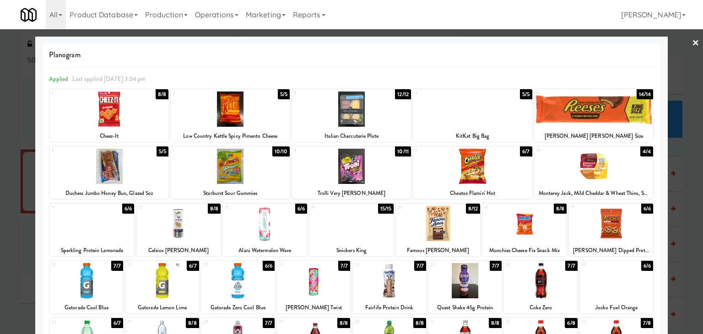
click at [692, 41] on link "×" at bounding box center [695, 43] width 7 height 28
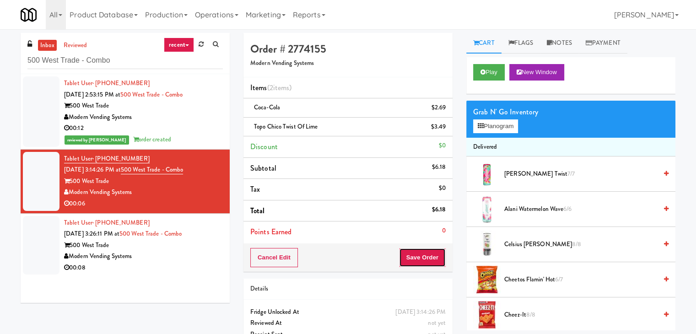
click at [417, 257] on button "Save Order" at bounding box center [422, 257] width 47 height 19
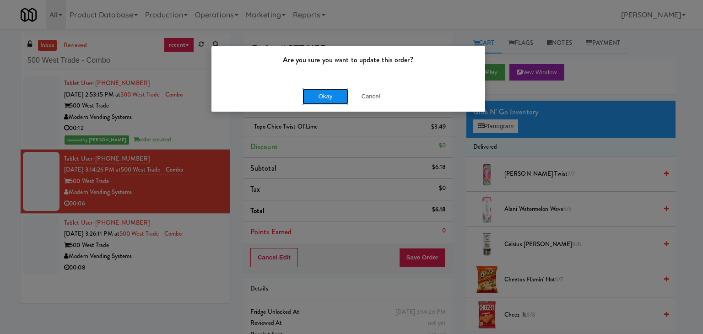
click at [333, 96] on button "Okay" at bounding box center [325, 96] width 46 height 16
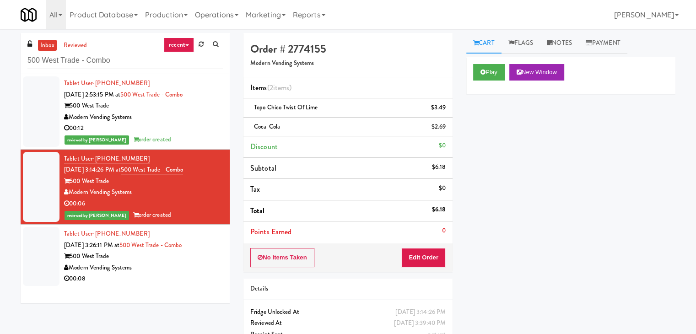
click at [193, 274] on div "00:08" at bounding box center [143, 278] width 159 height 11
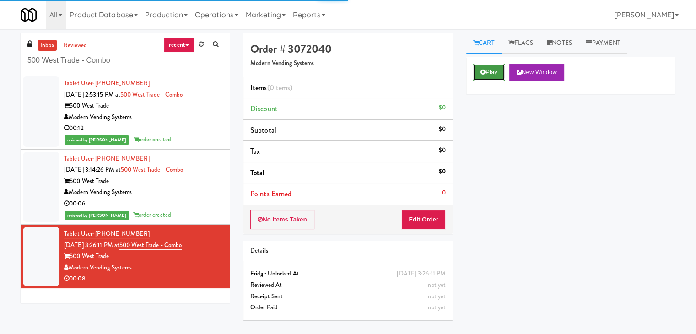
drag, startPoint x: 483, startPoint y: 64, endPoint x: 478, endPoint y: 66, distance: 4.8
click at [481, 65] on button "Play" at bounding box center [489, 72] width 32 height 16
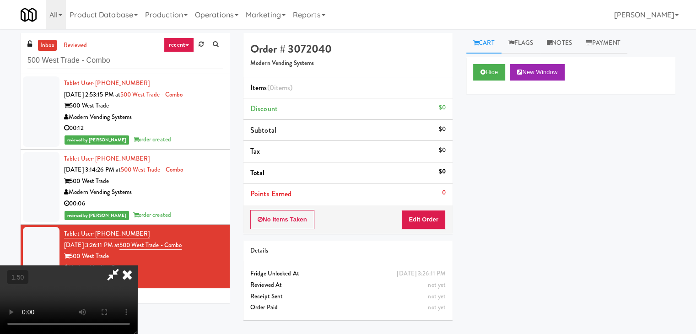
click at [137, 265] on video at bounding box center [68, 299] width 137 height 69
click at [137, 265] on icon at bounding box center [127, 274] width 20 height 18
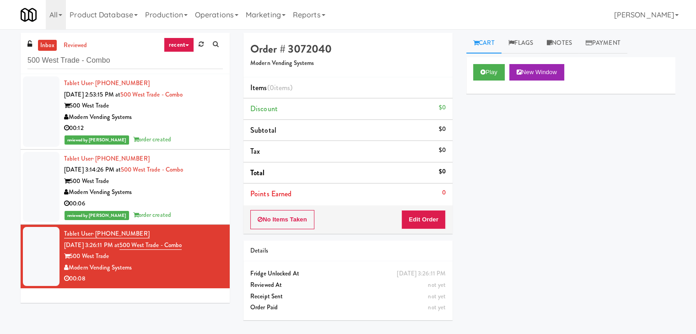
drag, startPoint x: 429, startPoint y: 199, endPoint x: 428, endPoint y: 216, distance: 16.5
click at [430, 202] on li "Points Earned 0" at bounding box center [347, 193] width 209 height 21
click at [428, 217] on button "Edit Order" at bounding box center [423, 219] width 44 height 19
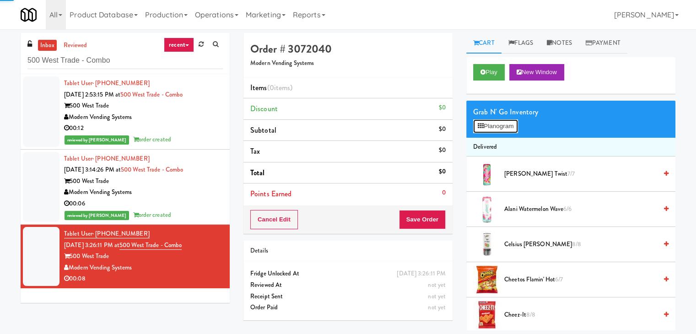
click at [498, 129] on button "Planogram" at bounding box center [495, 126] width 45 height 14
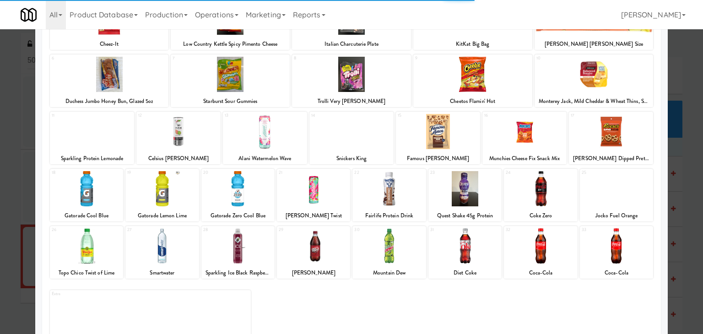
scroll to position [115, 0]
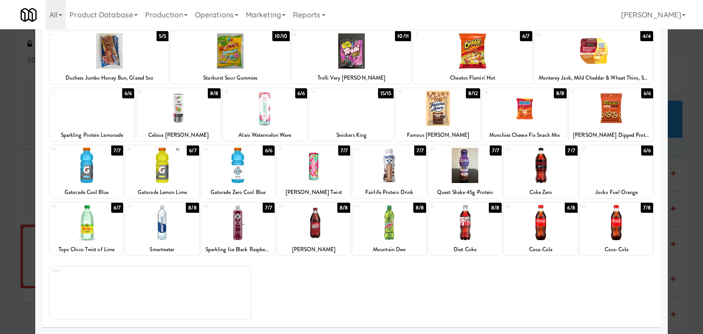
click at [166, 221] on div at bounding box center [161, 222] width 73 height 35
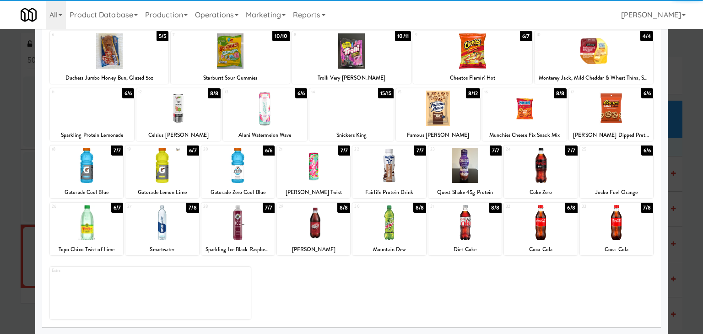
click at [333, 166] on div at bounding box center [313, 165] width 73 height 35
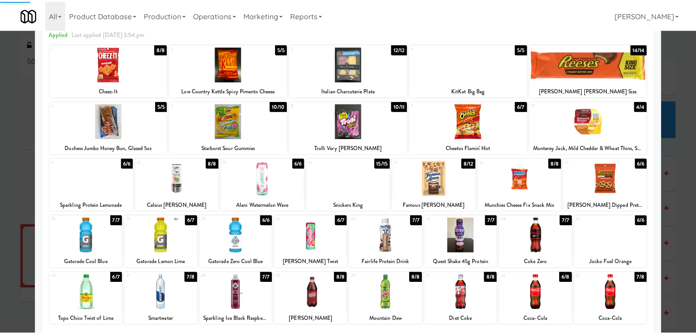
scroll to position [0, 0]
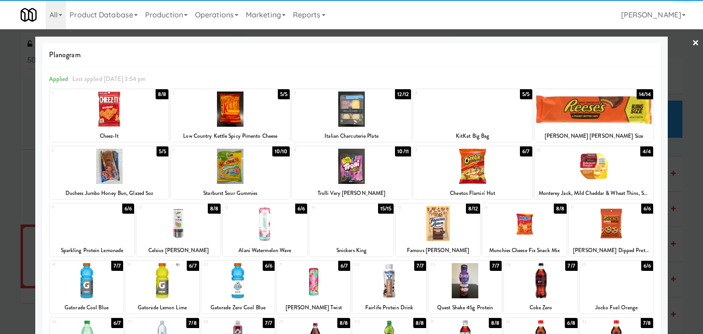
click at [692, 43] on link "×" at bounding box center [695, 43] width 7 height 28
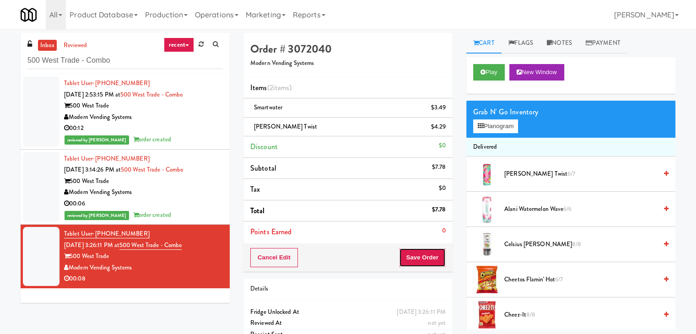
click at [416, 259] on button "Save Order" at bounding box center [422, 257] width 47 height 19
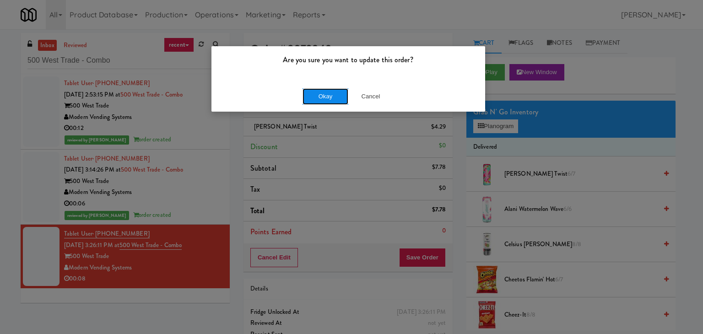
click at [325, 102] on button "Okay" at bounding box center [325, 96] width 46 height 16
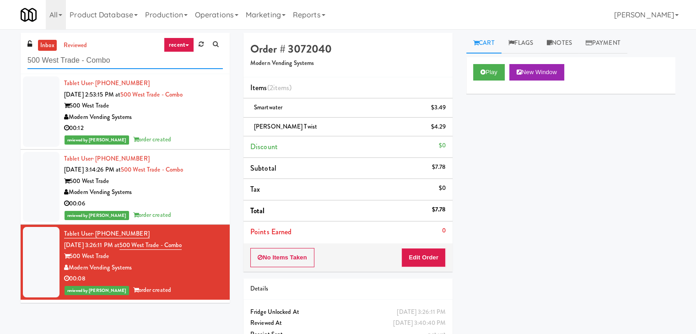
click at [104, 59] on input "500 West Trade - Combo" at bounding box center [124, 60] width 195 height 17
paste input "[GEOGRAPHIC_DATA] - Cooler"
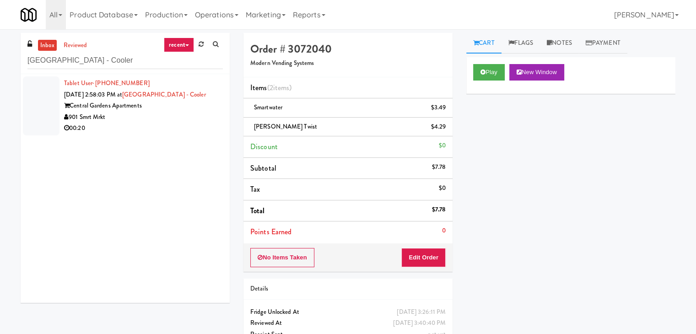
drag, startPoint x: 181, startPoint y: 142, endPoint x: 193, endPoint y: 138, distance: 12.4
click at [181, 142] on div "Tablet User · (901) 485-8492 [DATE] 2:58:03 PM at [GEOGRAPHIC_DATA] - [GEOGRAPH…" at bounding box center [125, 188] width 209 height 229
click at [187, 121] on div "901 Smrt Mrkt" at bounding box center [143, 117] width 159 height 11
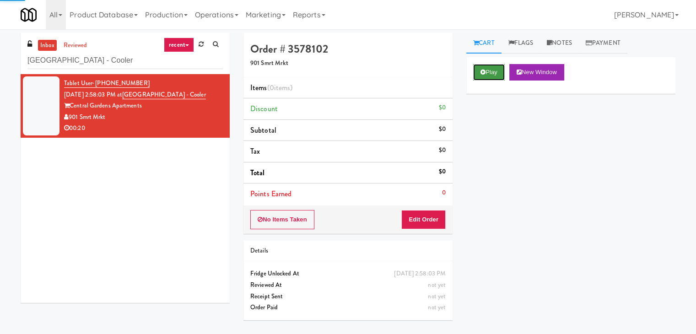
click at [489, 70] on button "Play" at bounding box center [489, 72] width 32 height 16
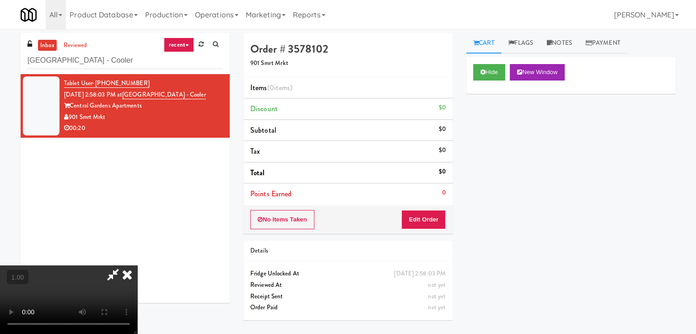
click at [137, 265] on video at bounding box center [68, 299] width 137 height 69
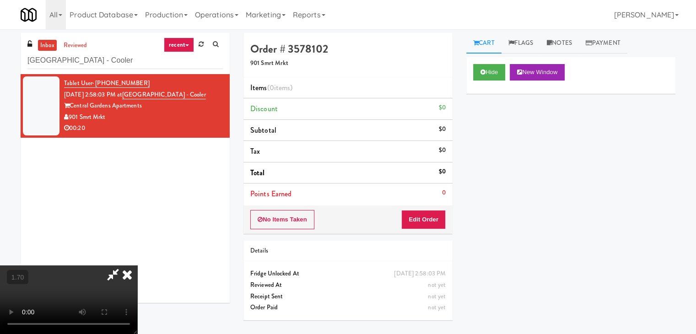
click at [137, 265] on video at bounding box center [68, 299] width 137 height 69
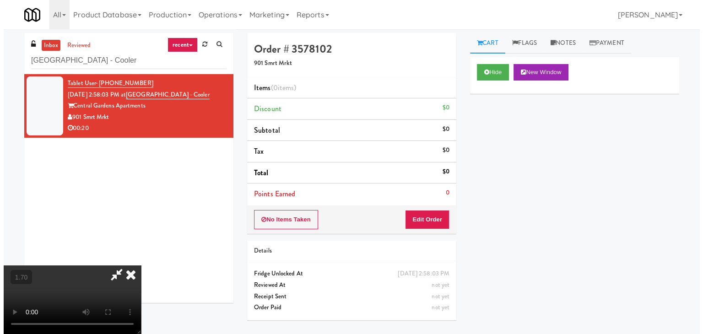
scroll to position [0, 0]
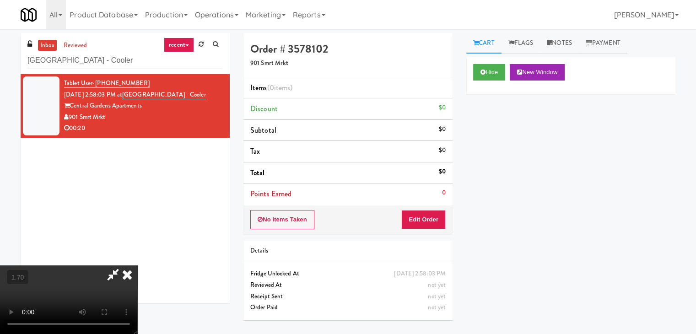
click at [137, 265] on icon at bounding box center [127, 274] width 20 height 18
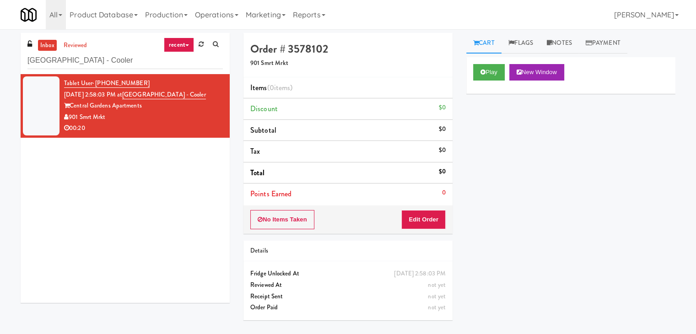
click at [423, 211] on div "No Items Taken Edit Order" at bounding box center [347, 219] width 209 height 28
click at [424, 218] on button "Edit Order" at bounding box center [423, 219] width 44 height 19
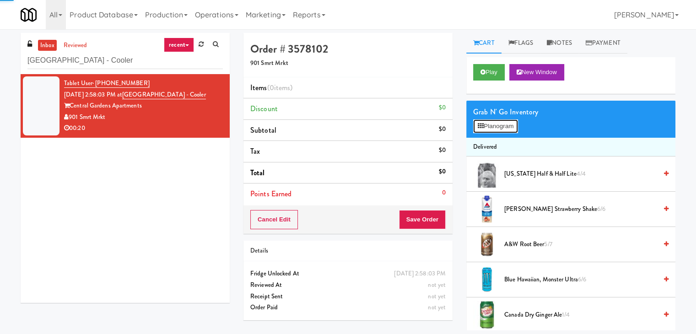
click at [492, 126] on button "Planogram" at bounding box center [495, 126] width 45 height 14
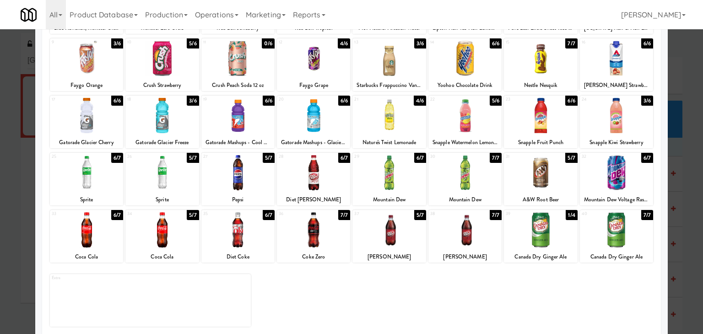
scroll to position [115, 0]
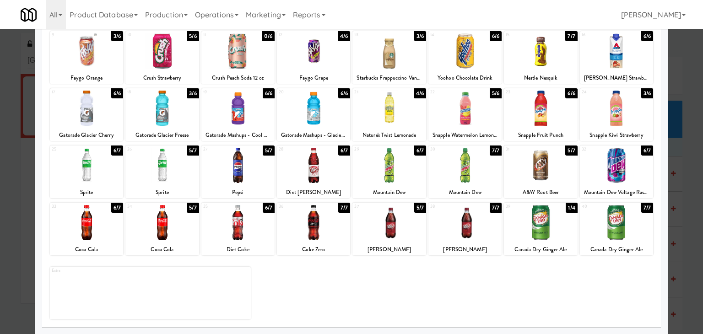
click at [245, 187] on div "Pepsi" at bounding box center [238, 192] width 70 height 11
click at [244, 166] on div at bounding box center [237, 165] width 73 height 35
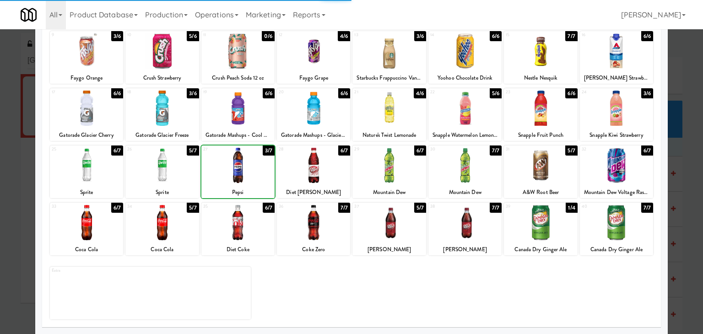
click at [244, 166] on div at bounding box center [237, 165] width 73 height 35
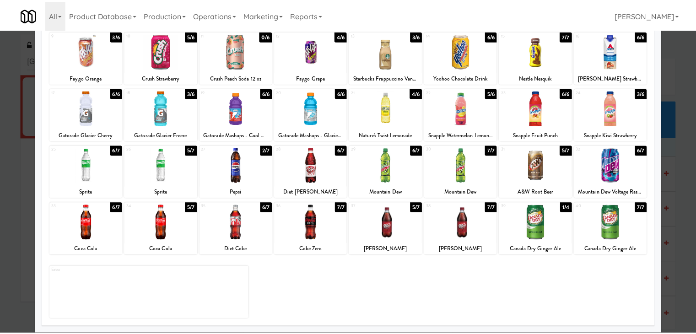
scroll to position [0, 0]
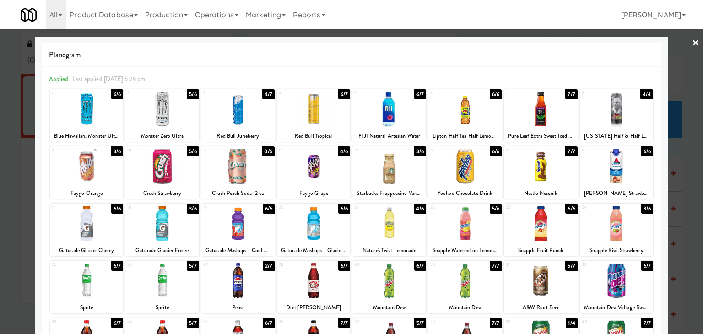
click at [692, 47] on link "×" at bounding box center [695, 43] width 7 height 28
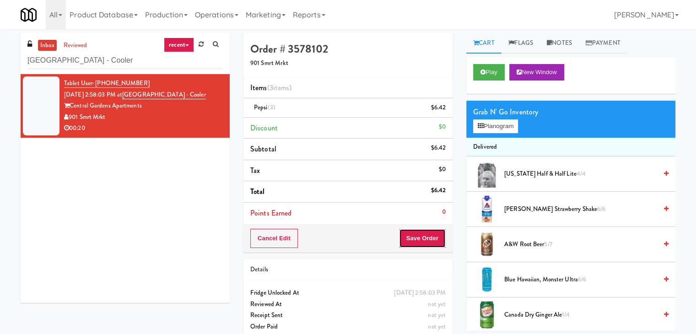
click at [420, 238] on button "Save Order" at bounding box center [422, 238] width 47 height 19
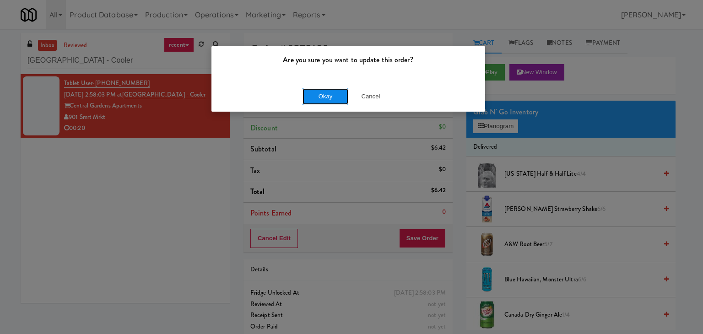
click at [326, 99] on button "Okay" at bounding box center [325, 96] width 46 height 16
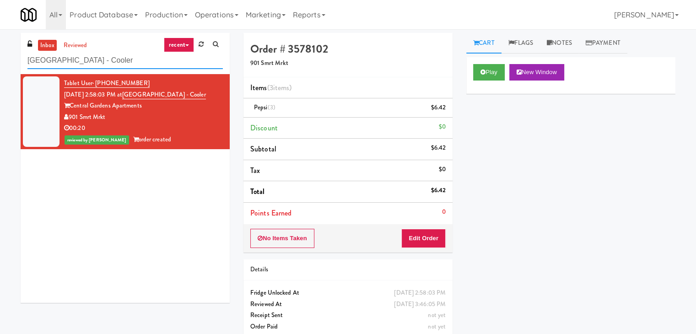
click at [130, 62] on input "[GEOGRAPHIC_DATA] - Cooler" at bounding box center [124, 60] width 195 height 17
paste input "Glasshouse [GEOGRAPHIC_DATA] Combo"
type input "Glasshouse [GEOGRAPHIC_DATA] Combo Cooler"
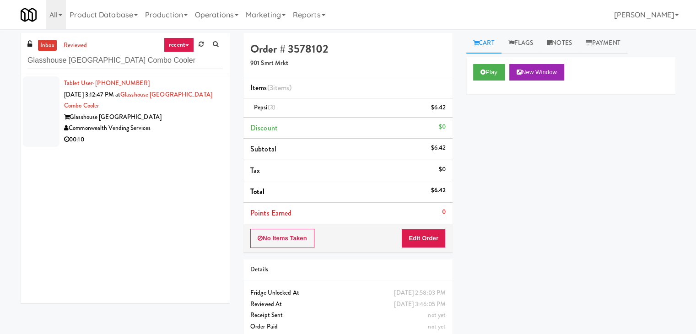
click at [183, 141] on div "00:10" at bounding box center [143, 139] width 159 height 11
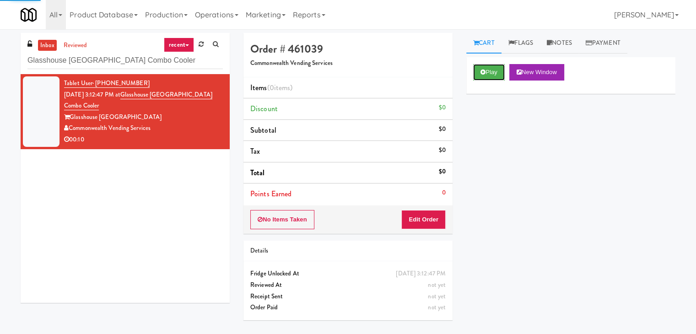
click at [490, 75] on button "Play" at bounding box center [489, 72] width 32 height 16
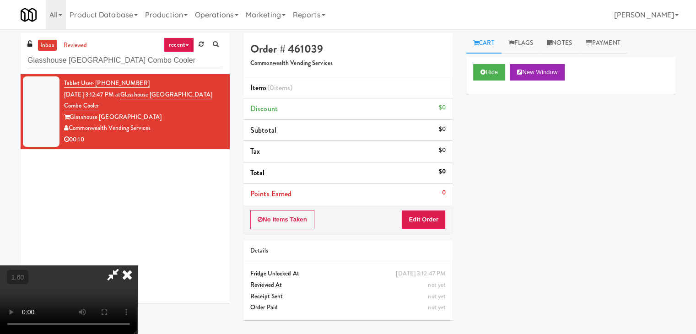
click at [137, 265] on video at bounding box center [68, 299] width 137 height 69
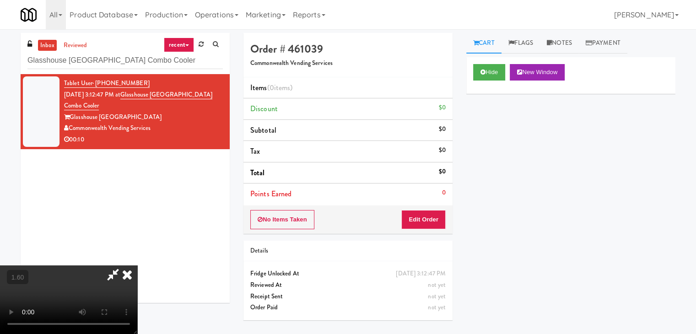
click at [137, 265] on video at bounding box center [68, 299] width 137 height 69
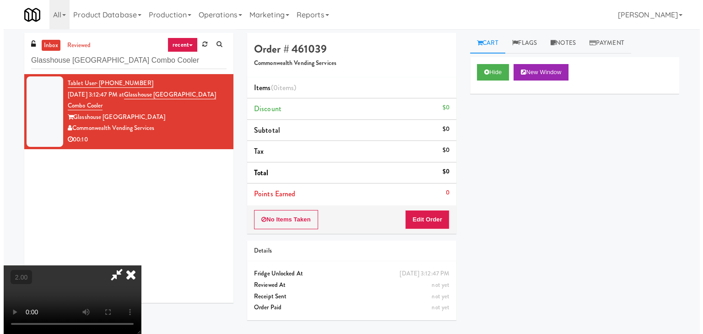
scroll to position [0, 0]
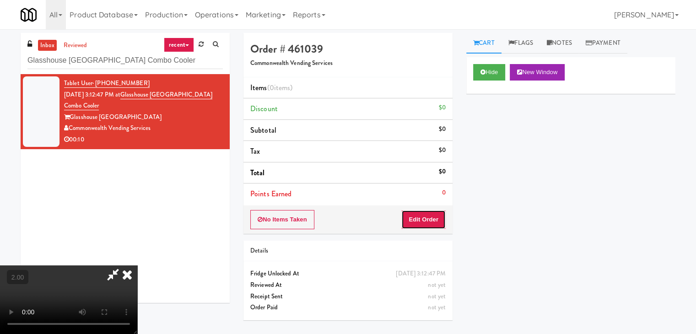
click at [444, 222] on button "Edit Order" at bounding box center [423, 219] width 44 height 19
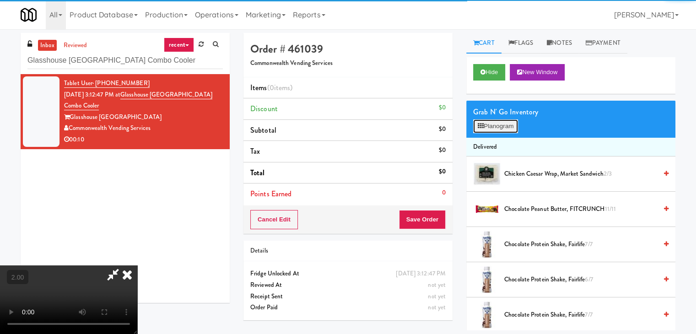
click at [507, 125] on button "Planogram" at bounding box center [495, 126] width 45 height 14
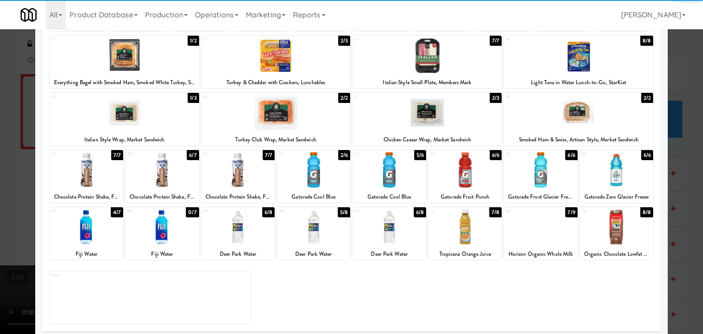
scroll to position [115, 0]
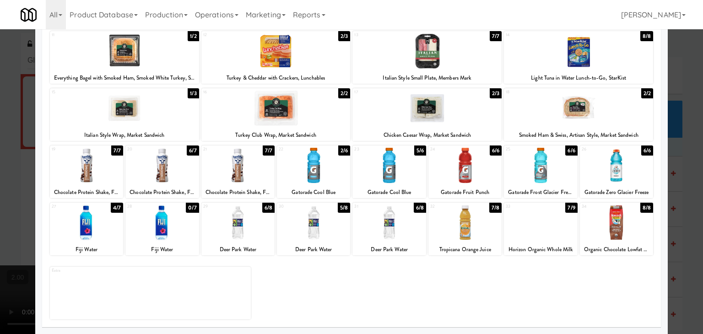
click at [91, 225] on div at bounding box center [86, 222] width 73 height 35
click at [452, 104] on div at bounding box center [426, 108] width 149 height 35
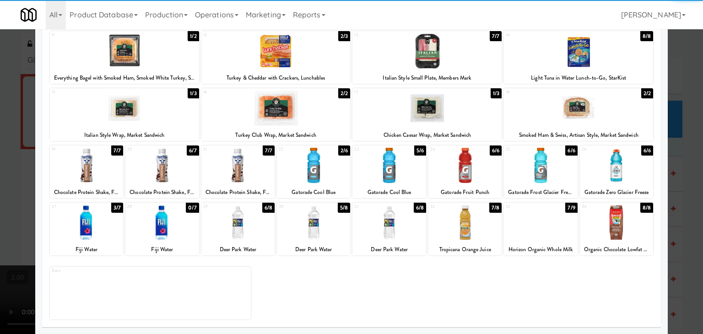
scroll to position [24, 0]
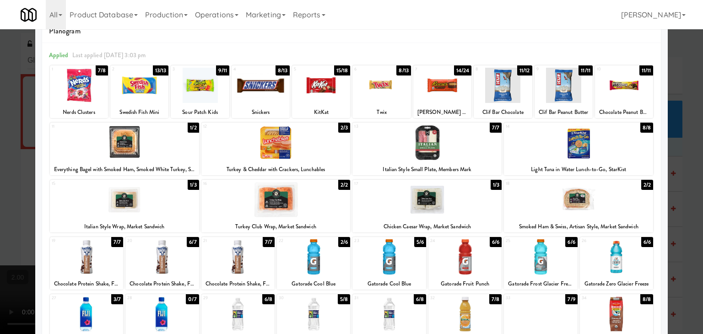
click at [264, 141] on div at bounding box center [275, 142] width 149 height 35
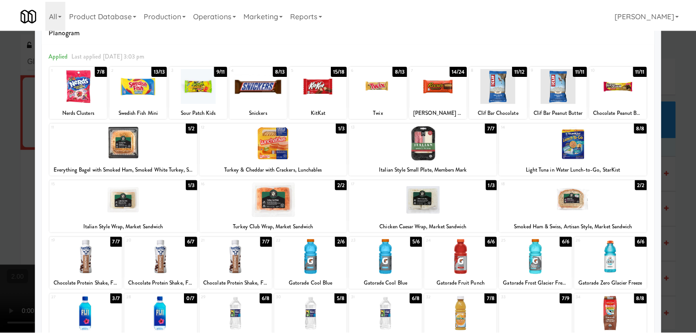
scroll to position [0, 0]
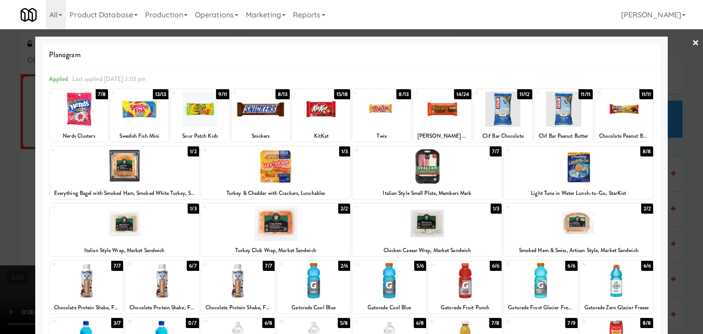
click at [692, 41] on div at bounding box center [351, 167] width 703 height 334
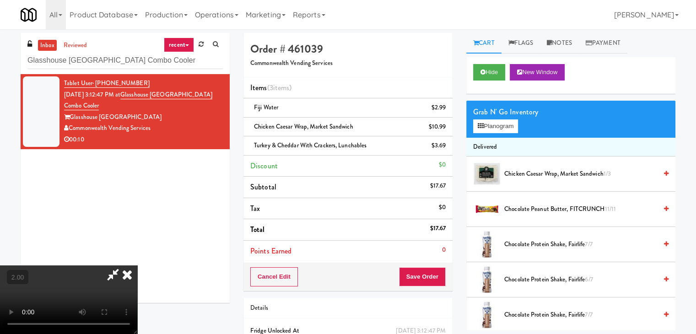
scroll to position [129, 0]
click at [137, 265] on video at bounding box center [68, 299] width 137 height 69
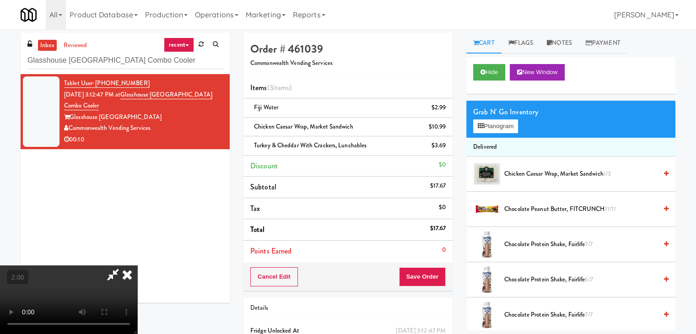
click at [137, 265] on video at bounding box center [68, 299] width 137 height 69
drag, startPoint x: 401, startPoint y: 37, endPoint x: 419, endPoint y: 189, distance: 153.4
click at [137, 265] on icon at bounding box center [127, 274] width 20 height 18
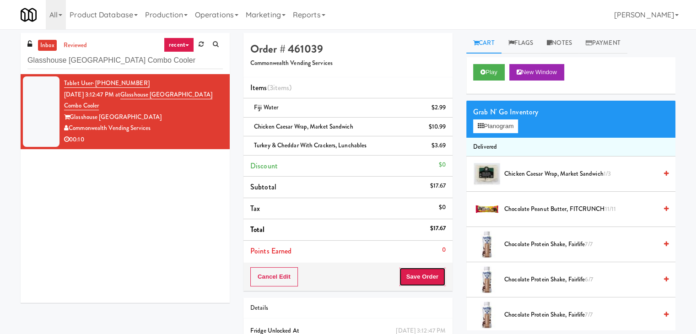
click at [424, 284] on button "Save Order" at bounding box center [422, 276] width 47 height 19
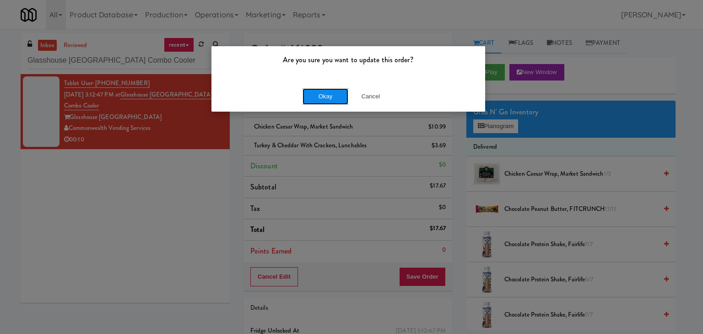
click at [317, 101] on button "Okay" at bounding box center [325, 96] width 46 height 16
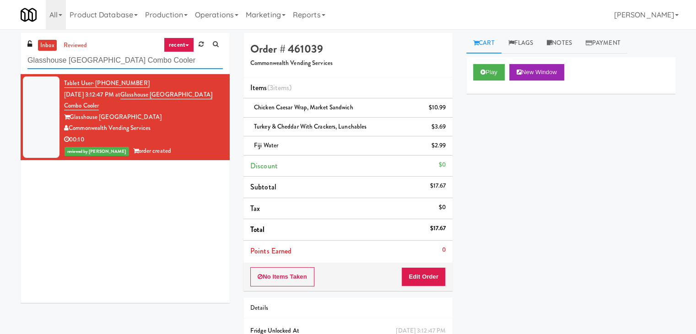
click at [127, 57] on input "Glasshouse [GEOGRAPHIC_DATA] Combo Cooler" at bounding box center [124, 60] width 195 height 17
paste input "-Coke"
type input "Glasshouse [GEOGRAPHIC_DATA] -Coke Cooler"
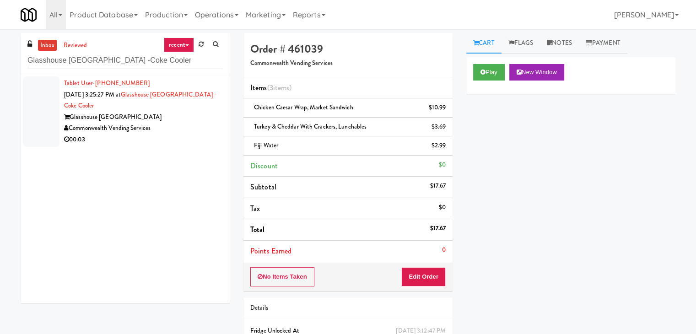
click at [174, 131] on div "Commonwealth Vending Services" at bounding box center [143, 128] width 159 height 11
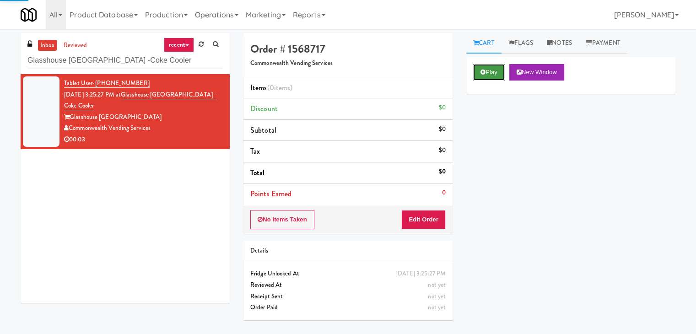
click at [489, 70] on button "Play" at bounding box center [489, 72] width 32 height 16
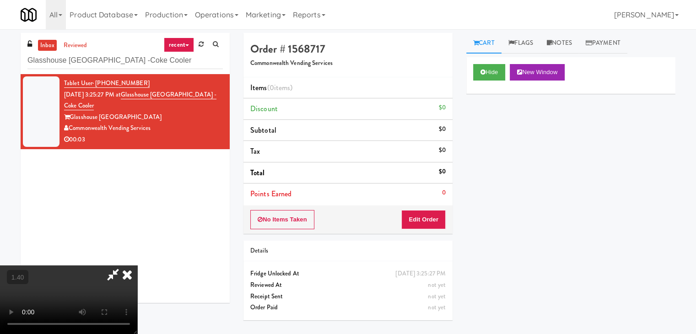
click at [137, 265] on video at bounding box center [68, 299] width 137 height 69
click at [137, 265] on icon at bounding box center [127, 274] width 20 height 18
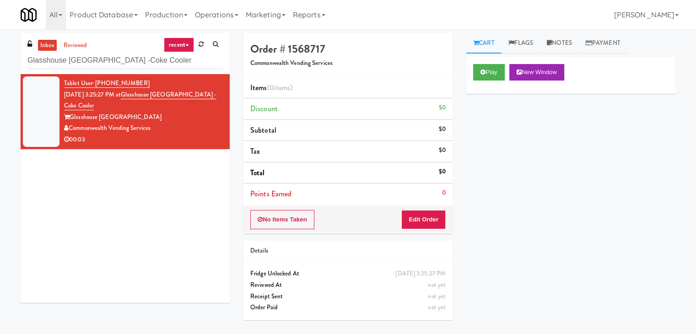
click at [432, 207] on div "No Items Taken Edit Order" at bounding box center [347, 219] width 209 height 28
click at [433, 218] on button "Edit Order" at bounding box center [423, 219] width 44 height 19
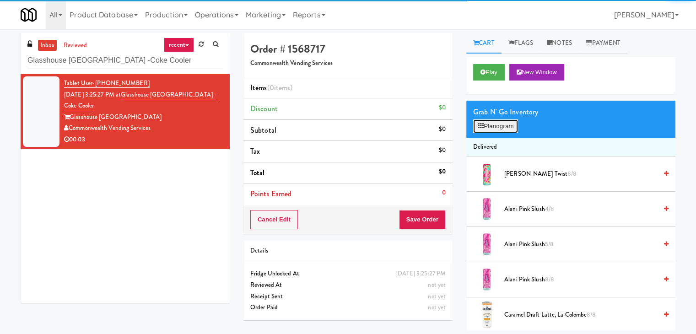
click at [503, 124] on button "Planogram" at bounding box center [495, 126] width 45 height 14
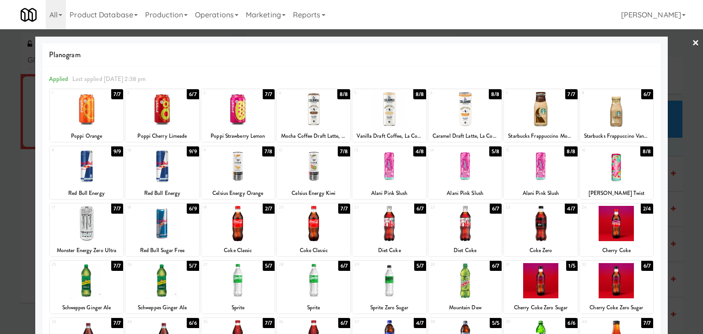
click at [245, 107] on div at bounding box center [237, 108] width 73 height 35
click at [692, 44] on link "×" at bounding box center [695, 43] width 7 height 28
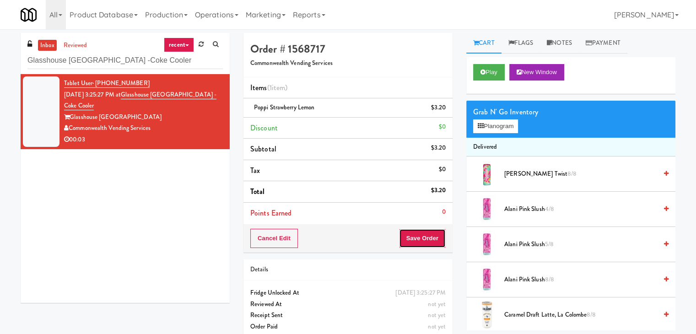
click at [412, 240] on button "Save Order" at bounding box center [422, 238] width 47 height 19
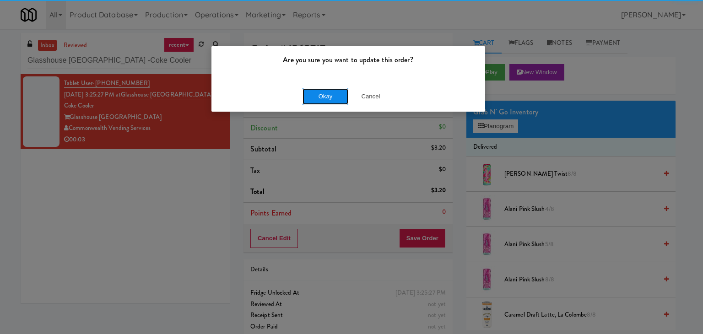
click at [327, 94] on button "Okay" at bounding box center [325, 96] width 46 height 16
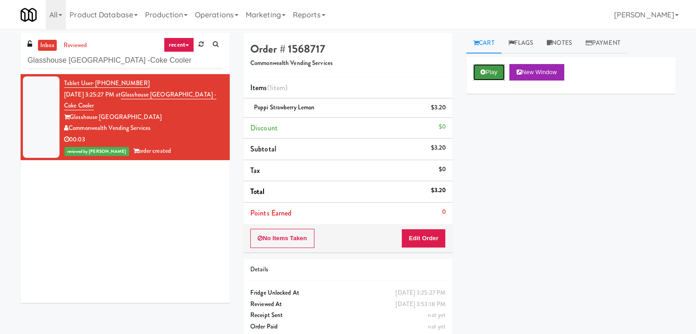
click at [489, 74] on button "Play" at bounding box center [489, 72] width 32 height 16
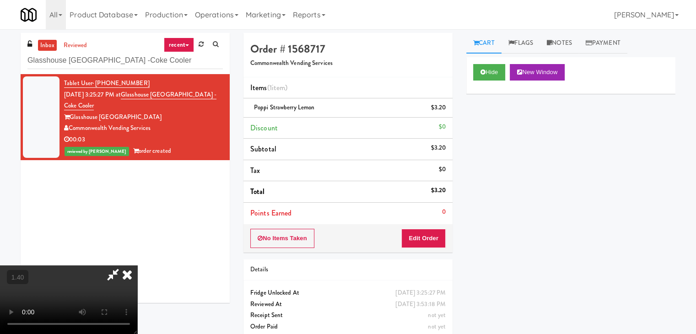
click at [137, 265] on icon at bounding box center [127, 274] width 20 height 18
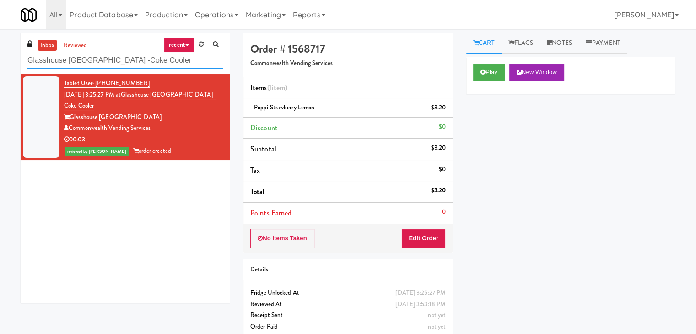
click at [140, 60] on input "Glasshouse [GEOGRAPHIC_DATA] -Coke Cooler" at bounding box center [124, 60] width 195 height 17
paste input "(Snack & Drink) EWR 3-TB-PUBLIC"
type input "(Snack & Drink) EWR 3-TB-PUBLIC"
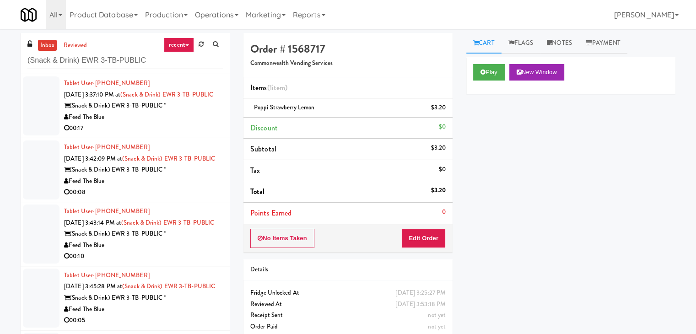
click at [206, 134] on div "00:17" at bounding box center [143, 128] width 159 height 11
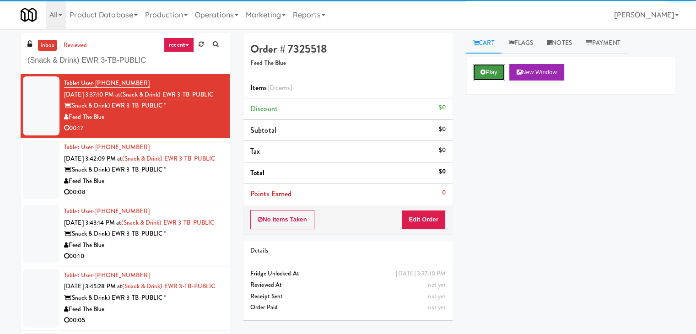
click at [486, 71] on button "Play" at bounding box center [489, 72] width 32 height 16
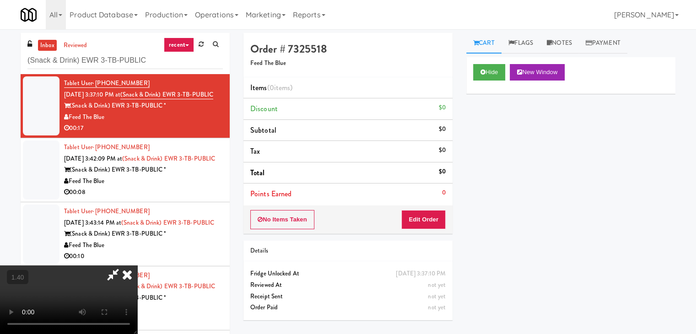
click at [137, 265] on video at bounding box center [68, 299] width 137 height 69
drag, startPoint x: 398, startPoint y: 35, endPoint x: 422, endPoint y: 154, distance: 121.4
click at [137, 265] on icon at bounding box center [127, 274] width 20 height 18
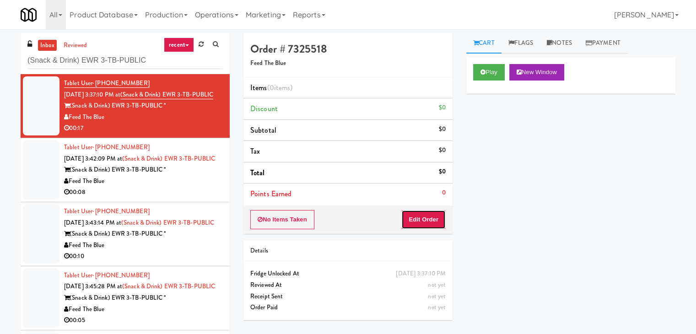
click at [429, 218] on button "Edit Order" at bounding box center [423, 219] width 44 height 19
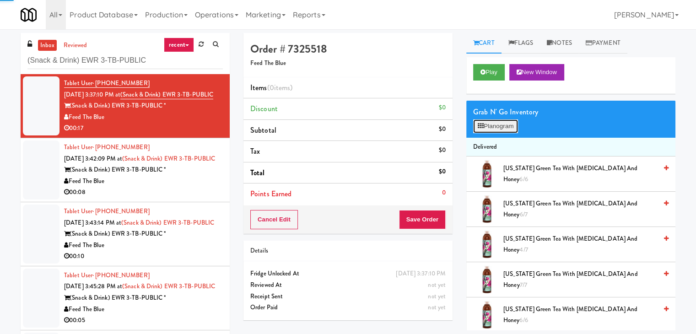
click at [496, 125] on button "Planogram" at bounding box center [495, 126] width 45 height 14
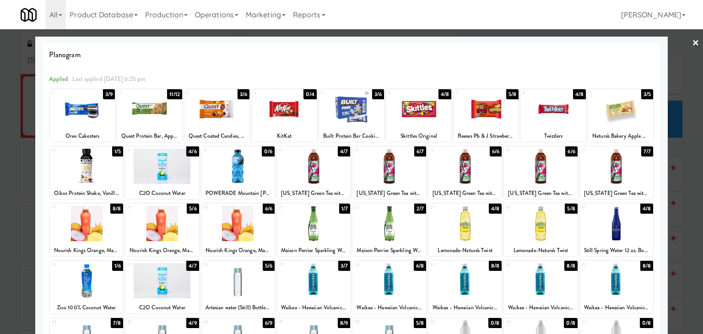
click at [309, 172] on div at bounding box center [313, 166] width 73 height 35
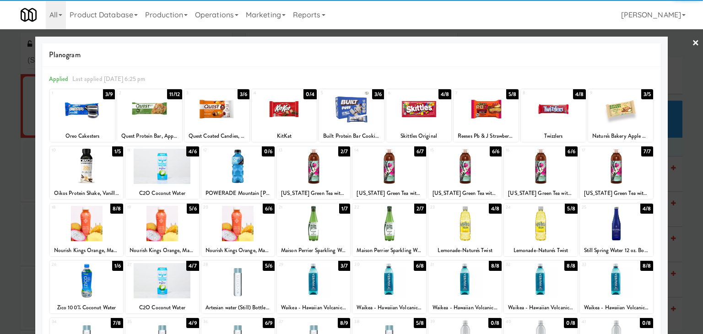
drag, startPoint x: 684, startPoint y: 46, endPoint x: 662, endPoint y: 54, distance: 23.3
click at [692, 45] on link "×" at bounding box center [695, 43] width 7 height 28
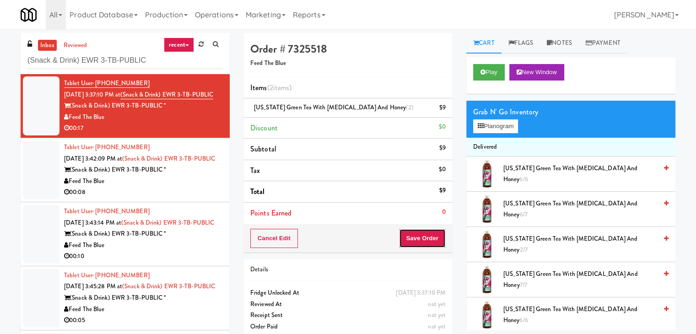
click at [410, 238] on button "Save Order" at bounding box center [422, 238] width 47 height 19
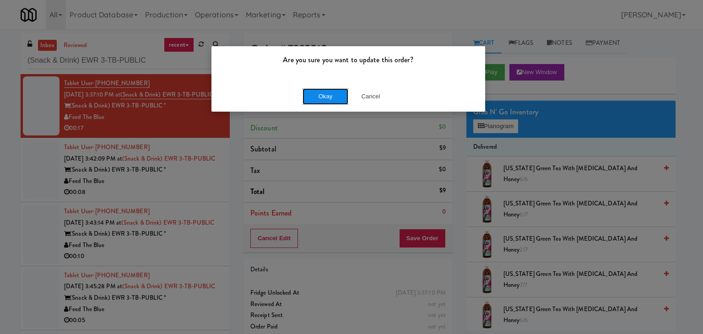
click at [318, 99] on button "Okay" at bounding box center [325, 96] width 46 height 16
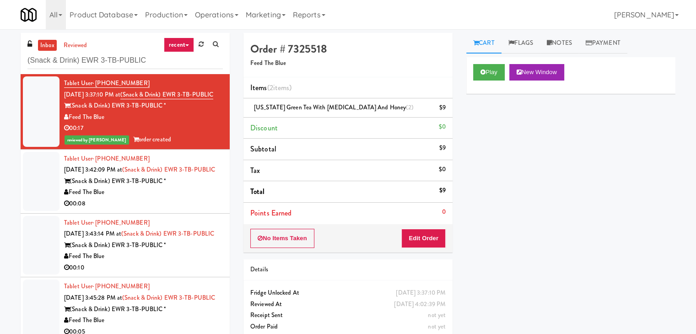
click at [201, 198] on div "Feed The Blue" at bounding box center [143, 192] width 159 height 11
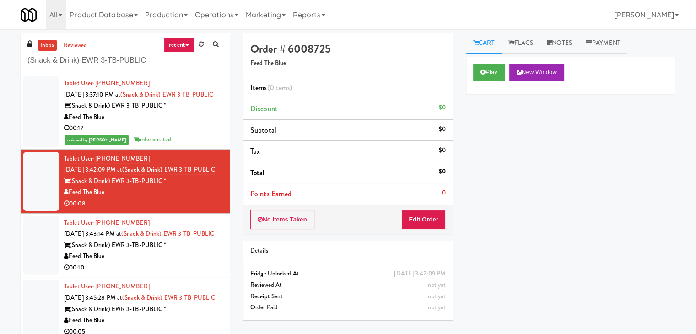
click at [195, 123] on div "Feed The Blue" at bounding box center [143, 117] width 159 height 11
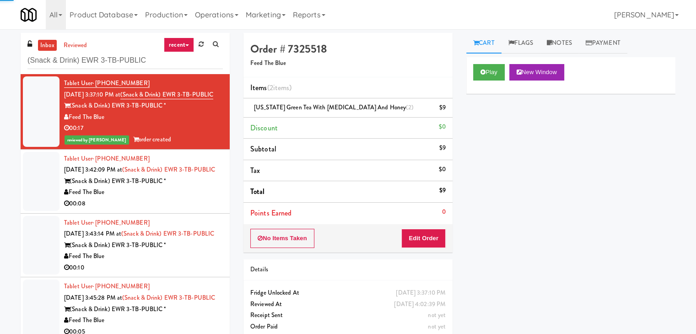
click at [193, 209] on div "00:08" at bounding box center [143, 203] width 159 height 11
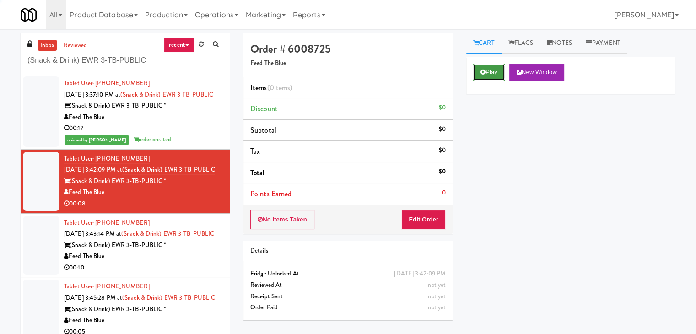
click at [488, 72] on button "Play" at bounding box center [489, 72] width 32 height 16
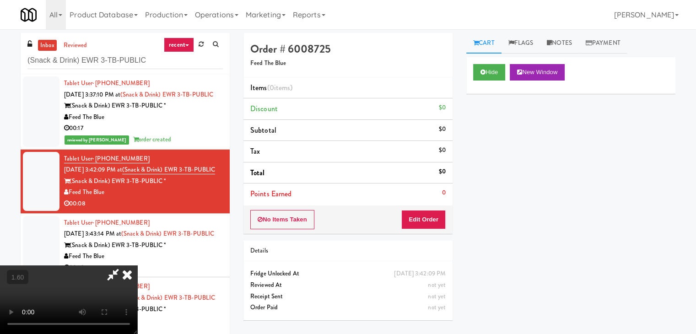
click at [137, 265] on video at bounding box center [68, 299] width 137 height 69
click at [137, 265] on icon at bounding box center [127, 274] width 20 height 18
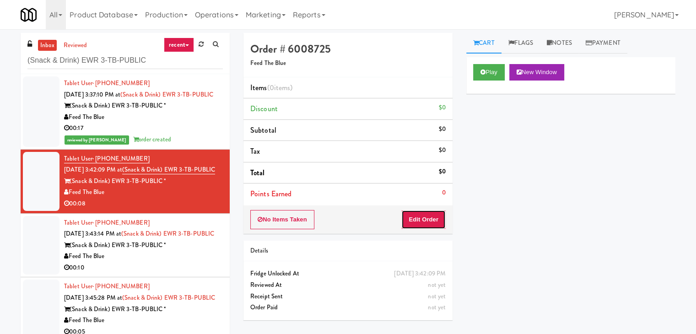
click at [424, 218] on button "Edit Order" at bounding box center [423, 219] width 44 height 19
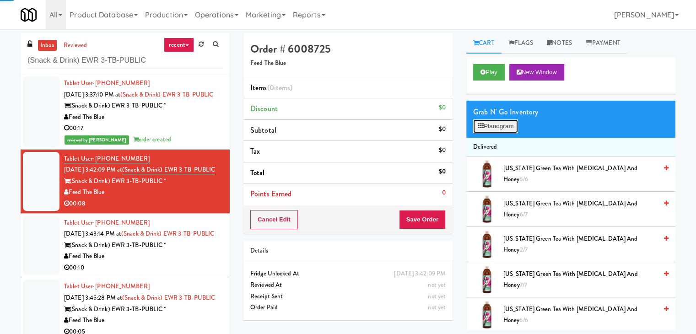
click at [506, 124] on button "Planogram" at bounding box center [495, 126] width 45 height 14
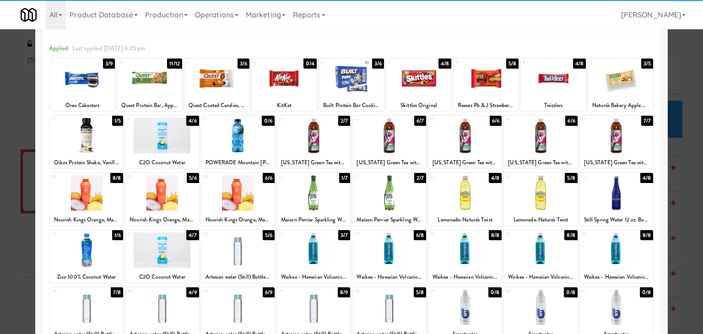
scroll to position [46, 0]
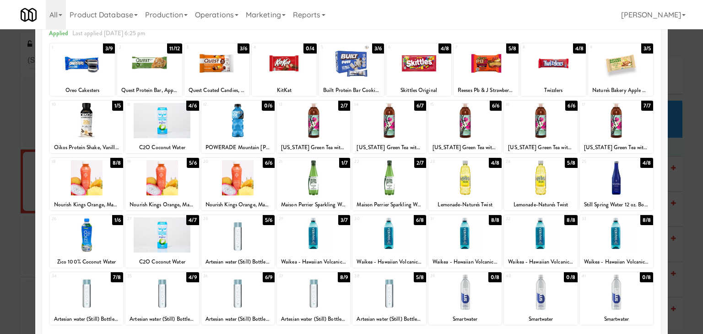
click at [380, 176] on div at bounding box center [388, 177] width 73 height 35
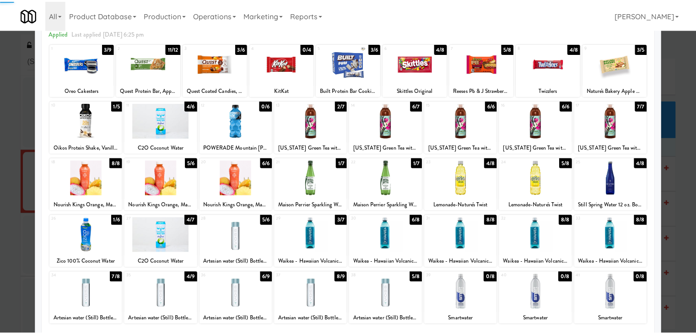
scroll to position [0, 0]
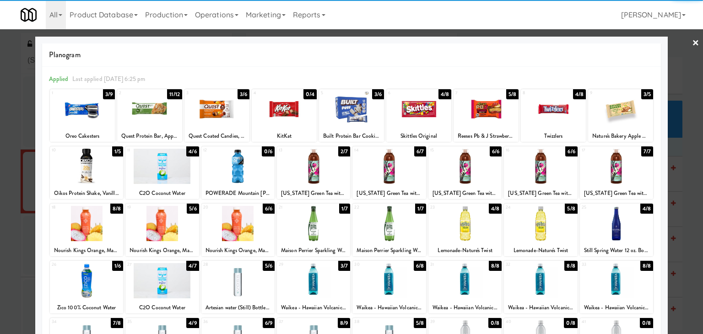
click at [692, 43] on link "×" at bounding box center [695, 43] width 7 height 28
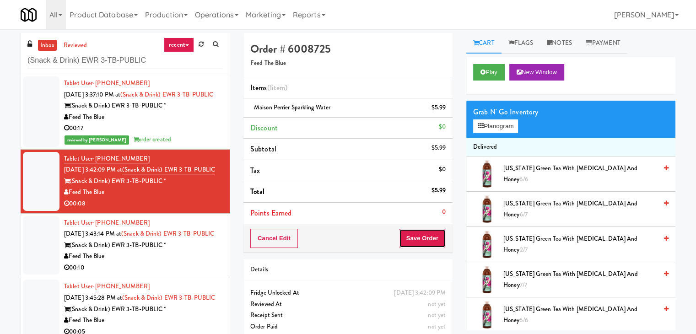
click at [420, 235] on button "Save Order" at bounding box center [422, 238] width 47 height 19
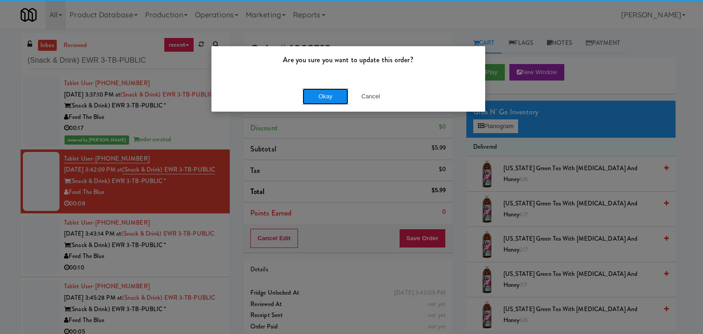
click at [319, 94] on button "Okay" at bounding box center [325, 96] width 46 height 16
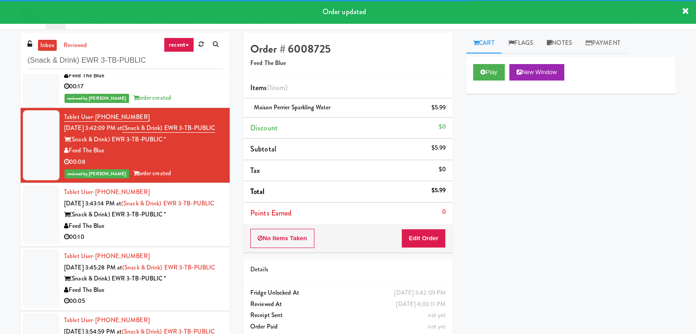
scroll to position [91, 0]
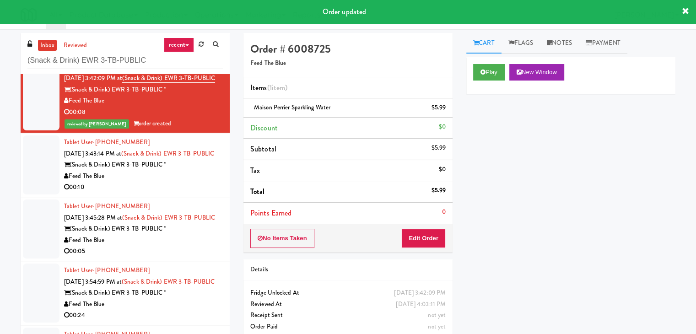
click at [174, 193] on div "00:10" at bounding box center [143, 187] width 159 height 11
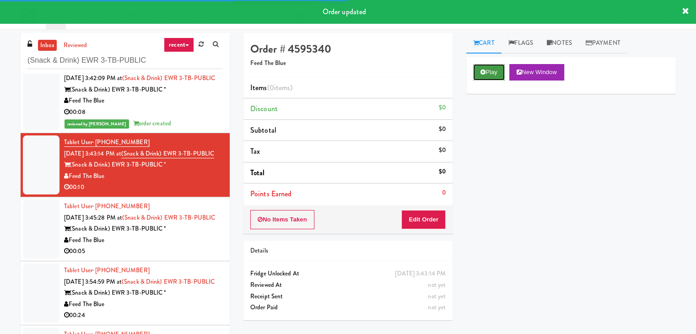
click at [479, 73] on button "Play" at bounding box center [489, 72] width 32 height 16
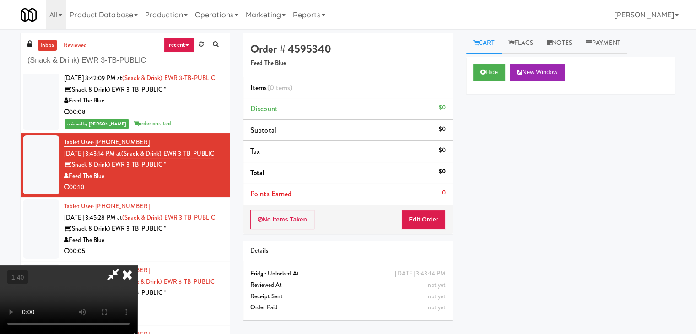
click at [137, 265] on video at bounding box center [68, 299] width 137 height 69
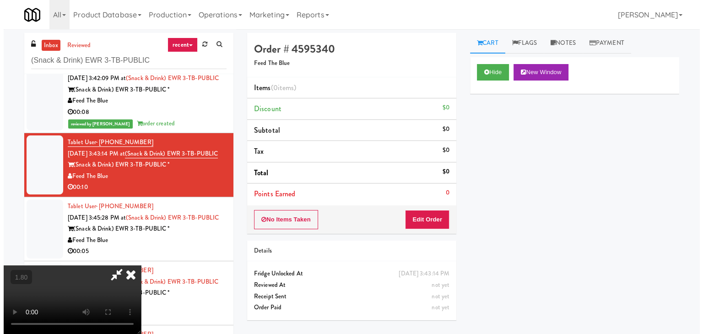
scroll to position [0, 0]
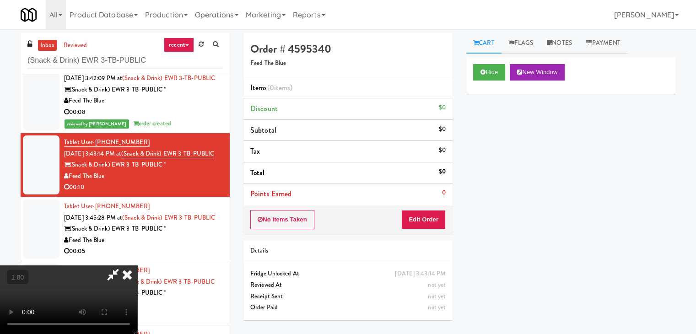
click at [137, 265] on icon at bounding box center [127, 274] width 20 height 18
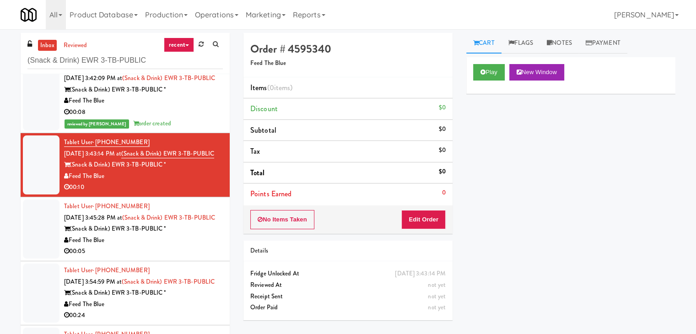
click at [417, 209] on div "No Items Taken Edit Order" at bounding box center [347, 219] width 209 height 28
click at [419, 216] on button "Edit Order" at bounding box center [423, 219] width 44 height 19
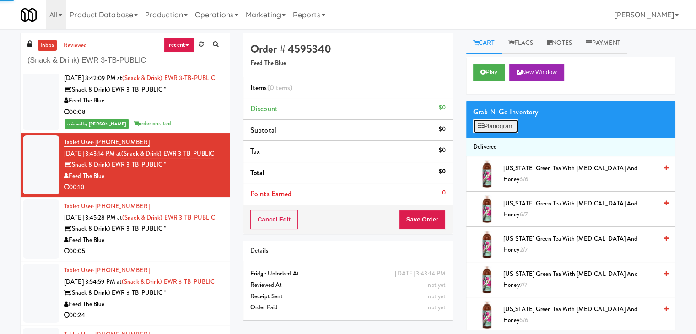
click at [501, 129] on button "Planogram" at bounding box center [495, 126] width 45 height 14
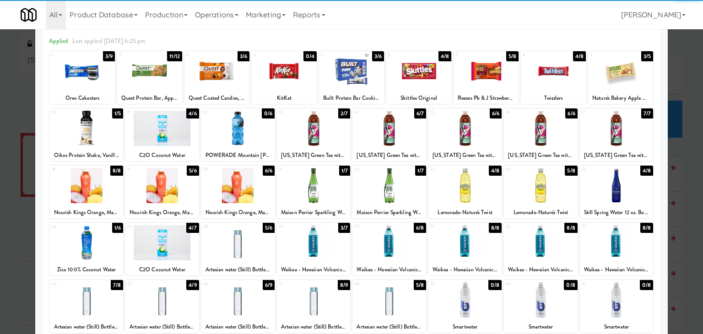
scroll to position [115, 0]
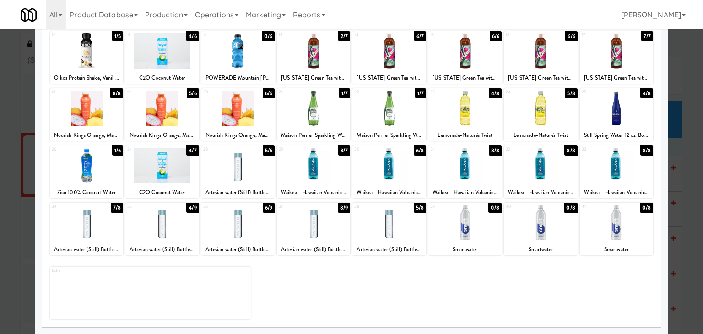
click at [393, 165] on div at bounding box center [388, 165] width 73 height 35
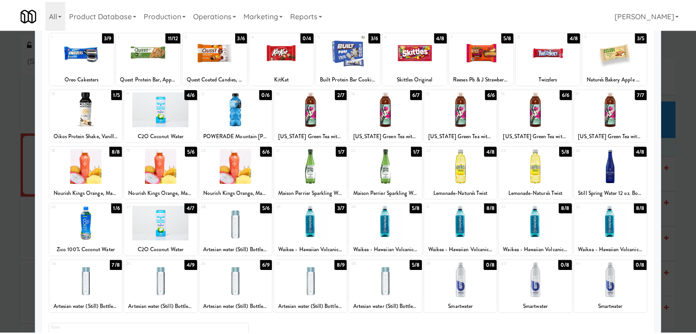
scroll to position [0, 0]
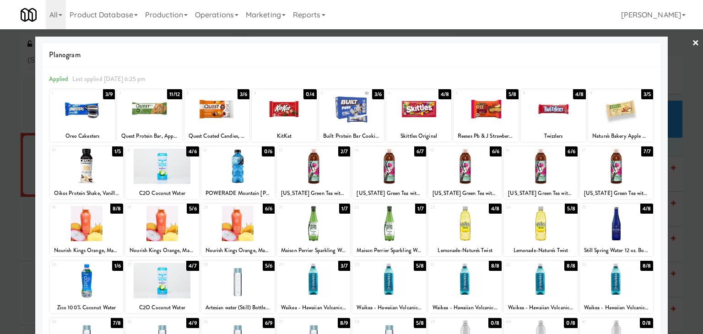
click at [692, 39] on link "×" at bounding box center [695, 43] width 7 height 28
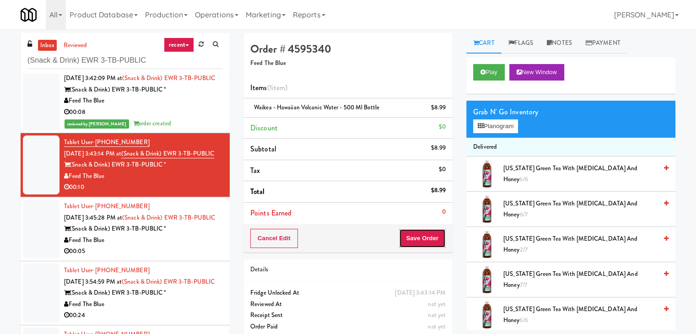
click at [426, 240] on button "Save Order" at bounding box center [422, 238] width 47 height 19
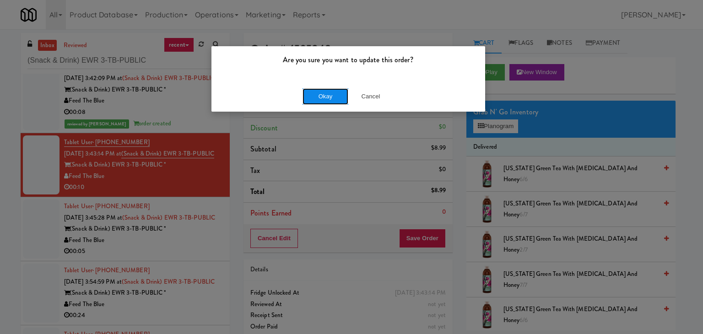
click at [320, 99] on button "Okay" at bounding box center [325, 96] width 46 height 16
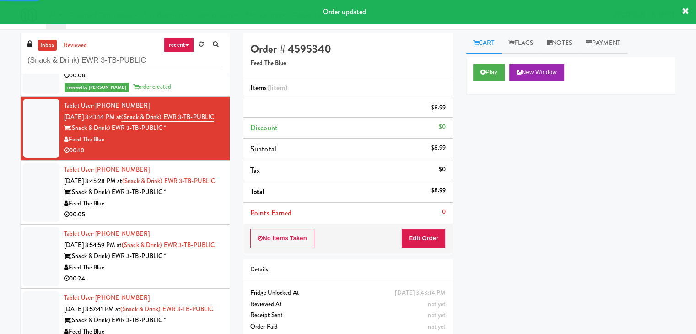
scroll to position [199, 0]
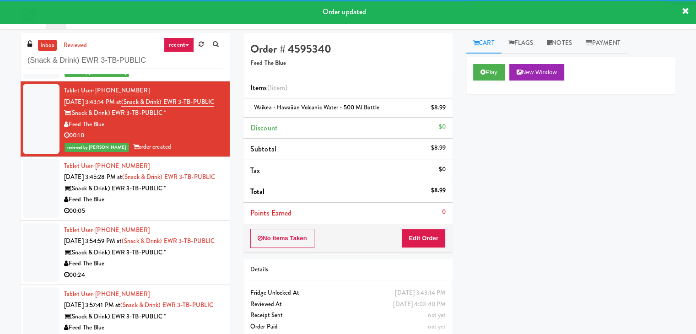
click at [198, 183] on div "(Snack & Drink) EWR 3-TB-PUBLIC *" at bounding box center [143, 188] width 159 height 11
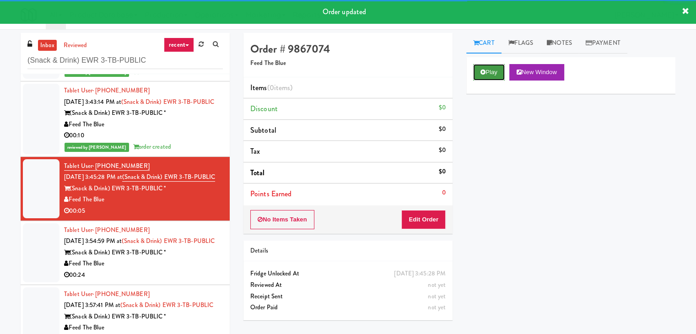
click at [480, 64] on button "Play" at bounding box center [489, 72] width 32 height 16
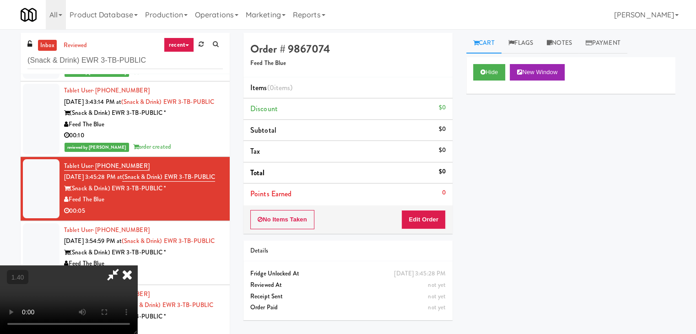
click at [137, 265] on icon at bounding box center [127, 274] width 20 height 18
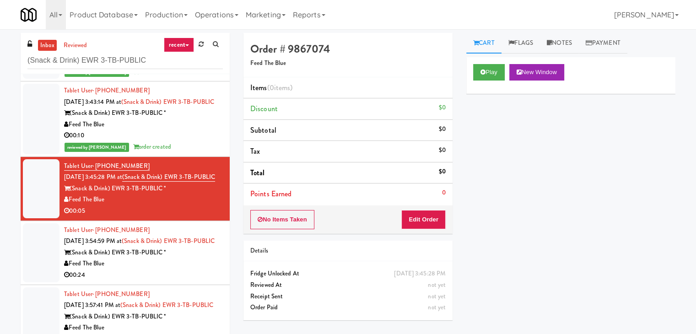
click at [420, 230] on div "No Items Taken Edit Order" at bounding box center [347, 219] width 209 height 28
drag, startPoint x: 421, startPoint y: 220, endPoint x: 456, endPoint y: 199, distance: 40.8
click at [421, 220] on button "Edit Order" at bounding box center [423, 219] width 44 height 19
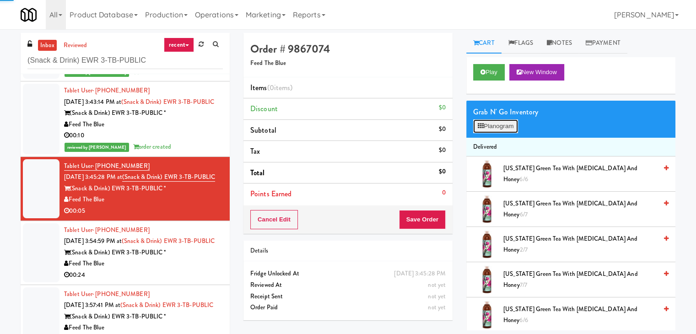
click at [499, 130] on button "Planogram" at bounding box center [495, 126] width 45 height 14
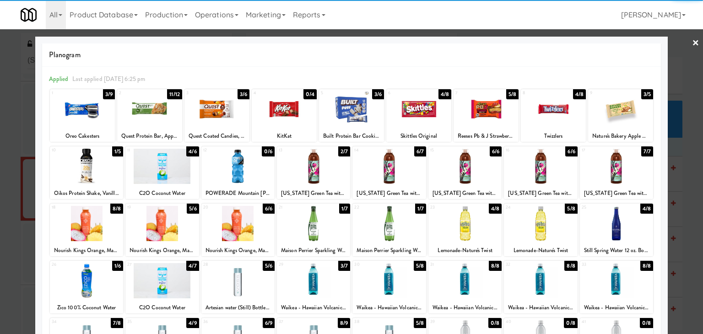
click at [459, 223] on div at bounding box center [464, 223] width 73 height 35
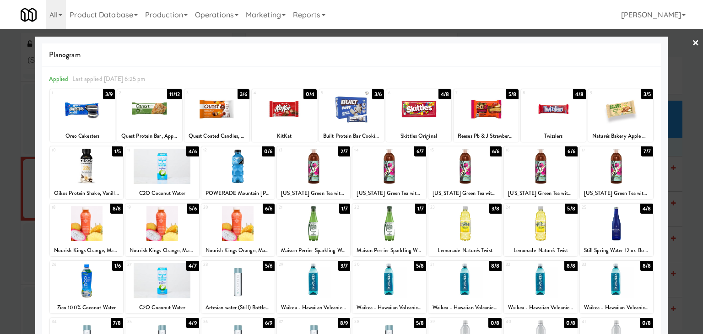
click at [692, 41] on link "×" at bounding box center [695, 43] width 7 height 28
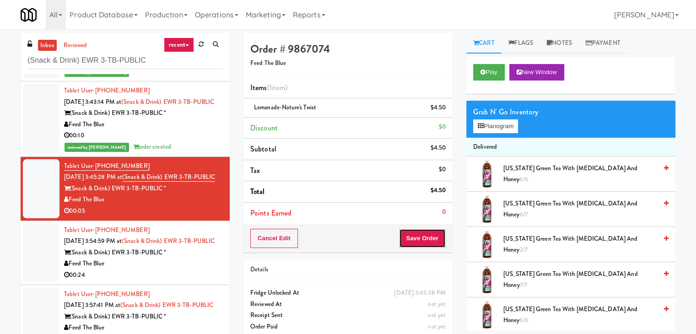
click at [413, 241] on button "Save Order" at bounding box center [422, 238] width 47 height 19
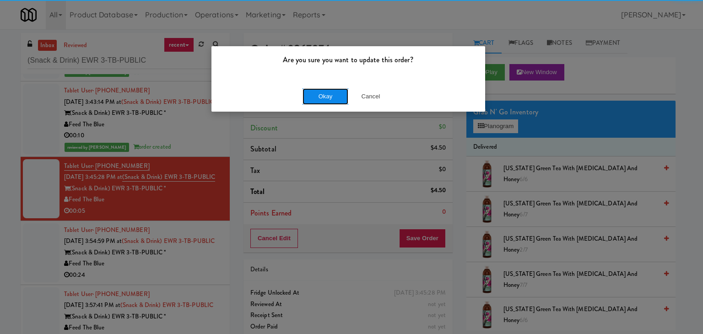
click at [318, 95] on button "Okay" at bounding box center [325, 96] width 46 height 16
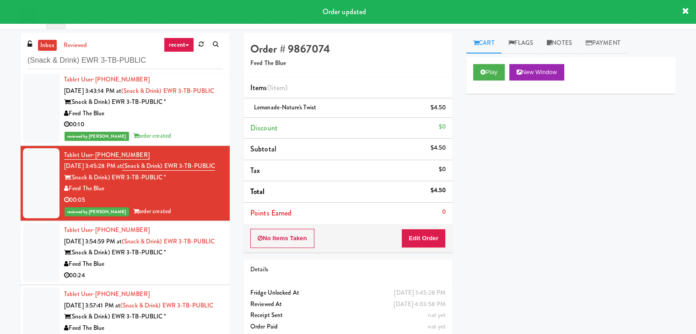
scroll to position [29, 0]
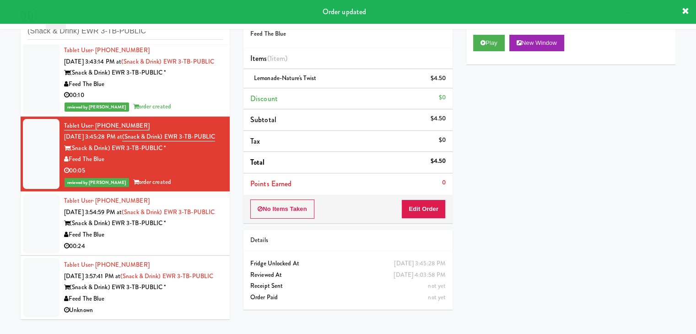
click at [185, 241] on div "00:24" at bounding box center [143, 246] width 159 height 11
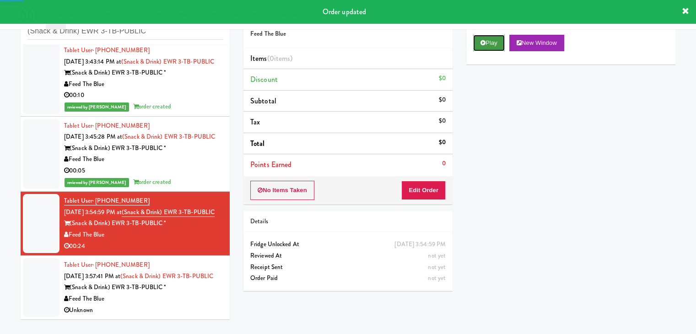
click at [486, 46] on button "Play" at bounding box center [489, 43] width 32 height 16
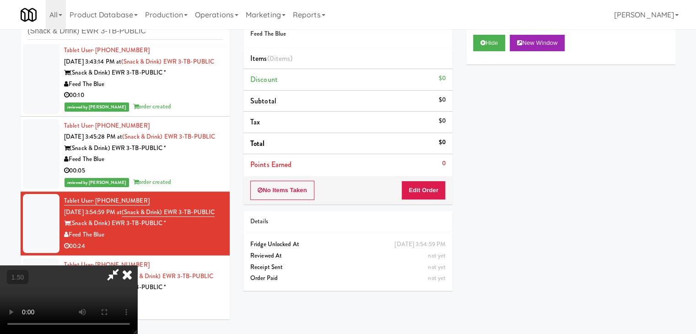
click at [137, 265] on video at bounding box center [68, 299] width 137 height 69
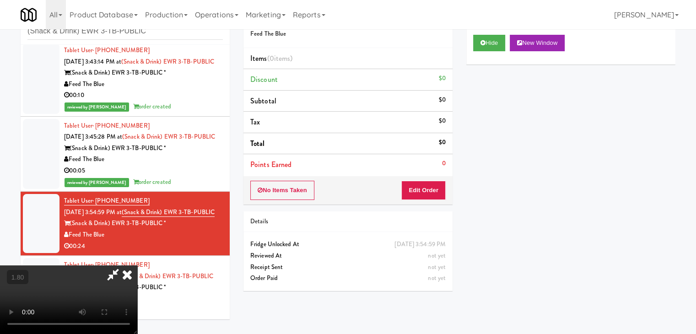
click at [137, 265] on icon at bounding box center [127, 274] width 20 height 18
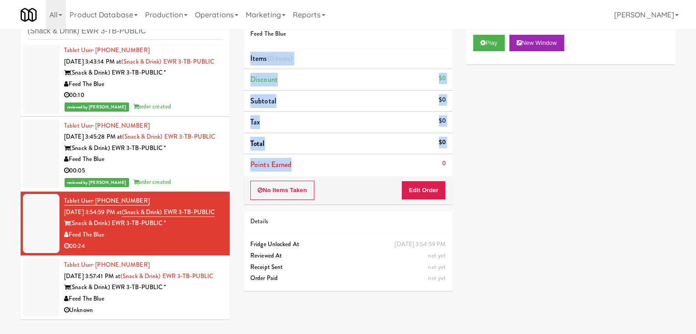
drag, startPoint x: 397, startPoint y: 36, endPoint x: 412, endPoint y: 182, distance: 147.5
click at [411, 172] on div "Order # 1754693 Feed The Blue Items (0 items ) Discount $0 Subtotal $0 Tax $0 T…" at bounding box center [347, 104] width 209 height 201
click at [412, 193] on button "Edit Order" at bounding box center [423, 190] width 44 height 19
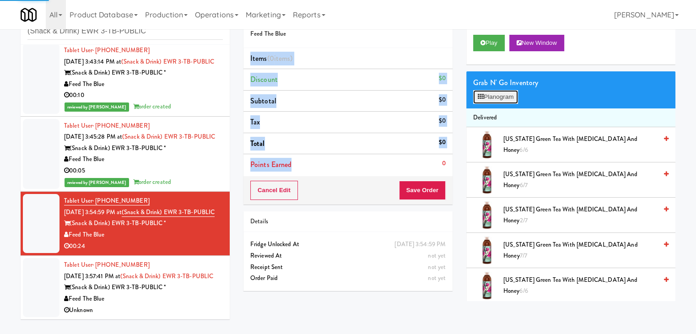
click at [498, 96] on button "Planogram" at bounding box center [495, 97] width 45 height 14
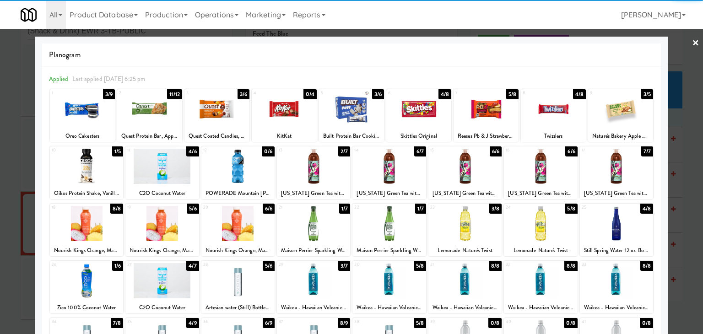
click at [383, 224] on div at bounding box center [388, 223] width 73 height 35
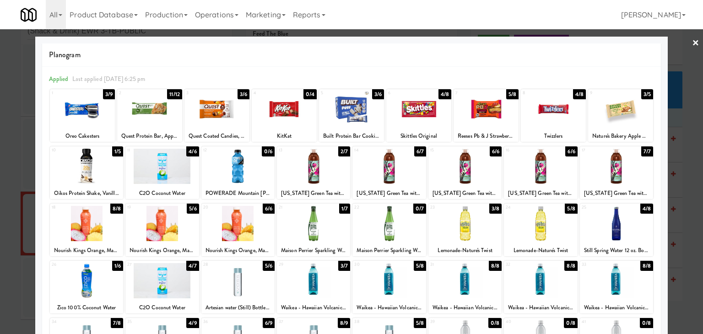
click at [224, 110] on div at bounding box center [216, 108] width 65 height 35
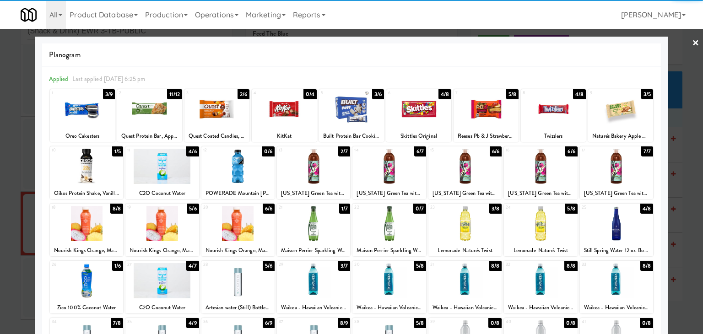
click at [692, 37] on link "×" at bounding box center [695, 43] width 7 height 28
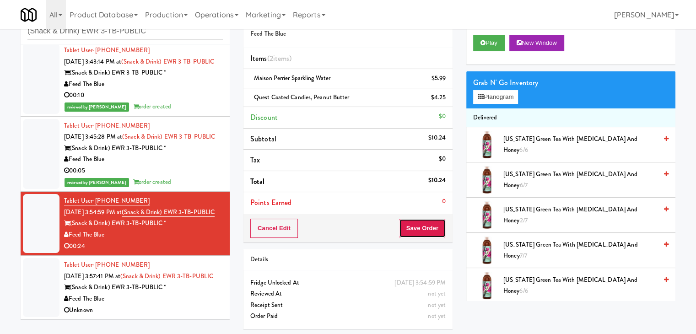
click at [407, 229] on button "Save Order" at bounding box center [422, 228] width 47 height 19
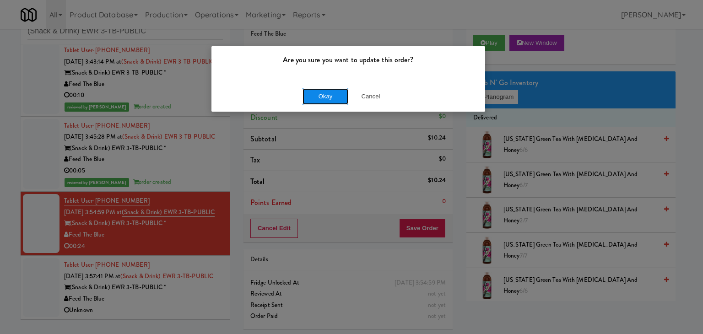
click at [317, 91] on button "Okay" at bounding box center [325, 96] width 46 height 16
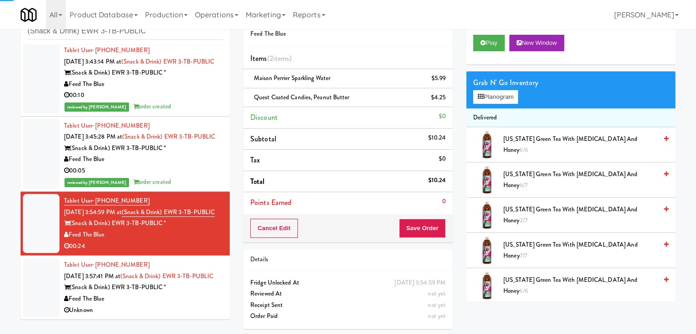
scroll to position [30, 0]
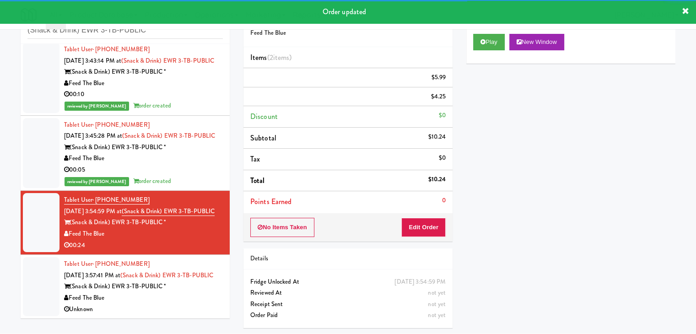
click at [188, 304] on div "Feed The Blue" at bounding box center [143, 297] width 159 height 11
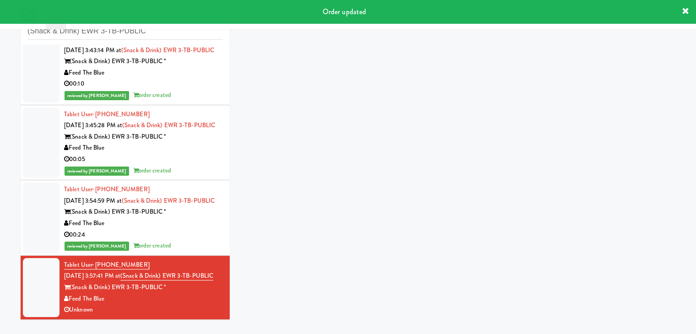
scroll to position [29, 0]
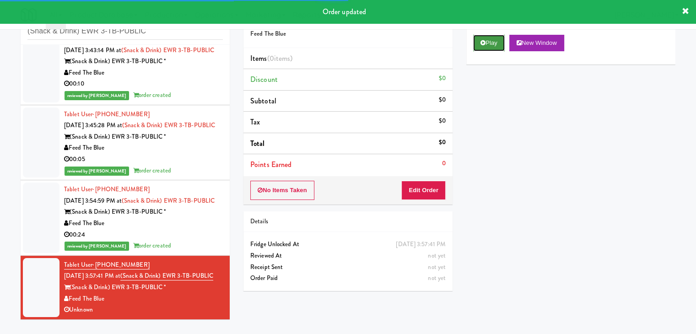
click at [479, 47] on button "Play" at bounding box center [489, 43] width 32 height 16
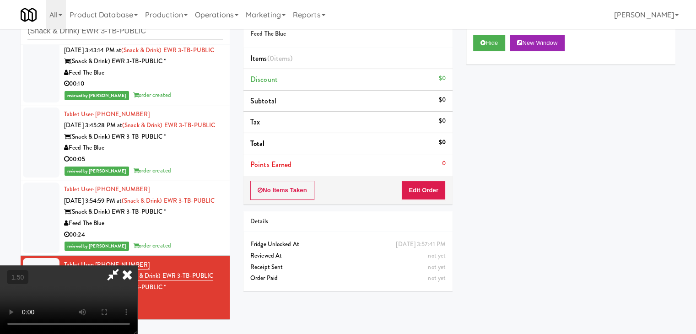
click at [137, 265] on video at bounding box center [68, 299] width 137 height 69
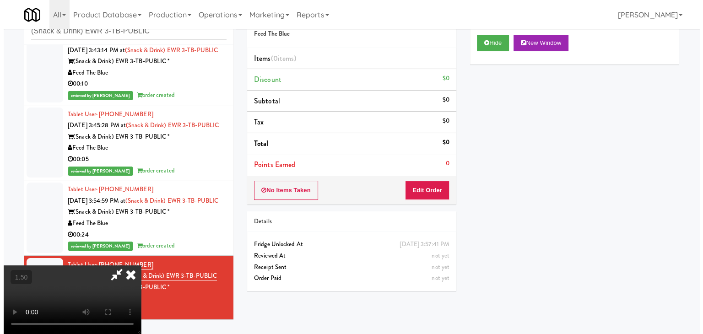
scroll to position [0, 0]
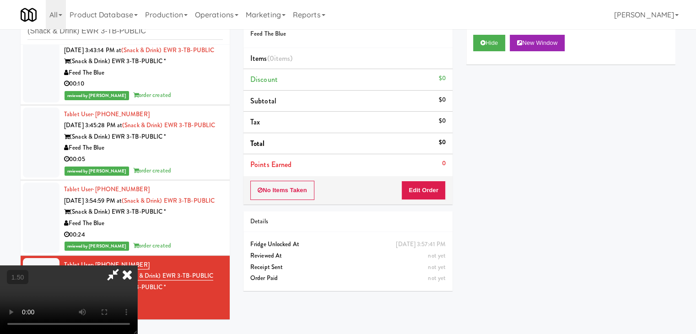
drag, startPoint x: 406, startPoint y: 34, endPoint x: 413, endPoint y: 59, distance: 26.2
click at [137, 265] on icon at bounding box center [127, 274] width 20 height 18
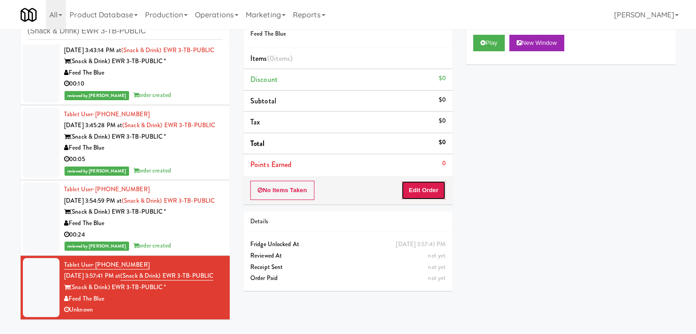
click at [441, 181] on button "Edit Order" at bounding box center [423, 190] width 44 height 19
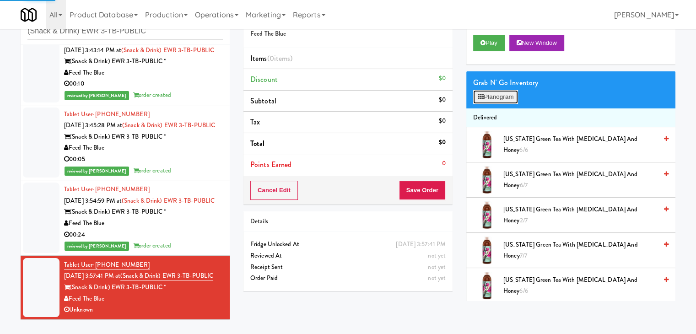
click at [501, 94] on button "Planogram" at bounding box center [495, 97] width 45 height 14
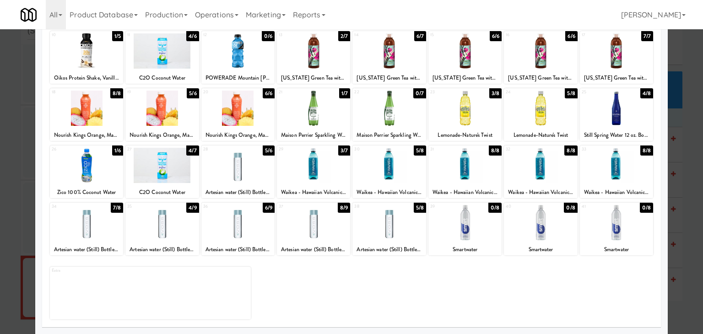
click at [394, 163] on div at bounding box center [388, 165] width 73 height 35
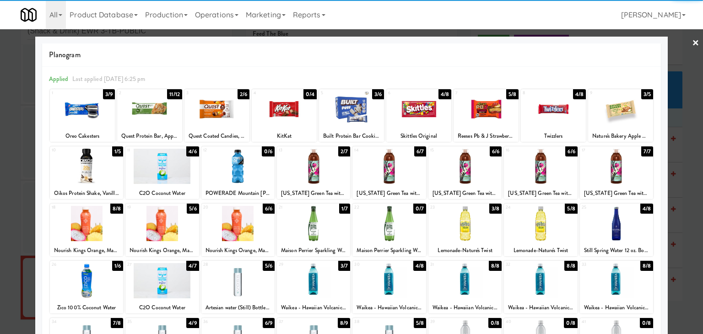
click at [692, 41] on link "×" at bounding box center [695, 43] width 7 height 28
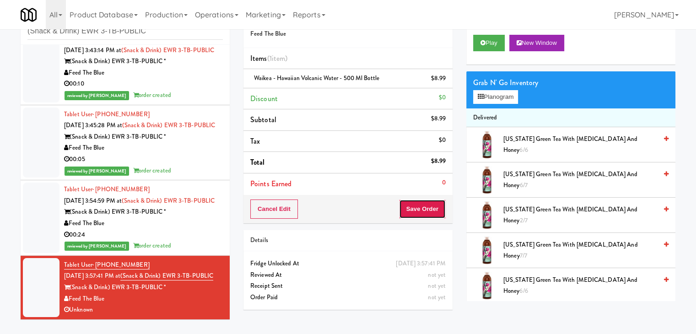
click at [426, 208] on button "Save Order" at bounding box center [422, 208] width 47 height 19
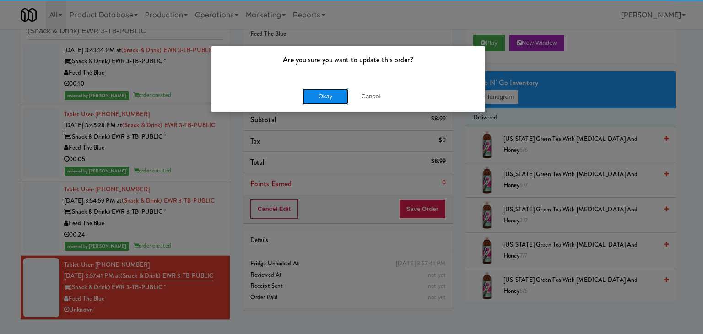
click at [336, 97] on button "Okay" at bounding box center [325, 96] width 46 height 16
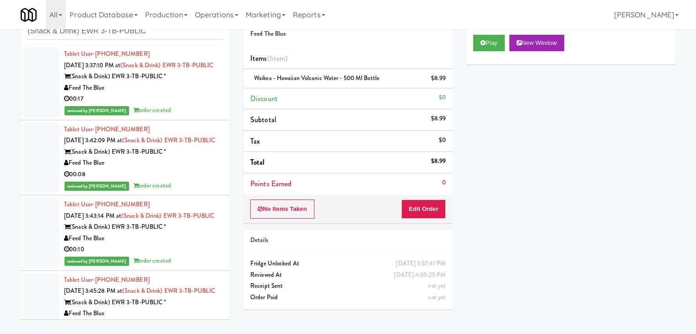
click at [193, 116] on div "reviewed by [PERSON_NAME] A order created" at bounding box center [143, 110] width 159 height 11
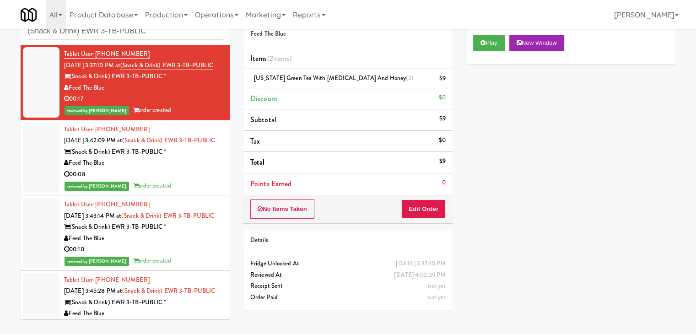
click at [199, 180] on div "00:08" at bounding box center [143, 174] width 159 height 11
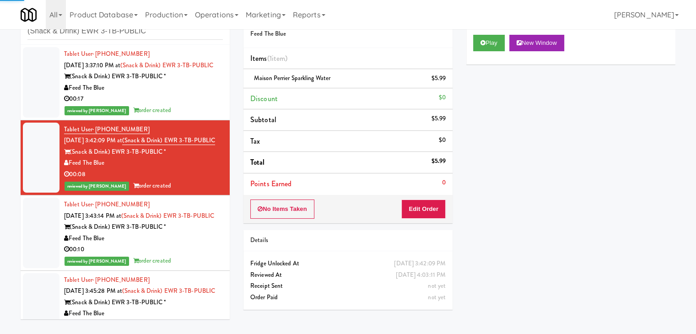
click at [195, 233] on div "(Snack & Drink) EWR 3-TB-PUBLIC *" at bounding box center [143, 226] width 159 height 11
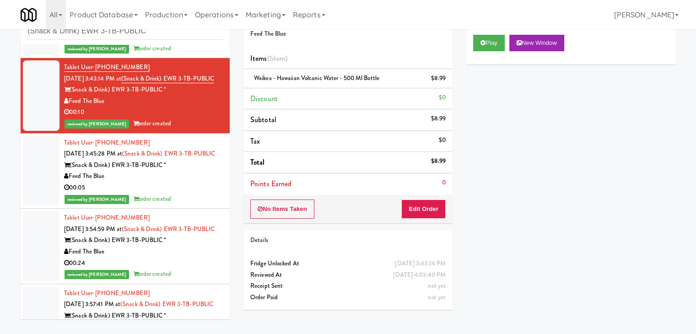
click at [192, 193] on div "00:05" at bounding box center [143, 187] width 159 height 11
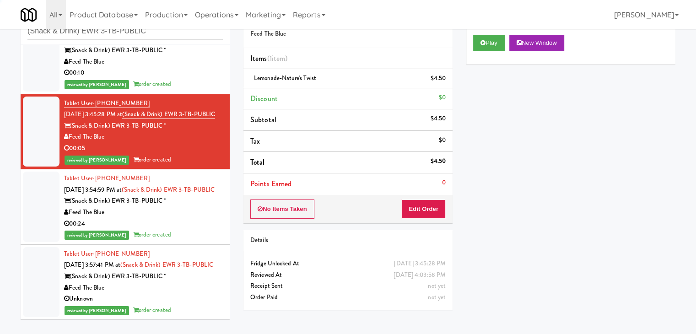
scroll to position [244, 0]
click at [192, 218] on div "00:24" at bounding box center [143, 223] width 159 height 11
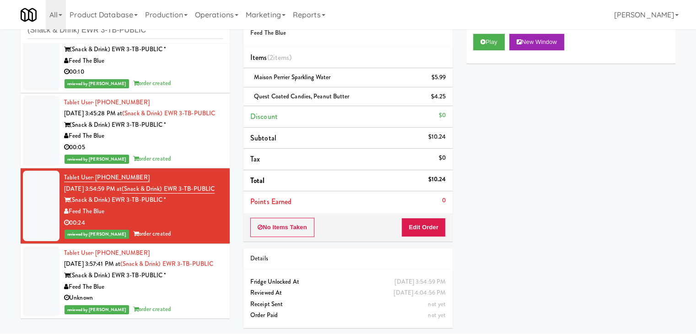
click at [193, 279] on div "(Snack & Drink) EWR 3-TB-PUBLIC *" at bounding box center [143, 275] width 159 height 11
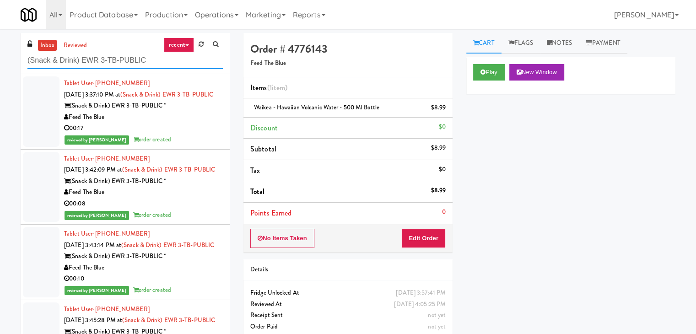
click at [155, 64] on input "(Snack & Drink) EWR 3-TB-PUBLIC" at bounding box center [124, 60] width 195 height 17
paste input "[PERSON_NAME] [PERSON_NAME] Ridge - [GEOGRAPHIC_DATA]"
type input "[PERSON_NAME] [PERSON_NAME] Ridge - [GEOGRAPHIC_DATA]"
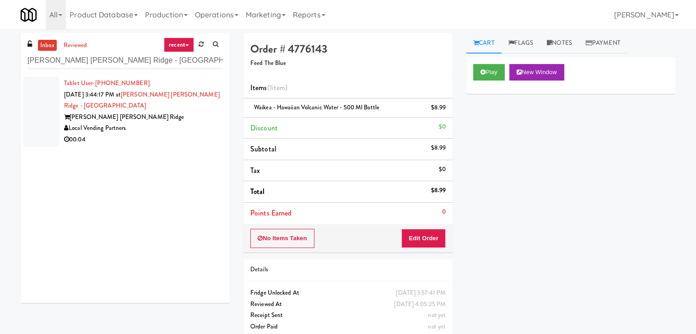
click at [192, 134] on div "00:04" at bounding box center [143, 139] width 159 height 11
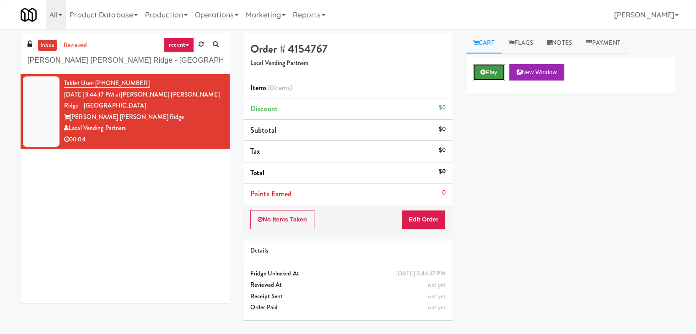
click at [484, 74] on icon at bounding box center [482, 72] width 5 height 6
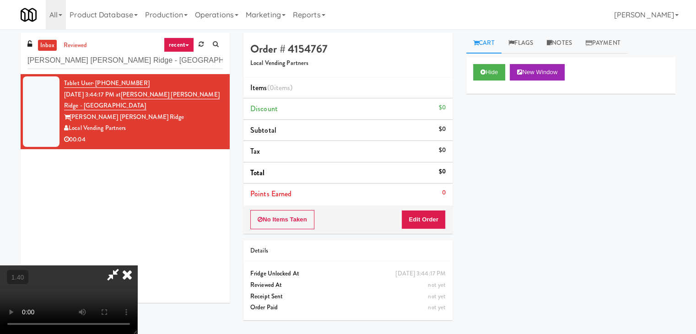
click at [137, 265] on video at bounding box center [68, 299] width 137 height 69
click at [137, 265] on icon at bounding box center [127, 274] width 20 height 18
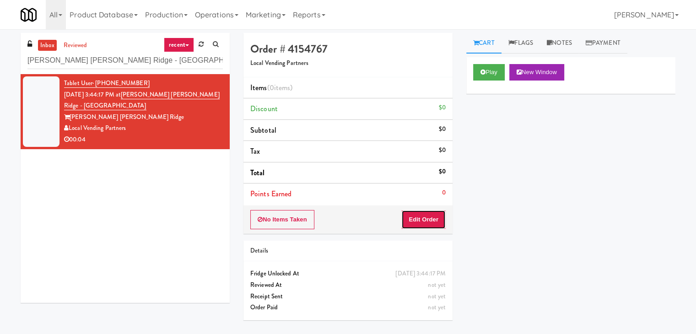
click at [421, 218] on button "Edit Order" at bounding box center [423, 219] width 44 height 19
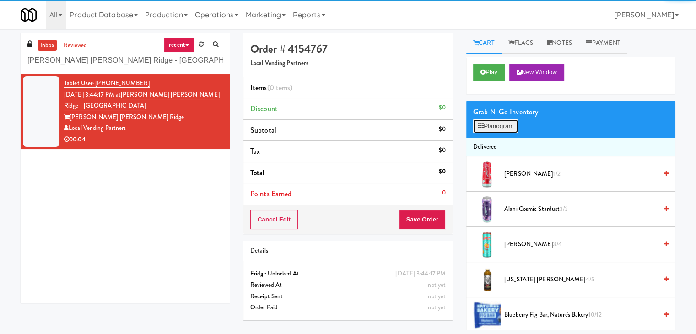
click at [494, 130] on button "Planogram" at bounding box center [495, 126] width 45 height 14
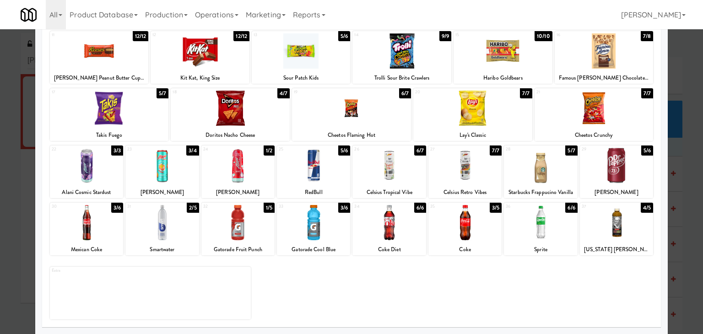
click at [630, 178] on div at bounding box center [615, 165] width 73 height 35
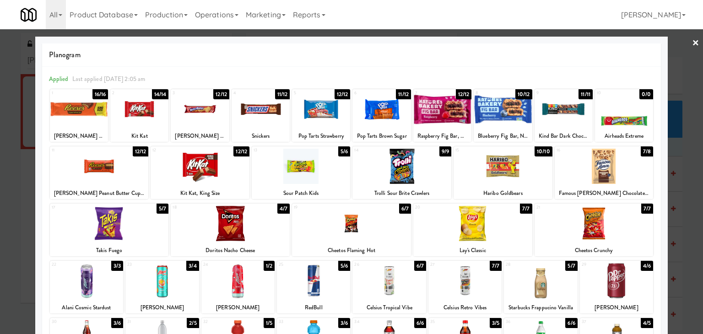
click at [692, 44] on link "×" at bounding box center [695, 43] width 7 height 28
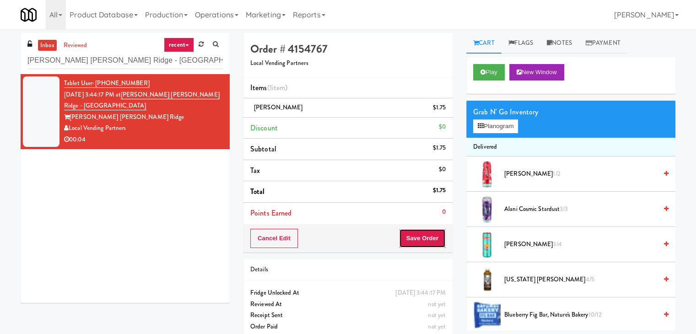
click at [413, 239] on button "Save Order" at bounding box center [422, 238] width 47 height 19
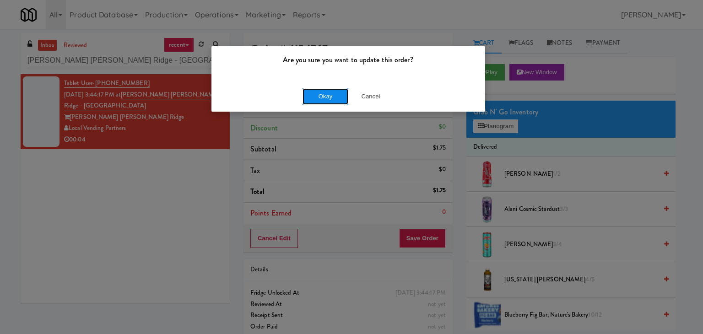
click at [327, 97] on button "Okay" at bounding box center [325, 96] width 46 height 16
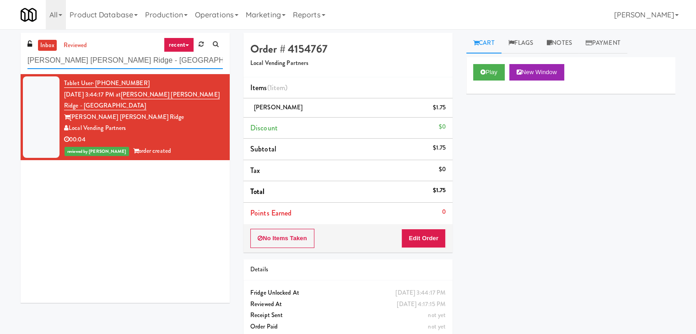
click at [138, 64] on input "[PERSON_NAME] [PERSON_NAME] Ridge - [GEOGRAPHIC_DATA]" at bounding box center [124, 60] width 195 height 17
paste input "[PERSON_NAME] Right Pantry"
type input "[PERSON_NAME] Right Pantry"
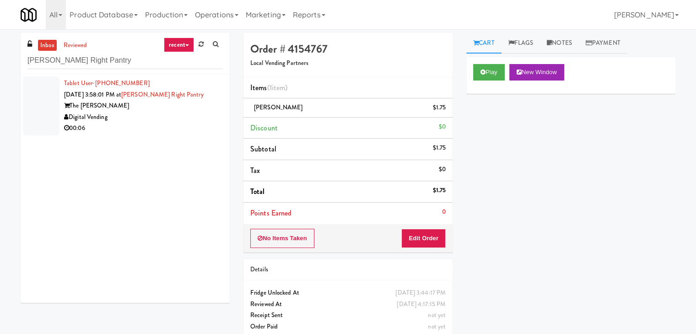
click at [188, 126] on div "00:06" at bounding box center [143, 128] width 159 height 11
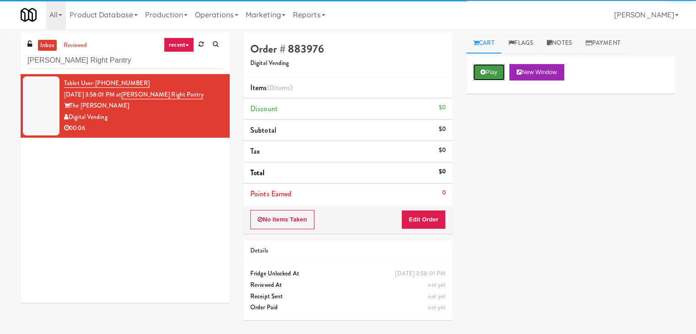
click at [479, 72] on button "Play" at bounding box center [489, 72] width 32 height 16
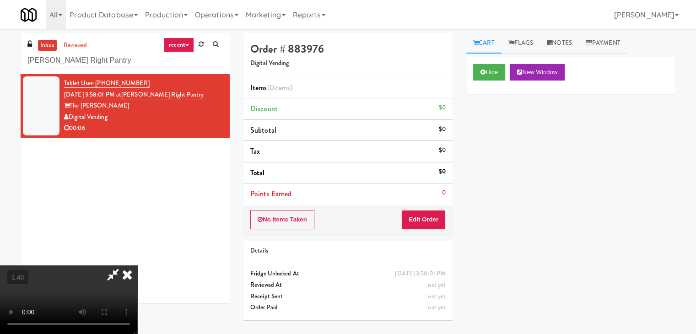
click at [137, 265] on video at bounding box center [68, 299] width 137 height 69
click at [137, 265] on icon at bounding box center [127, 274] width 20 height 18
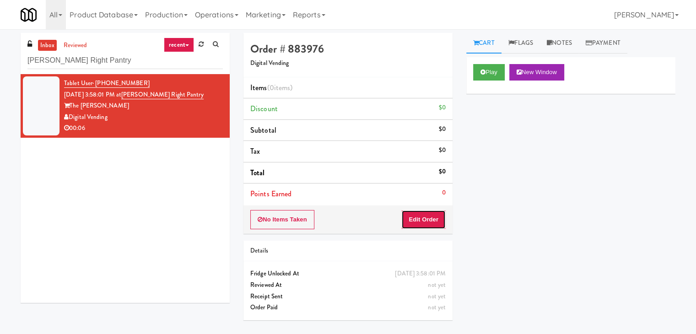
click at [414, 211] on button "Edit Order" at bounding box center [423, 219] width 44 height 19
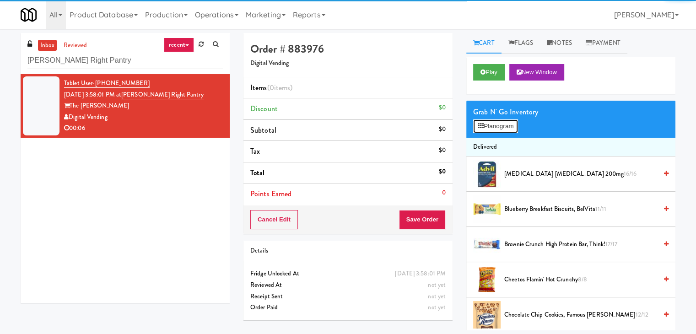
drag, startPoint x: 501, startPoint y: 127, endPoint x: 490, endPoint y: 116, distance: 15.5
click at [501, 127] on button "Planogram" at bounding box center [495, 126] width 45 height 14
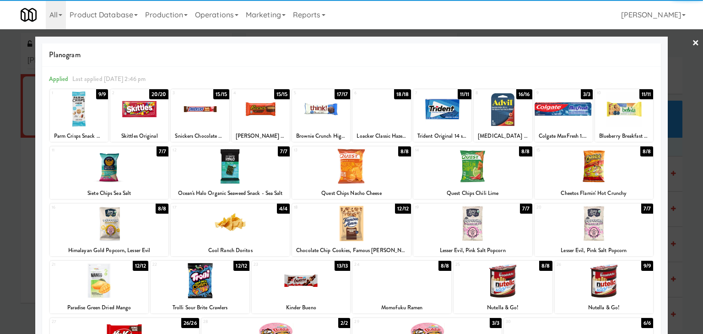
click at [144, 104] on div at bounding box center [139, 108] width 58 height 35
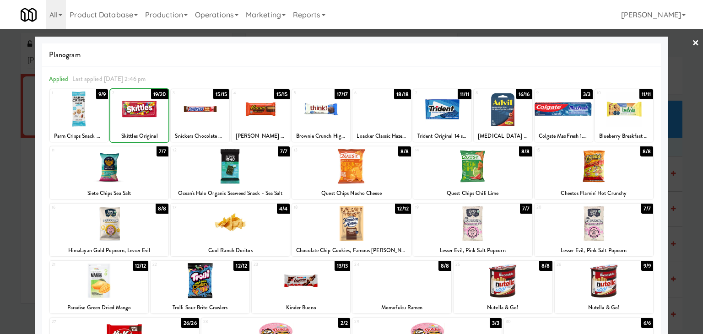
click at [144, 104] on div at bounding box center [139, 108] width 58 height 35
drag, startPoint x: 691, startPoint y: 42, endPoint x: 655, endPoint y: 75, distance: 48.9
click at [692, 43] on link "×" at bounding box center [695, 43] width 7 height 28
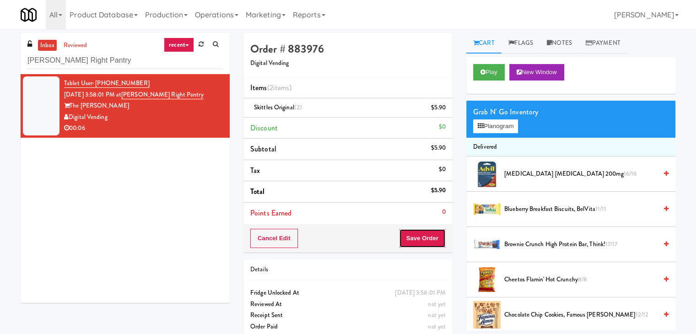
click at [411, 233] on button "Save Order" at bounding box center [422, 238] width 47 height 19
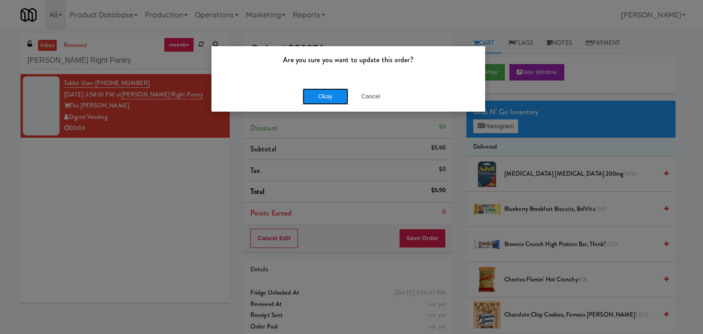
click at [314, 99] on button "Okay" at bounding box center [325, 96] width 46 height 16
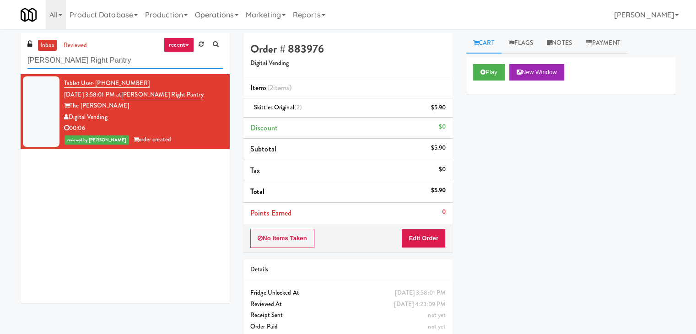
click at [128, 53] on input "[PERSON_NAME] Right Pantry" at bounding box center [124, 60] width 195 height 17
paste input "ofts @ Lincoln - Cooler"
type input "Lofts @ Lincoln - Cooler"
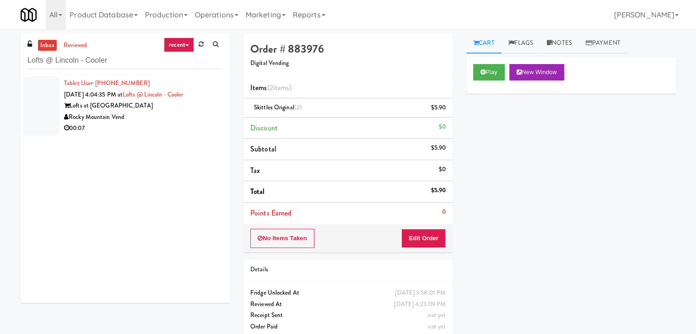
click at [190, 120] on div "Rocky Mountain Vend" at bounding box center [143, 117] width 159 height 11
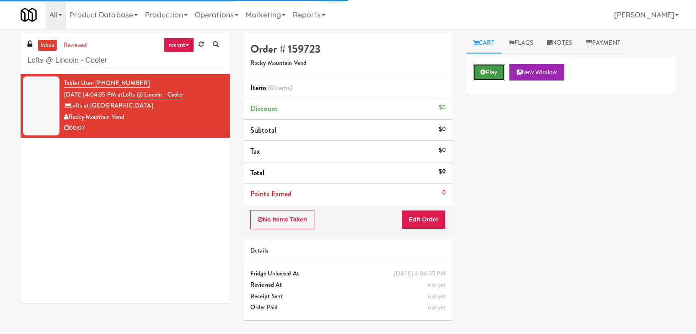
click at [486, 75] on button "Play" at bounding box center [489, 72] width 32 height 16
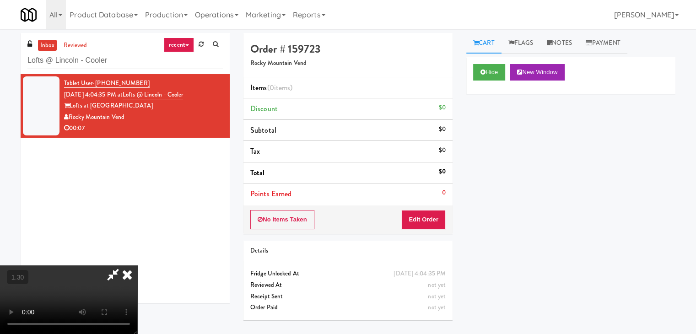
click at [137, 265] on video at bounding box center [68, 299] width 137 height 69
click at [137, 265] on icon at bounding box center [127, 274] width 20 height 18
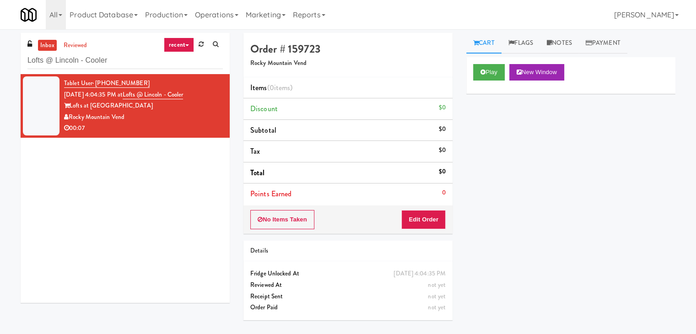
click at [421, 232] on div "No Items Taken Edit Order" at bounding box center [347, 219] width 209 height 28
drag, startPoint x: 421, startPoint y: 220, endPoint x: 450, endPoint y: 202, distance: 34.1
click at [422, 220] on button "Edit Order" at bounding box center [423, 219] width 44 height 19
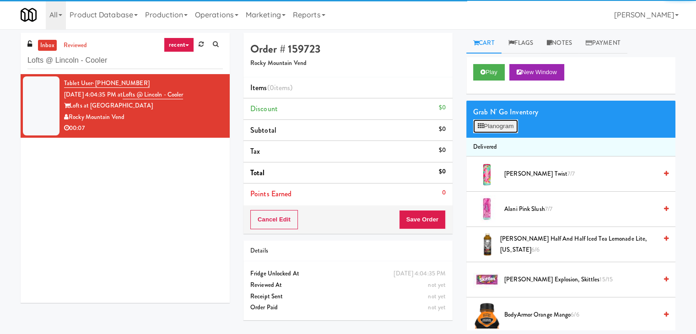
click at [506, 122] on button "Planogram" at bounding box center [495, 126] width 45 height 14
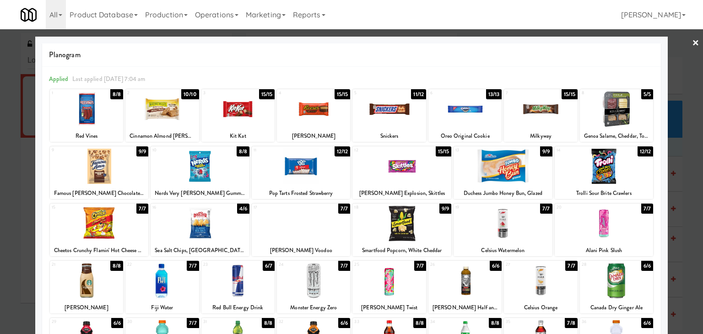
click at [506, 226] on div at bounding box center [502, 223] width 99 height 35
click at [692, 42] on link "×" at bounding box center [695, 43] width 7 height 28
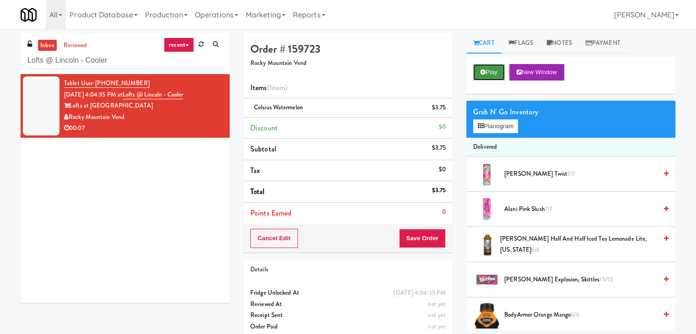
click at [497, 77] on button "Play" at bounding box center [489, 72] width 32 height 16
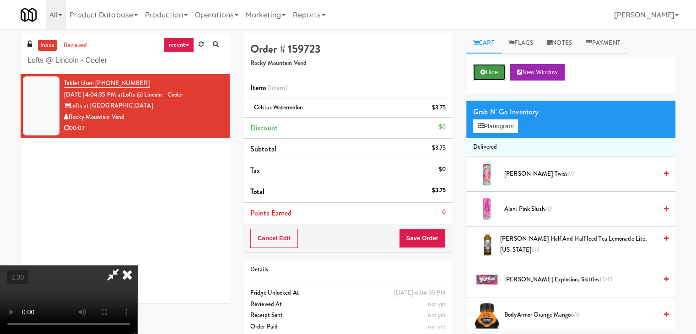
click at [494, 76] on button "Hide" at bounding box center [489, 72] width 32 height 16
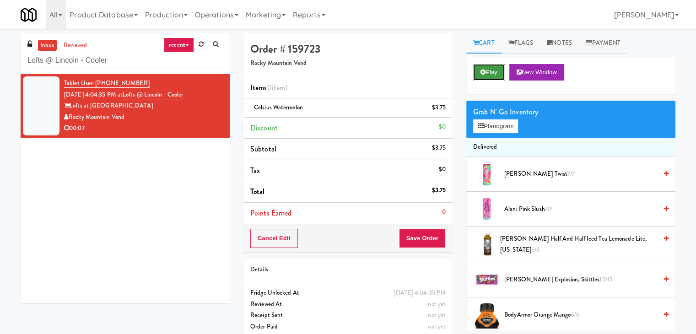
click at [503, 71] on button "Play" at bounding box center [489, 72] width 32 height 16
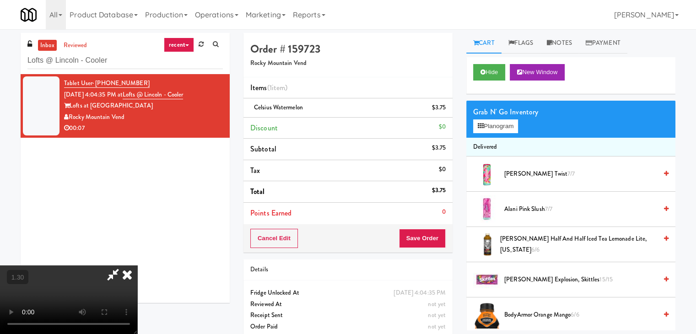
drag, startPoint x: 401, startPoint y: 38, endPoint x: 422, endPoint y: 77, distance: 43.8
click at [137, 265] on icon at bounding box center [127, 274] width 20 height 18
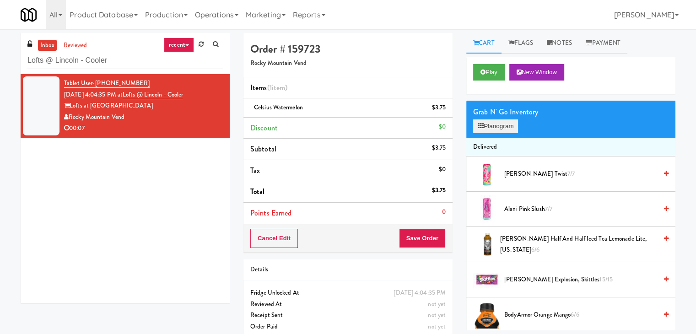
drag, startPoint x: 496, startPoint y: 135, endPoint x: 496, endPoint y: 127, distance: 8.2
click at [496, 134] on div "Grab N' Go Inventory Planogram" at bounding box center [570, 119] width 209 height 37
click at [496, 125] on button "Planogram" at bounding box center [495, 126] width 45 height 14
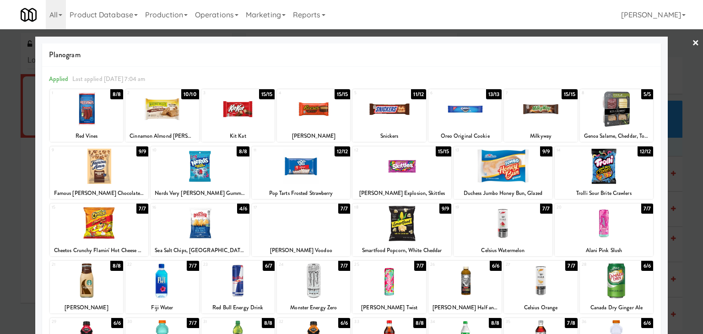
click at [692, 43] on link "×" at bounding box center [695, 43] width 7 height 28
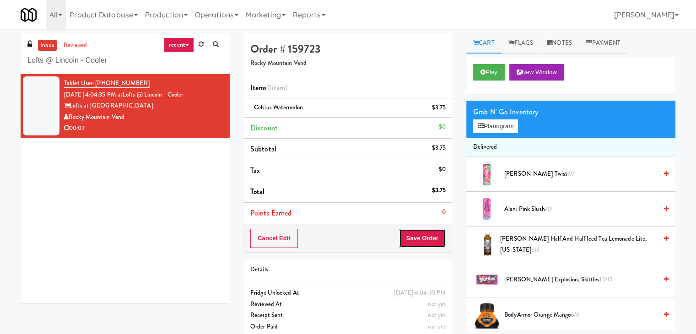
drag, startPoint x: 414, startPoint y: 246, endPoint x: 410, endPoint y: 244, distance: 4.9
click at [414, 246] on button "Save Order" at bounding box center [422, 238] width 47 height 19
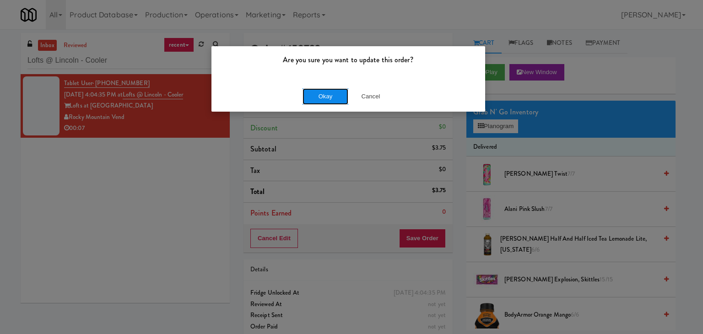
click at [322, 99] on button "Okay" at bounding box center [325, 96] width 46 height 16
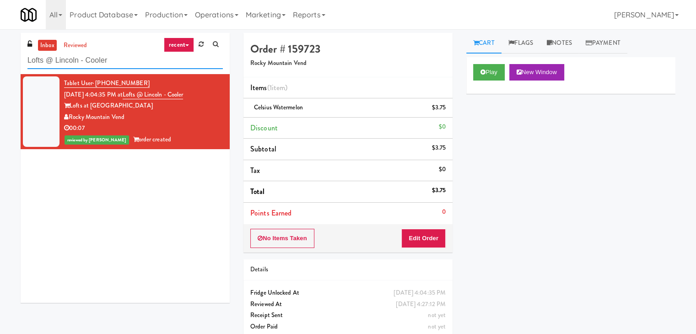
click at [126, 60] on input "Lofts @ Lincoln - Cooler" at bounding box center [124, 60] width 195 height 17
paste input "[PERSON_NAME] - Pantry - Right"
type input "[PERSON_NAME] - Pantry - Right"
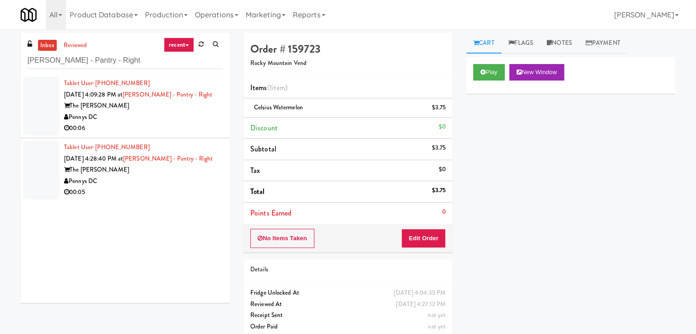
drag, startPoint x: 182, startPoint y: 135, endPoint x: 177, endPoint y: 133, distance: 5.5
click at [182, 135] on li "Tablet User · (215) 433-3893 [DATE] 4:09:28 PM at [PERSON_NAME] - Pantry - Righ…" at bounding box center [125, 106] width 209 height 64
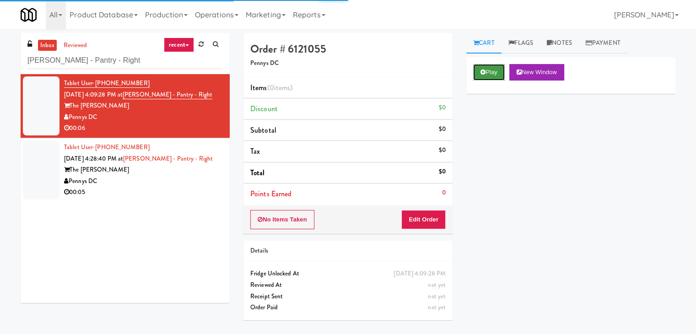
click at [487, 71] on button "Play" at bounding box center [489, 72] width 32 height 16
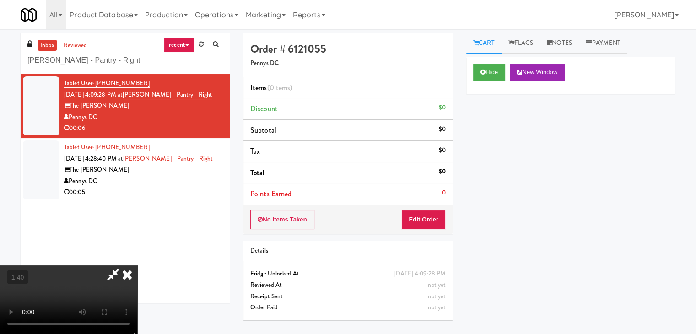
click at [137, 265] on video at bounding box center [68, 299] width 137 height 69
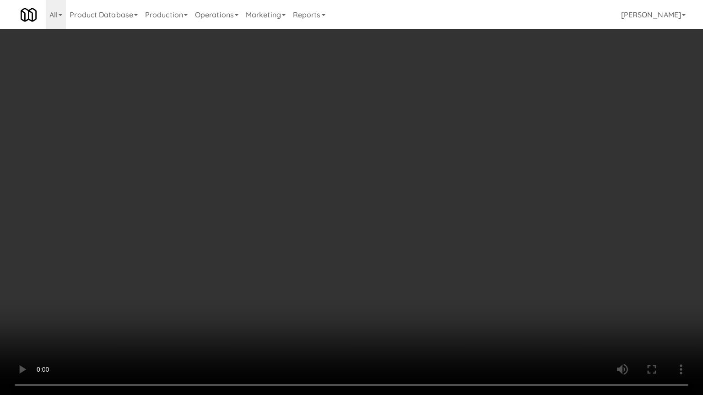
click at [364, 180] on video at bounding box center [351, 197] width 703 height 395
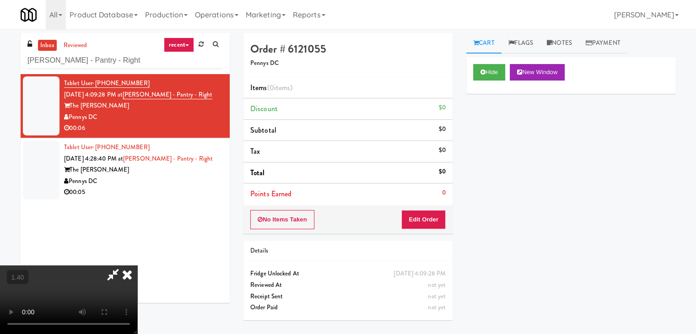
click at [137, 265] on icon at bounding box center [127, 274] width 20 height 18
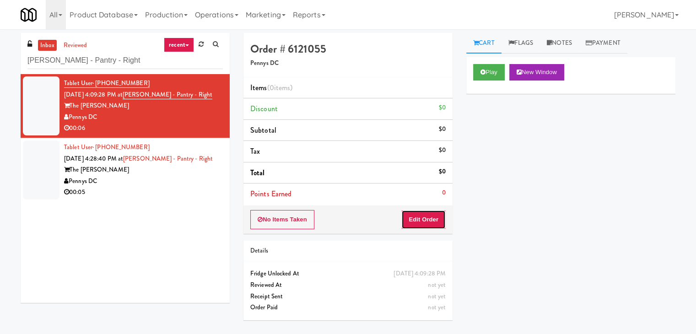
click at [420, 226] on button "Edit Order" at bounding box center [423, 219] width 44 height 19
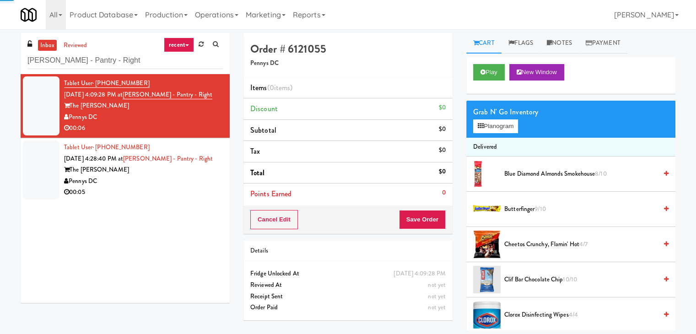
click at [502, 133] on div "Grab N' Go Inventory Planogram" at bounding box center [570, 119] width 209 height 37
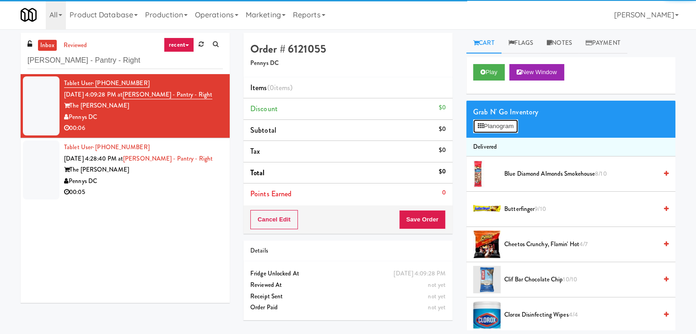
click at [502, 131] on button "Planogram" at bounding box center [495, 126] width 45 height 14
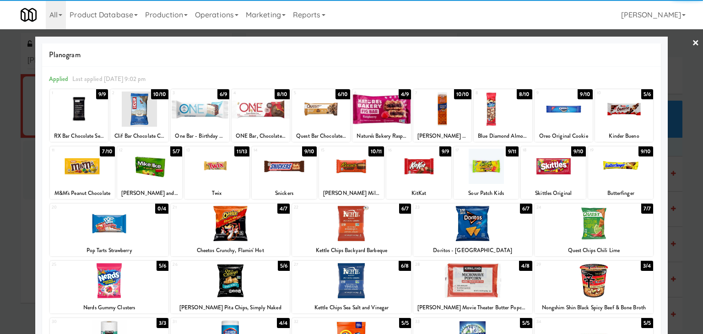
drag, startPoint x: 338, startPoint y: 105, endPoint x: 425, endPoint y: 97, distance: 87.2
click at [338, 105] on div at bounding box center [321, 108] width 58 height 35
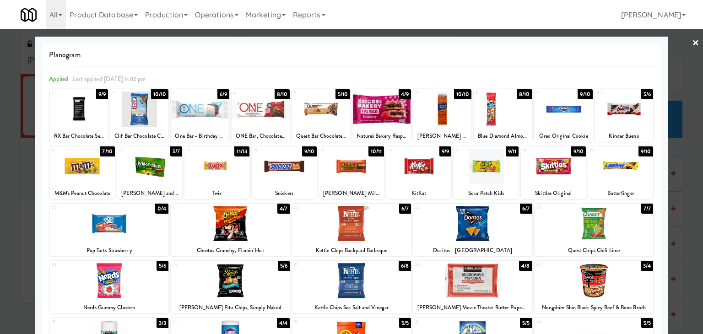
click at [692, 43] on link "×" at bounding box center [695, 43] width 7 height 28
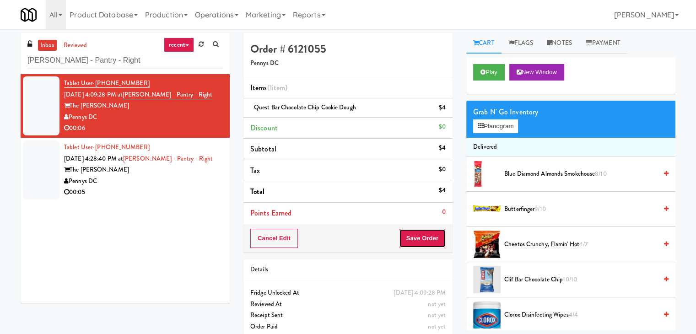
click at [408, 232] on button "Save Order" at bounding box center [422, 238] width 47 height 19
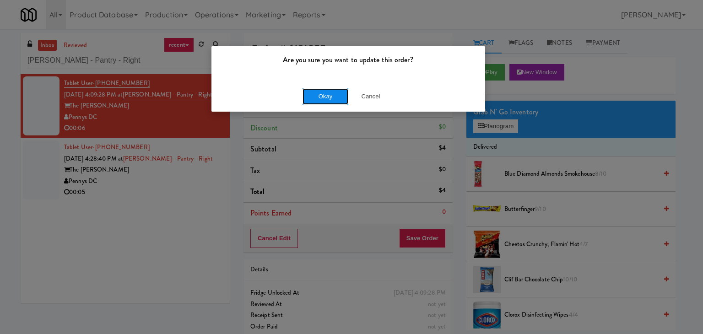
click at [324, 94] on button "Okay" at bounding box center [325, 96] width 46 height 16
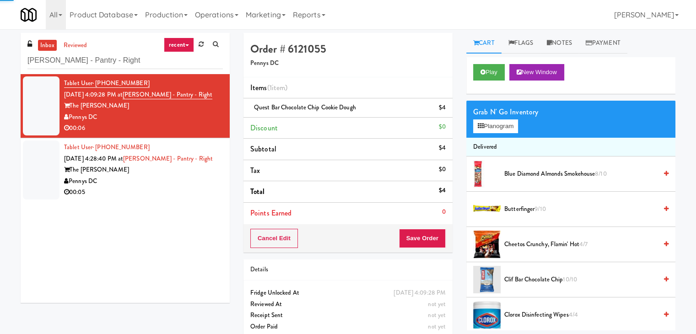
click at [179, 185] on div "Pennys DC" at bounding box center [143, 181] width 159 height 11
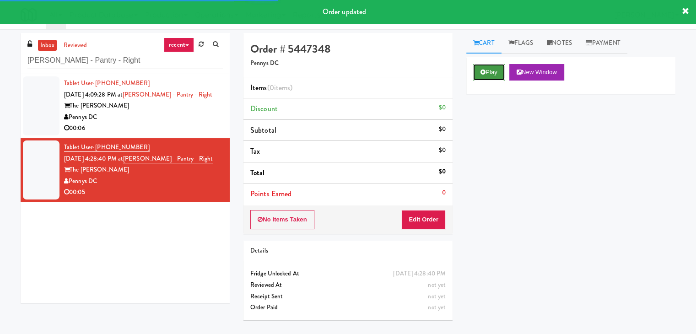
click at [494, 74] on button "Play" at bounding box center [489, 72] width 32 height 16
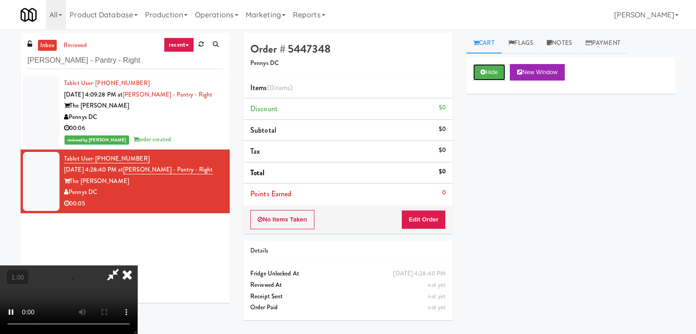
scroll to position [29, 0]
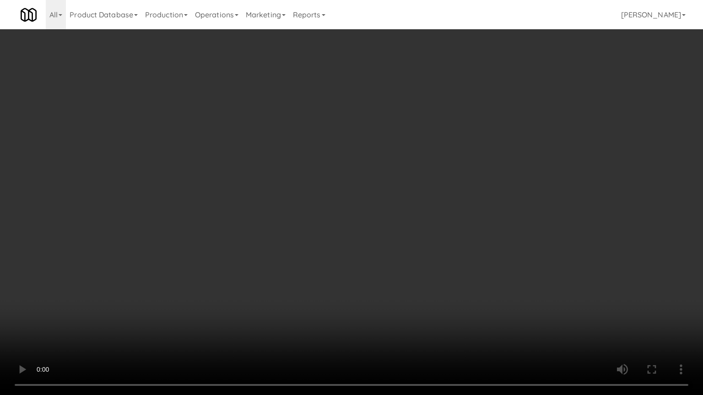
click at [370, 141] on video at bounding box center [351, 197] width 703 height 395
click at [361, 237] on video at bounding box center [351, 197] width 703 height 395
click at [361, 229] on video at bounding box center [351, 197] width 703 height 395
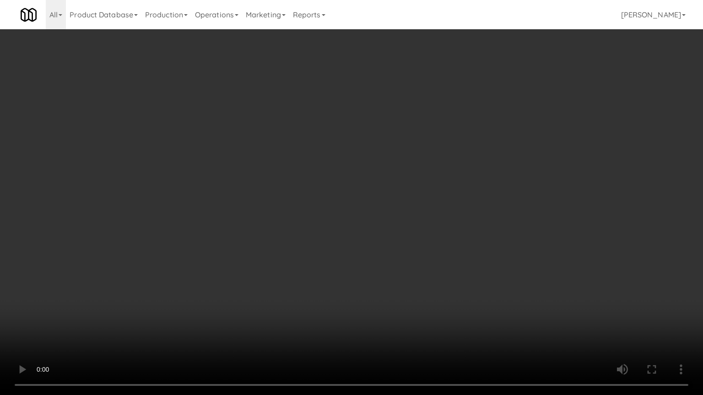
click at [361, 229] on video at bounding box center [351, 197] width 703 height 395
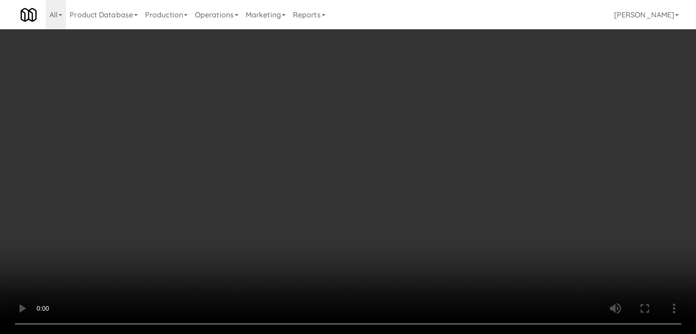
click at [231, 212] on video at bounding box center [348, 167] width 696 height 334
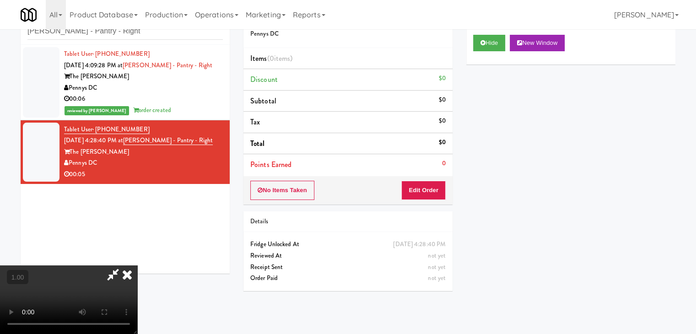
click at [137, 265] on video at bounding box center [68, 299] width 137 height 69
click at [137, 265] on icon at bounding box center [127, 274] width 20 height 18
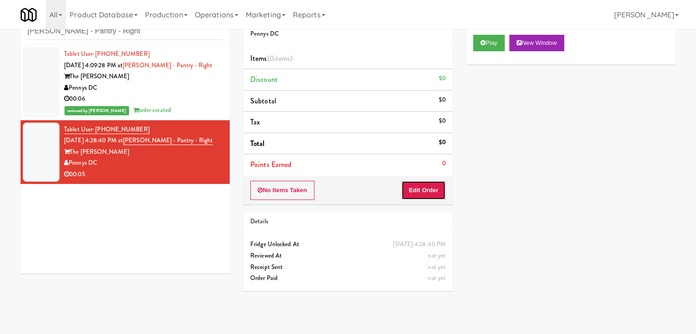
click at [432, 192] on button "Edit Order" at bounding box center [423, 190] width 44 height 19
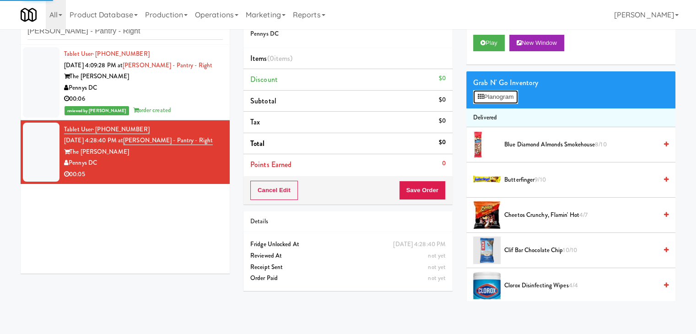
click at [501, 99] on button "Planogram" at bounding box center [495, 97] width 45 height 14
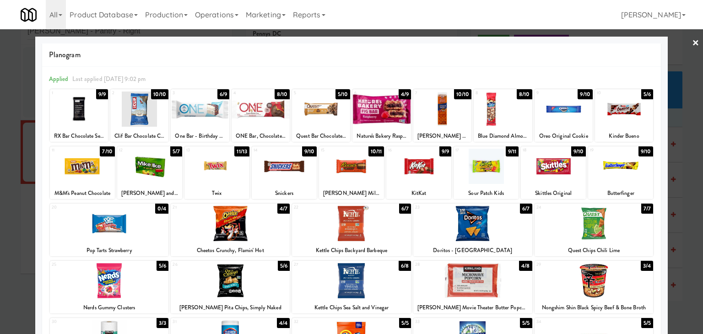
click at [246, 229] on div at bounding box center [230, 223] width 119 height 35
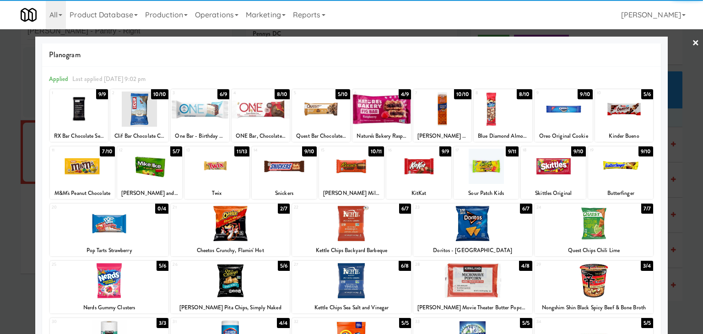
click at [692, 44] on link "×" at bounding box center [695, 43] width 7 height 28
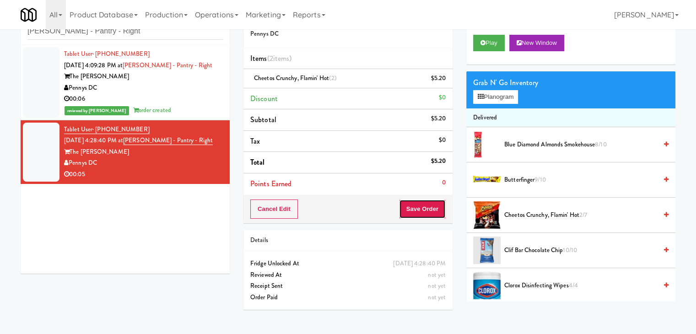
click at [410, 200] on button "Save Order" at bounding box center [422, 208] width 47 height 19
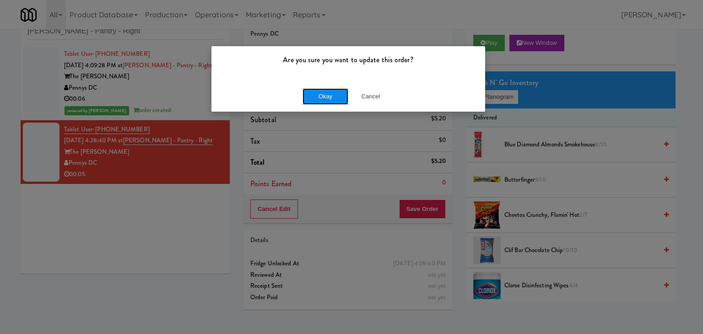
drag, startPoint x: 326, startPoint y: 94, endPoint x: 321, endPoint y: 84, distance: 10.6
click at [325, 94] on button "Okay" at bounding box center [325, 96] width 46 height 16
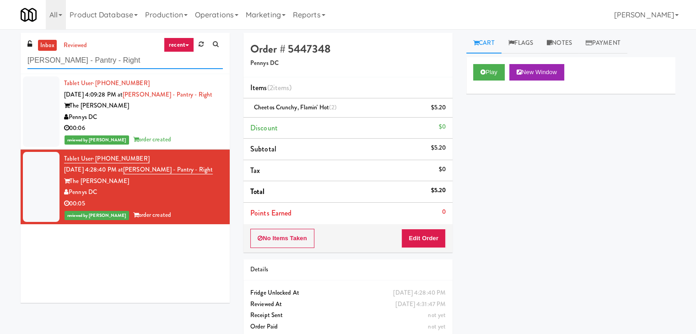
click at [122, 61] on input "[PERSON_NAME] - Pantry - Right" at bounding box center [124, 60] width 195 height 17
paste input "Exhibit on Superior Combo"
type input "Exhibit on Superior Combo"
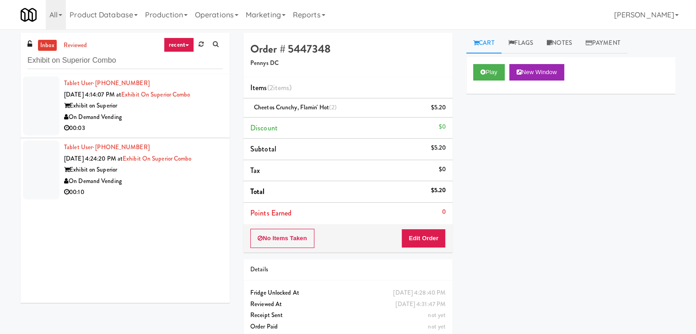
click at [194, 138] on li "Tablet User · (312) 208-3634 [DATE] 4:24:20 PM at Exhibit on Superior Combo Exh…" at bounding box center [125, 170] width 209 height 64
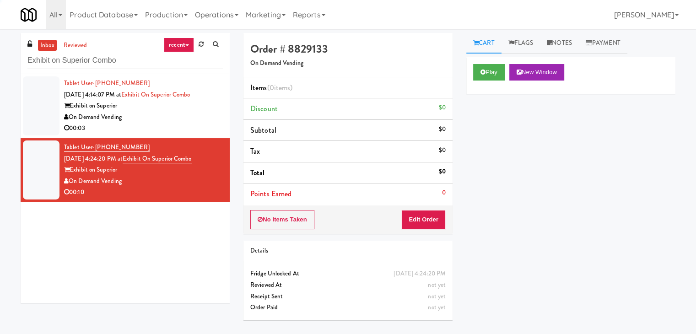
click at [190, 123] on div "00:03" at bounding box center [143, 128] width 159 height 11
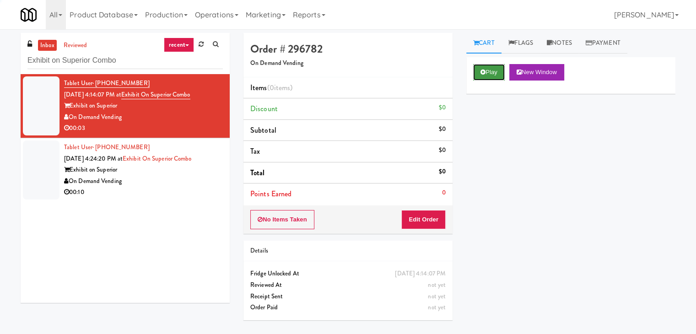
click at [479, 72] on button "Play" at bounding box center [489, 72] width 32 height 16
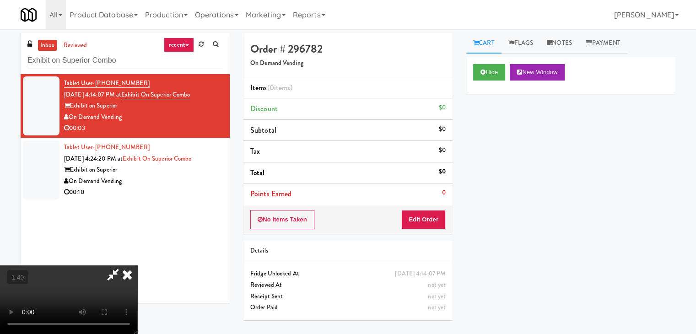
click at [137, 265] on video at bounding box center [68, 299] width 137 height 69
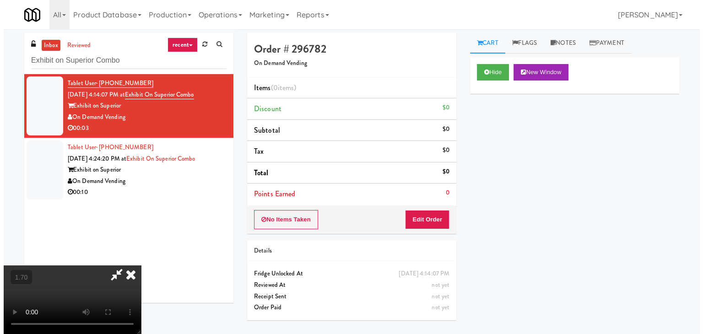
scroll to position [0, 0]
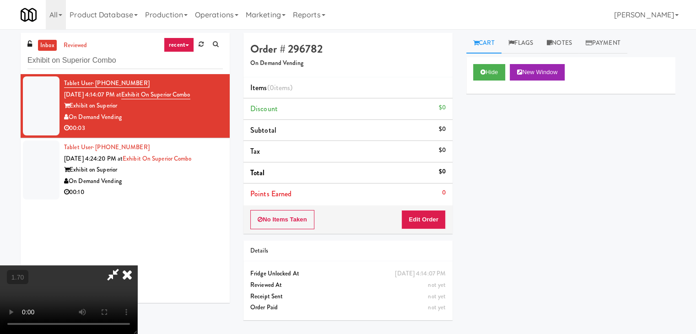
click at [137, 265] on icon at bounding box center [127, 274] width 20 height 18
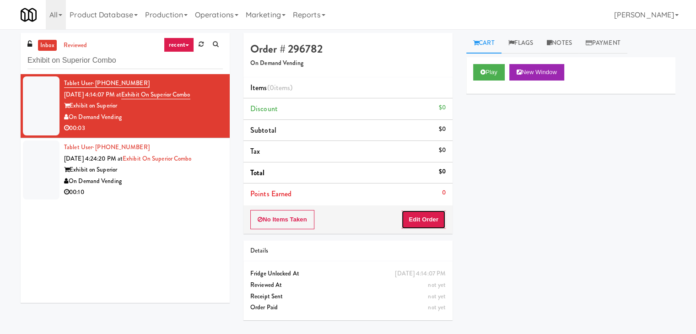
click at [429, 217] on button "Edit Order" at bounding box center [423, 219] width 44 height 19
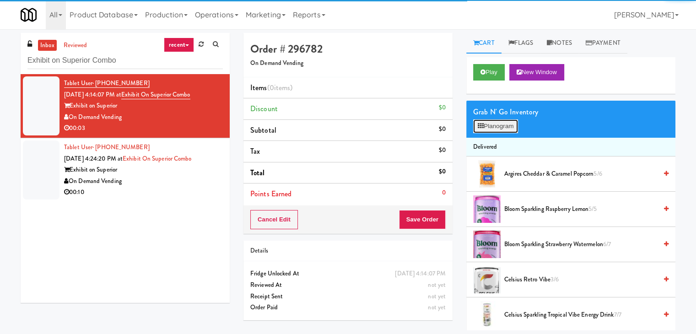
click at [501, 125] on button "Planogram" at bounding box center [495, 126] width 45 height 14
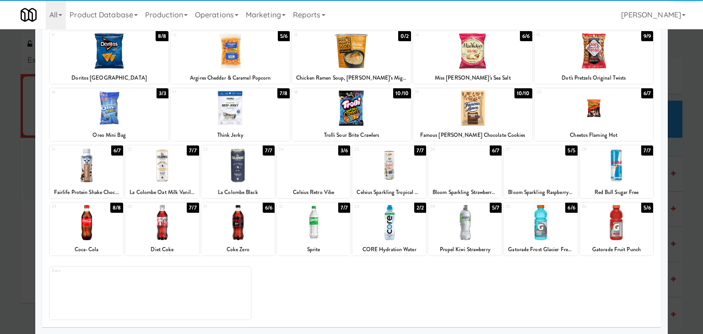
click at [104, 223] on div at bounding box center [86, 222] width 73 height 35
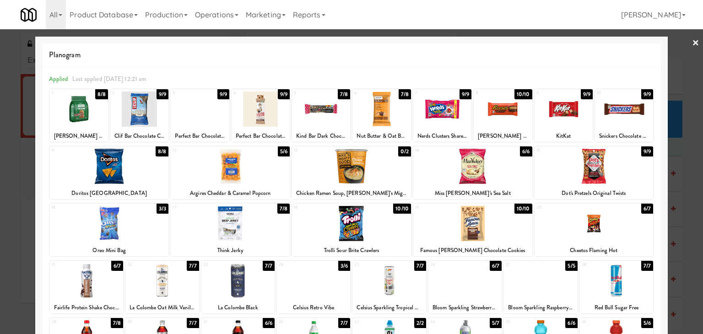
click at [692, 39] on link "×" at bounding box center [695, 43] width 7 height 28
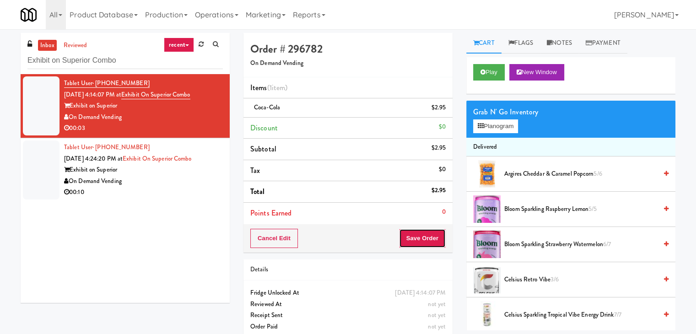
click at [421, 233] on button "Save Order" at bounding box center [422, 238] width 47 height 19
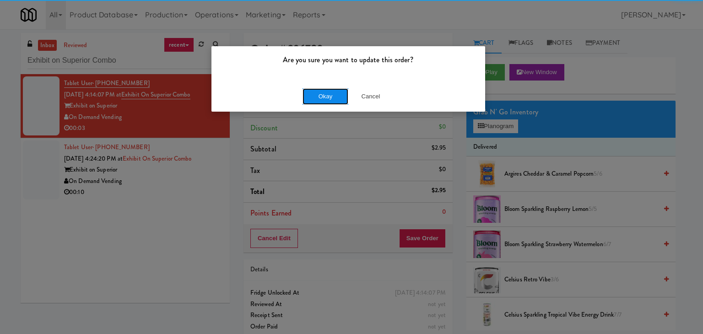
click at [324, 97] on button "Okay" at bounding box center [325, 96] width 46 height 16
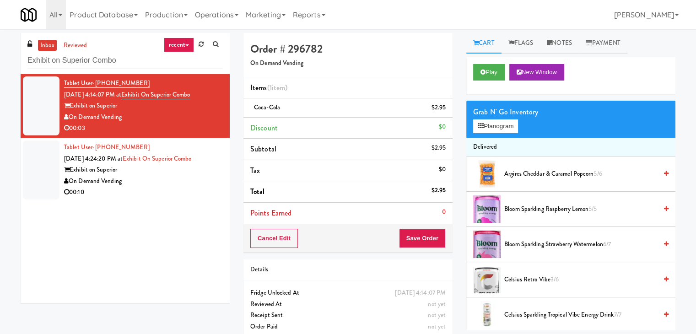
click at [176, 187] on div "00:10" at bounding box center [143, 192] width 159 height 11
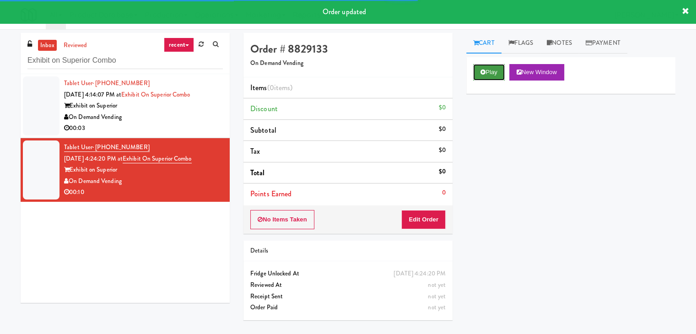
click at [497, 69] on button "Play" at bounding box center [489, 72] width 32 height 16
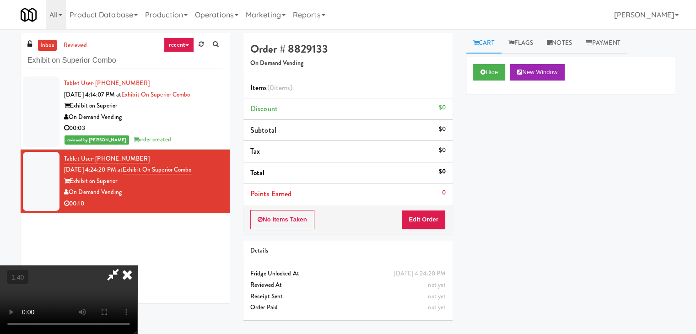
click at [137, 265] on icon at bounding box center [127, 274] width 20 height 18
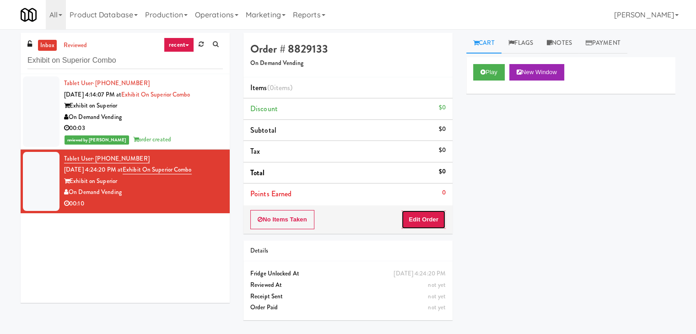
click at [413, 216] on button "Edit Order" at bounding box center [423, 219] width 44 height 19
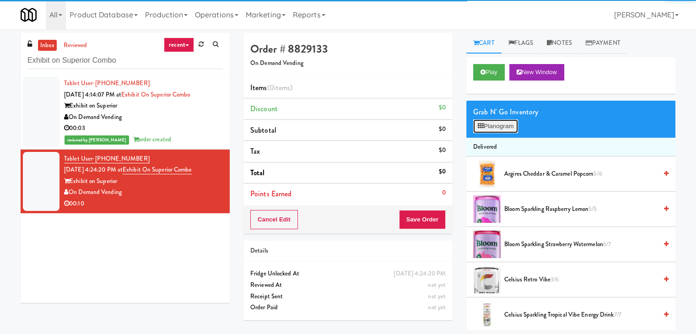
click at [512, 124] on button "Planogram" at bounding box center [495, 126] width 45 height 14
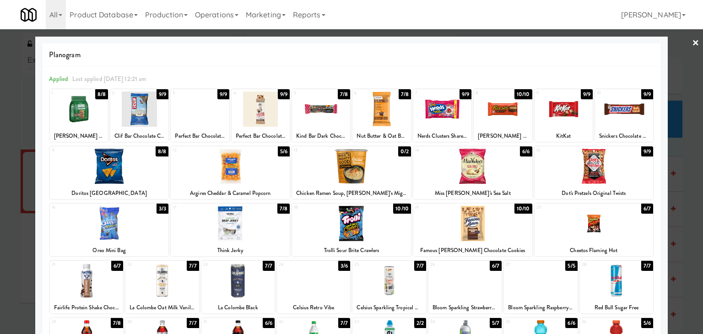
click at [198, 108] on div at bounding box center [200, 108] width 58 height 35
click at [692, 43] on link "×" at bounding box center [695, 43] width 7 height 28
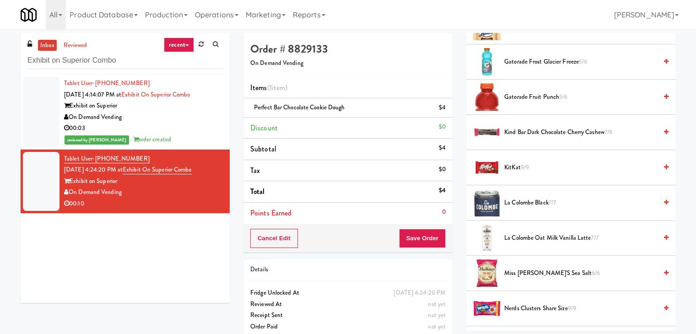
scroll to position [960, 0]
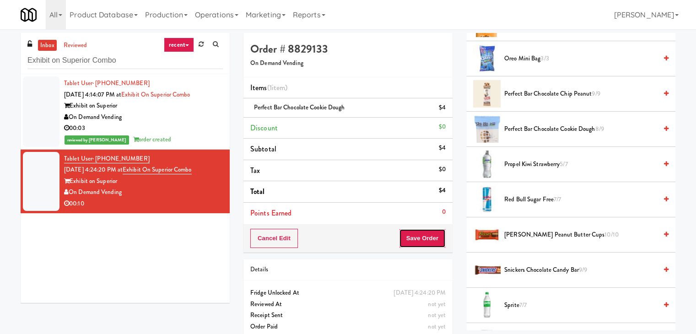
click at [410, 232] on button "Save Order" at bounding box center [422, 238] width 47 height 19
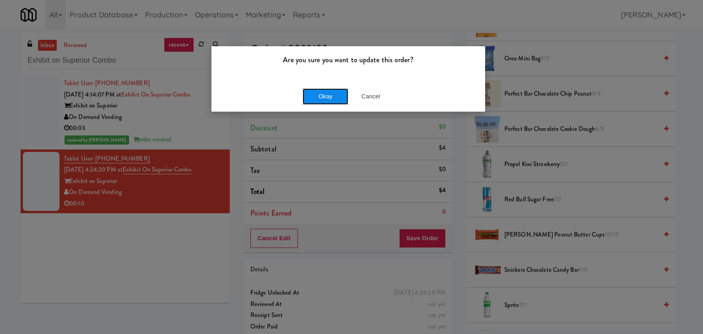
click at [315, 97] on button "Okay" at bounding box center [325, 96] width 46 height 16
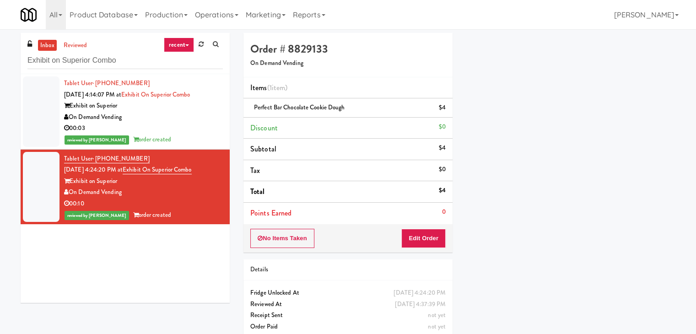
scroll to position [70, 0]
click at [126, 68] on input "Exhibit on Superior Combo" at bounding box center [124, 60] width 195 height 17
click at [126, 63] on input "Exhibit on Superior Combo" at bounding box center [124, 60] width 195 height 17
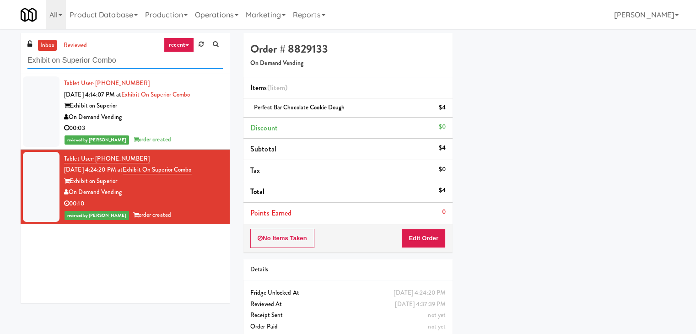
paste input "Hub Cincinnati Fridge"
type input "Hub Cincinnati Fridge"
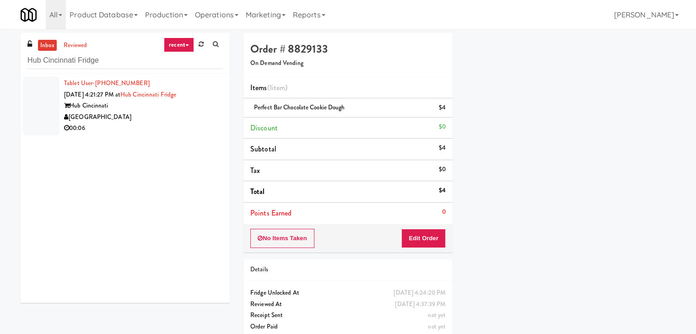
click at [197, 113] on div "[GEOGRAPHIC_DATA]" at bounding box center [143, 117] width 159 height 11
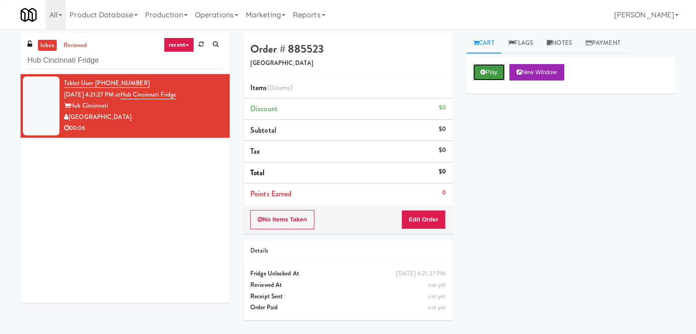
click at [485, 70] on button "Play" at bounding box center [489, 72] width 32 height 16
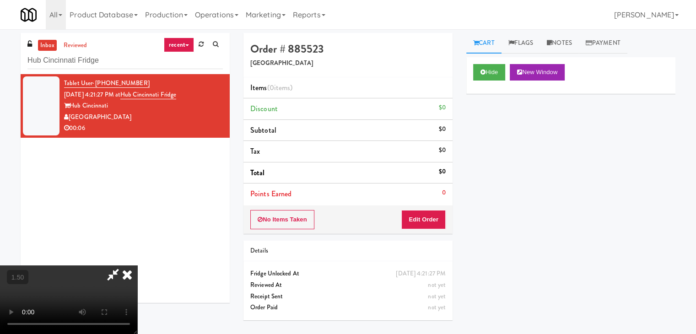
click at [137, 265] on video at bounding box center [68, 299] width 137 height 69
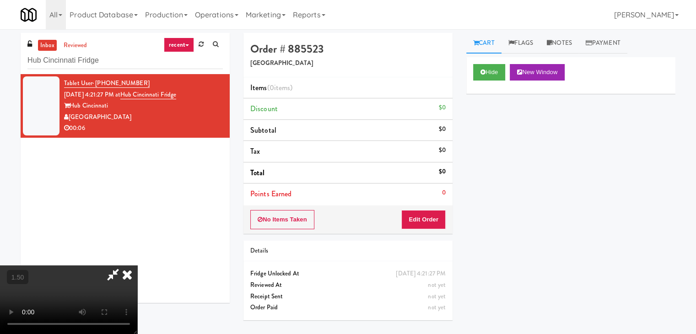
scroll to position [129, 0]
click at [137, 265] on video at bounding box center [68, 299] width 137 height 69
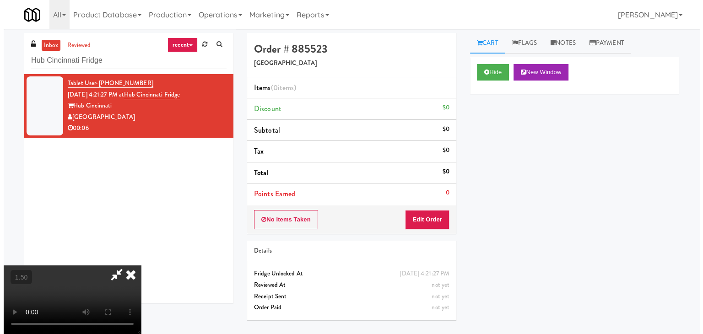
scroll to position [0, 0]
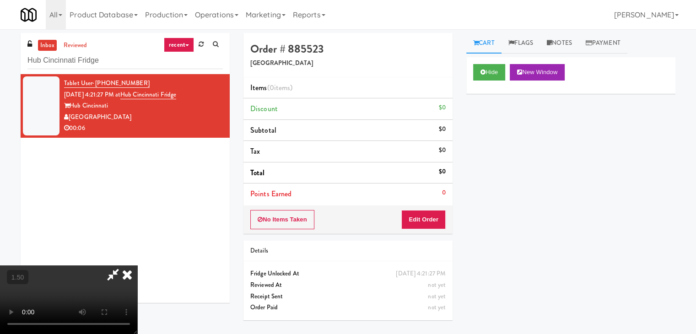
click at [137, 265] on icon at bounding box center [127, 274] width 20 height 18
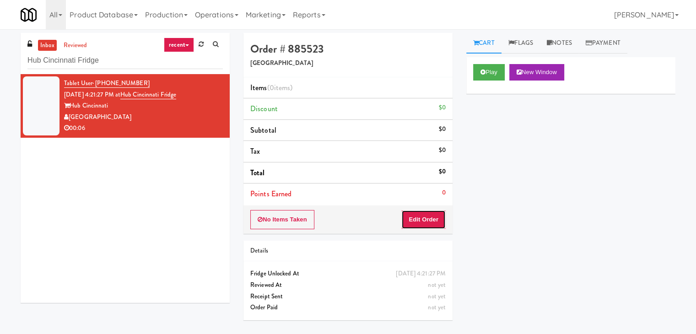
click at [426, 215] on button "Edit Order" at bounding box center [423, 219] width 44 height 19
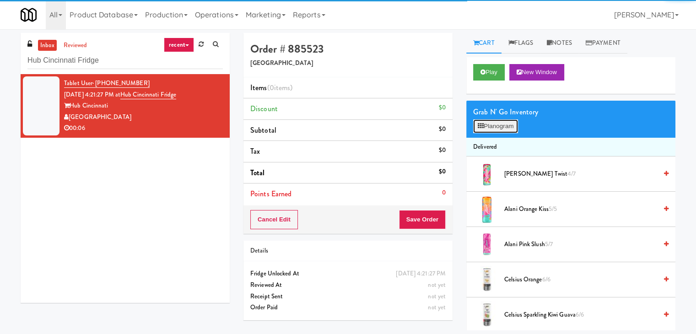
click at [496, 125] on button "Planogram" at bounding box center [495, 126] width 45 height 14
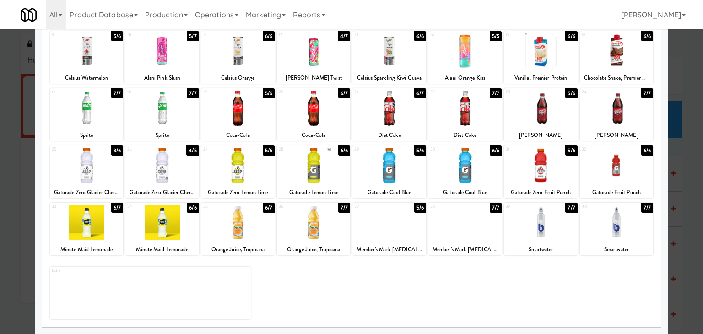
click at [74, 172] on div at bounding box center [86, 165] width 73 height 35
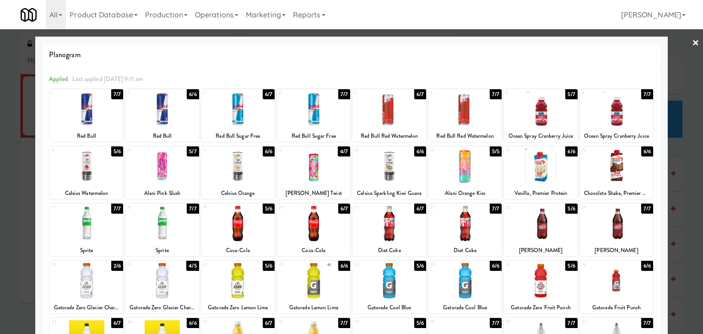
drag, startPoint x: 690, startPoint y: 45, endPoint x: 589, endPoint y: 51, distance: 100.8
click at [692, 44] on link "×" at bounding box center [695, 43] width 7 height 28
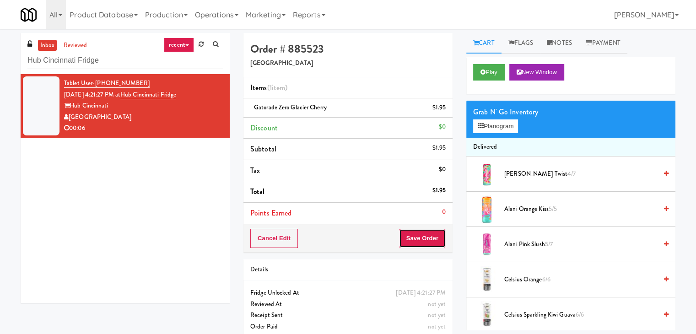
click at [425, 237] on button "Save Order" at bounding box center [422, 238] width 47 height 19
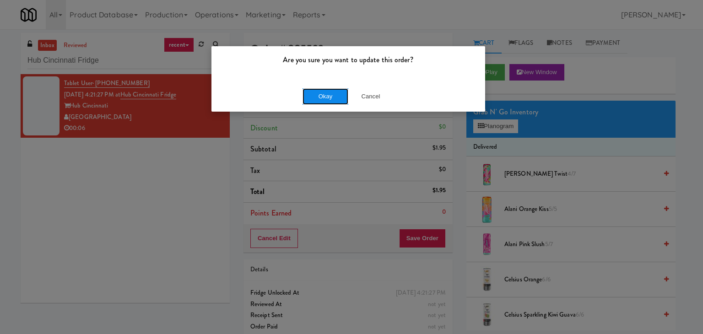
click at [320, 102] on button "Okay" at bounding box center [325, 96] width 46 height 16
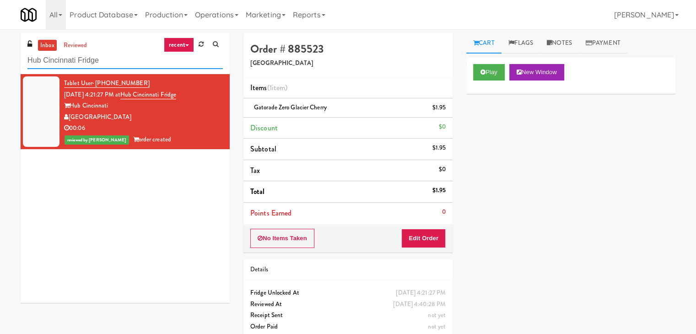
click at [128, 59] on input "Hub Cincinnati Fridge" at bounding box center [124, 60] width 195 height 17
paste input "[GEOGRAPHIC_DATA]"
type input "Arapahoe Square Fridge"
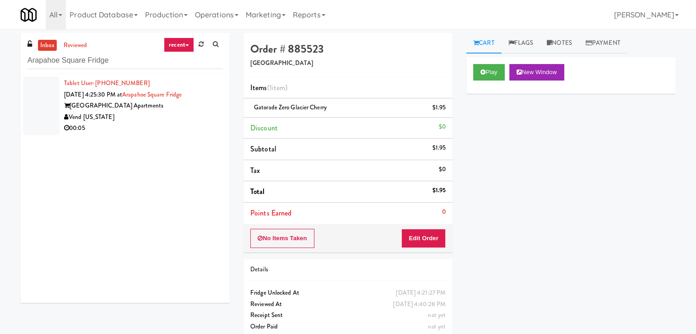
click at [188, 120] on div "Vend [US_STATE]" at bounding box center [143, 117] width 159 height 11
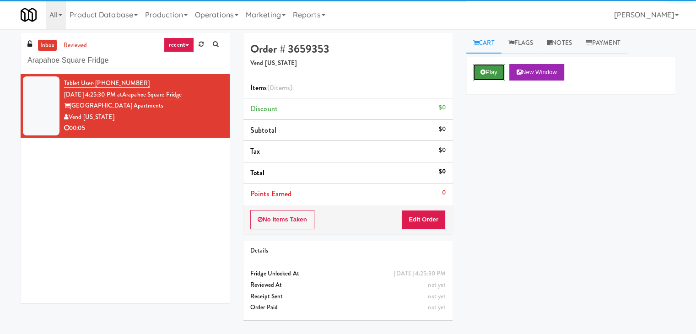
click at [484, 70] on icon at bounding box center [482, 72] width 5 height 6
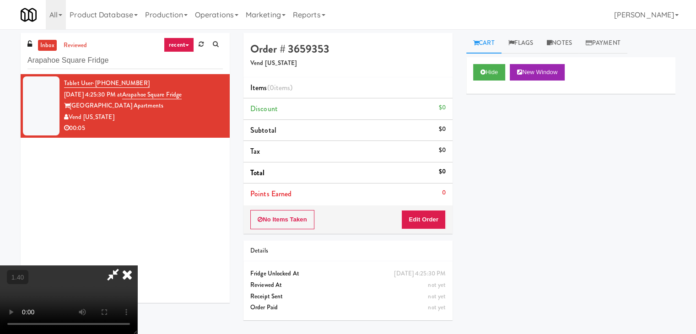
click at [137, 265] on video at bounding box center [68, 299] width 137 height 69
click at [137, 265] on icon at bounding box center [127, 274] width 20 height 18
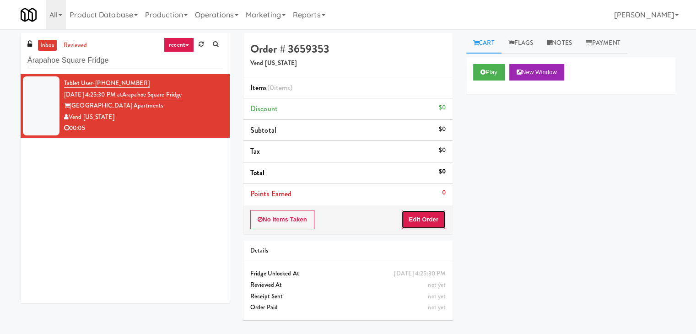
click at [414, 222] on button "Edit Order" at bounding box center [423, 219] width 44 height 19
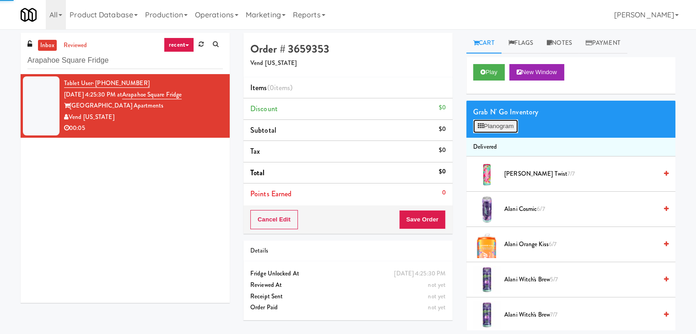
click at [505, 125] on button "Planogram" at bounding box center [495, 126] width 45 height 14
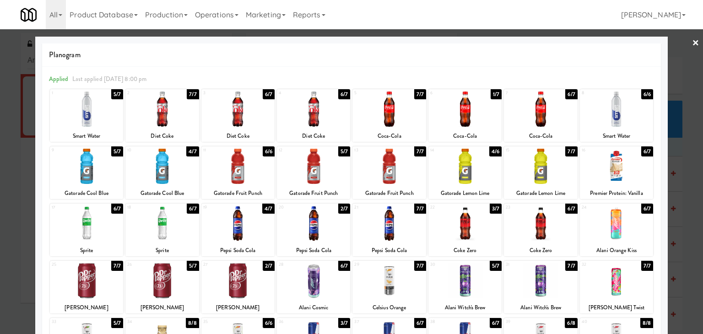
click at [607, 168] on div at bounding box center [615, 166] width 73 height 35
click at [692, 41] on link "×" at bounding box center [695, 43] width 7 height 28
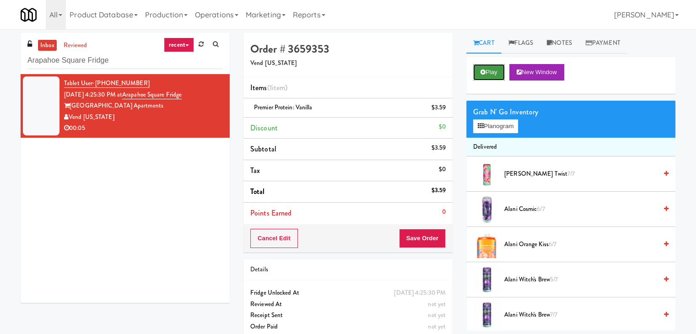
click at [490, 71] on button "Play" at bounding box center [489, 72] width 32 height 16
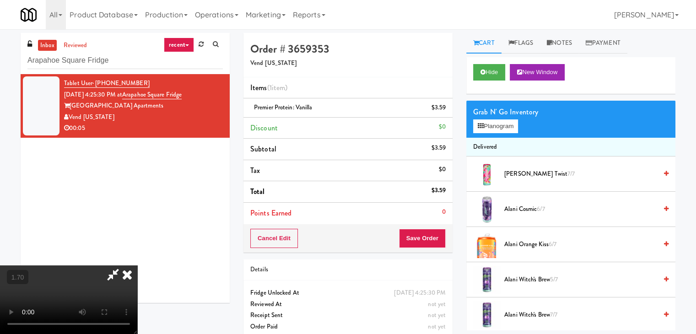
click at [137, 265] on icon at bounding box center [127, 274] width 20 height 18
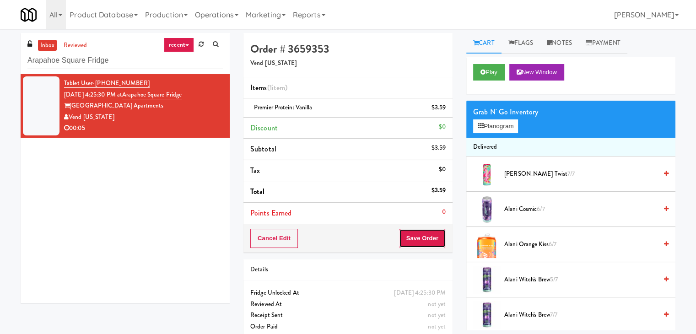
click at [418, 235] on button "Save Order" at bounding box center [422, 238] width 47 height 19
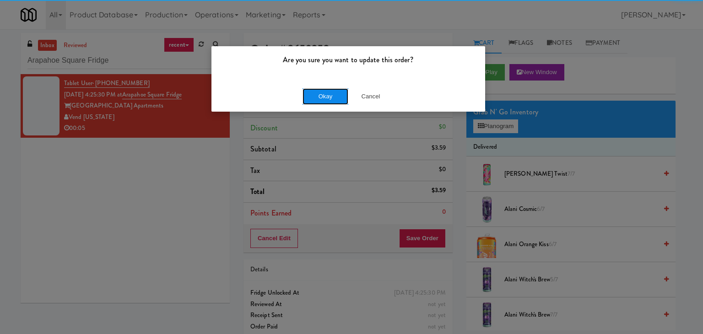
click at [322, 88] on button "Okay" at bounding box center [325, 96] width 46 height 16
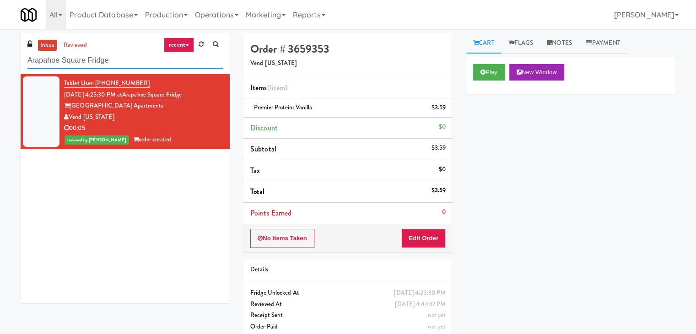
click at [128, 63] on input "Arapahoe Square Fridge" at bounding box center [124, 60] width 195 height 17
paste input "[PERSON_NAME] - Cooler - Left"
type input "[PERSON_NAME] - Cooler - Left"
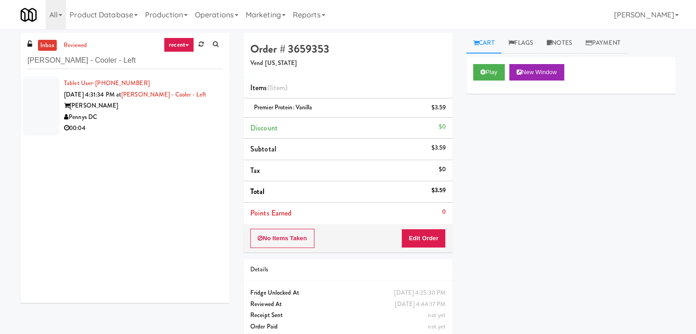
click at [183, 118] on div "Pennys DC" at bounding box center [143, 117] width 159 height 11
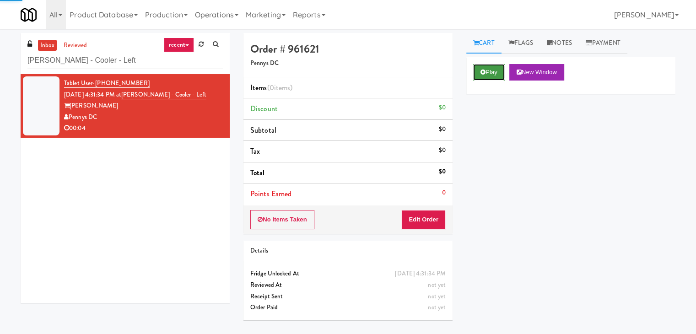
click at [483, 75] on button "Play" at bounding box center [489, 72] width 32 height 16
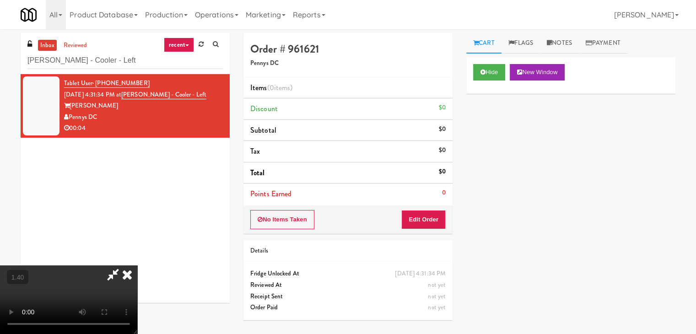
click at [137, 265] on video at bounding box center [68, 299] width 137 height 69
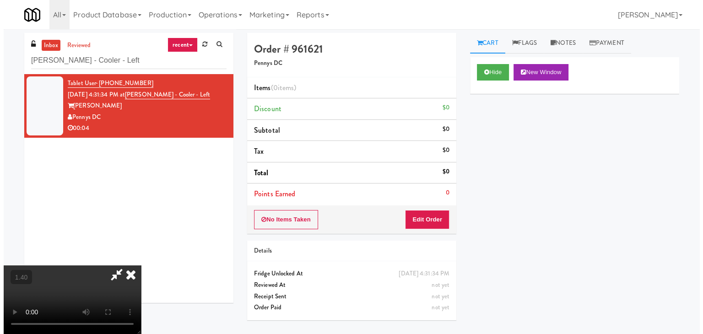
scroll to position [0, 0]
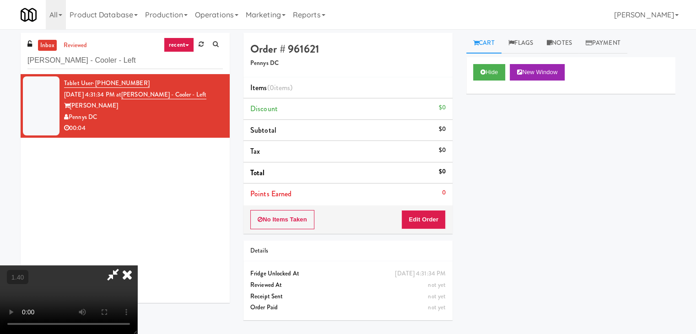
click at [137, 265] on icon at bounding box center [127, 274] width 20 height 18
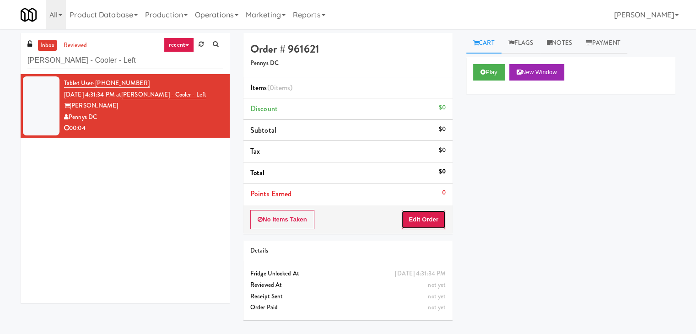
click at [417, 226] on button "Edit Order" at bounding box center [423, 219] width 44 height 19
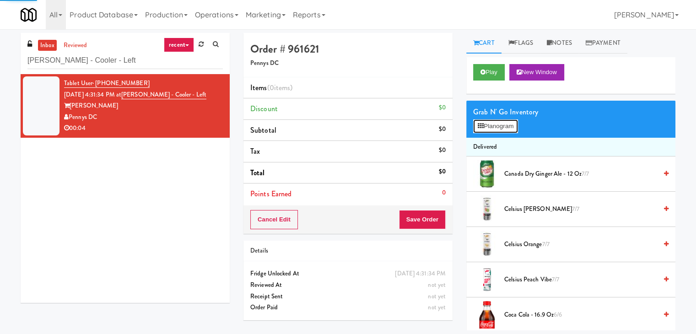
click at [495, 120] on button "Planogram" at bounding box center [495, 126] width 45 height 14
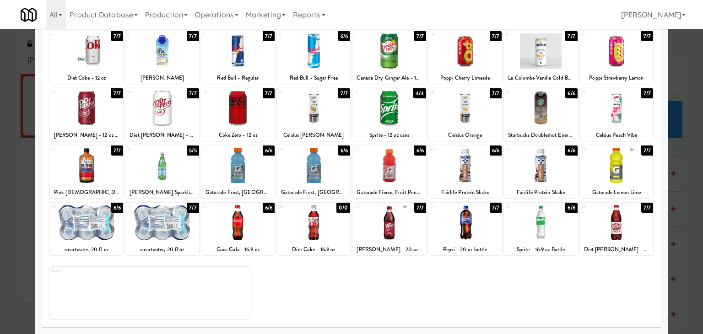
click at [162, 164] on div at bounding box center [161, 165] width 73 height 35
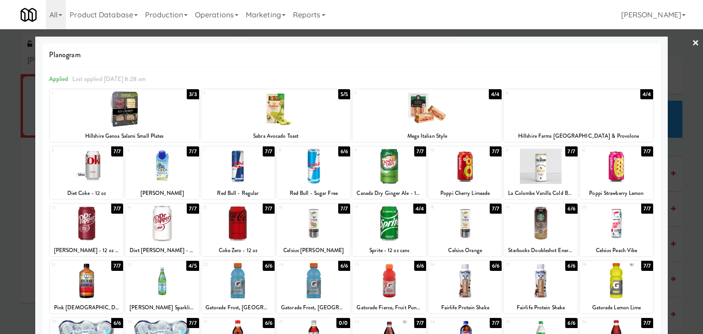
drag, startPoint x: 684, startPoint y: 40, endPoint x: 641, endPoint y: 45, distance: 43.3
click at [684, 40] on div at bounding box center [351, 167] width 703 height 334
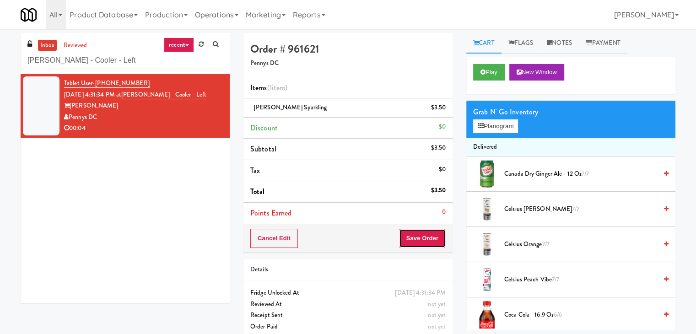
click at [419, 238] on button "Save Order" at bounding box center [422, 238] width 47 height 19
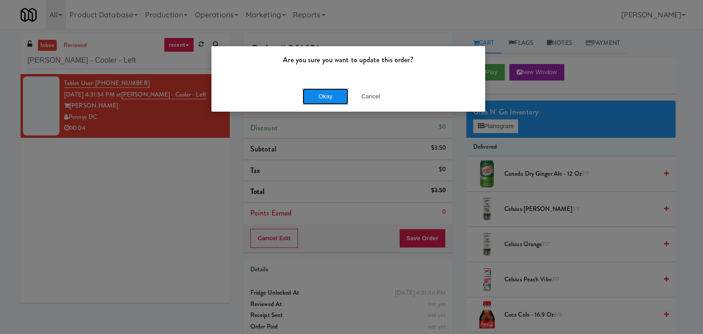
click at [331, 99] on button "Okay" at bounding box center [325, 96] width 46 height 16
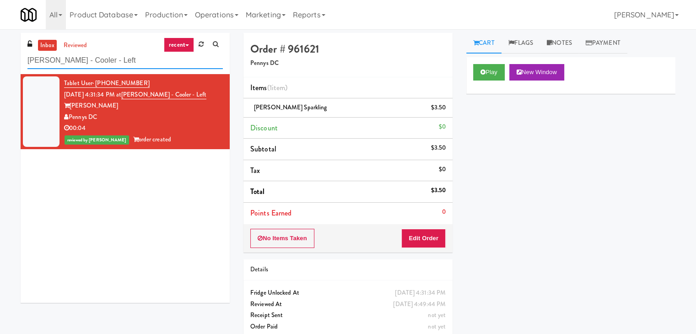
click at [107, 52] on input "[PERSON_NAME] - Cooler - Left" at bounding box center [124, 60] width 195 height 17
paste input "[PERSON_NAME]"
type input "[PERSON_NAME] - Cooler - Left"
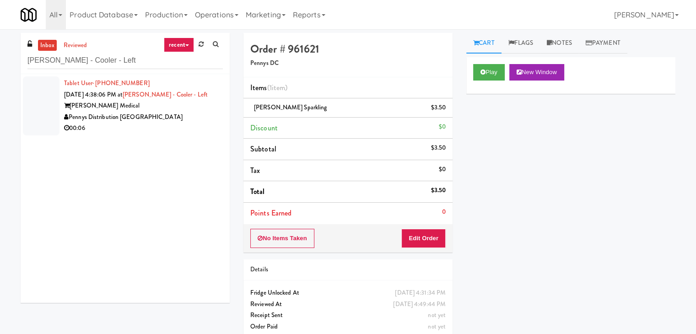
click at [184, 121] on div "Pennys Distribution [GEOGRAPHIC_DATA]" at bounding box center [143, 117] width 159 height 11
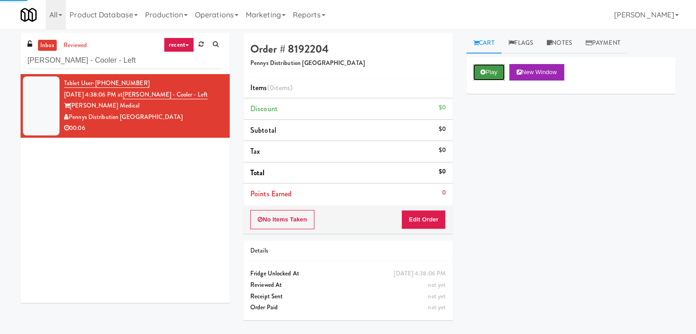
click at [481, 72] on icon at bounding box center [482, 72] width 5 height 6
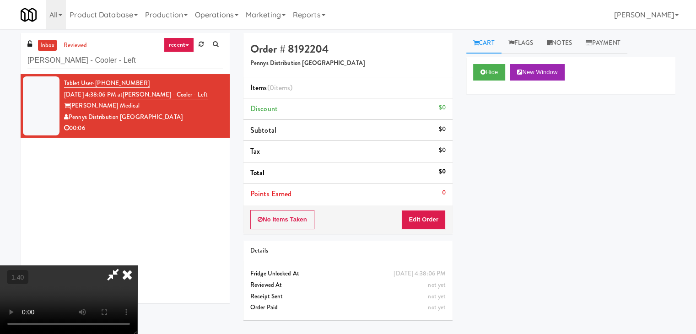
click at [137, 265] on video at bounding box center [68, 299] width 137 height 69
click at [137, 265] on icon at bounding box center [127, 274] width 20 height 18
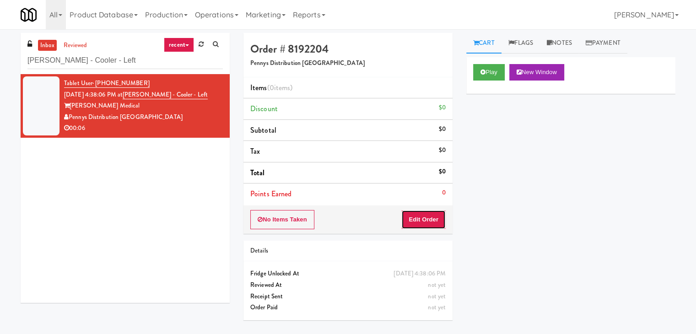
click at [417, 214] on button "Edit Order" at bounding box center [423, 219] width 44 height 19
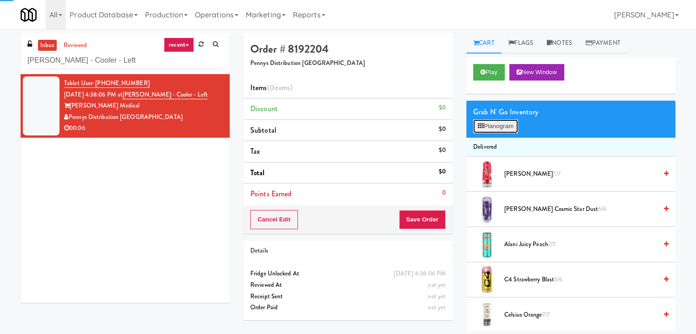
click at [499, 129] on button "Planogram" at bounding box center [495, 126] width 45 height 14
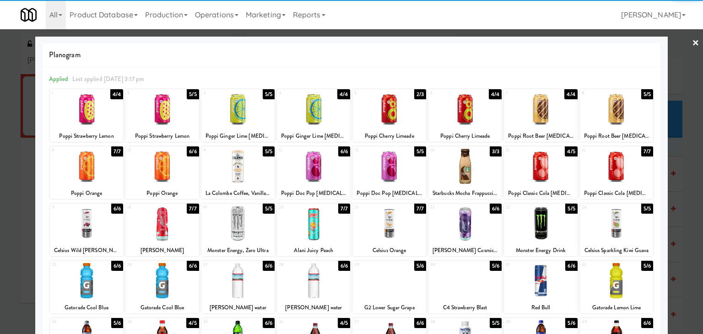
drag, startPoint x: 623, startPoint y: 228, endPoint x: 652, endPoint y: 205, distance: 36.9
click at [623, 227] on div at bounding box center [615, 223] width 73 height 35
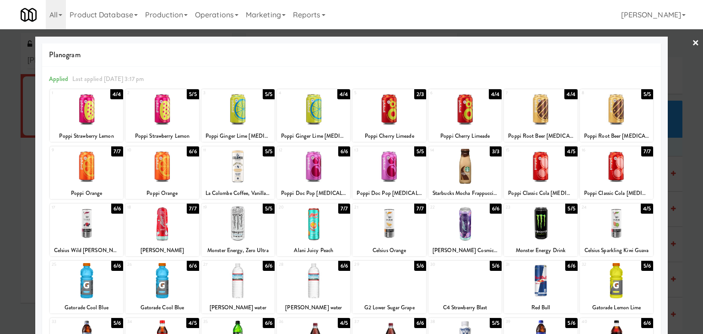
click at [692, 40] on link "×" at bounding box center [695, 43] width 7 height 28
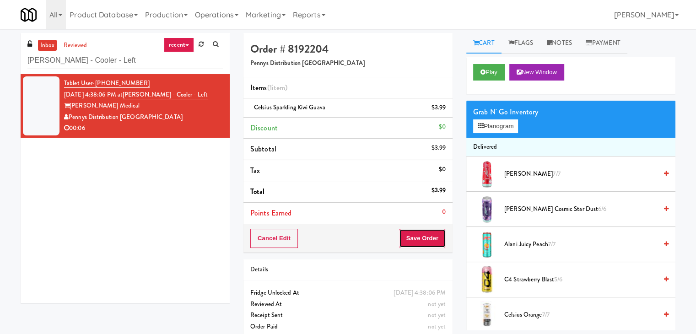
click at [419, 237] on button "Save Order" at bounding box center [422, 238] width 47 height 19
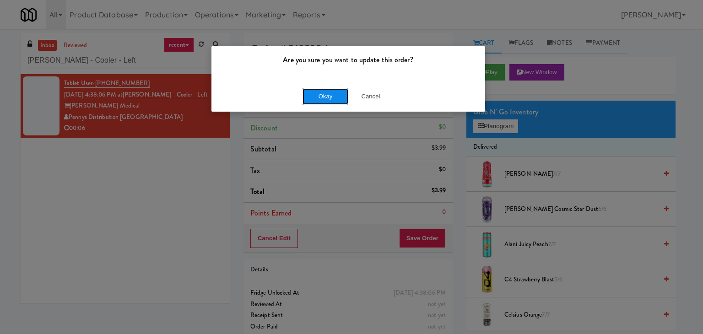
click at [318, 95] on button "Okay" at bounding box center [325, 96] width 46 height 16
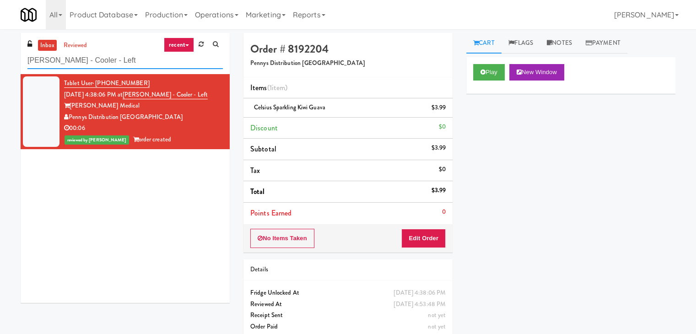
click at [108, 61] on input "[PERSON_NAME] - Cooler - Left" at bounding box center [124, 60] width 195 height 17
paste input "1730 N [PERSON_NAME] -Left - [GEOGRAPHIC_DATA]"
type input "1730 N [PERSON_NAME] -Left - Ambient"
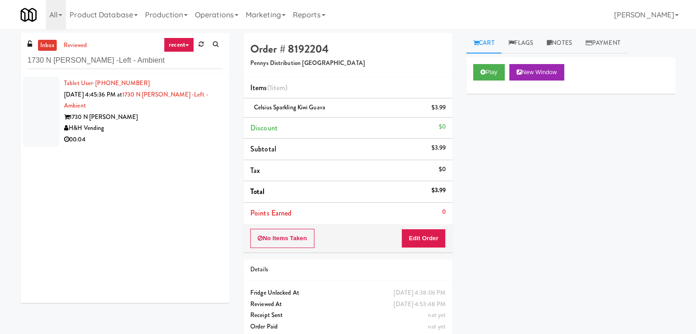
click at [172, 141] on div "Tablet User · (630) 240-9185 [DATE] 4:45:36 PM at 1730 N [PERSON_NAME] -Left - …" at bounding box center [125, 188] width 209 height 229
click at [175, 123] on div "H&H Vending" at bounding box center [143, 128] width 159 height 11
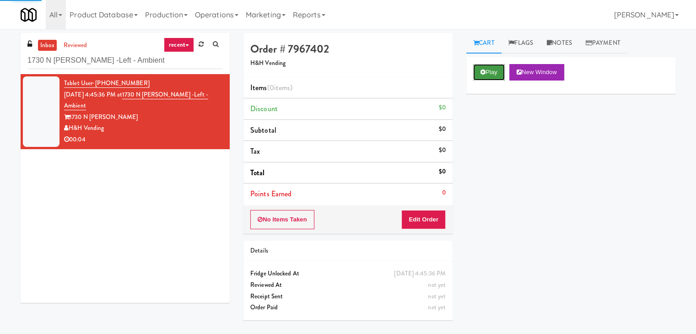
click at [494, 72] on button "Play" at bounding box center [489, 72] width 32 height 16
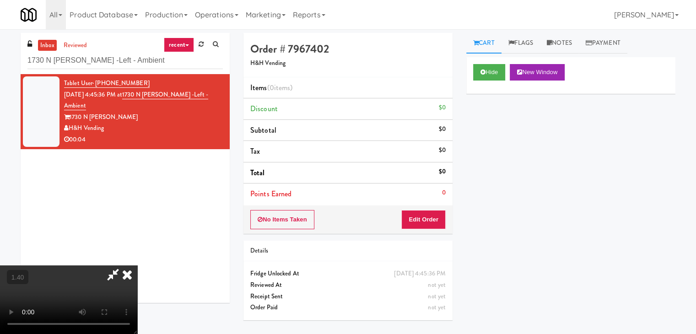
click at [137, 265] on icon at bounding box center [127, 274] width 20 height 18
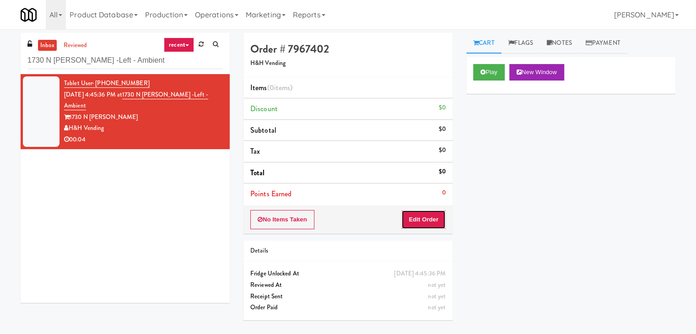
click at [429, 223] on button "Edit Order" at bounding box center [423, 219] width 44 height 19
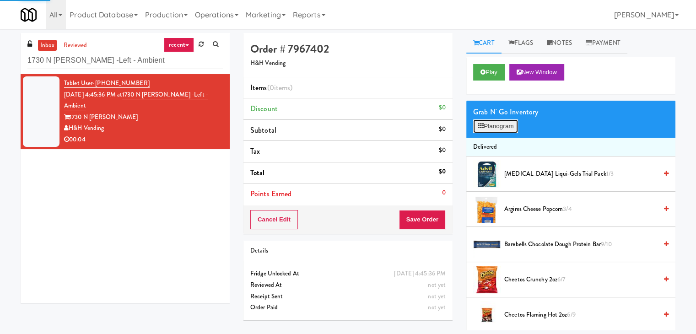
click at [493, 121] on button "Planogram" at bounding box center [495, 126] width 45 height 14
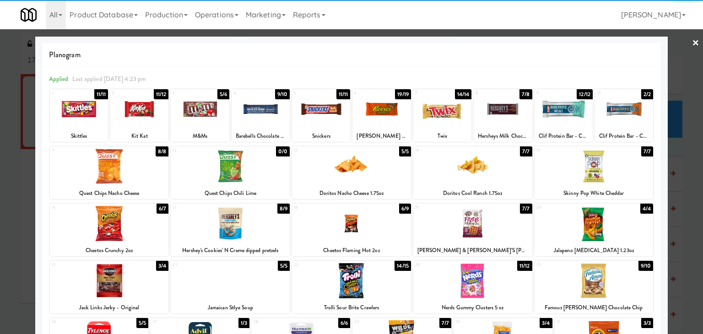
click at [437, 104] on div at bounding box center [442, 108] width 58 height 35
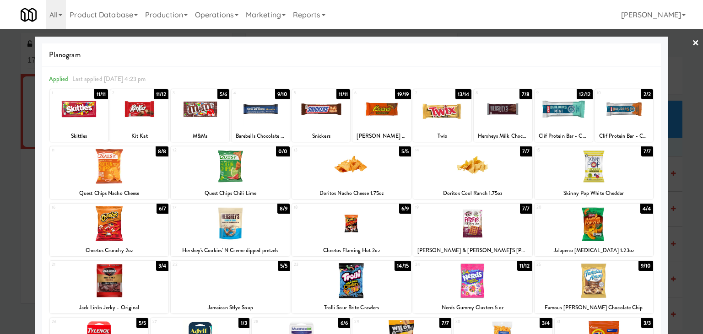
drag, startPoint x: 688, startPoint y: 39, endPoint x: 637, endPoint y: 67, distance: 58.3
click at [692, 39] on link "×" at bounding box center [695, 43] width 7 height 28
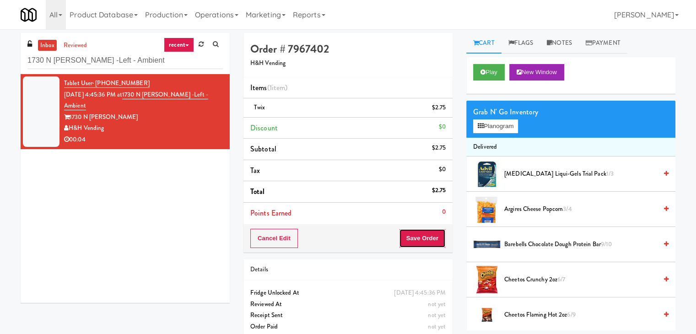
click at [405, 238] on button "Save Order" at bounding box center [422, 238] width 47 height 19
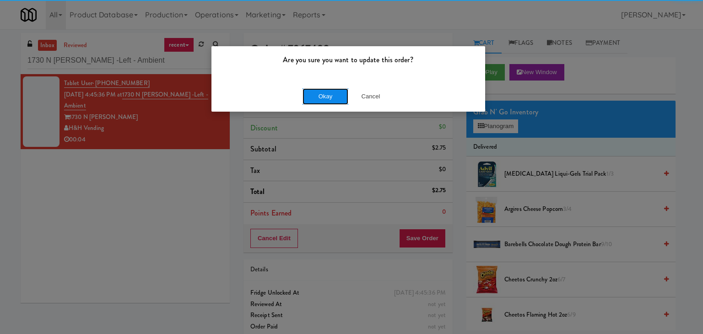
click at [330, 99] on button "Okay" at bounding box center [325, 96] width 46 height 16
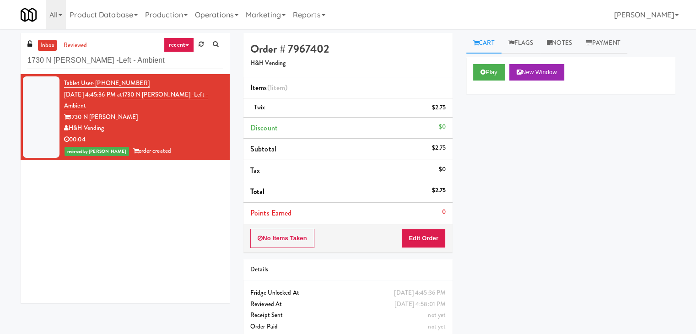
click at [110, 70] on div "inbox reviewed recent all unclear take inventory issue suspicious failed recent…" at bounding box center [125, 53] width 209 height 41
click at [109, 63] on input "1730 N [PERSON_NAME] -Left - Ambient" at bounding box center [124, 60] width 195 height 17
paste input "The Vue - Cooler"
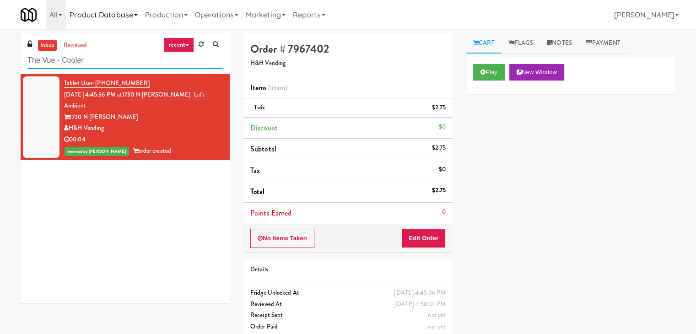
type input "The Vue - Cooler"
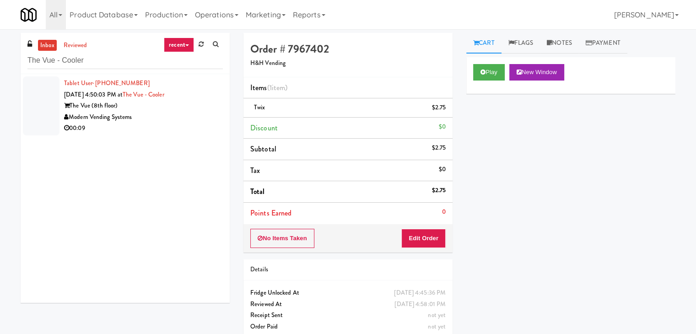
click at [185, 115] on div "Modern Vending Systems" at bounding box center [143, 117] width 159 height 11
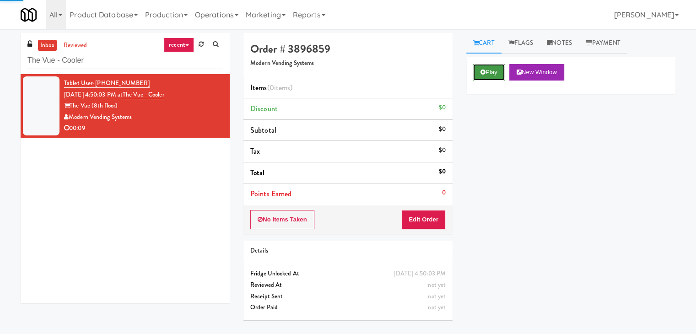
click at [484, 66] on button "Play" at bounding box center [489, 72] width 32 height 16
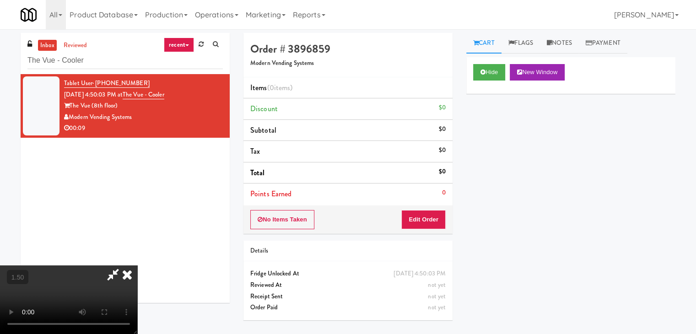
click at [137, 265] on video at bounding box center [68, 299] width 137 height 69
click at [137, 265] on icon at bounding box center [127, 274] width 20 height 18
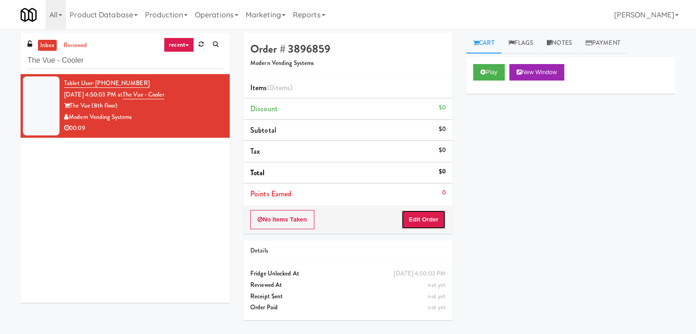
click at [424, 220] on button "Edit Order" at bounding box center [423, 219] width 44 height 19
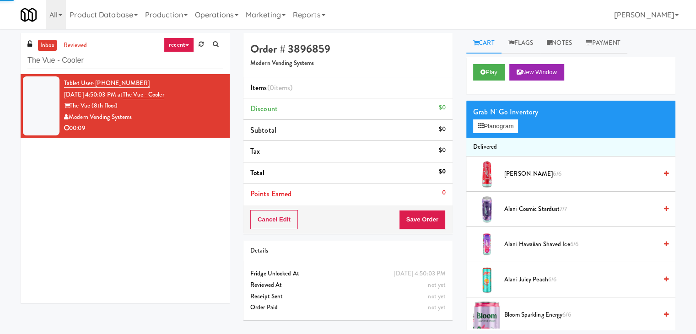
click at [494, 118] on div "Grab N' Go Inventory" at bounding box center [570, 112] width 195 height 14
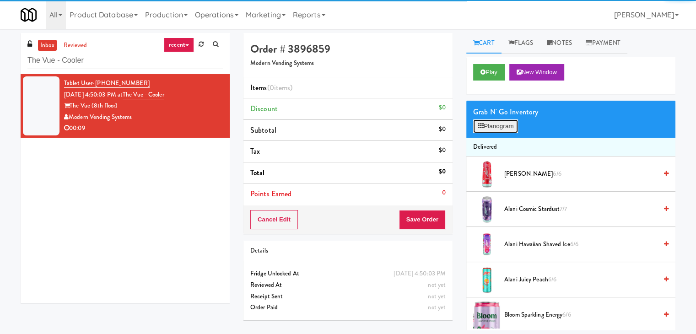
click at [496, 126] on button "Planogram" at bounding box center [495, 126] width 45 height 14
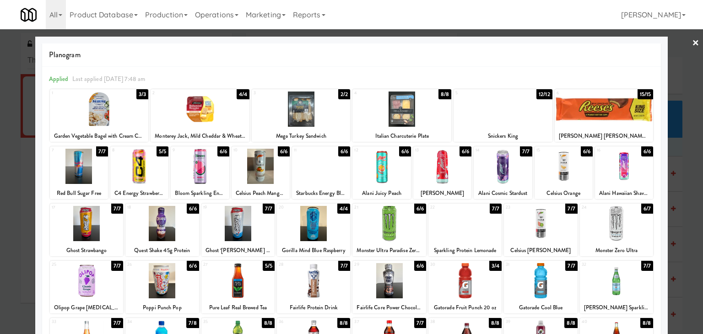
click at [640, 161] on div at bounding box center [624, 166] width 58 height 35
click at [692, 42] on link "×" at bounding box center [695, 43] width 7 height 28
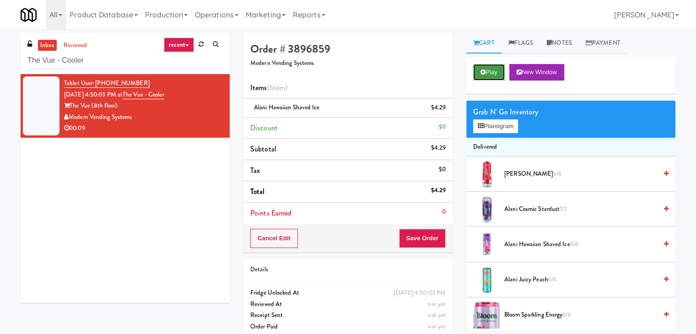
click at [490, 71] on button "Play" at bounding box center [489, 72] width 32 height 16
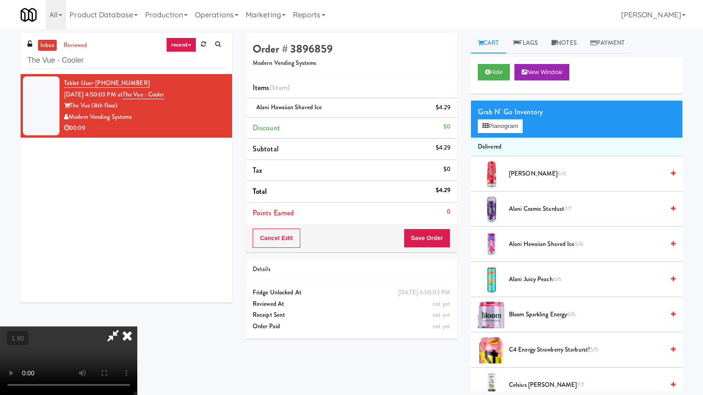
click at [137, 317] on video at bounding box center [68, 361] width 137 height 69
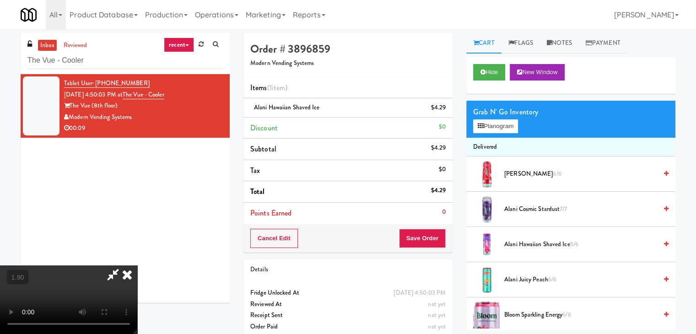
click at [137, 265] on icon at bounding box center [127, 274] width 20 height 18
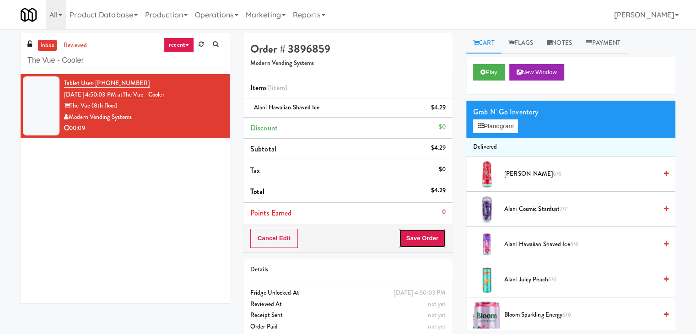
click at [416, 236] on button "Save Order" at bounding box center [422, 238] width 47 height 19
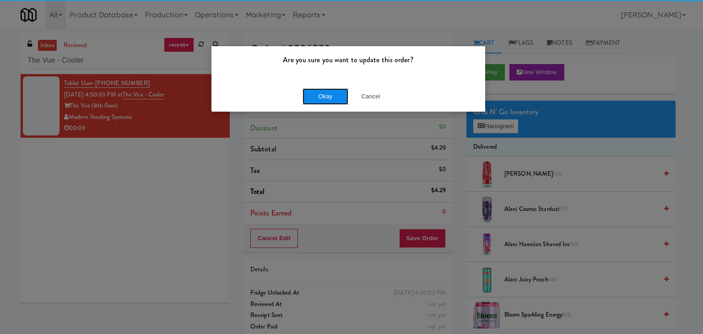
click at [327, 97] on button "Okay" at bounding box center [325, 96] width 46 height 16
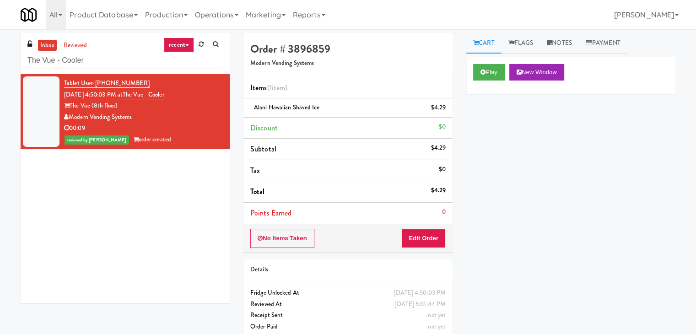
drag, startPoint x: 132, startPoint y: 116, endPoint x: 71, endPoint y: 114, distance: 60.4
click at [71, 114] on div "Modern Vending Systems" at bounding box center [143, 117] width 159 height 11
copy div "Modern Vending Systems"
drag, startPoint x: 118, startPoint y: 106, endPoint x: 71, endPoint y: 107, distance: 47.1
click at [71, 107] on div "The Vue (8th floor)" at bounding box center [143, 105] width 159 height 11
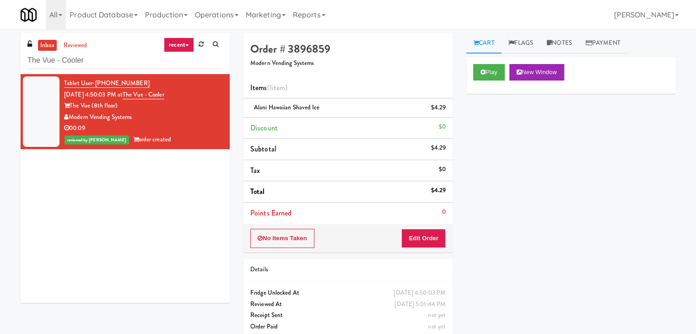
copy div "The Vue (8th floor)"
click at [124, 55] on input "The Vue - Cooler" at bounding box center [124, 60] width 195 height 17
paste input "Peabody"
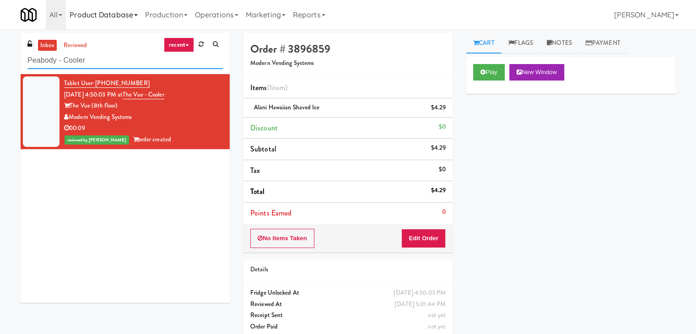
type input "Peabody - Cooler"
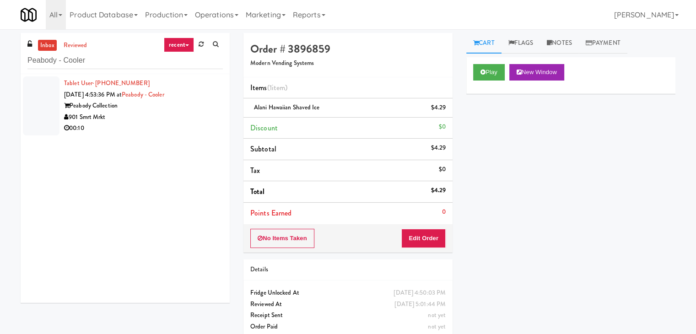
click at [180, 126] on div "00:10" at bounding box center [143, 128] width 159 height 11
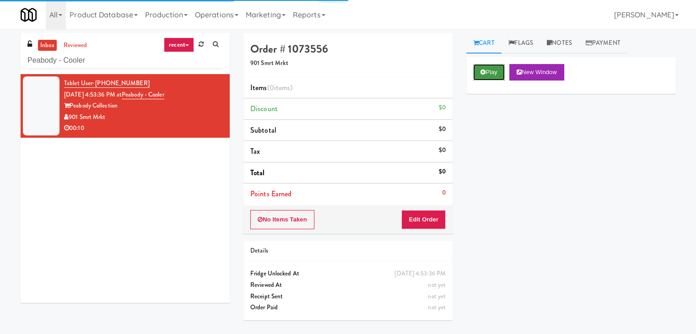
click at [496, 76] on button "Play" at bounding box center [489, 72] width 32 height 16
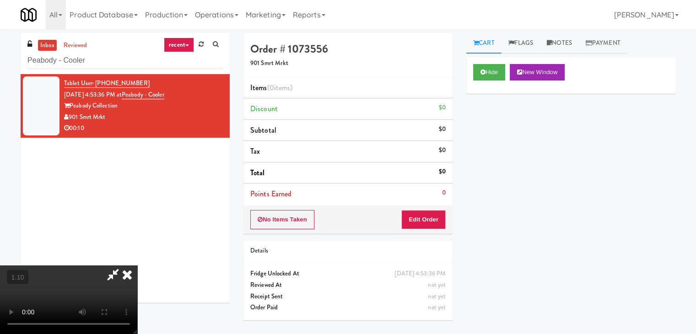
click at [137, 265] on video at bounding box center [68, 299] width 137 height 69
click at [571, 42] on link "Notes" at bounding box center [559, 43] width 39 height 21
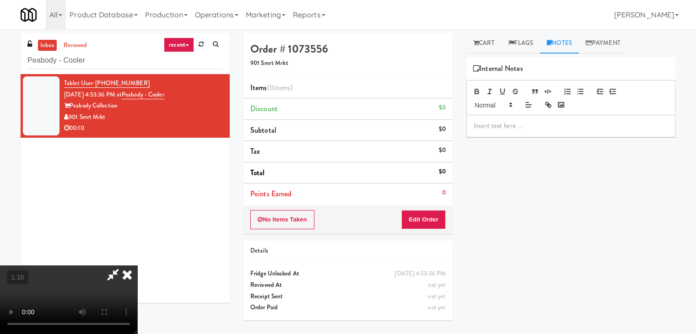
click at [511, 132] on div at bounding box center [571, 125] width 208 height 21
click at [614, 121] on p at bounding box center [570, 126] width 194 height 10
click at [137, 265] on video at bounding box center [68, 299] width 137 height 69
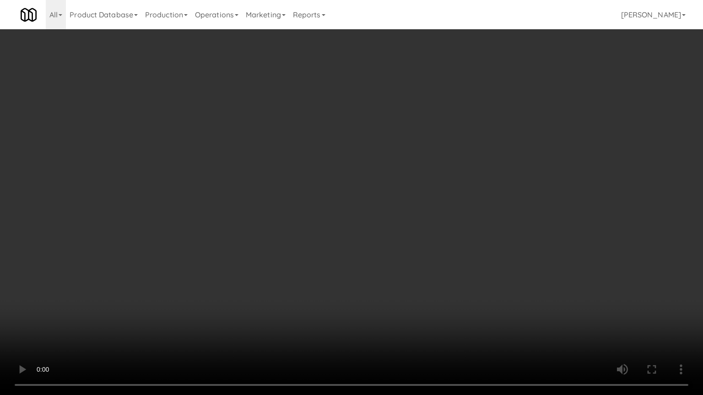
click at [359, 159] on video at bounding box center [351, 197] width 703 height 395
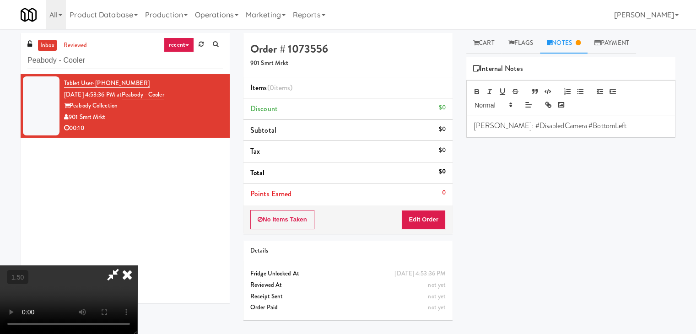
click at [137, 265] on icon at bounding box center [127, 274] width 20 height 18
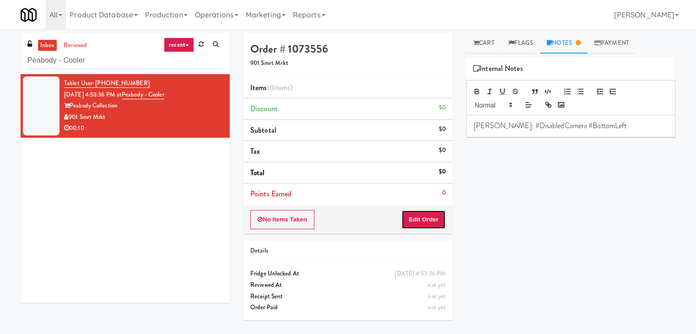
click at [426, 215] on button "Edit Order" at bounding box center [423, 219] width 44 height 19
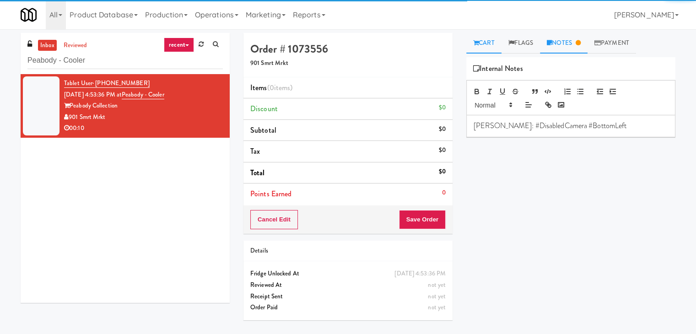
click at [483, 49] on link "Cart" at bounding box center [483, 43] width 35 height 21
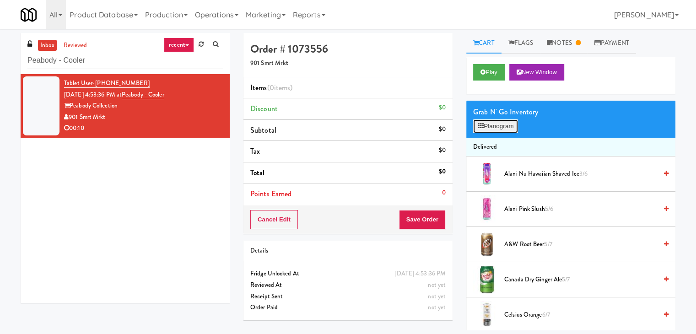
click at [496, 125] on button "Planogram" at bounding box center [495, 126] width 45 height 14
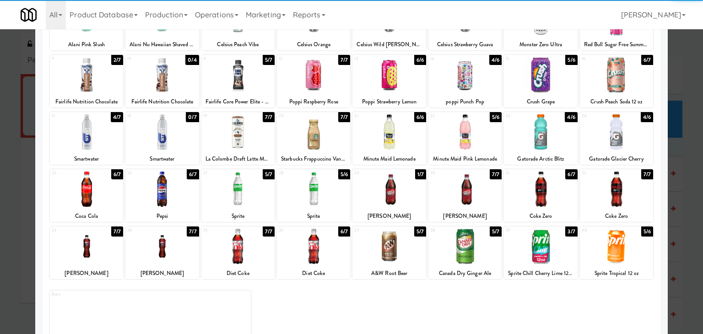
click at [538, 185] on div at bounding box center [540, 189] width 73 height 35
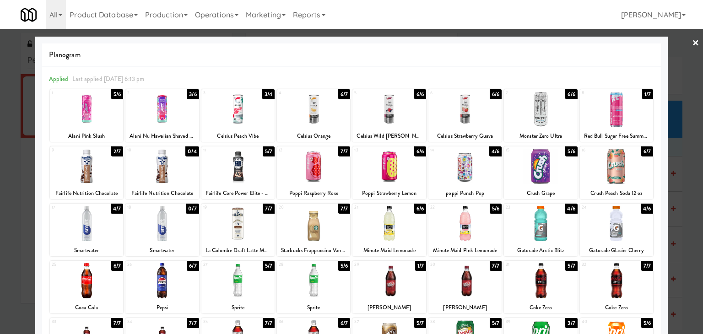
click at [680, 48] on div at bounding box center [351, 167] width 703 height 334
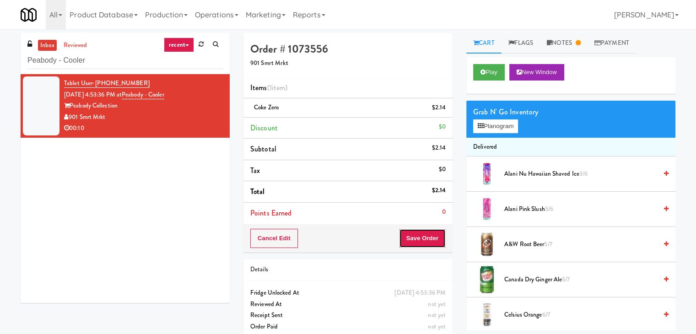
click at [409, 234] on button "Save Order" at bounding box center [422, 238] width 47 height 19
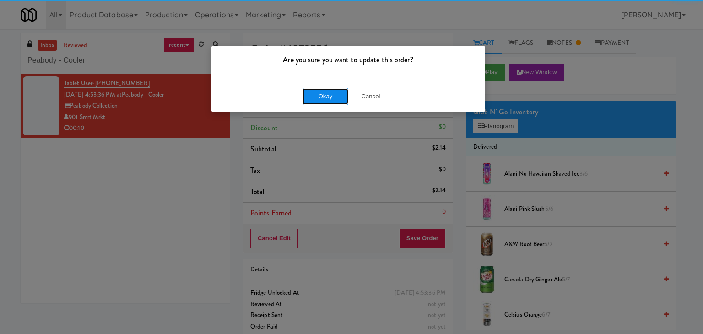
drag, startPoint x: 321, startPoint y: 101, endPoint x: 313, endPoint y: 93, distance: 11.0
click at [320, 101] on button "Okay" at bounding box center [325, 96] width 46 height 16
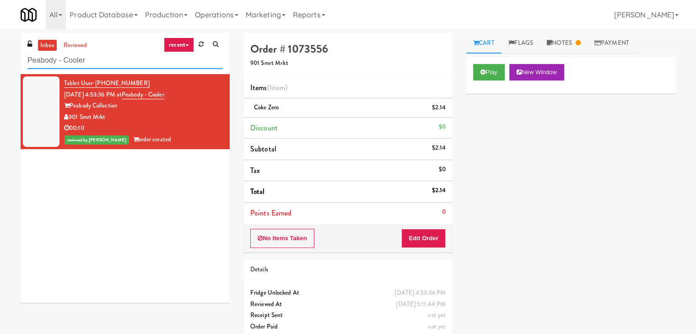
click at [130, 52] on input "Peabody - Cooler" at bounding box center [124, 60] width 195 height 17
paste input "Ellicott House - Fridge"
type input "Ellicott House - Fridge"
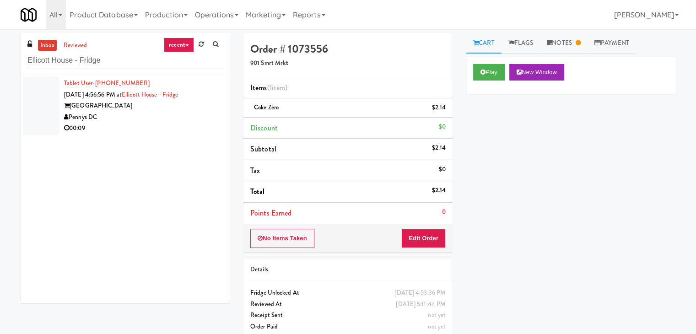
click at [183, 131] on div "00:09" at bounding box center [143, 128] width 159 height 11
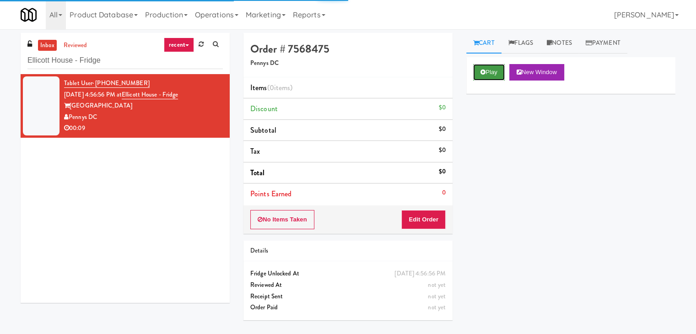
click at [487, 75] on button "Play" at bounding box center [489, 72] width 32 height 16
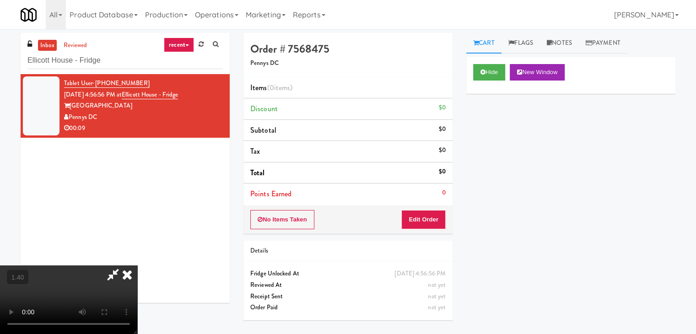
click at [137, 265] on video at bounding box center [68, 299] width 137 height 69
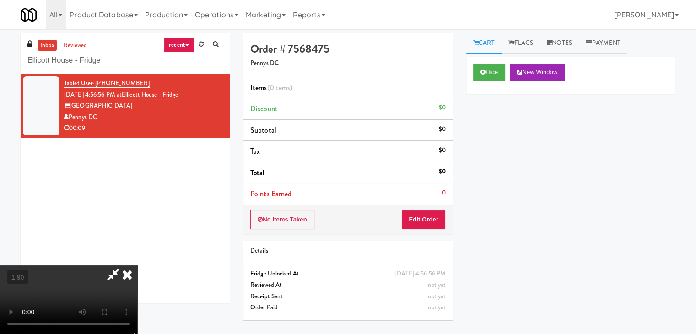
scroll to position [0, 0]
click at [137, 265] on icon at bounding box center [127, 274] width 20 height 18
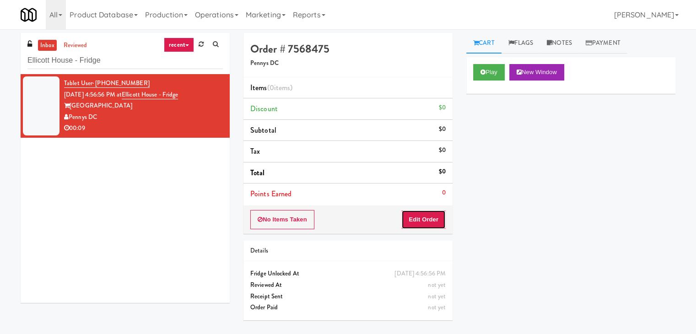
drag, startPoint x: 413, startPoint y: 215, endPoint x: 454, endPoint y: 186, distance: 49.2
click at [413, 215] on button "Edit Order" at bounding box center [423, 219] width 44 height 19
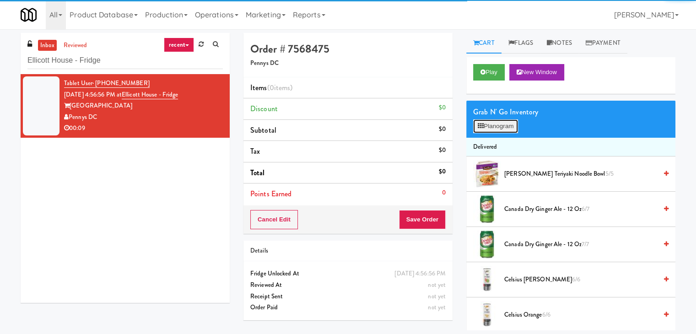
click at [482, 125] on icon at bounding box center [480, 126] width 6 height 6
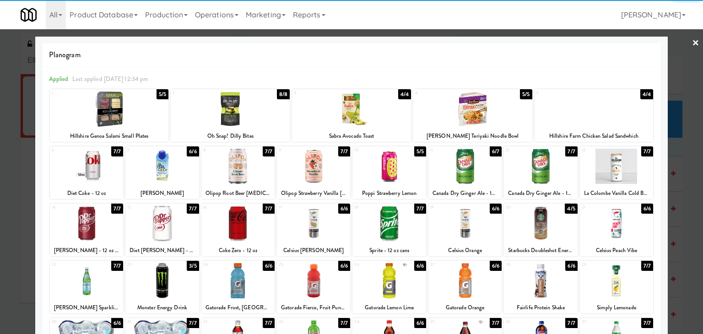
drag, startPoint x: 461, startPoint y: 169, endPoint x: 450, endPoint y: 171, distance: 11.1
click at [460, 169] on div at bounding box center [464, 166] width 73 height 35
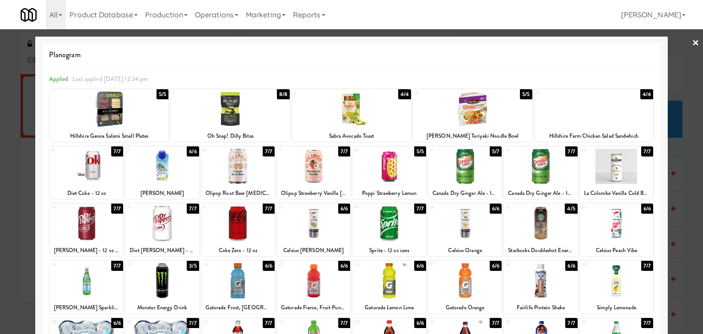
click at [311, 282] on div at bounding box center [313, 280] width 73 height 35
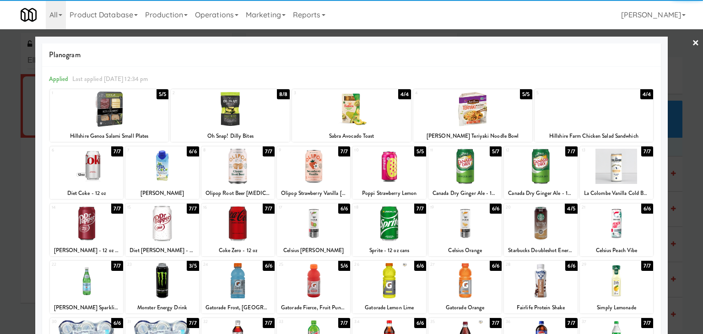
click at [692, 42] on link "×" at bounding box center [695, 43] width 7 height 28
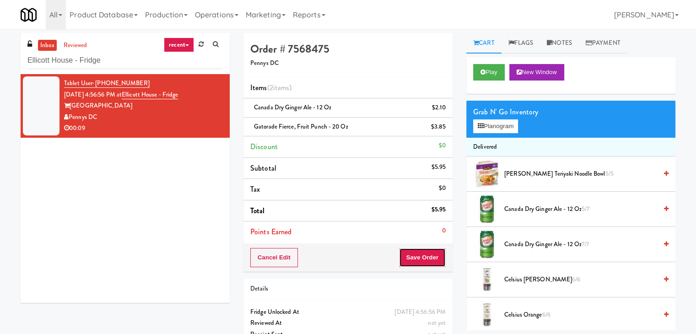
click at [415, 257] on button "Save Order" at bounding box center [422, 257] width 47 height 19
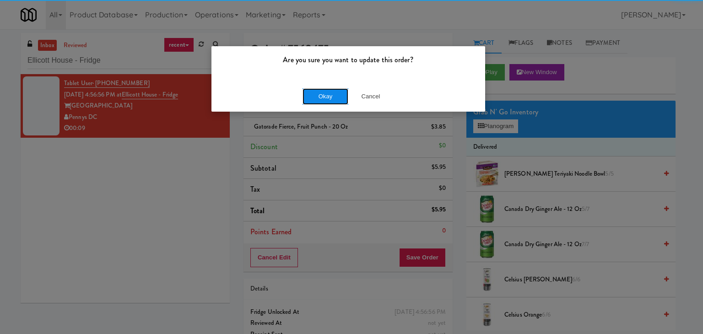
click at [323, 99] on button "Okay" at bounding box center [325, 96] width 46 height 16
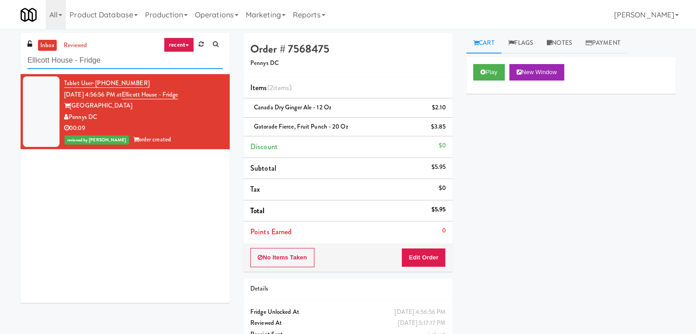
click at [110, 65] on input "Ellicott House - Fridge" at bounding box center [124, 60] width 195 height 17
paste input "Locale - Fridge - Right"
type input "Locale - Fridge - Right"
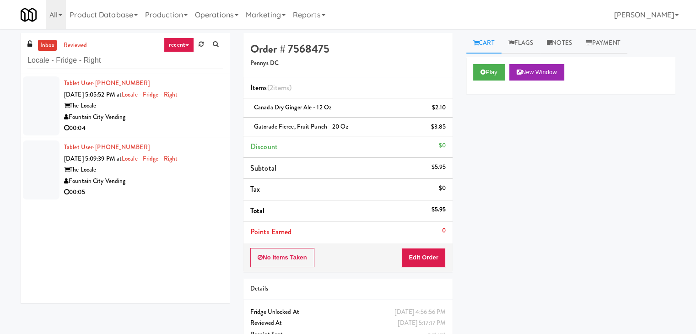
click at [183, 127] on div "00:04" at bounding box center [143, 128] width 159 height 11
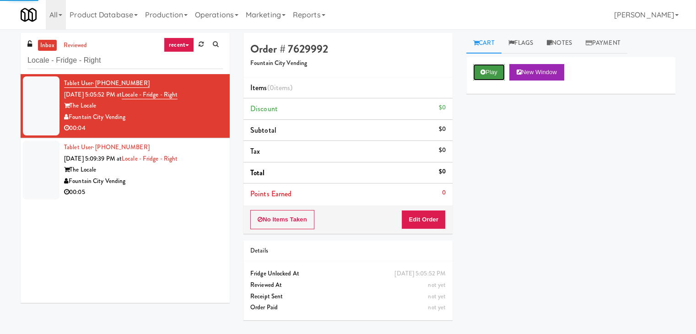
click at [485, 75] on button "Play" at bounding box center [489, 72] width 32 height 16
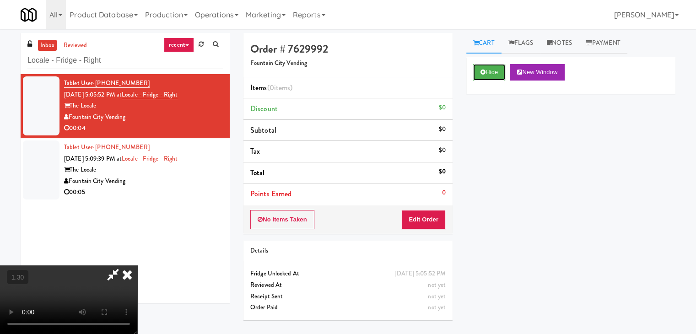
scroll to position [129, 0]
click at [137, 265] on video at bounding box center [68, 299] width 137 height 69
click at [137, 265] on icon at bounding box center [127, 274] width 20 height 18
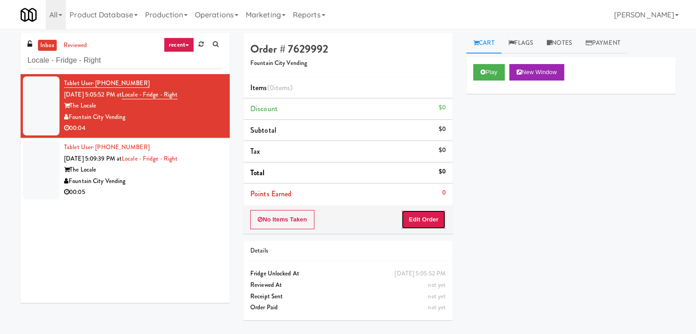
click at [430, 220] on button "Edit Order" at bounding box center [423, 219] width 44 height 19
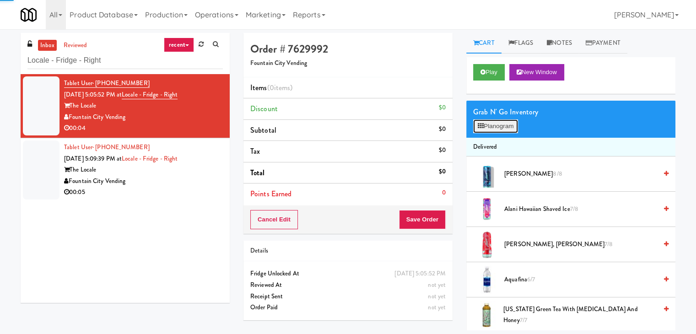
click at [504, 121] on button "Planogram" at bounding box center [495, 126] width 45 height 14
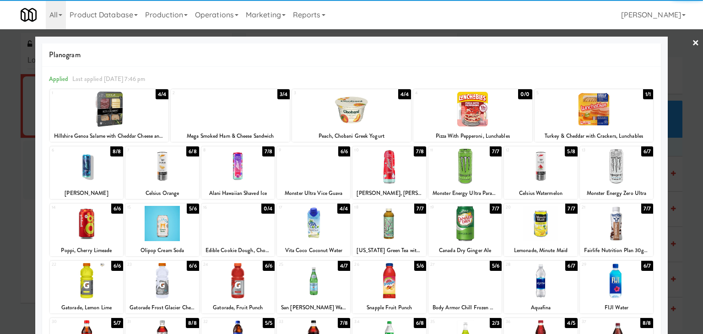
click at [89, 171] on div at bounding box center [86, 166] width 73 height 35
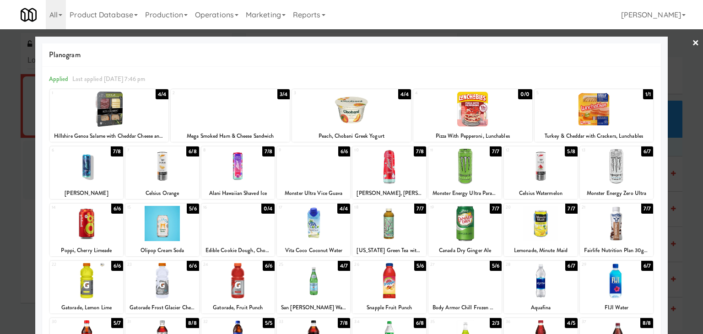
click at [692, 37] on link "×" at bounding box center [695, 43] width 7 height 28
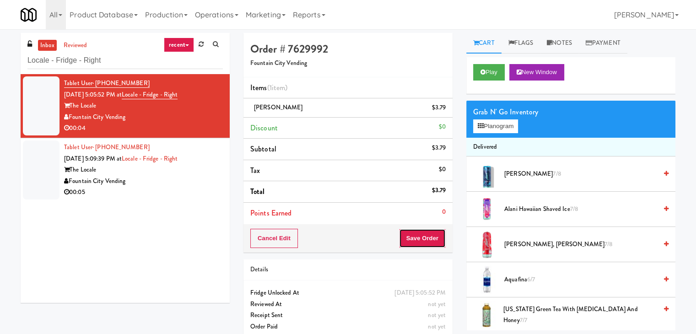
click at [419, 243] on button "Save Order" at bounding box center [422, 238] width 47 height 19
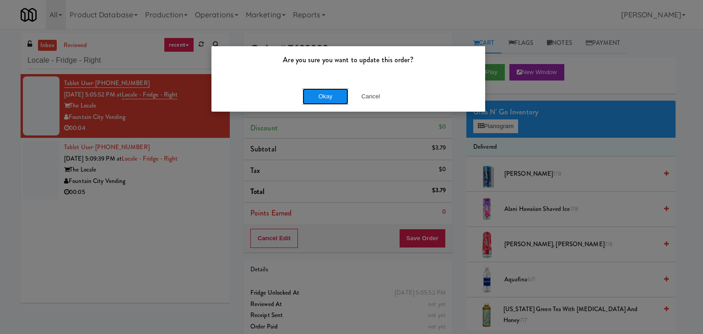
click at [317, 99] on button "Okay" at bounding box center [325, 96] width 46 height 16
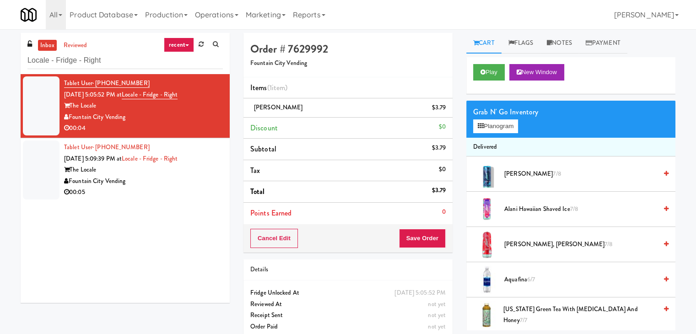
click at [174, 184] on div "Fountain City Vending" at bounding box center [143, 181] width 159 height 11
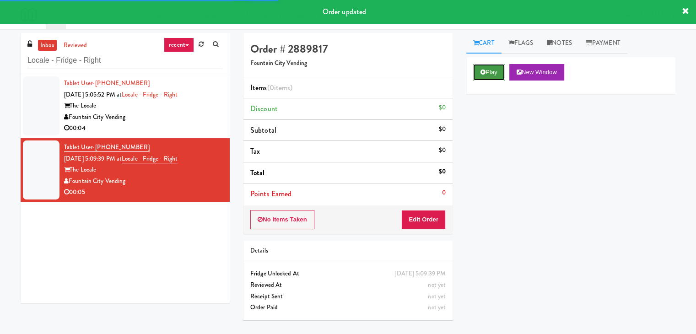
click at [485, 74] on icon at bounding box center [482, 72] width 5 height 6
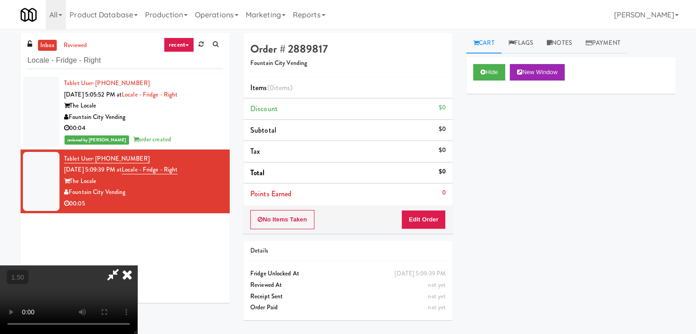
click at [137, 265] on video at bounding box center [68, 299] width 137 height 69
drag, startPoint x: 399, startPoint y: 41, endPoint x: 402, endPoint y: 58, distance: 16.8
click at [137, 265] on icon at bounding box center [127, 274] width 20 height 18
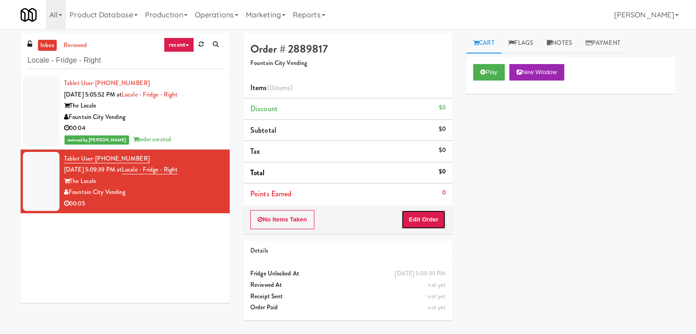
click at [436, 217] on button "Edit Order" at bounding box center [423, 219] width 44 height 19
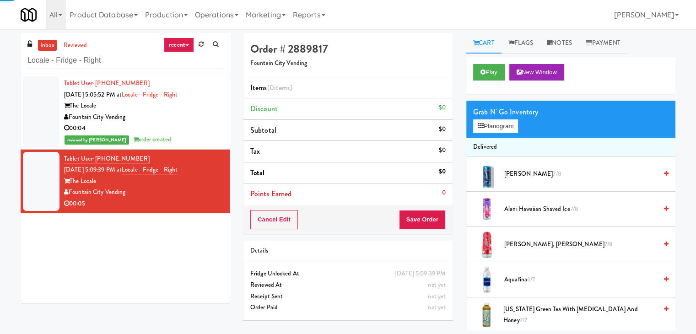
click at [495, 116] on div "Grab N' Go Inventory" at bounding box center [570, 112] width 195 height 14
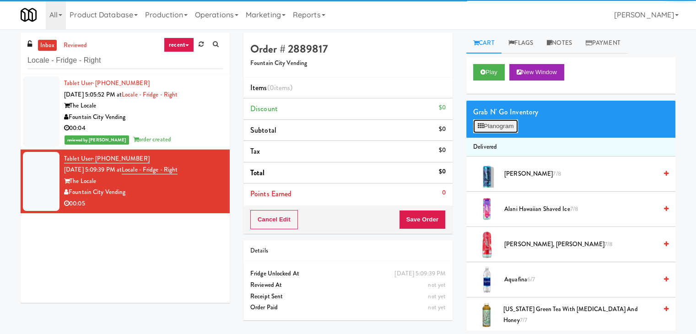
click at [495, 126] on button "Planogram" at bounding box center [495, 126] width 45 height 14
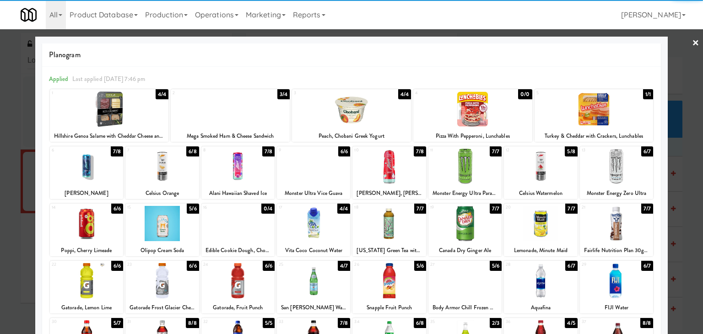
click at [134, 177] on div at bounding box center [161, 166] width 73 height 35
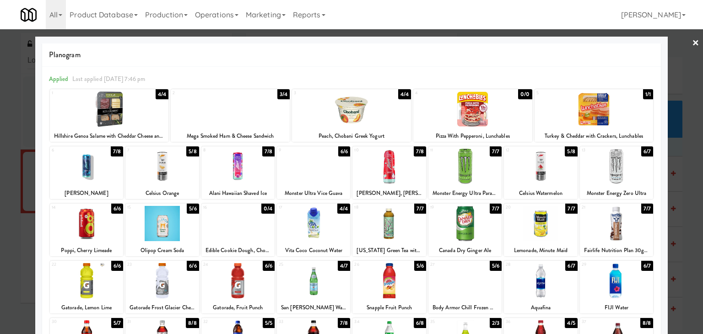
click at [692, 43] on link "×" at bounding box center [695, 43] width 7 height 28
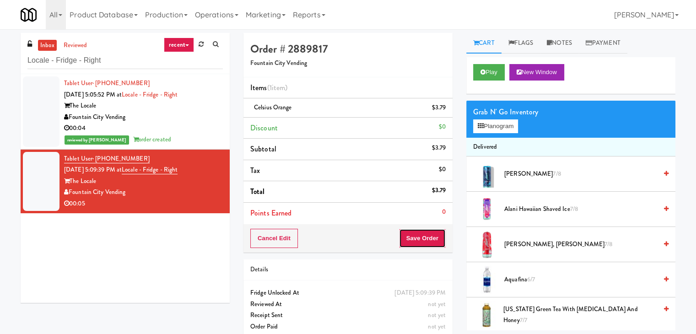
click at [424, 235] on button "Save Order" at bounding box center [422, 238] width 47 height 19
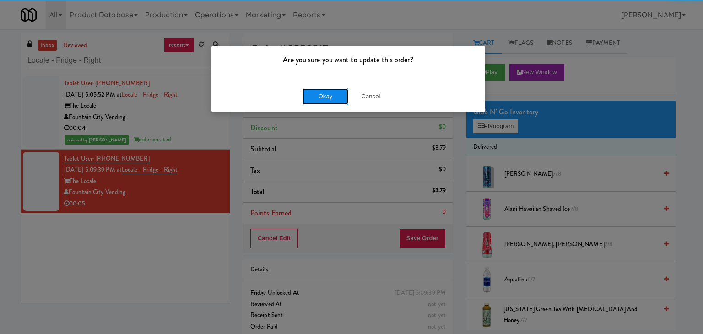
click at [315, 89] on button "Okay" at bounding box center [325, 96] width 46 height 16
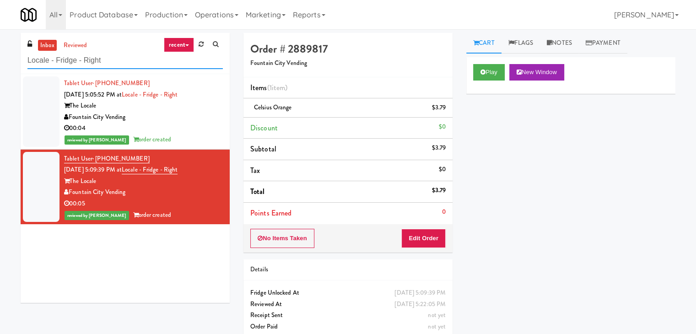
click at [98, 61] on input "Locale - Fridge - Right" at bounding box center [124, 60] width 195 height 17
paste input "Elara - Cooler - Middle"
type input "Elara - Cooler - Middle"
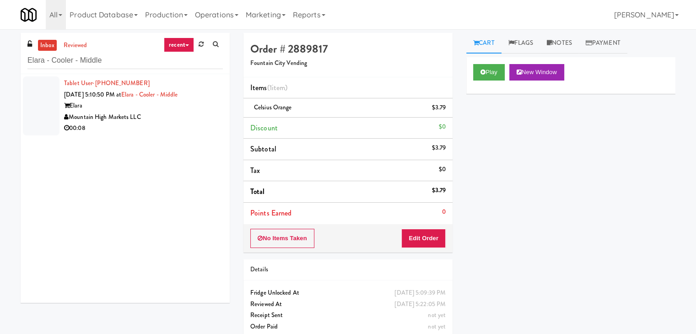
click at [172, 129] on div "00:08" at bounding box center [143, 128] width 159 height 11
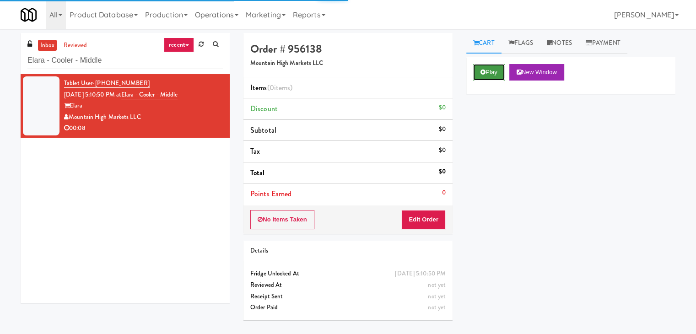
click at [485, 70] on button "Play" at bounding box center [489, 72] width 32 height 16
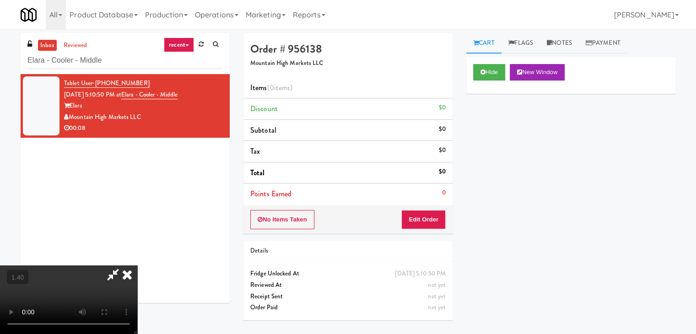
click at [137, 265] on video at bounding box center [68, 299] width 137 height 69
click at [137, 265] on icon at bounding box center [127, 274] width 20 height 18
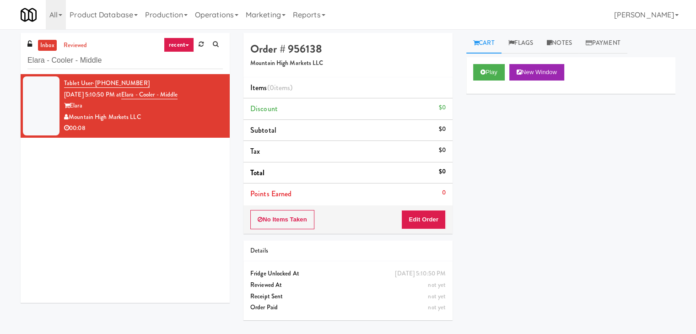
click at [423, 204] on li "Points Earned 0" at bounding box center [347, 193] width 209 height 21
click at [425, 229] on div "No Items Taken Edit Order" at bounding box center [347, 219] width 209 height 28
click at [431, 219] on button "Edit Order" at bounding box center [423, 219] width 44 height 19
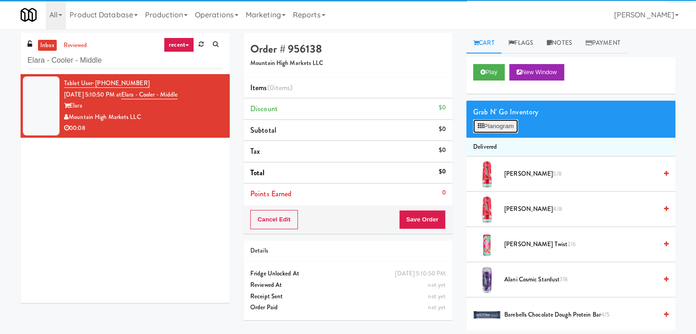
click at [488, 125] on button "Planogram" at bounding box center [495, 126] width 45 height 14
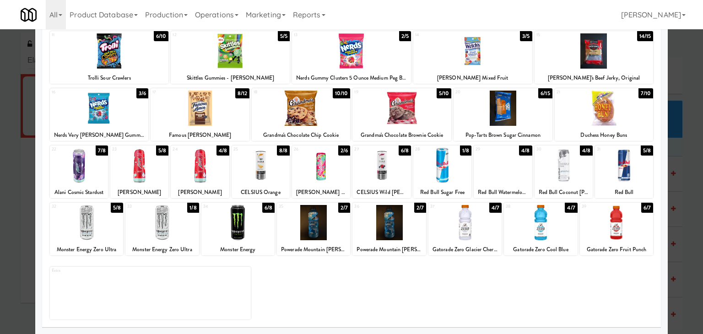
click at [545, 211] on div at bounding box center [540, 222] width 73 height 35
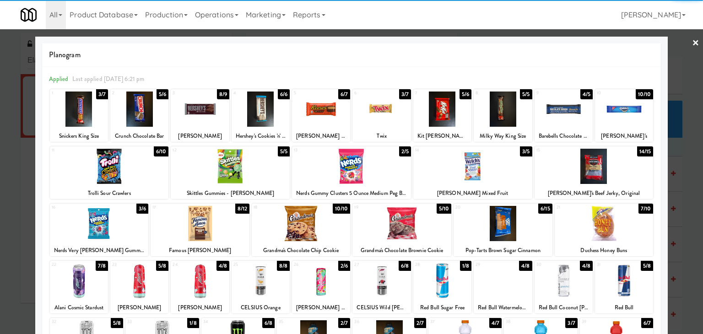
click at [692, 42] on link "×" at bounding box center [695, 43] width 7 height 28
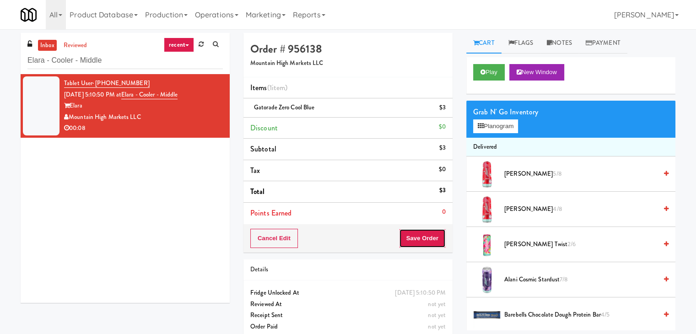
click at [413, 234] on button "Save Order" at bounding box center [422, 238] width 47 height 19
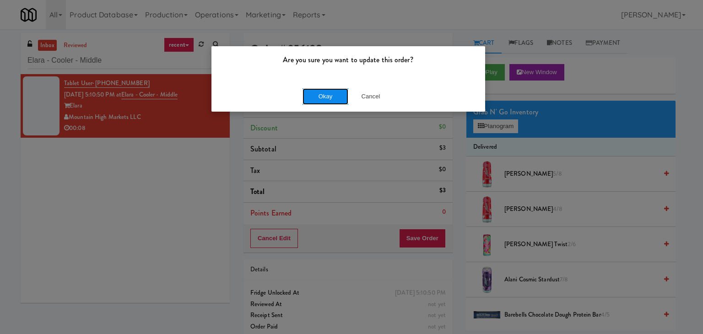
click at [329, 102] on button "Okay" at bounding box center [325, 96] width 46 height 16
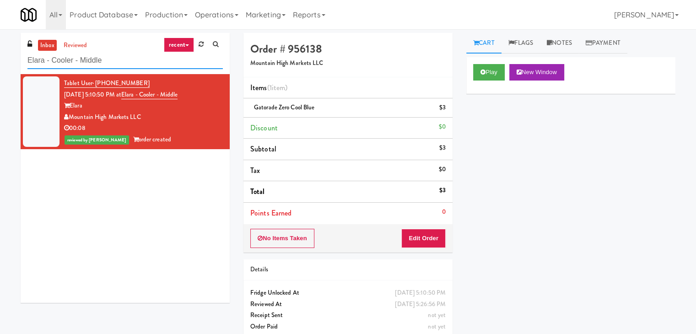
click at [128, 61] on input "Elara - Cooler - Middle" at bounding box center [124, 60] width 195 height 17
paste input "IKEA TODO Stor"
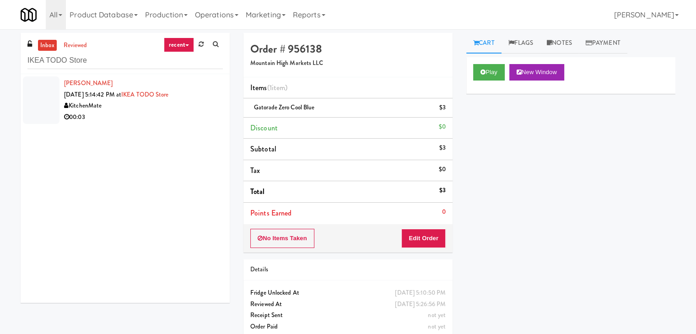
click at [178, 143] on div "[PERSON_NAME] [DATE] 5:14:42 PM at IKEA TODO Store KitchenMate 00:03" at bounding box center [125, 188] width 209 height 229
click at [179, 121] on div "00:03" at bounding box center [143, 117] width 159 height 11
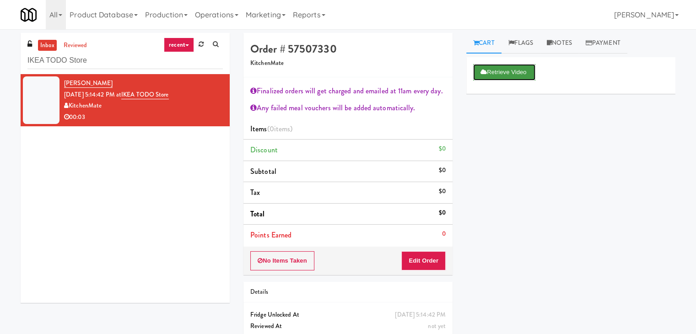
click at [494, 71] on button "Retrieve Video" at bounding box center [504, 72] width 62 height 16
click at [420, 253] on button "Edit Order" at bounding box center [423, 260] width 44 height 19
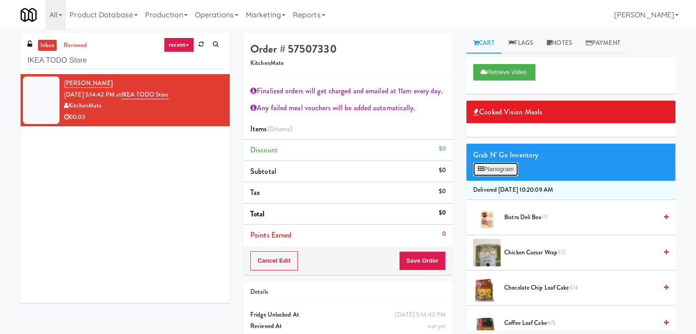
click at [505, 166] on button "Planogram" at bounding box center [495, 169] width 45 height 14
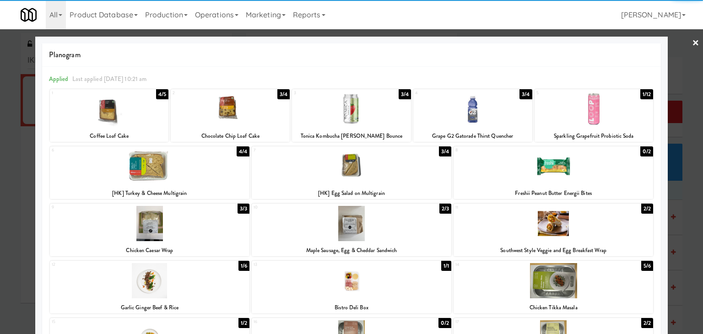
click at [240, 97] on div at bounding box center [230, 108] width 119 height 35
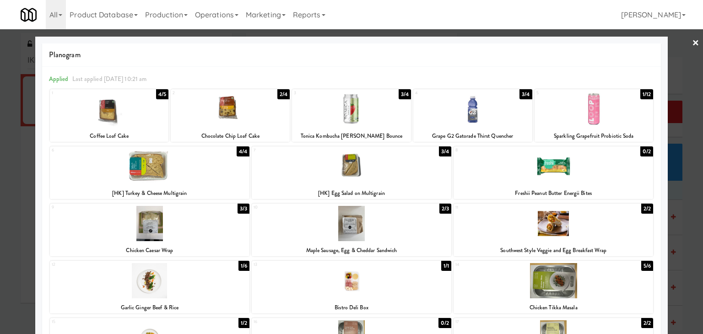
click at [692, 41] on link "×" at bounding box center [695, 43] width 7 height 28
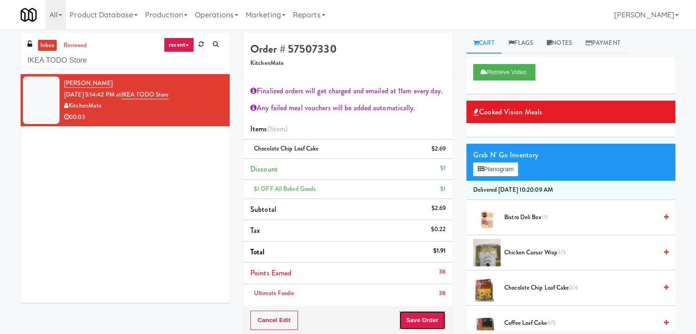
click at [421, 317] on button "Save Order" at bounding box center [422, 320] width 47 height 19
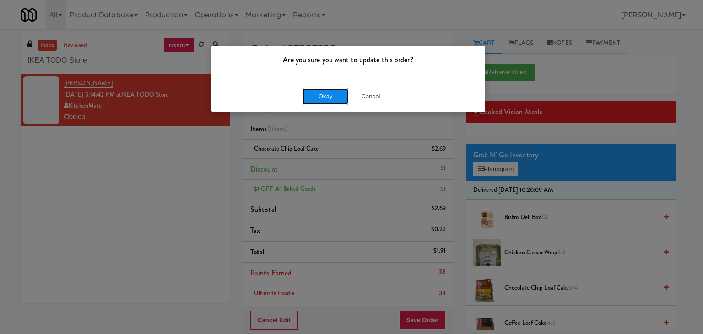
click at [318, 92] on button "Okay" at bounding box center [325, 96] width 46 height 16
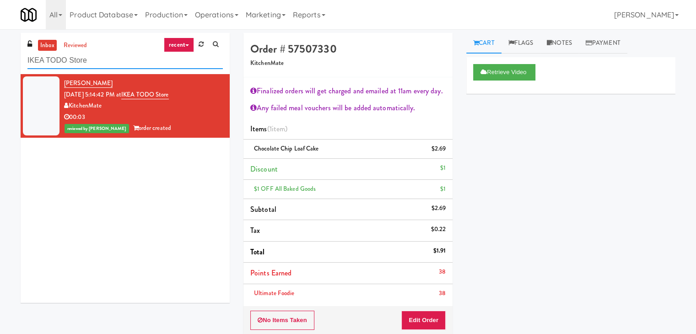
click at [105, 59] on input "IKEA TODO Store" at bounding box center [124, 60] width 195 height 17
paste input "Via Apartments - Cooler - Right"
type input "Via Apartments - Cooler - Right"
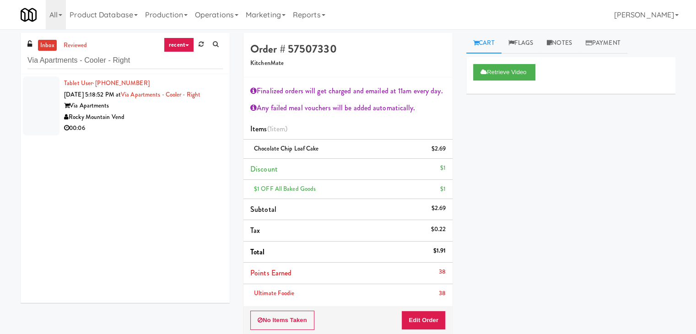
click at [173, 125] on div "00:06" at bounding box center [143, 128] width 159 height 11
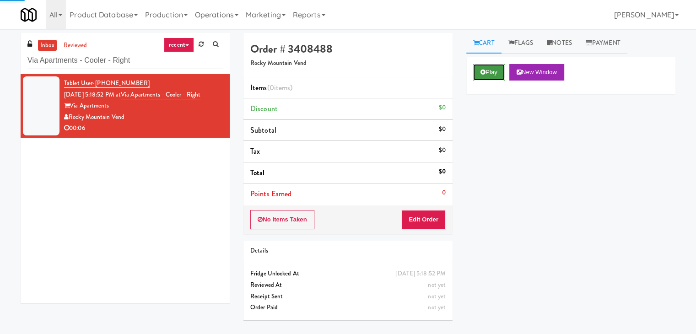
click at [486, 73] on button "Play" at bounding box center [489, 72] width 32 height 16
